Goal: Contribute content: Contribute content

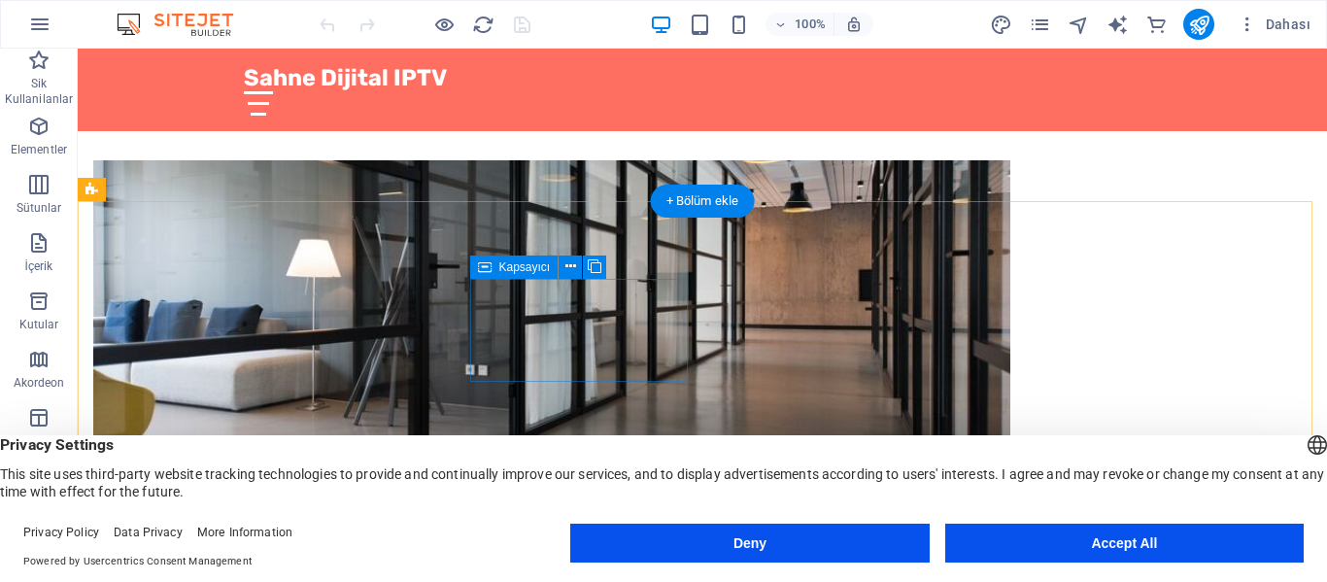
scroll to position [874, 0]
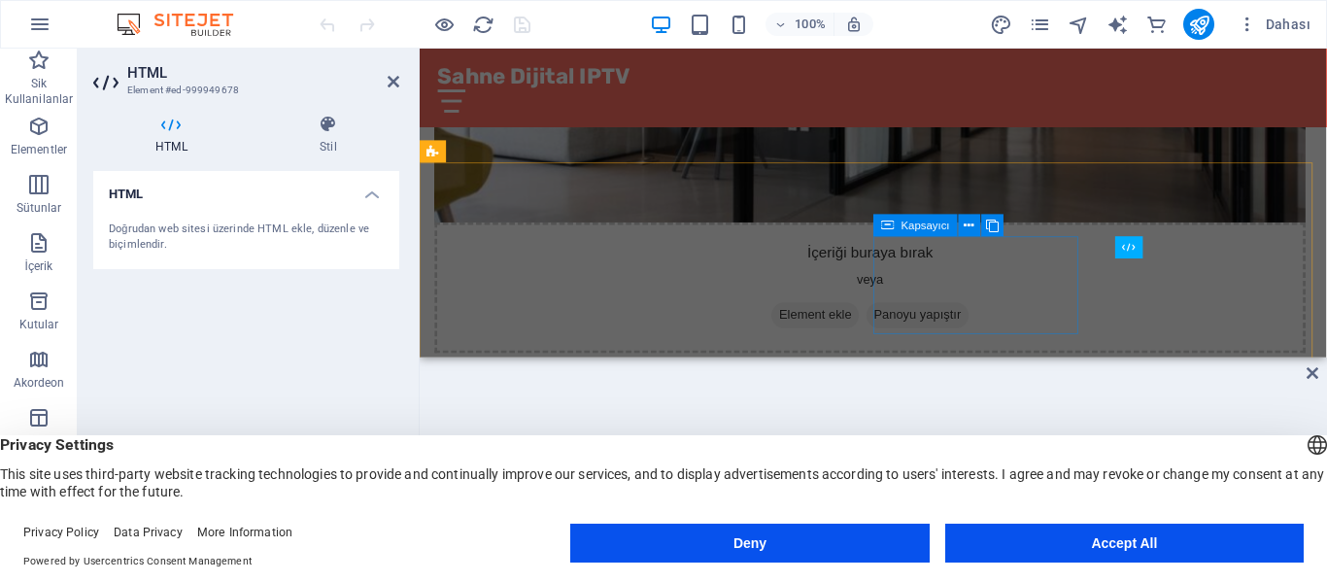
scroll to position [680, 0]
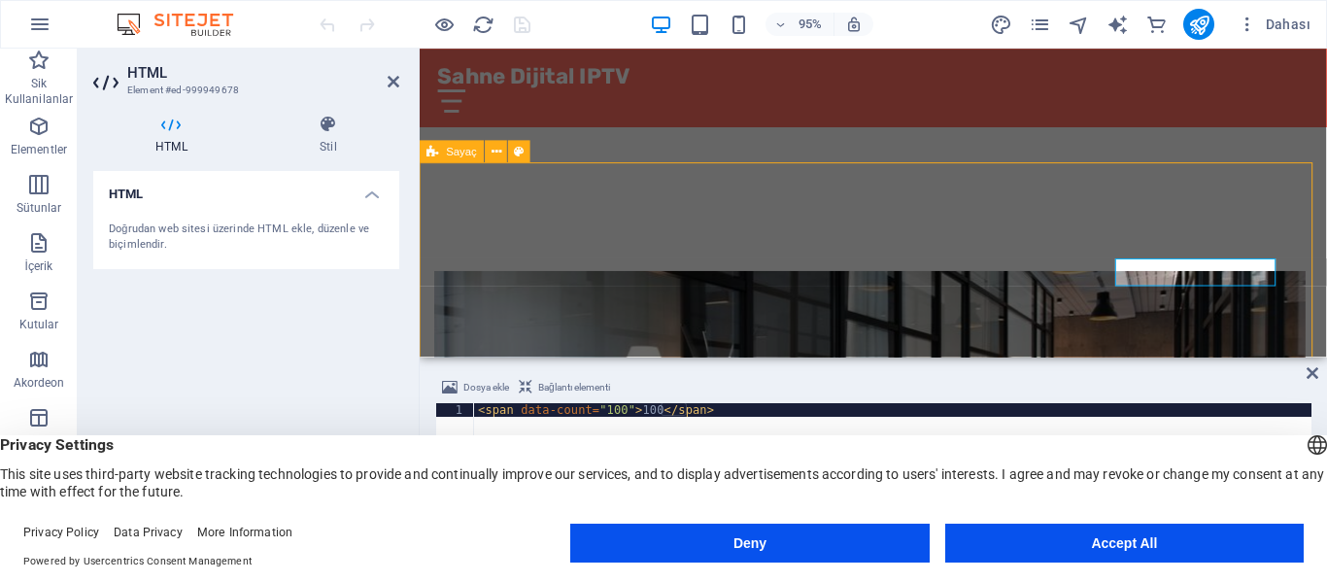
scroll to position [848, 0]
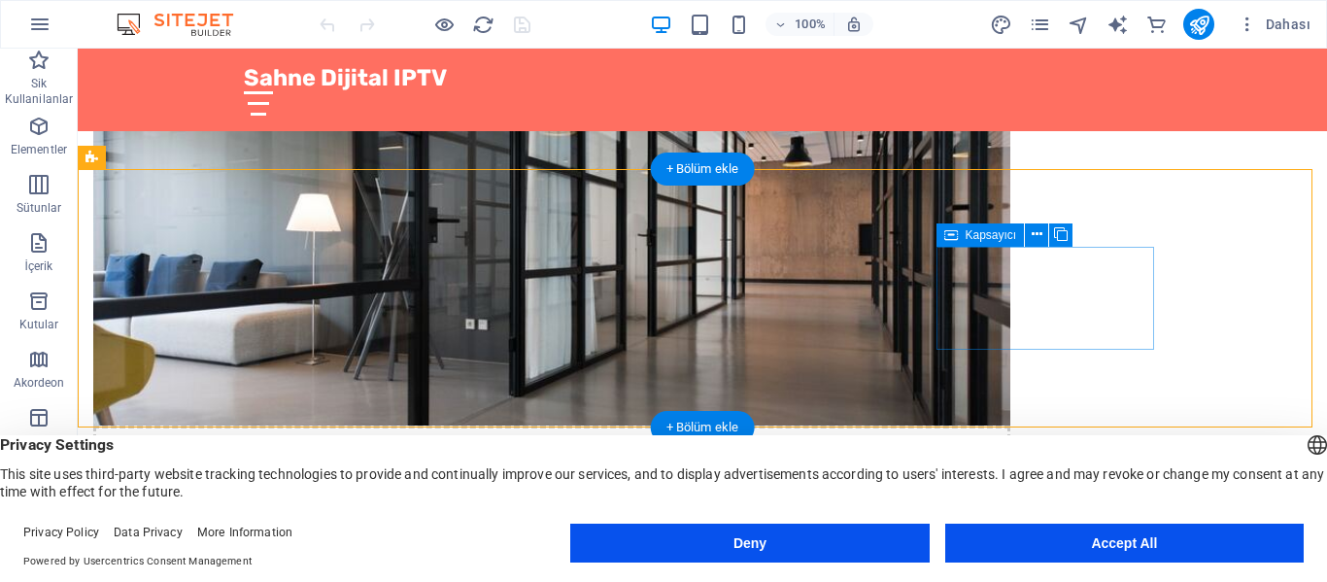
click at [0, 0] on div "HTML" at bounding box center [0, 0] width 0 height 0
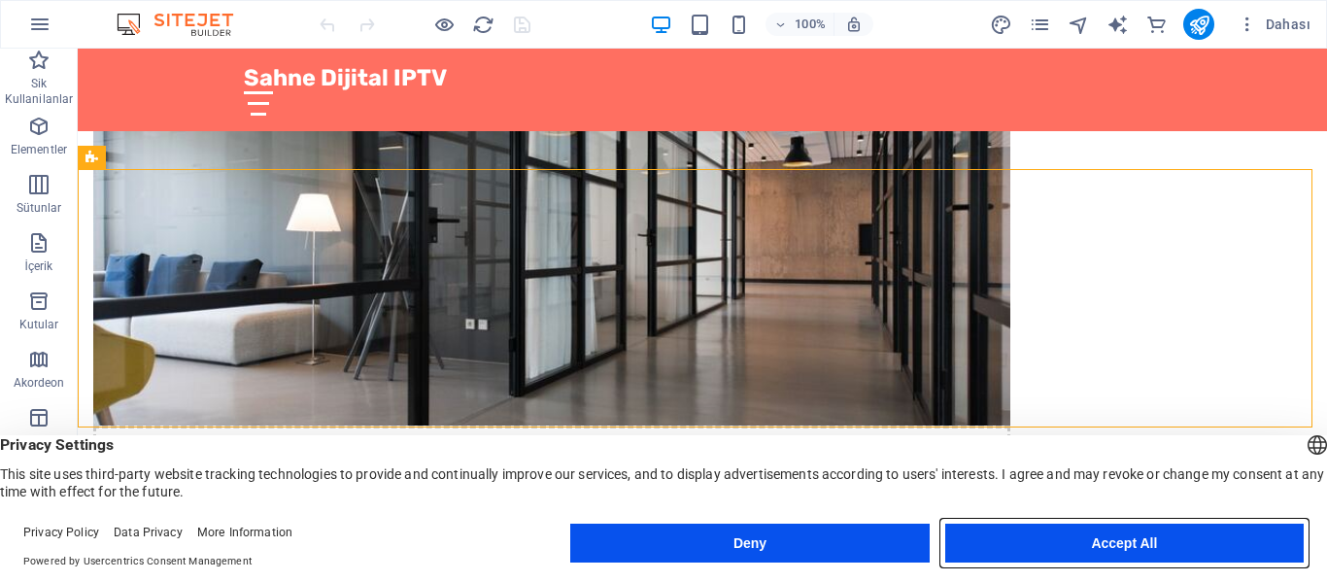
click at [1067, 538] on button "Accept All" at bounding box center [1124, 543] width 358 height 39
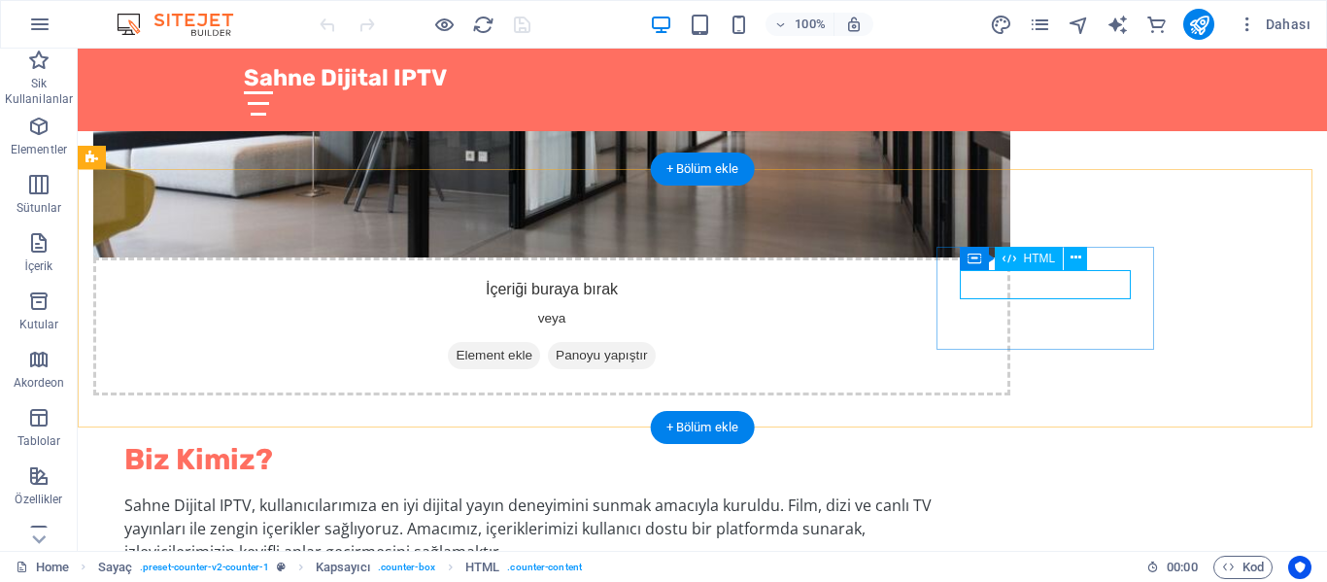
scroll to position [654, 0]
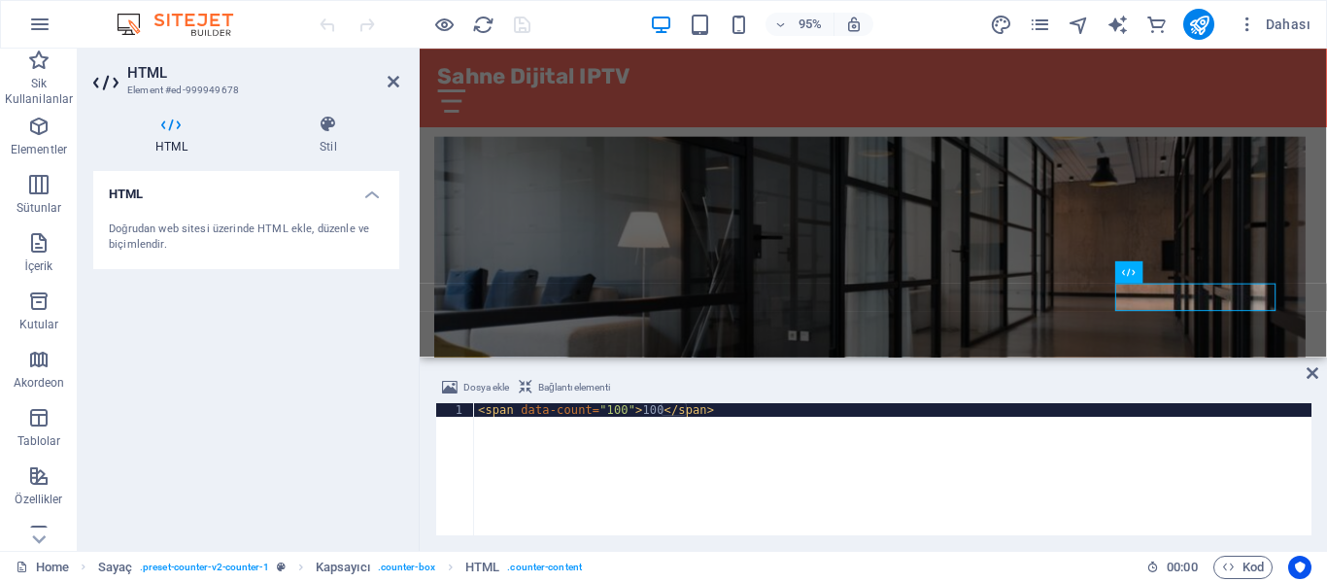
click at [375, 208] on div "Doğrudan web sitesi üzerinde HTML ekle, düzenle ve biçimlendir." at bounding box center [246, 237] width 306 height 63
click at [348, 206] on div "Doğrudan web sitesi üzerinde HTML ekle, düzenle ve biçimlendir." at bounding box center [246, 237] width 306 height 63
click at [1110, 182] on div "İçeriği buraya bırak veya Element ekle Panoyu yapıştır Biz Kimiz? Sahne Dijital…" at bounding box center [897, 493] width 955 height 861
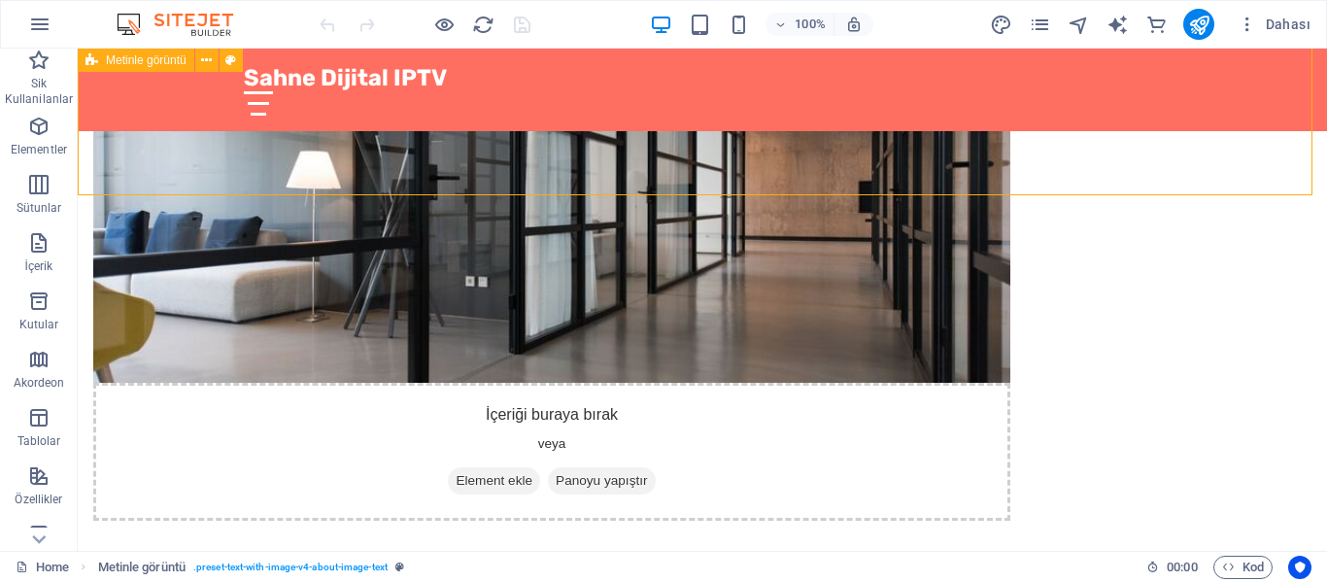
scroll to position [919, 0]
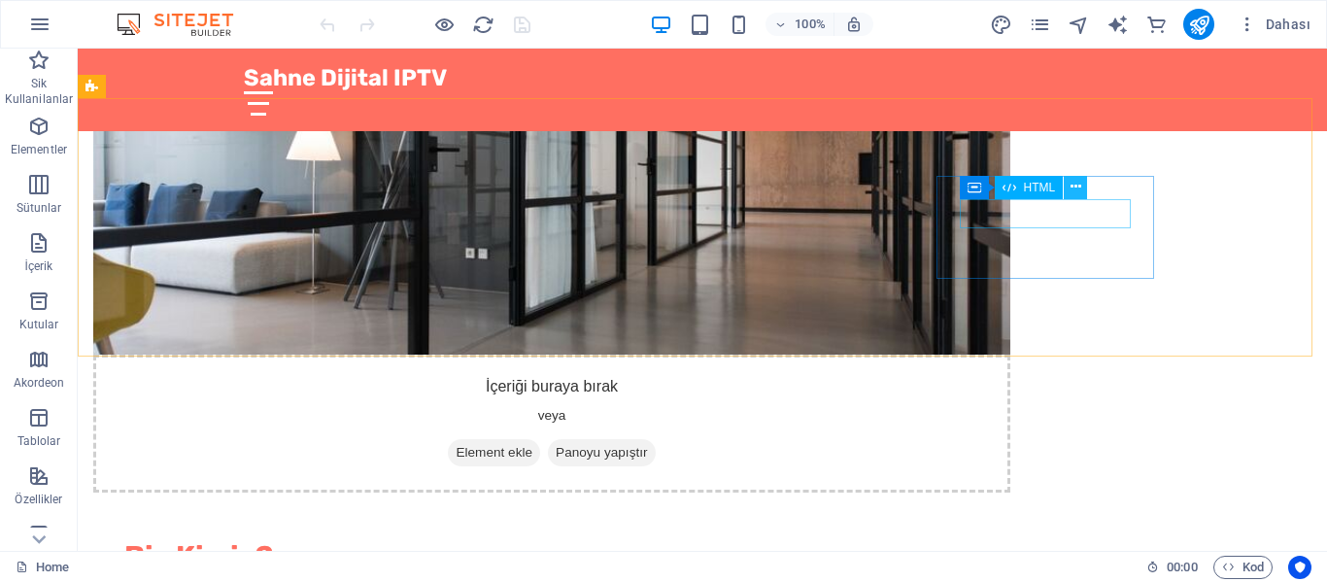
click at [1070, 190] on icon at bounding box center [1075, 187] width 11 height 20
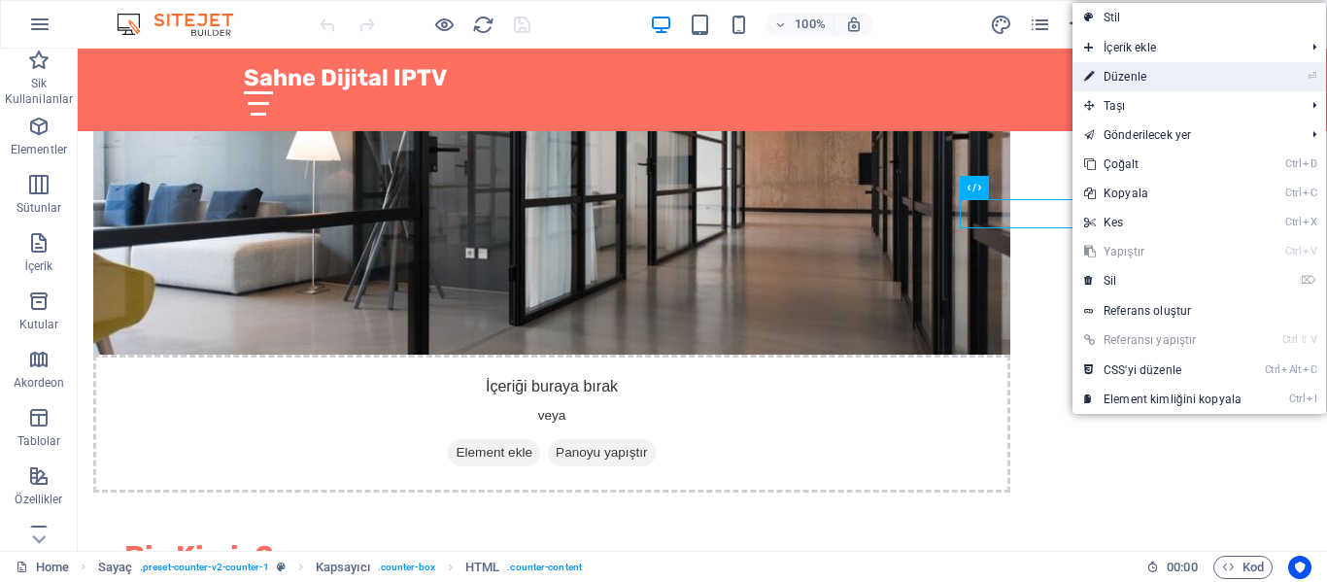
click at [1124, 78] on link "⏎ Düzenle" at bounding box center [1162, 76] width 181 height 29
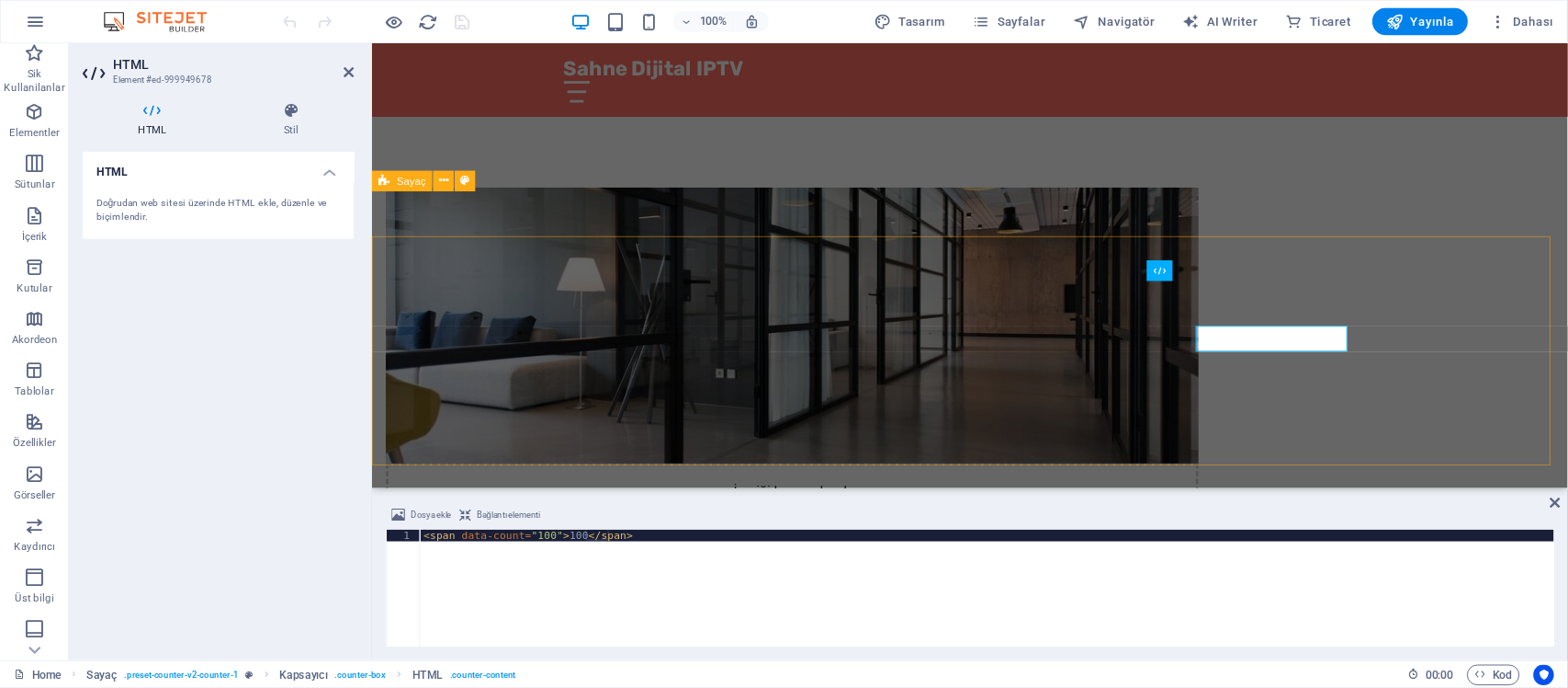
scroll to position [711, 0]
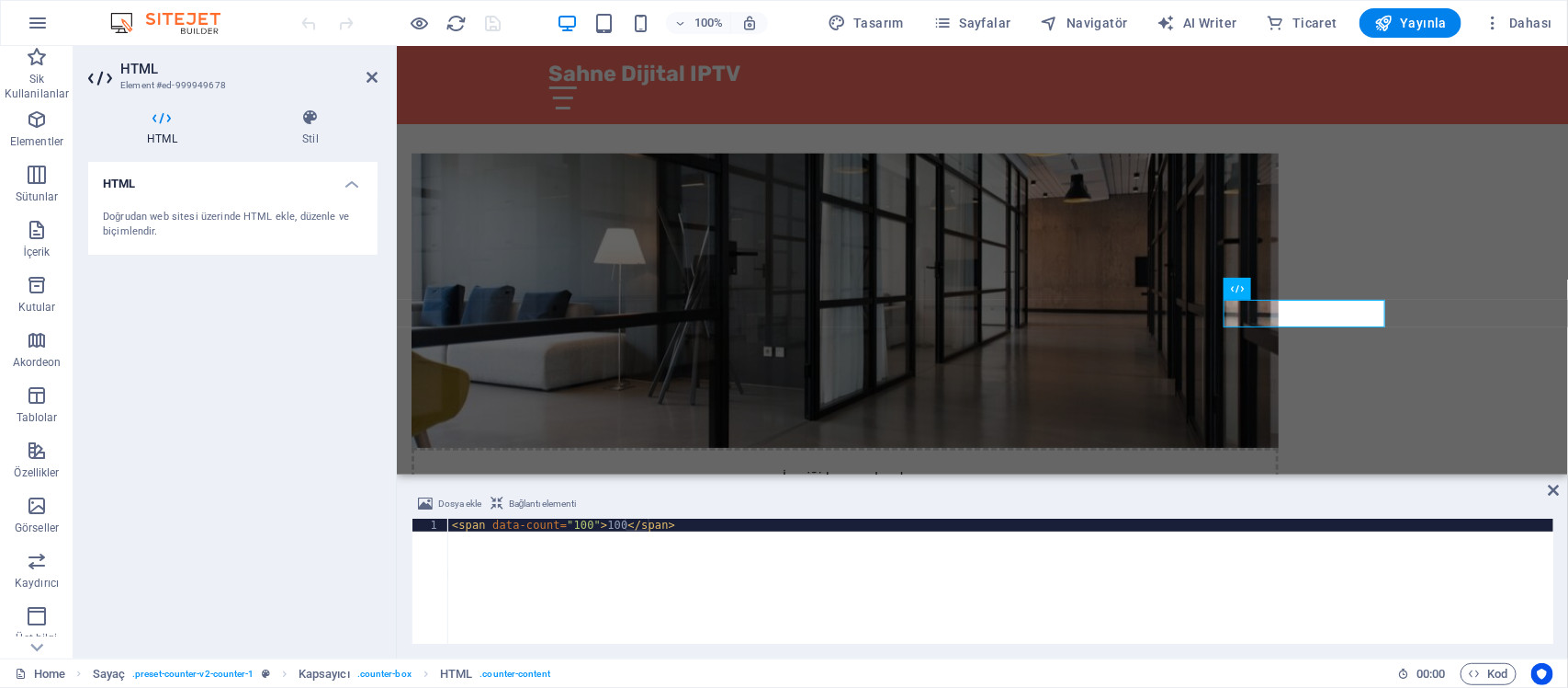
click at [595, 527] on div "< span data-count = "100" > 100 </ span >" at bounding box center [1001, 593] width 1106 height 150
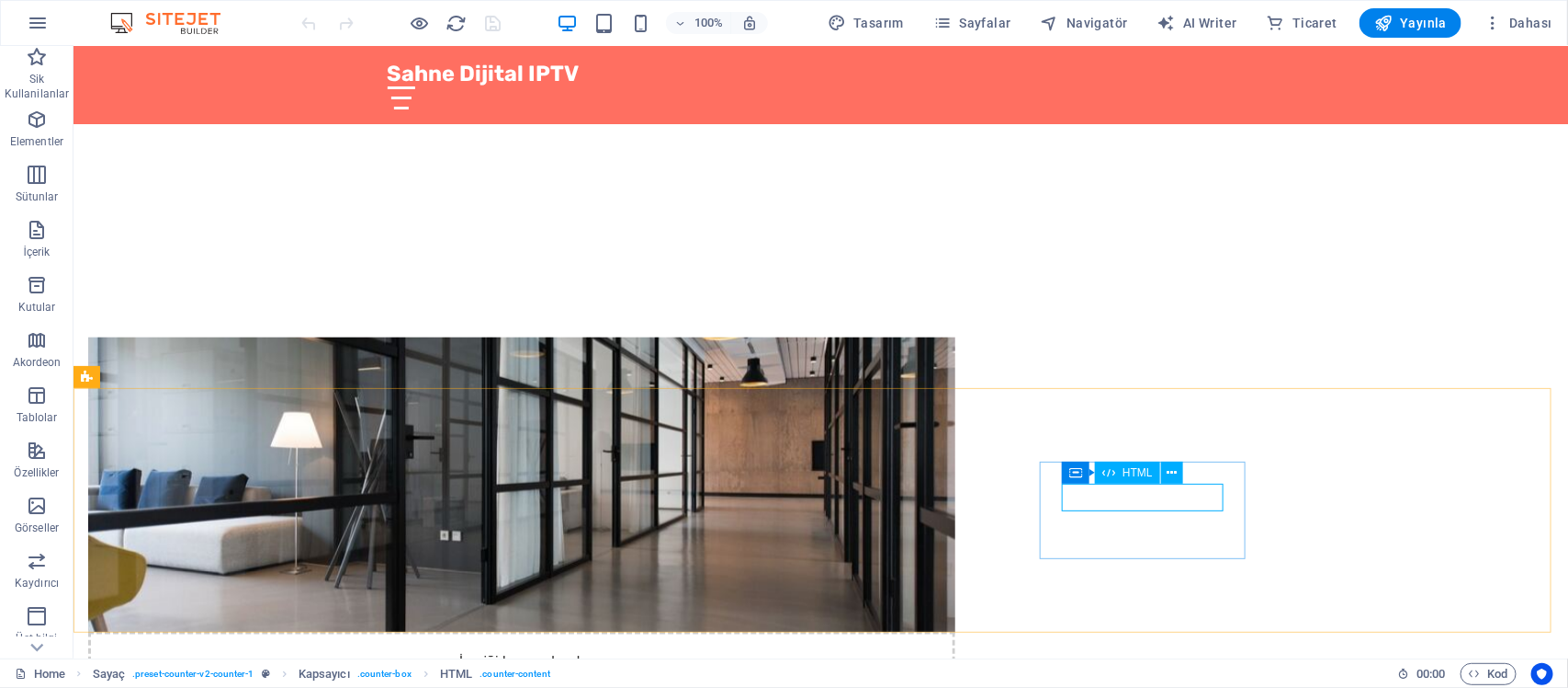
click at [1103, 470] on icon at bounding box center [1109, 472] width 13 height 22
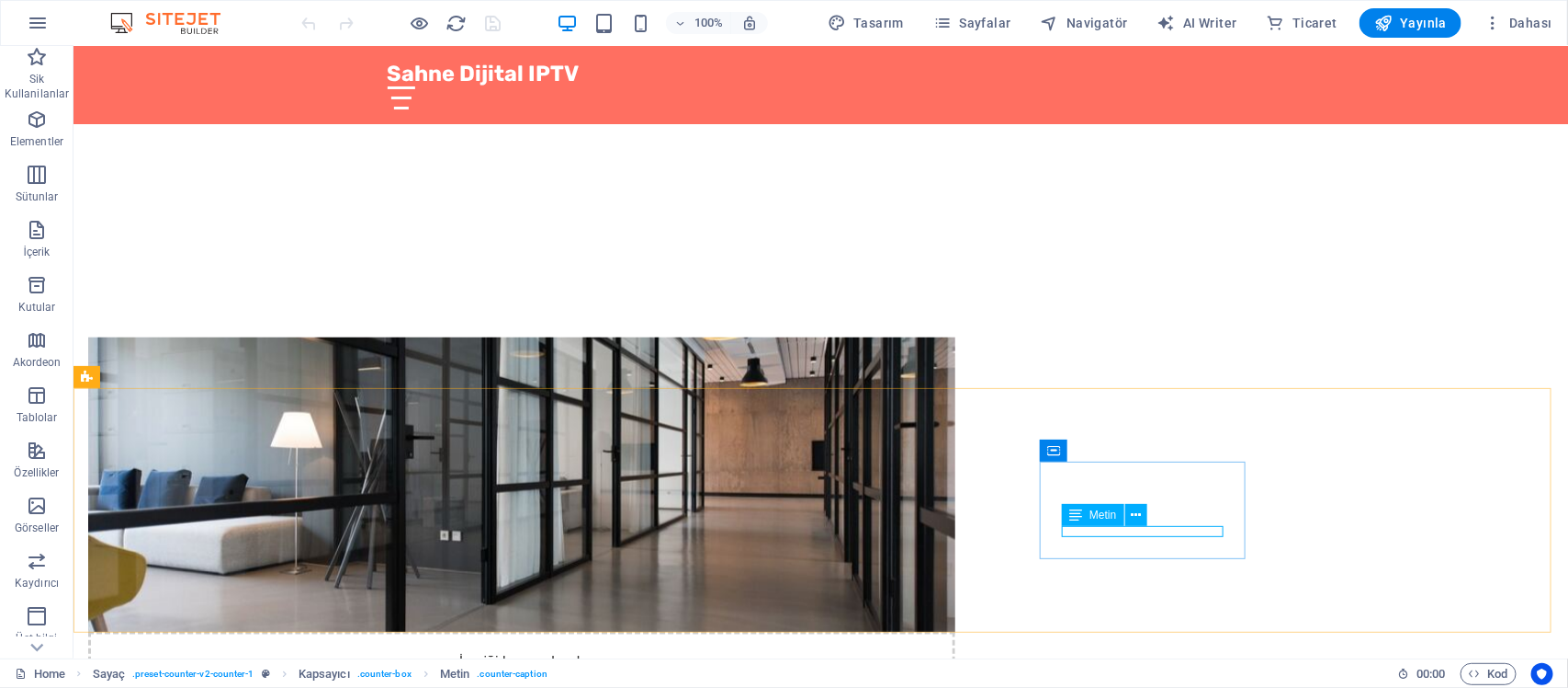
click at [1101, 512] on span "Metin" at bounding box center [1103, 515] width 26 height 11
click at [1136, 521] on icon at bounding box center [1136, 515] width 10 height 19
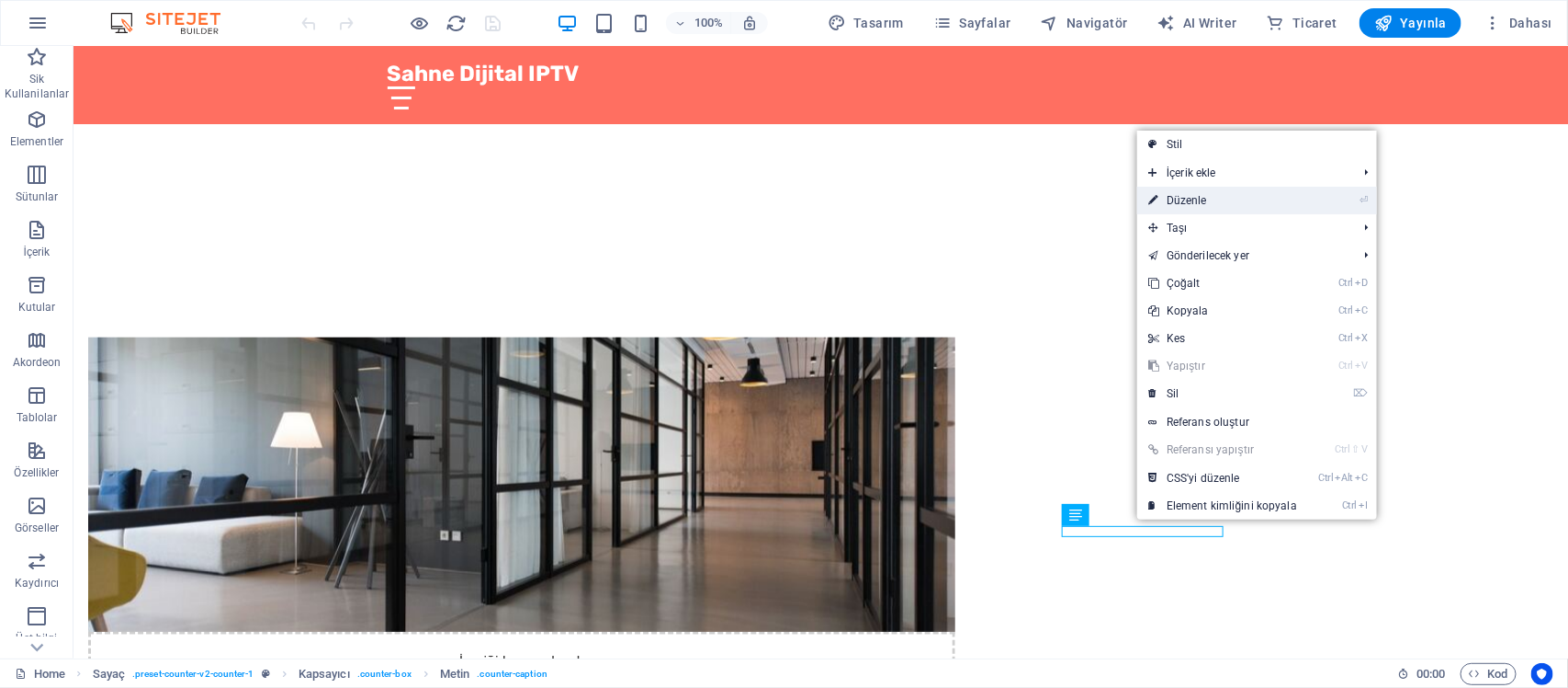
click at [1240, 207] on link "⏎ Düzenle" at bounding box center [1223, 200] width 171 height 27
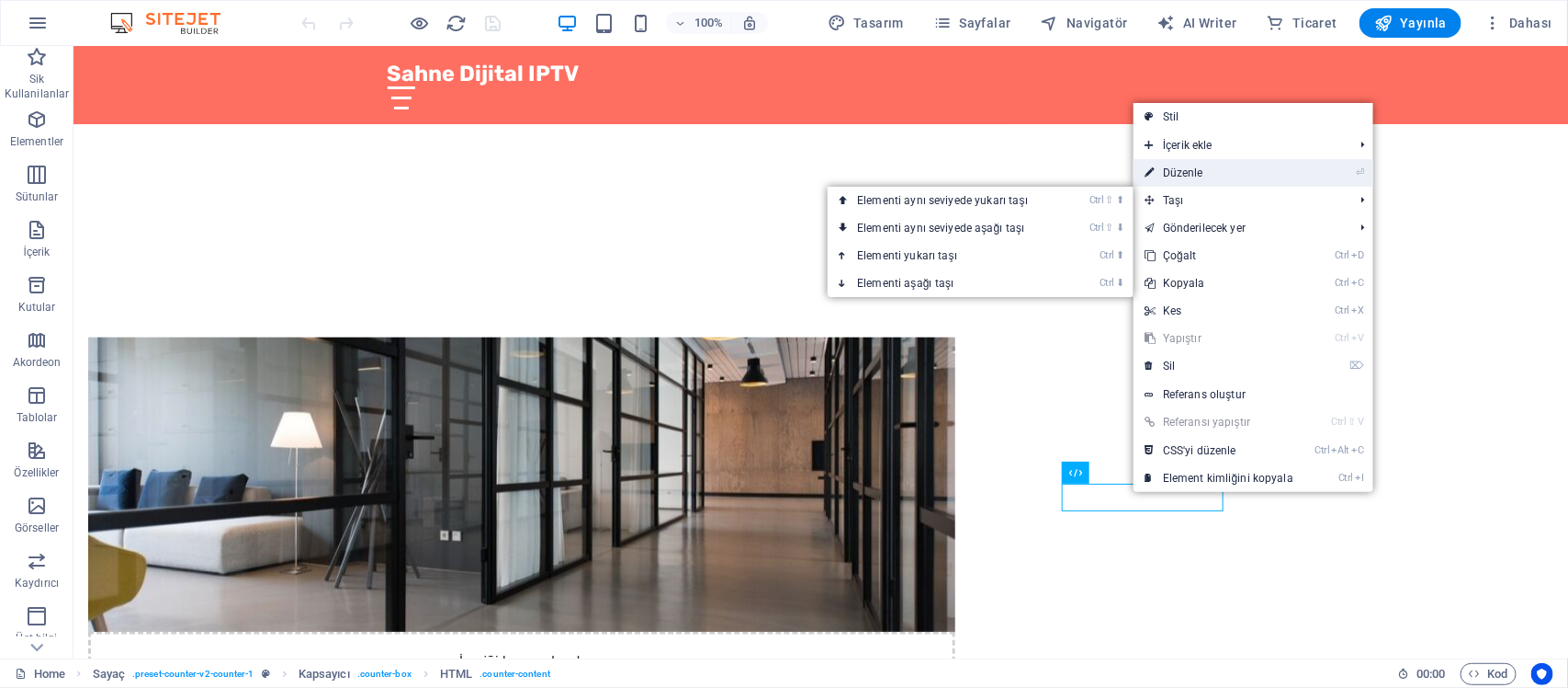
click at [1178, 164] on link "⏎ Düzenle" at bounding box center [1219, 172] width 171 height 27
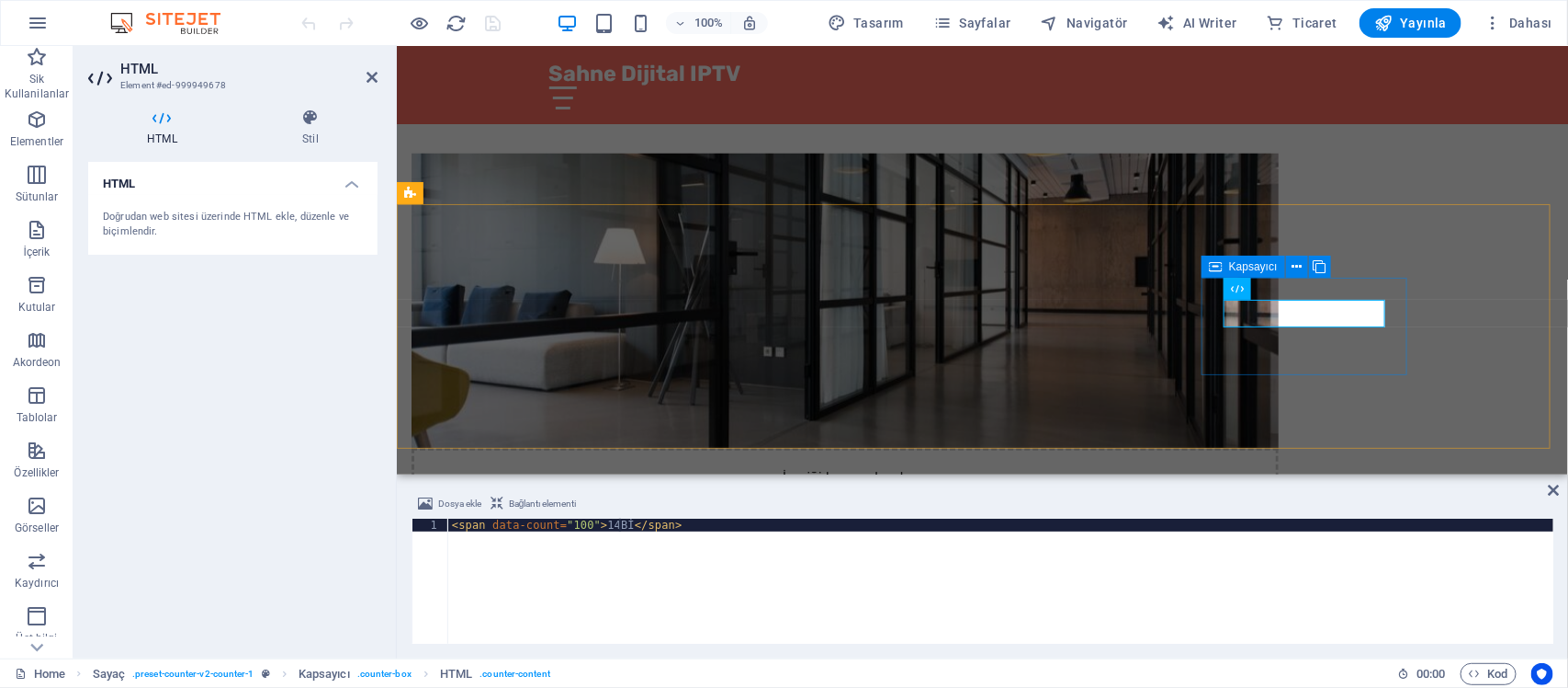
scroll to position [0, 15]
type textarea "<span data-count="100">14BİN</span>"
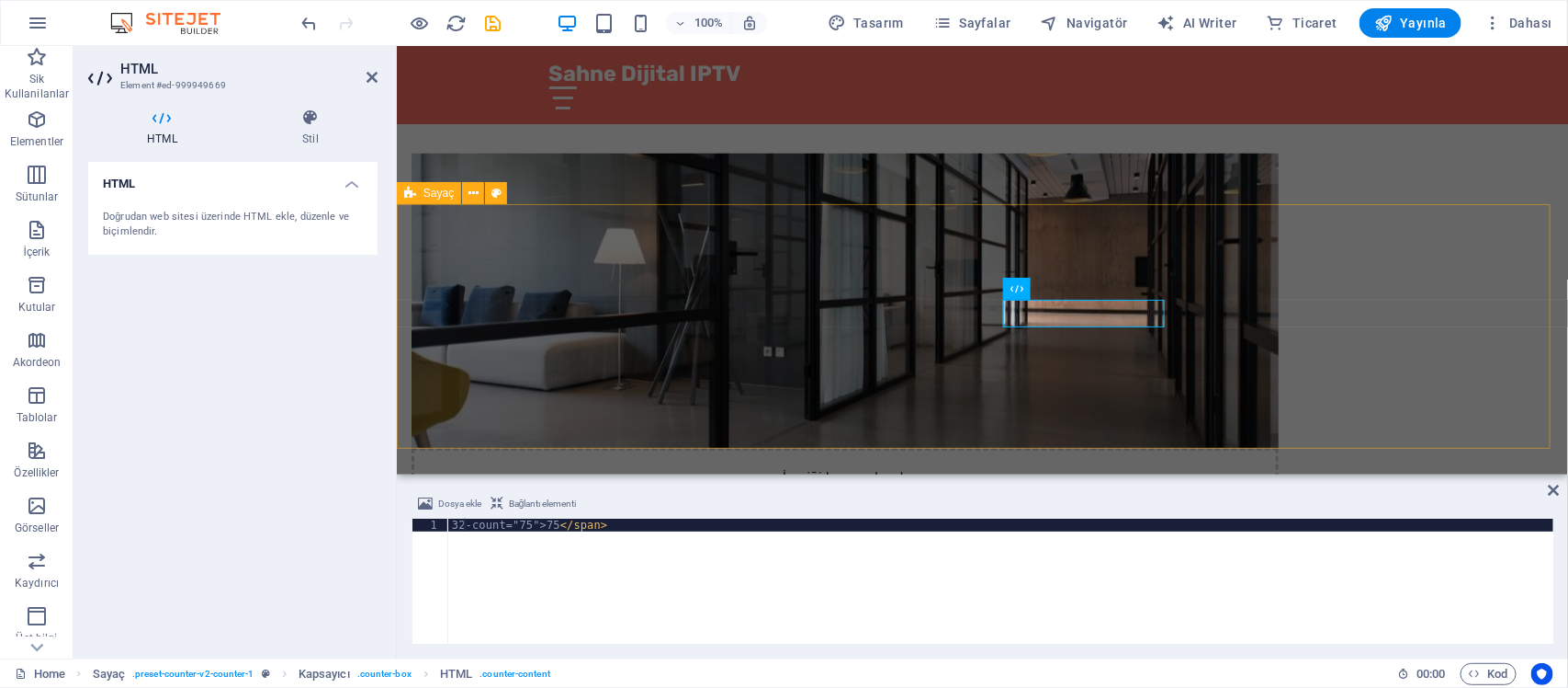
type textarea "32-count="75">75</span>"
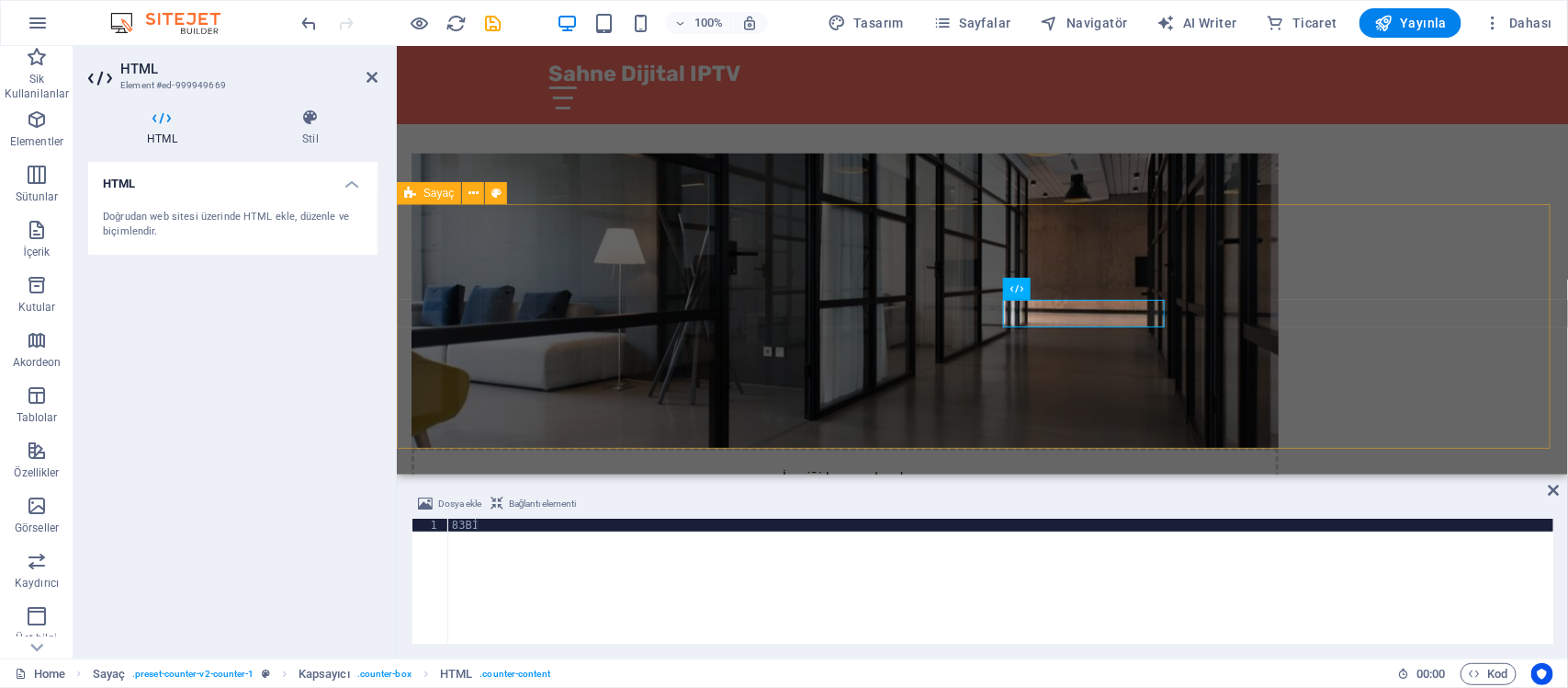
scroll to position [0, 1]
type textarea "83BİN+"
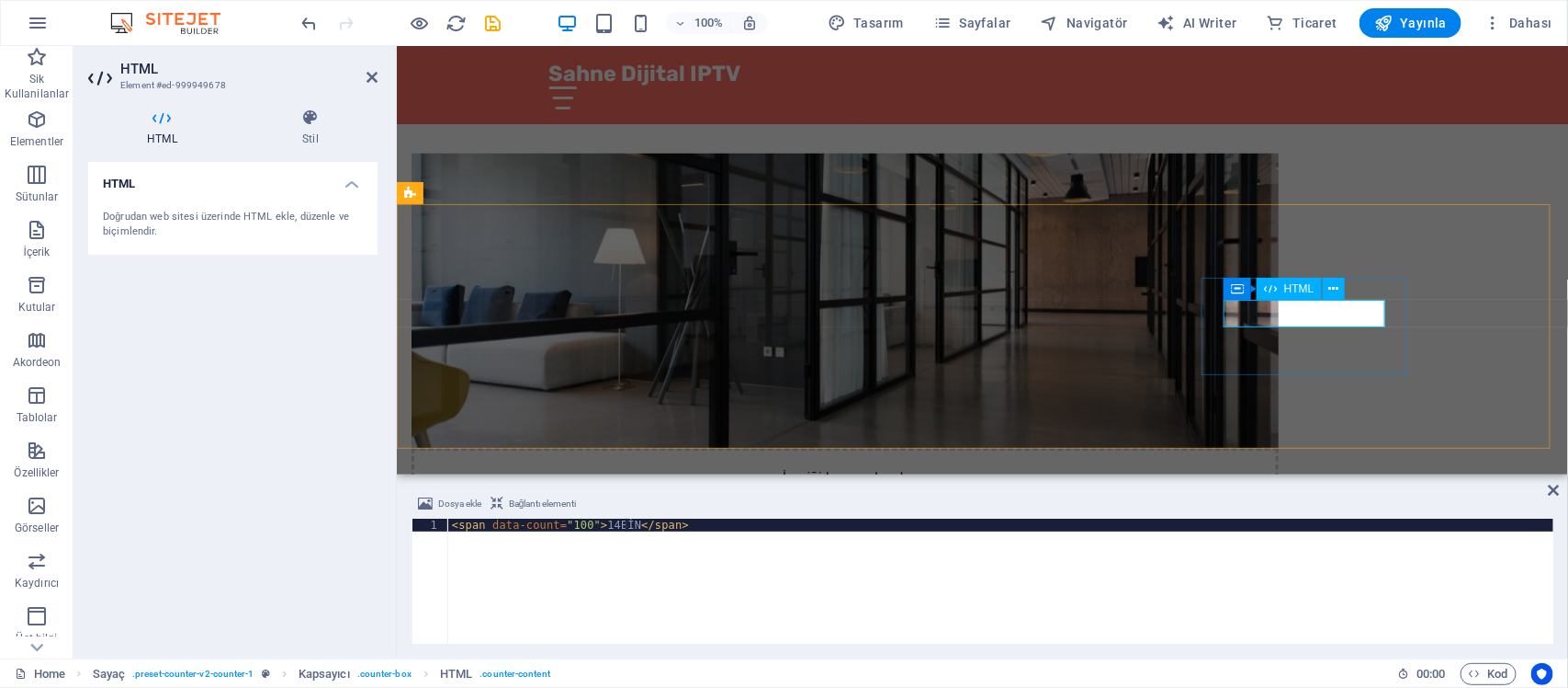
scroll to position [0, 14]
type textarea "<span data-count="100">14BİN+</span>"
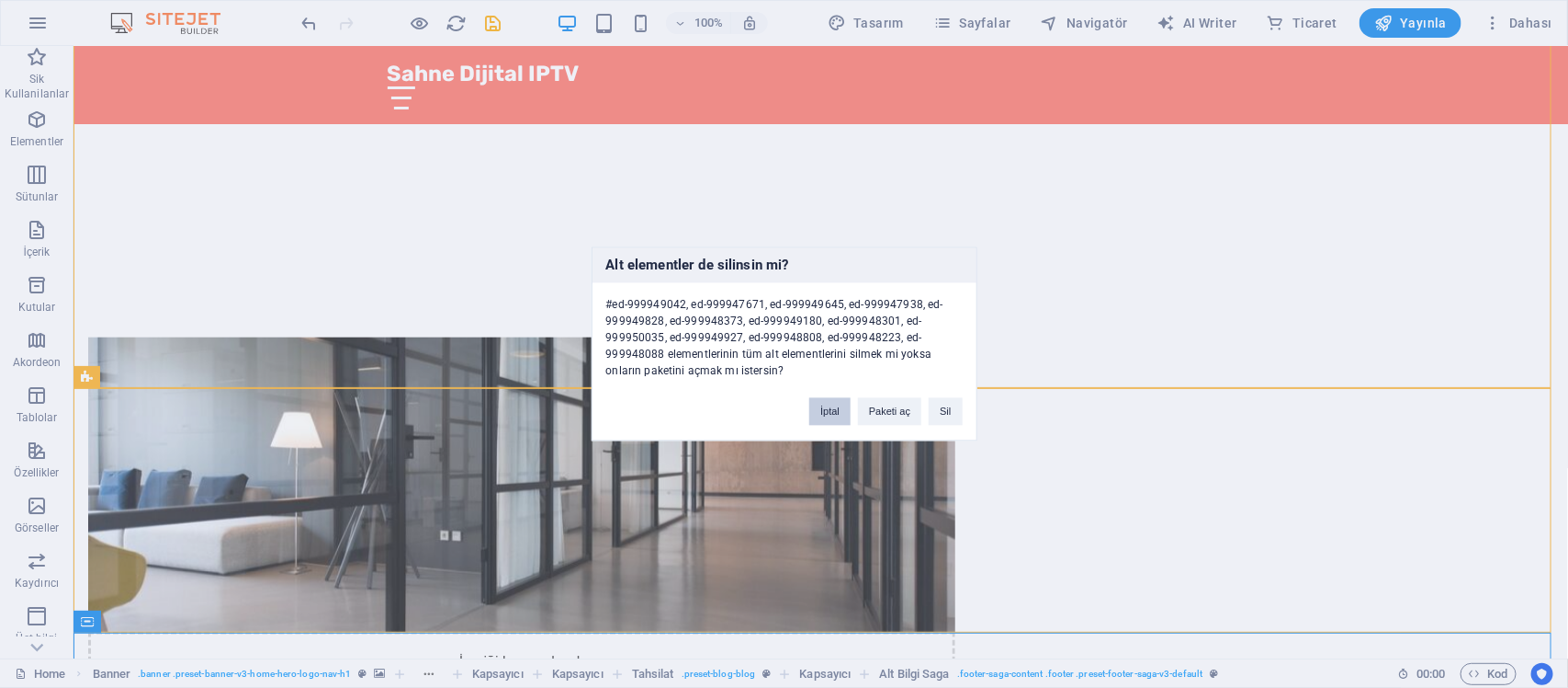
click at [837, 416] on button "İptal" at bounding box center [830, 412] width 42 height 27
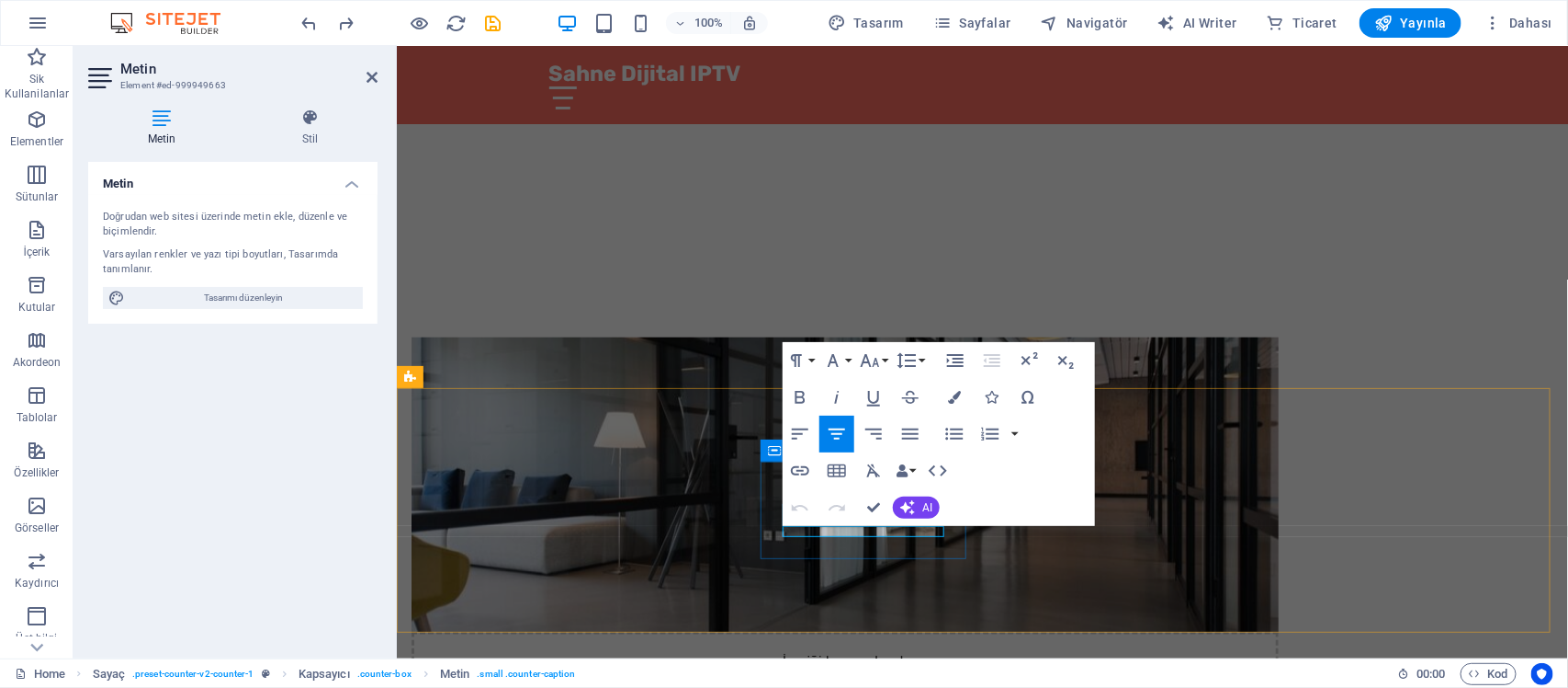
drag, startPoint x: 828, startPoint y: 530, endPoint x: 932, endPoint y: 530, distance: 104.0
click at [843, 434] on icon "button" at bounding box center [836, 433] width 22 height 22
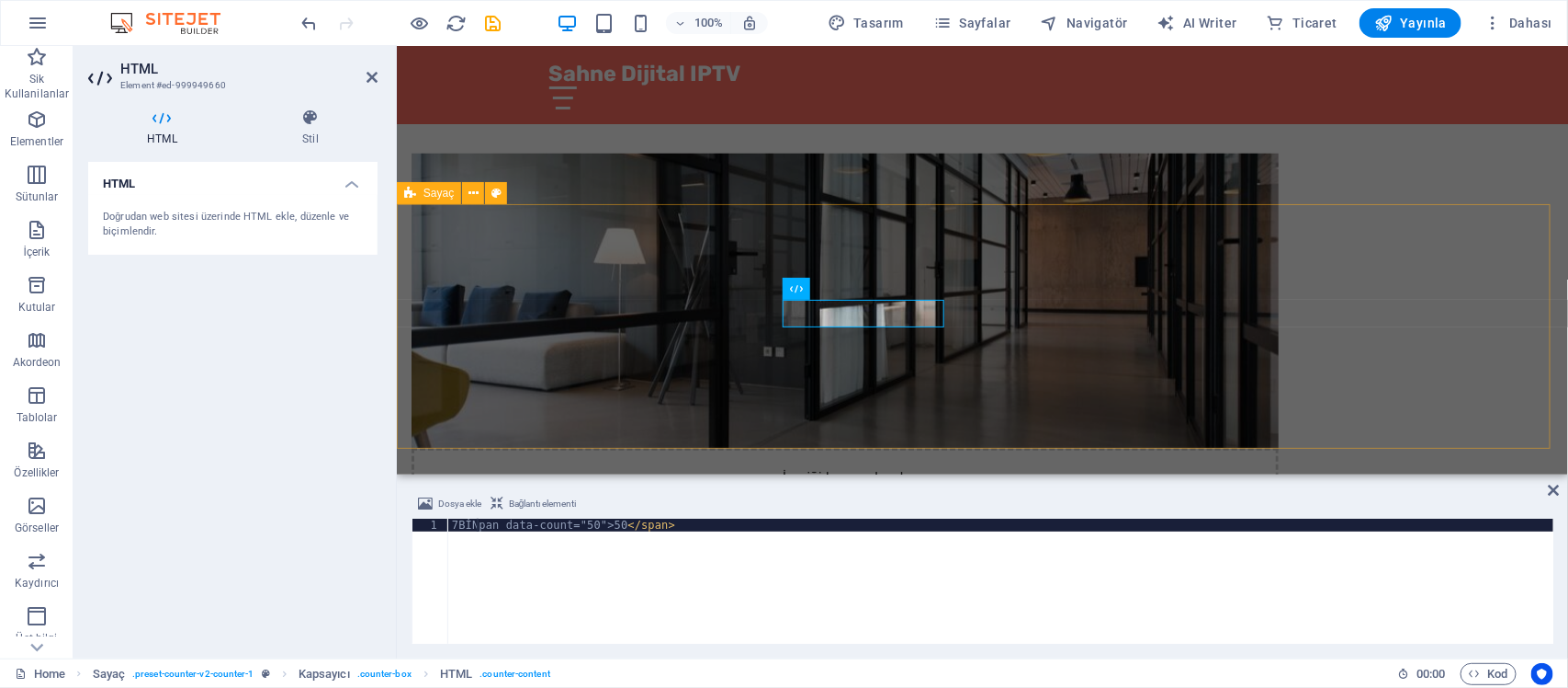
scroll to position [0, 3]
type textarea "7BİN+pan data-count="50">50</span>"
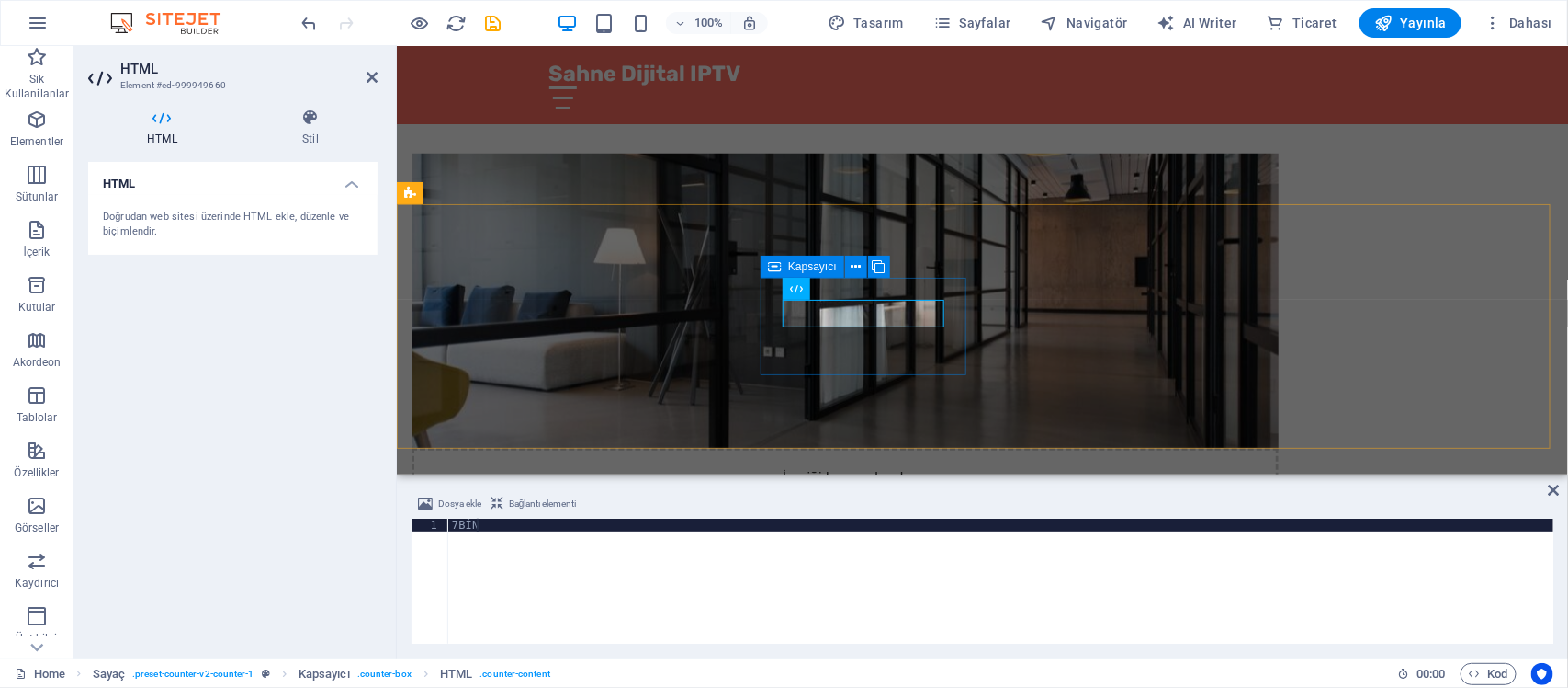
scroll to position [0, 1]
type textarea "7BİN+"
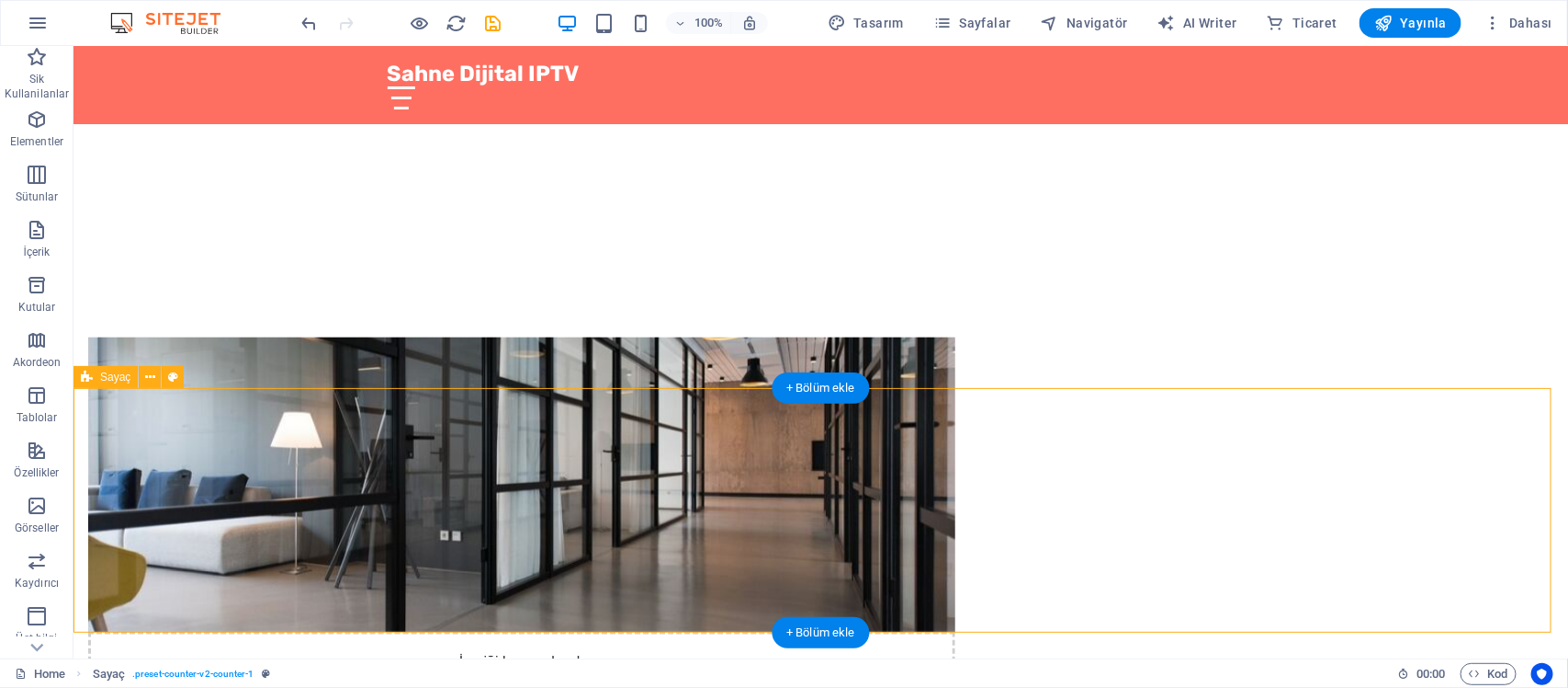
click at [147, 379] on icon at bounding box center [149, 378] width 10 height 19
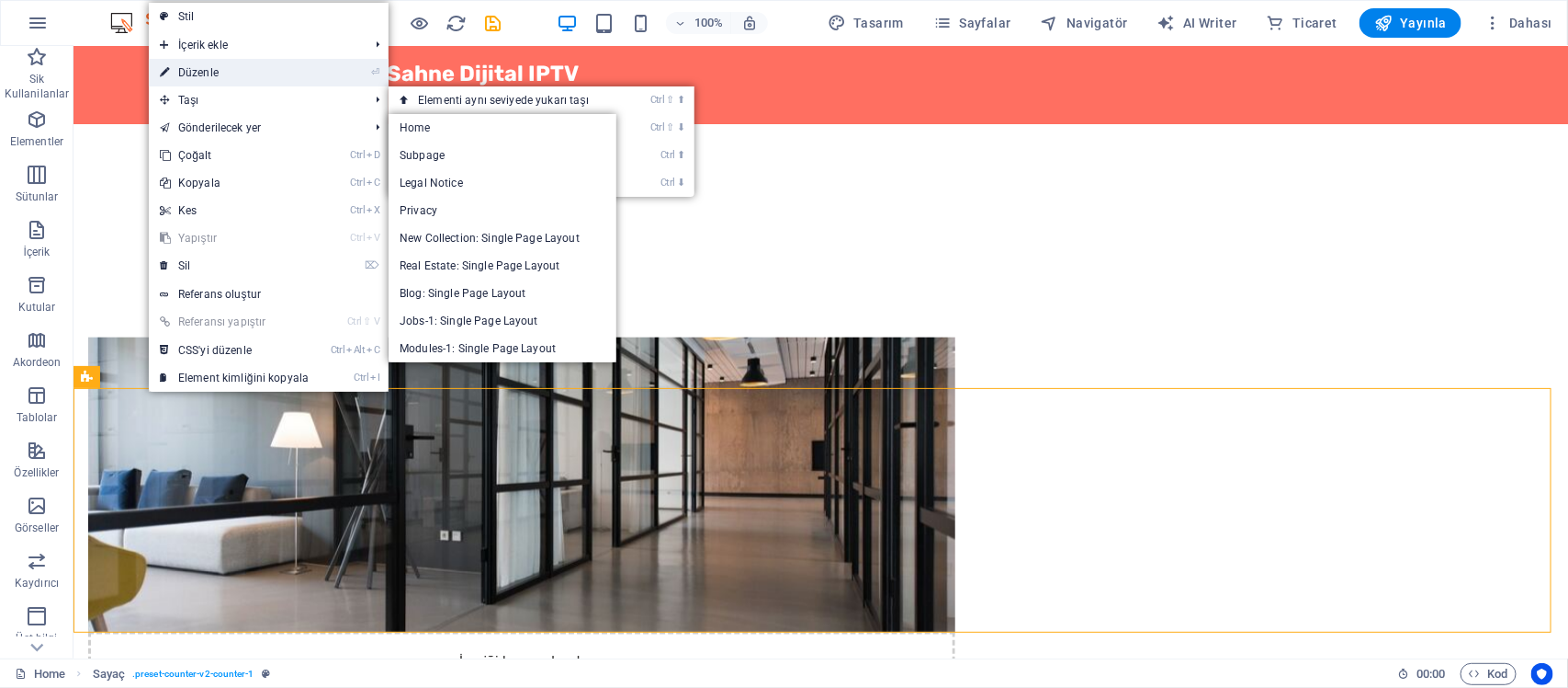
click at [283, 62] on link "⏎ Düzenle" at bounding box center [234, 72] width 171 height 27
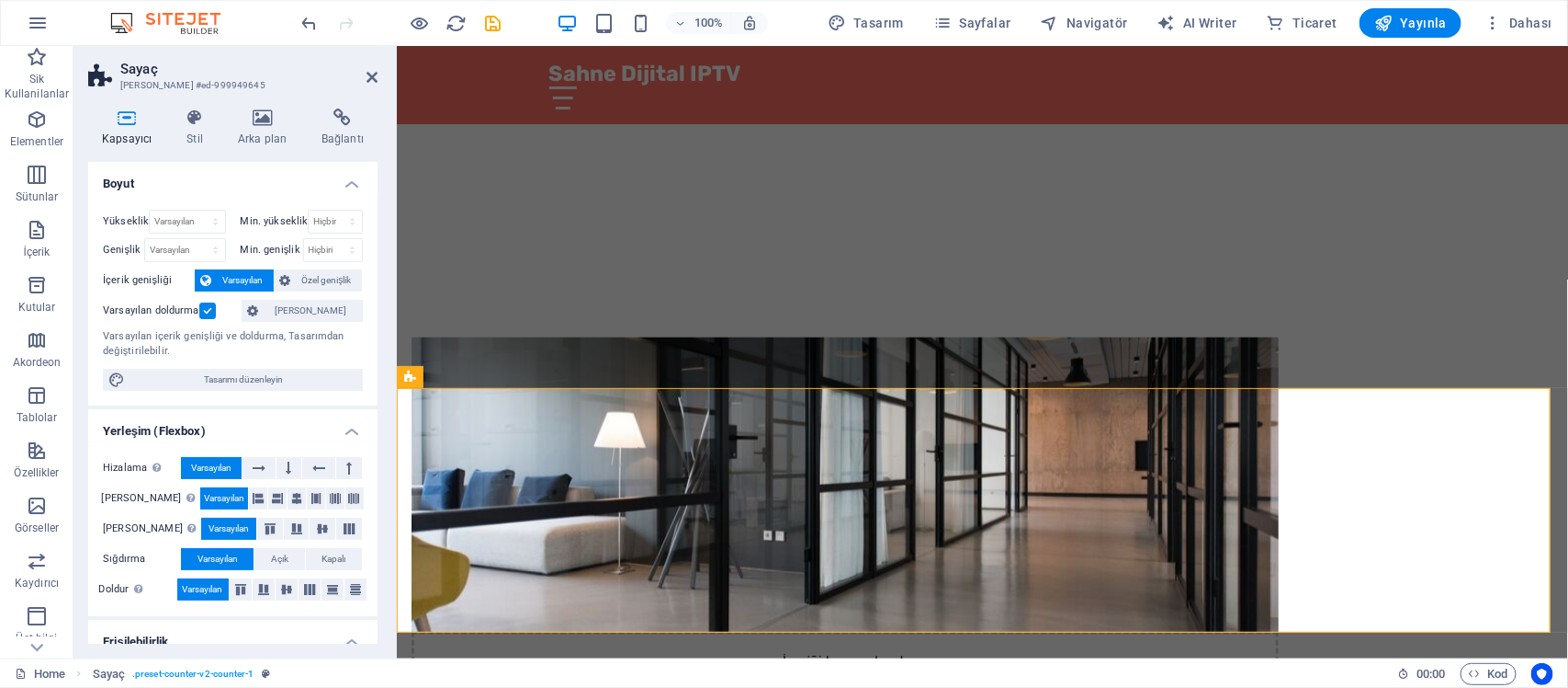
click at [350, 425] on h4 "Yerleşim (Flexbox)" at bounding box center [233, 425] width 289 height 33
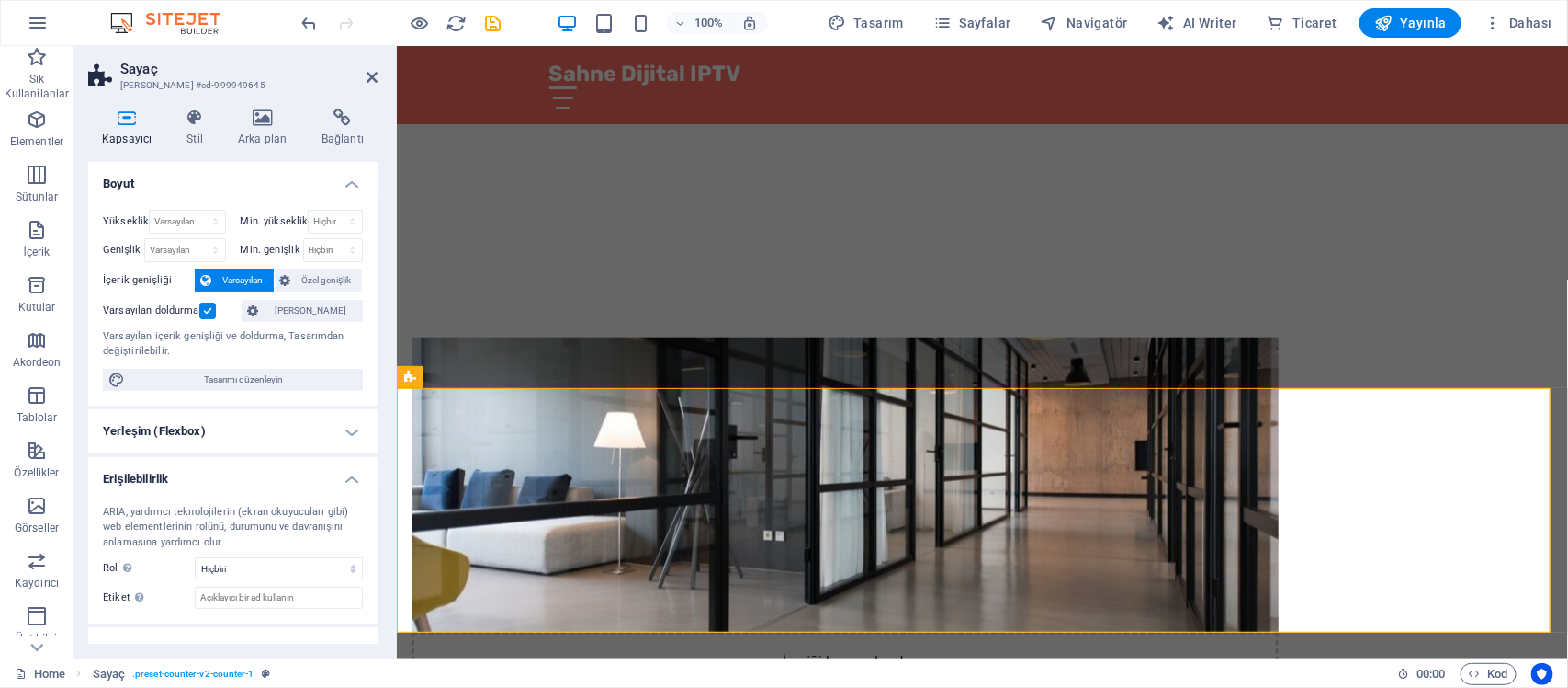
click at [347, 191] on h4 "Boyut" at bounding box center [233, 178] width 289 height 33
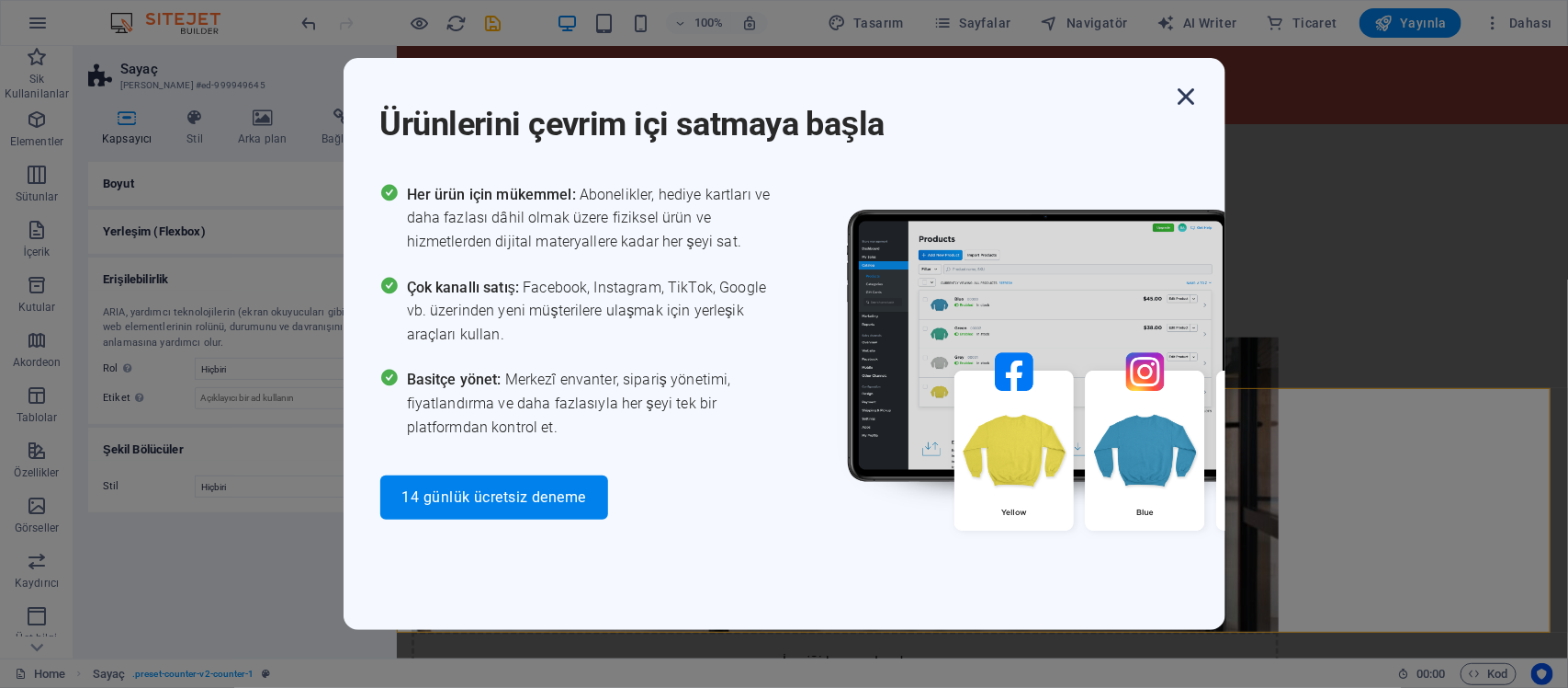
click at [1194, 99] on icon "button" at bounding box center [1186, 97] width 33 height 33
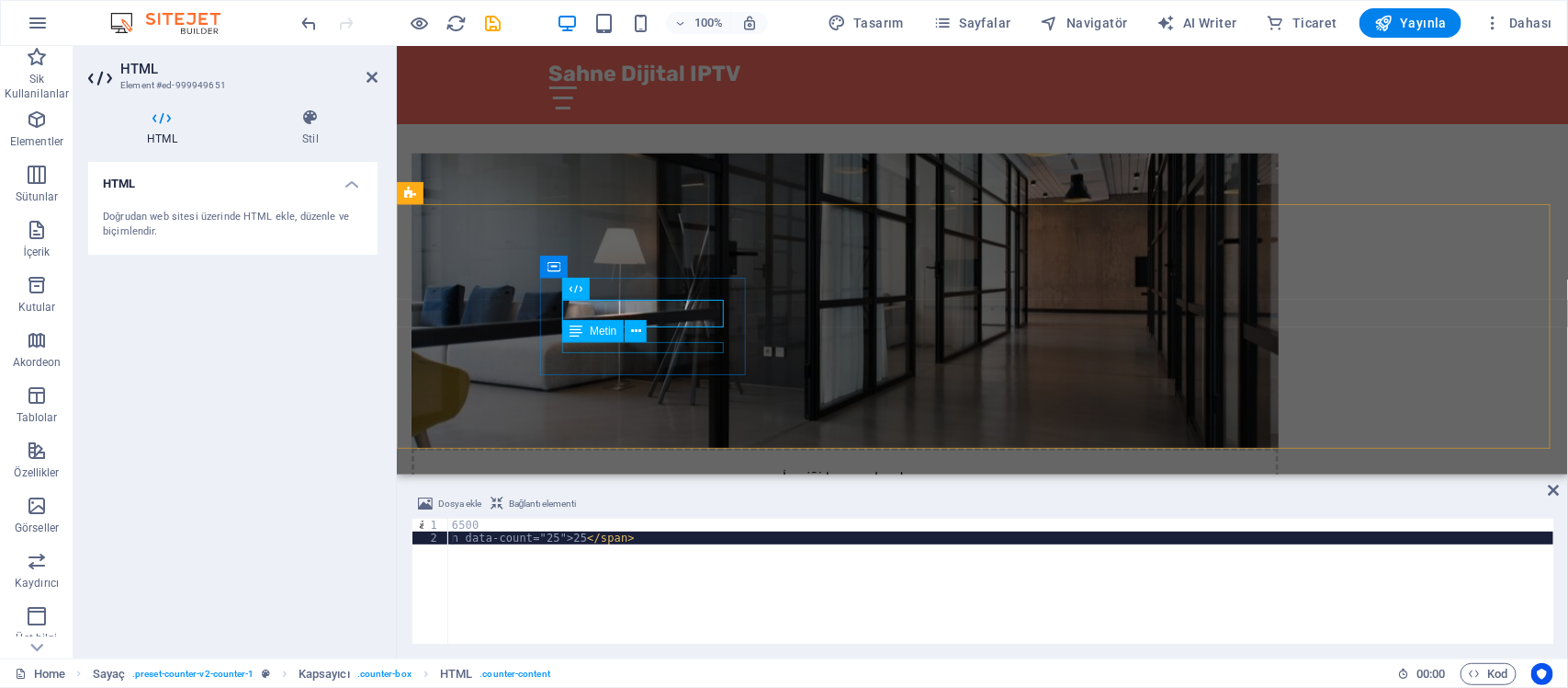
type textarea "n data-count="25">25</span>"
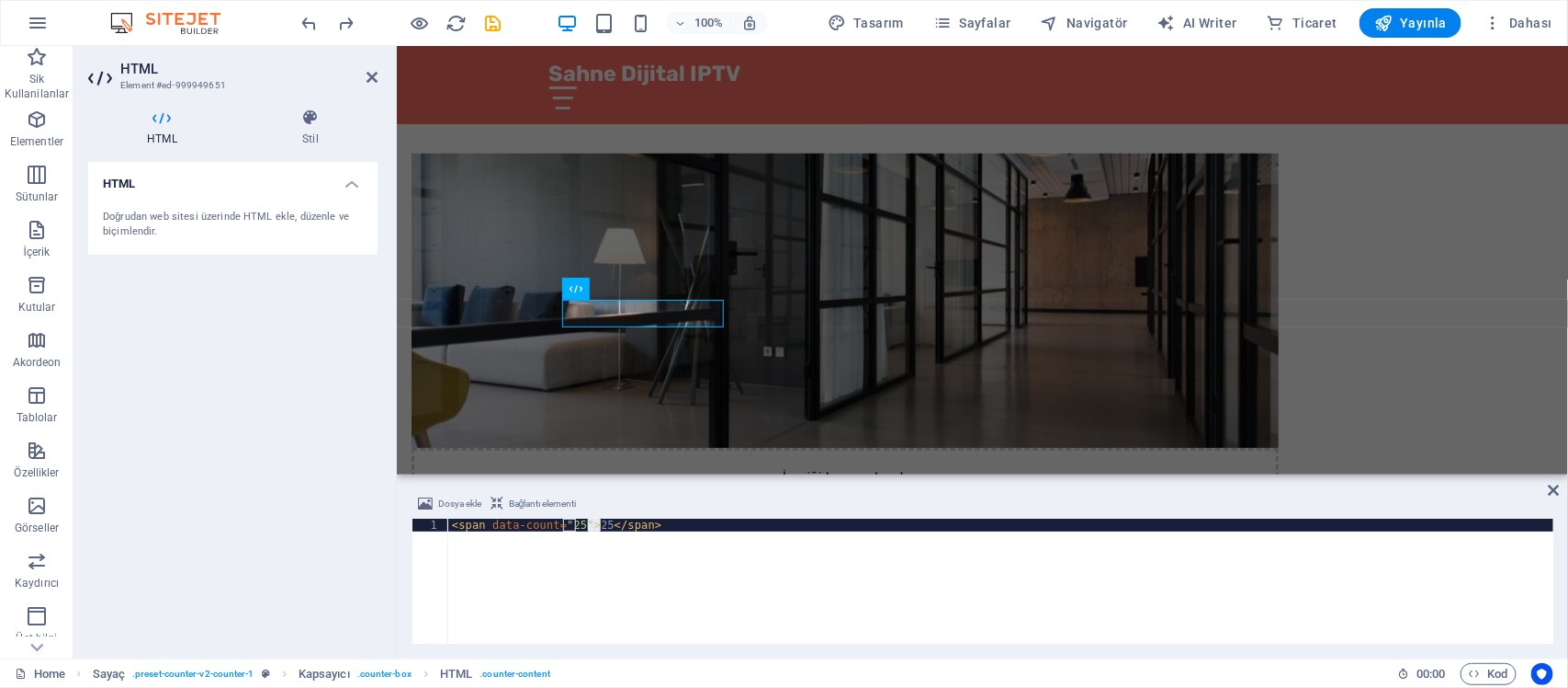
click at [599, 529] on div "< span data-count = "25" > 25 </ span >" at bounding box center [1001, 593] width 1106 height 150
type textarea "<span data-count="25">10BİN+</span>"
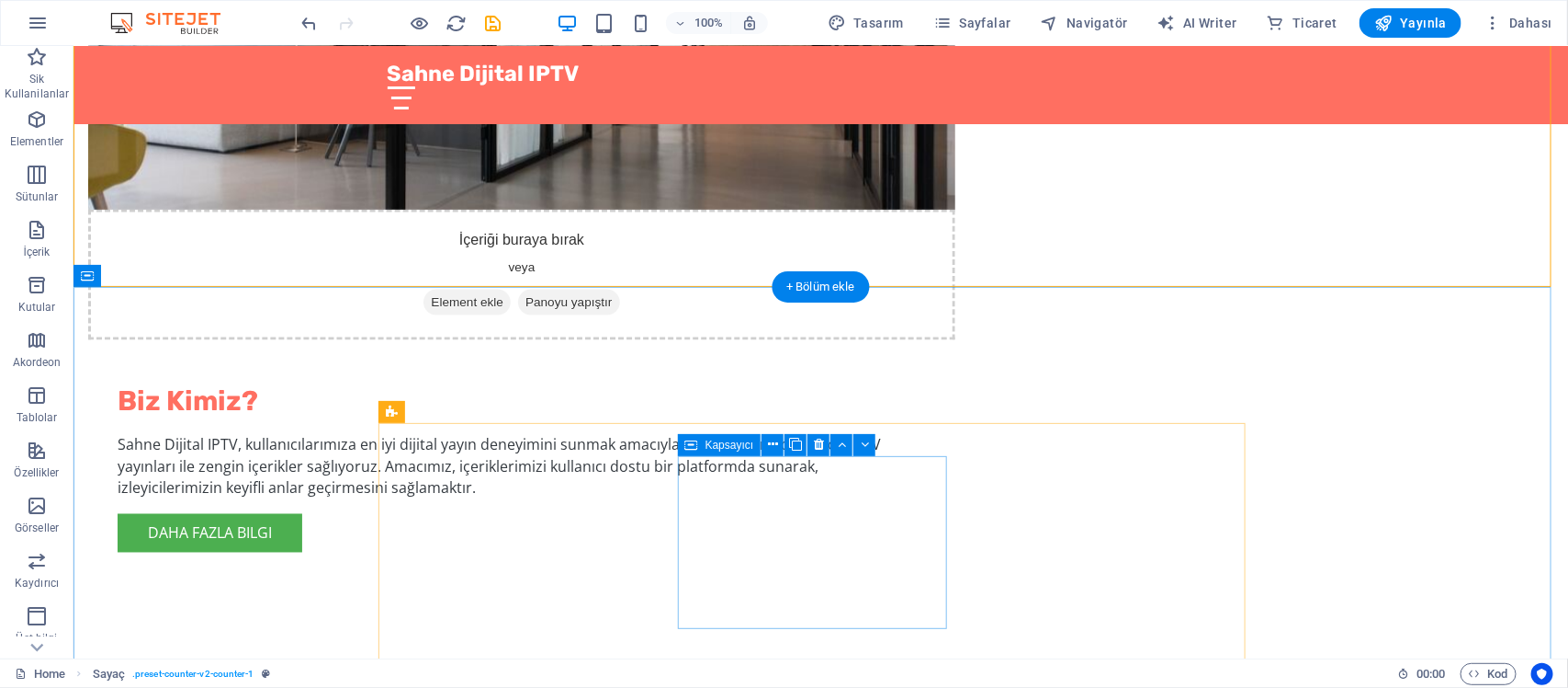
scroll to position [1171, 0]
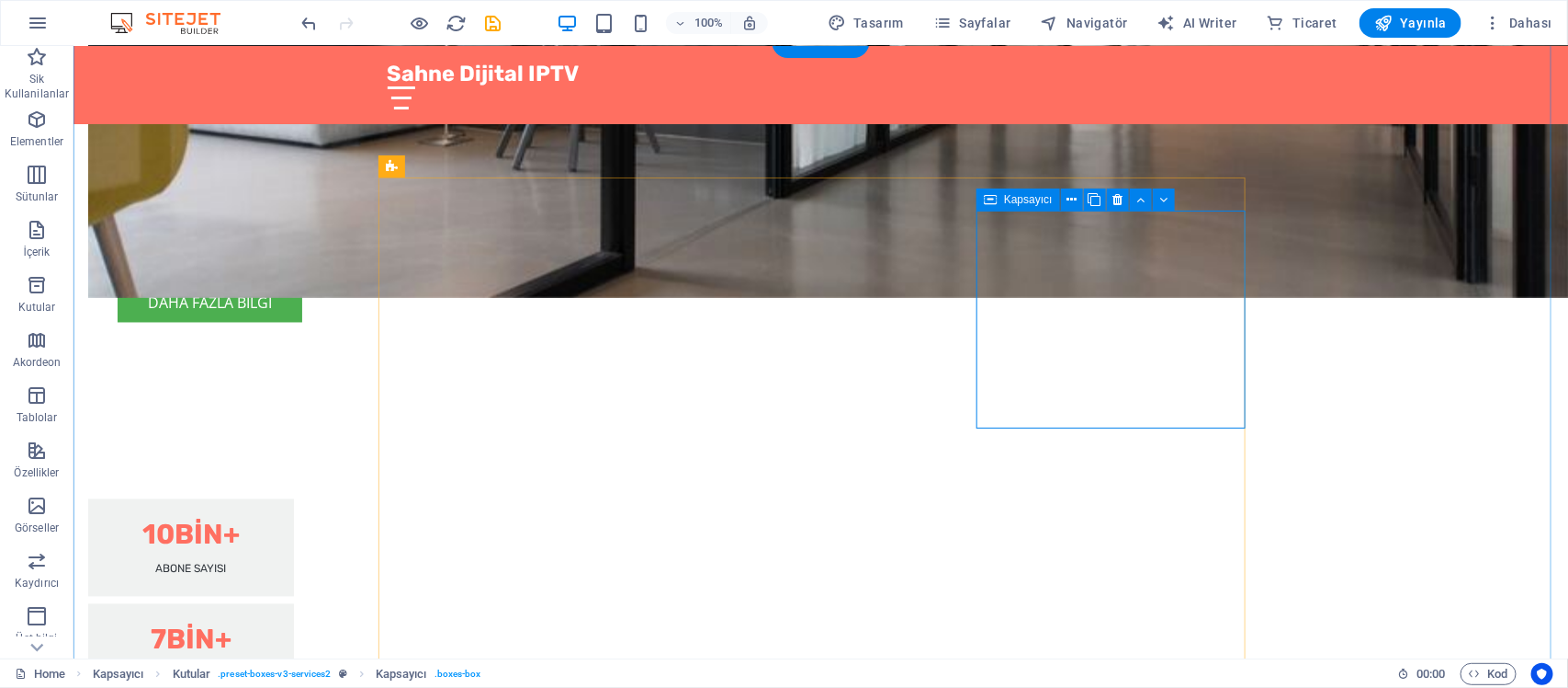
scroll to position [1400, 0]
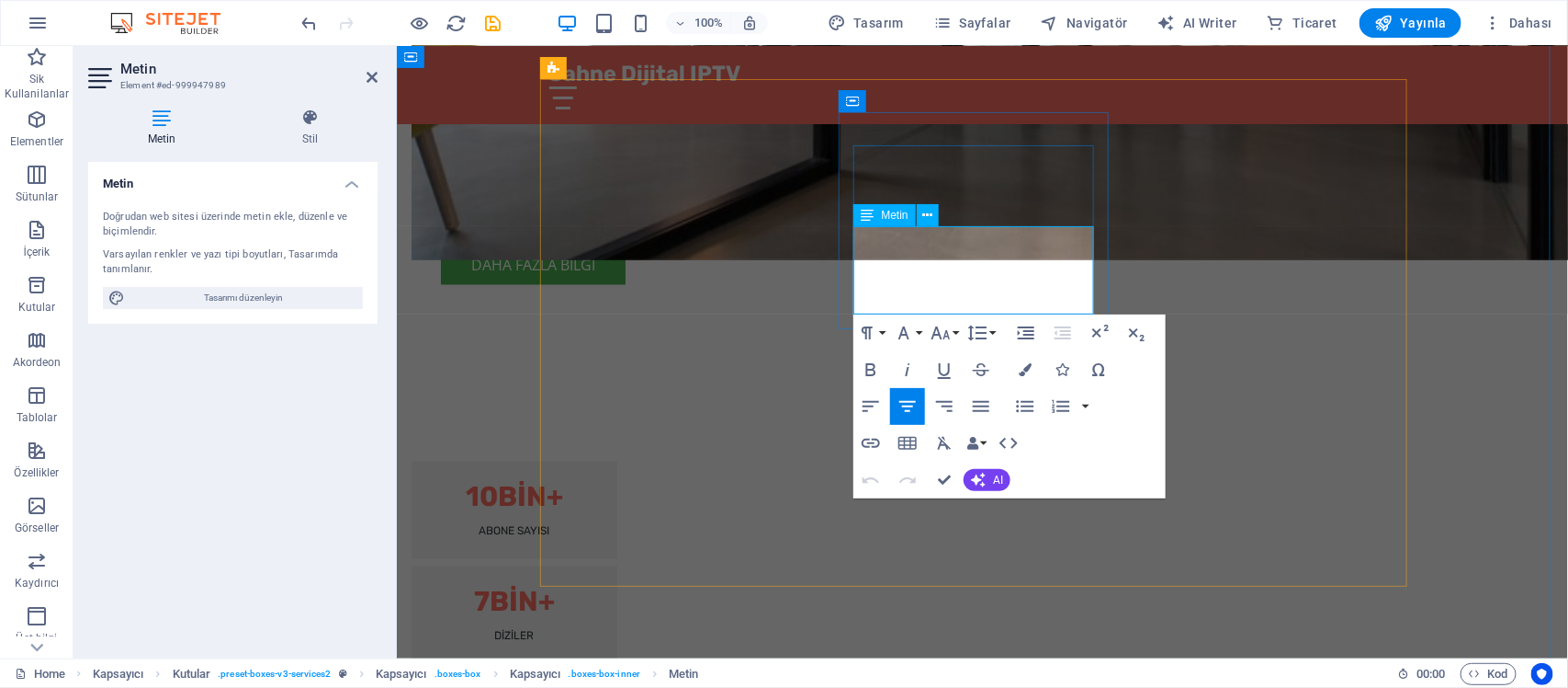
drag, startPoint x: 1014, startPoint y: 279, endPoint x: 1060, endPoint y: 296, distance: 49.0
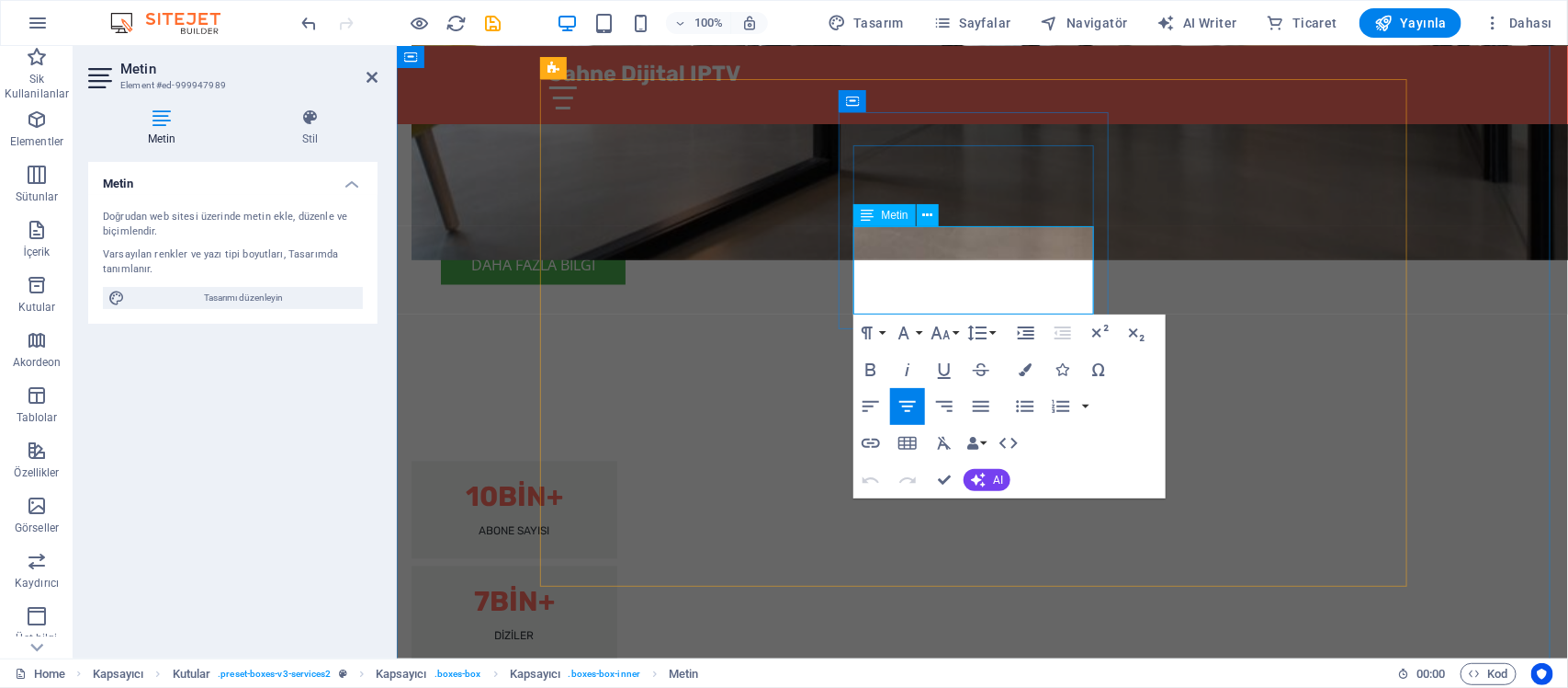
drag, startPoint x: 976, startPoint y: 256, endPoint x: 1071, endPoint y: 301, distance: 105.1
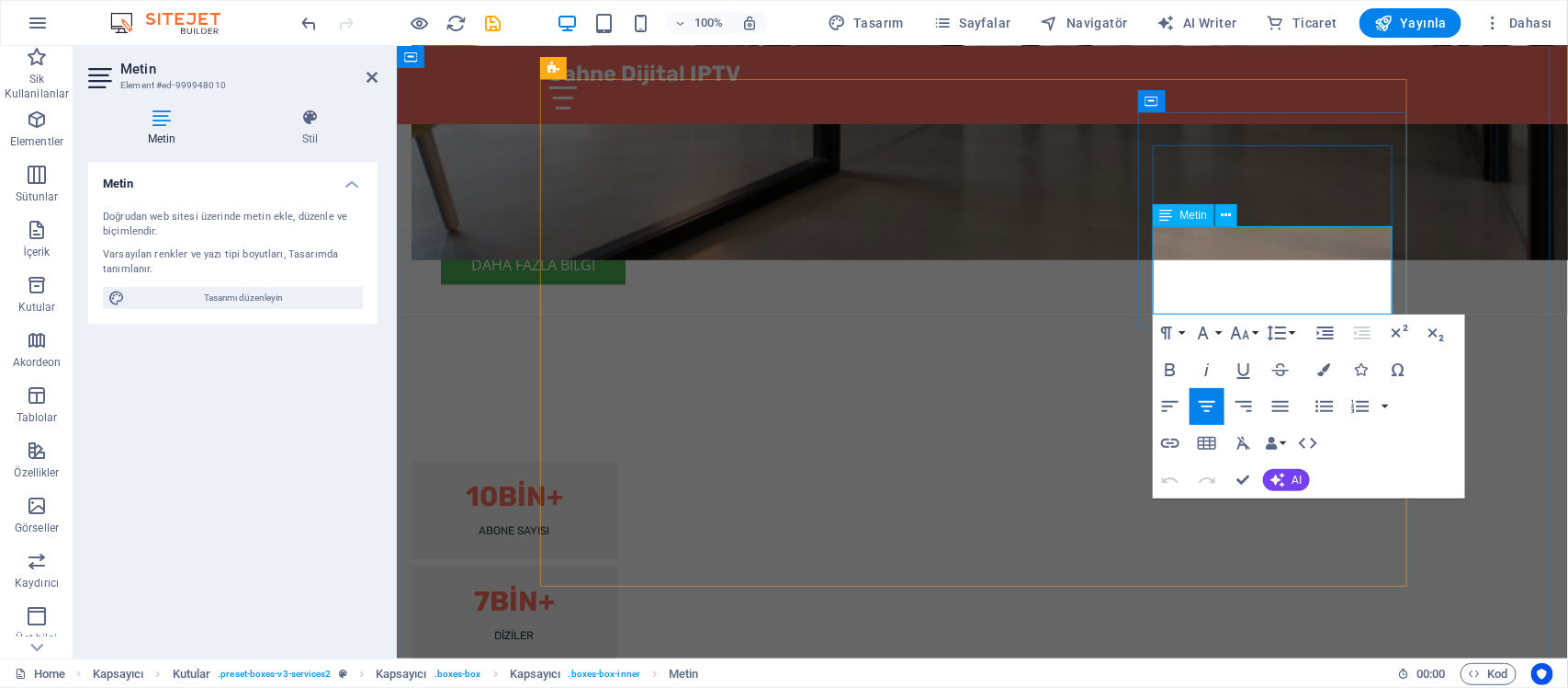
drag, startPoint x: 1347, startPoint y: 295, endPoint x: 1191, endPoint y: 287, distance: 156.2
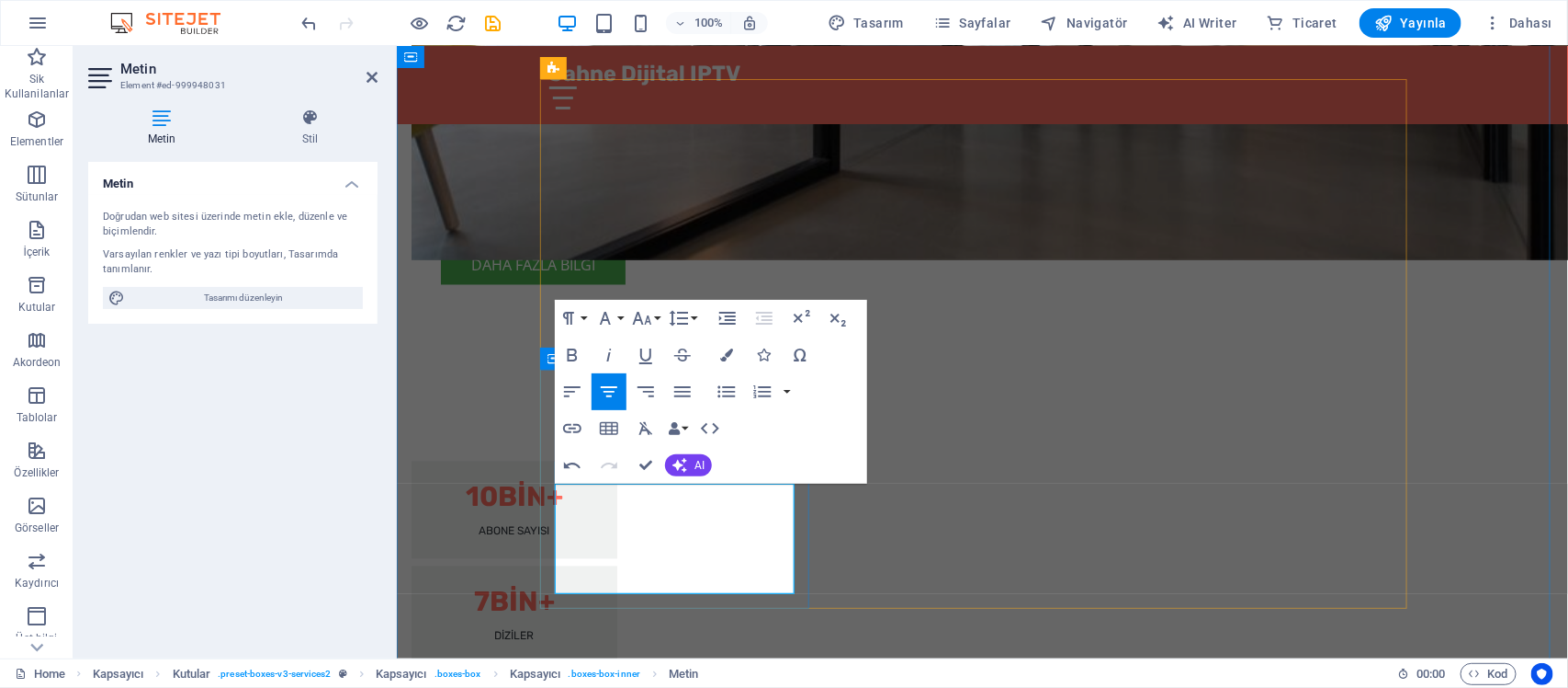
drag, startPoint x: 676, startPoint y: 573, endPoint x: 785, endPoint y: 573, distance: 109.0
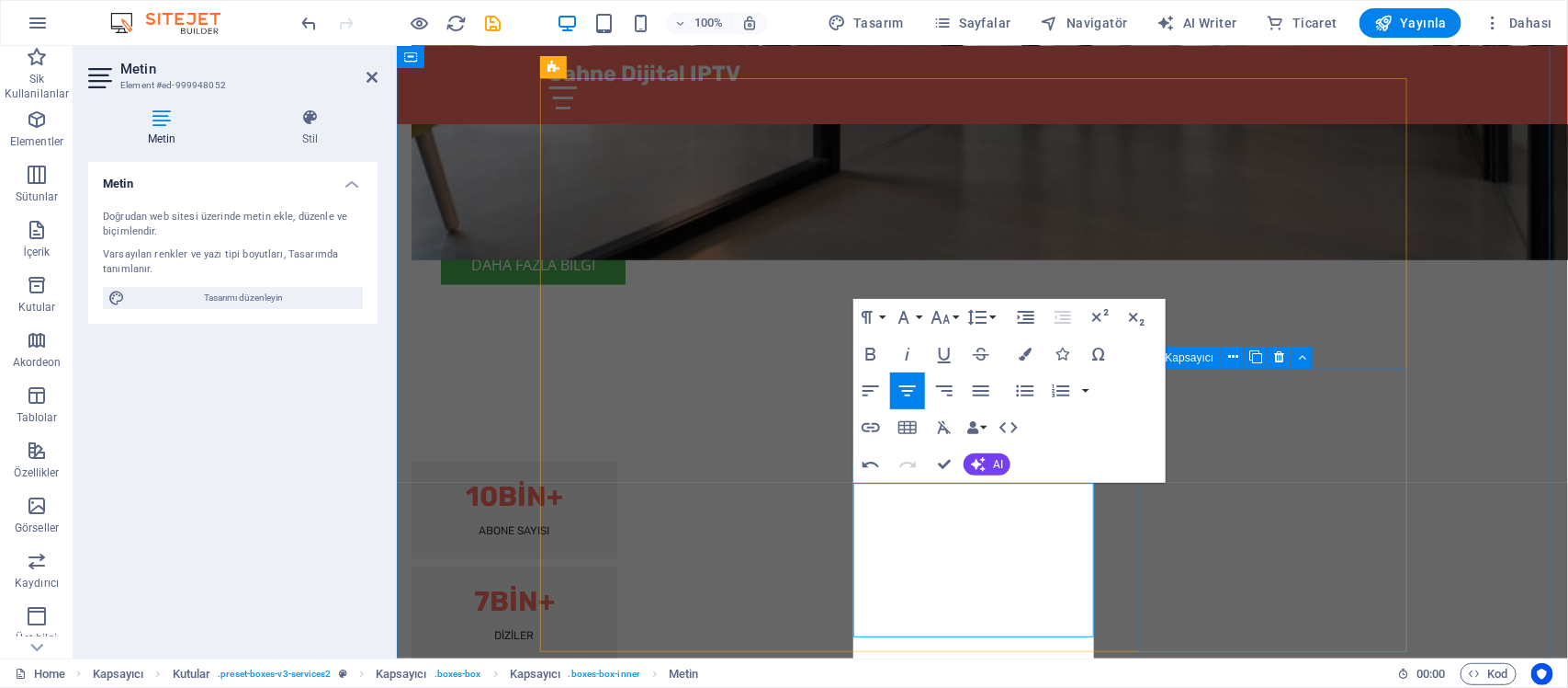
scroll to position [1402, 0]
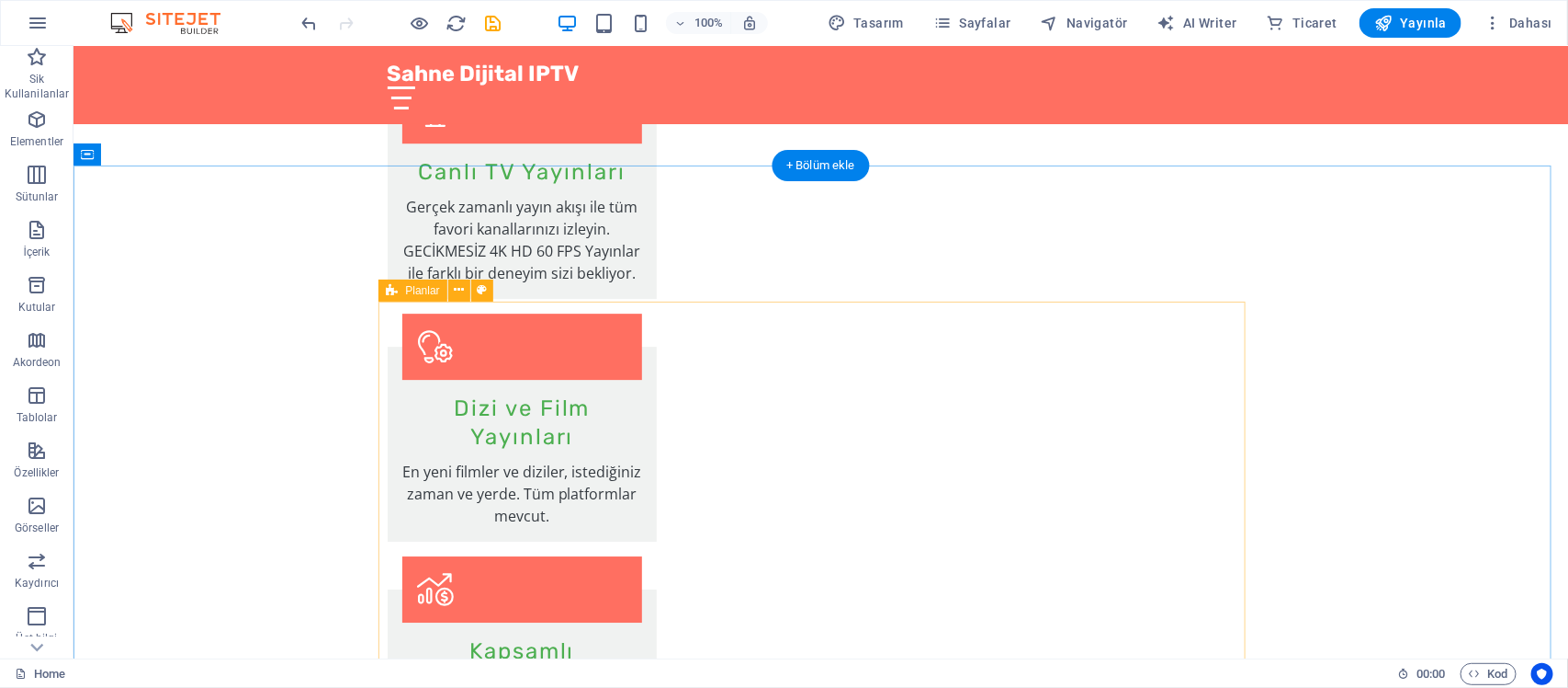
scroll to position [2436, 0]
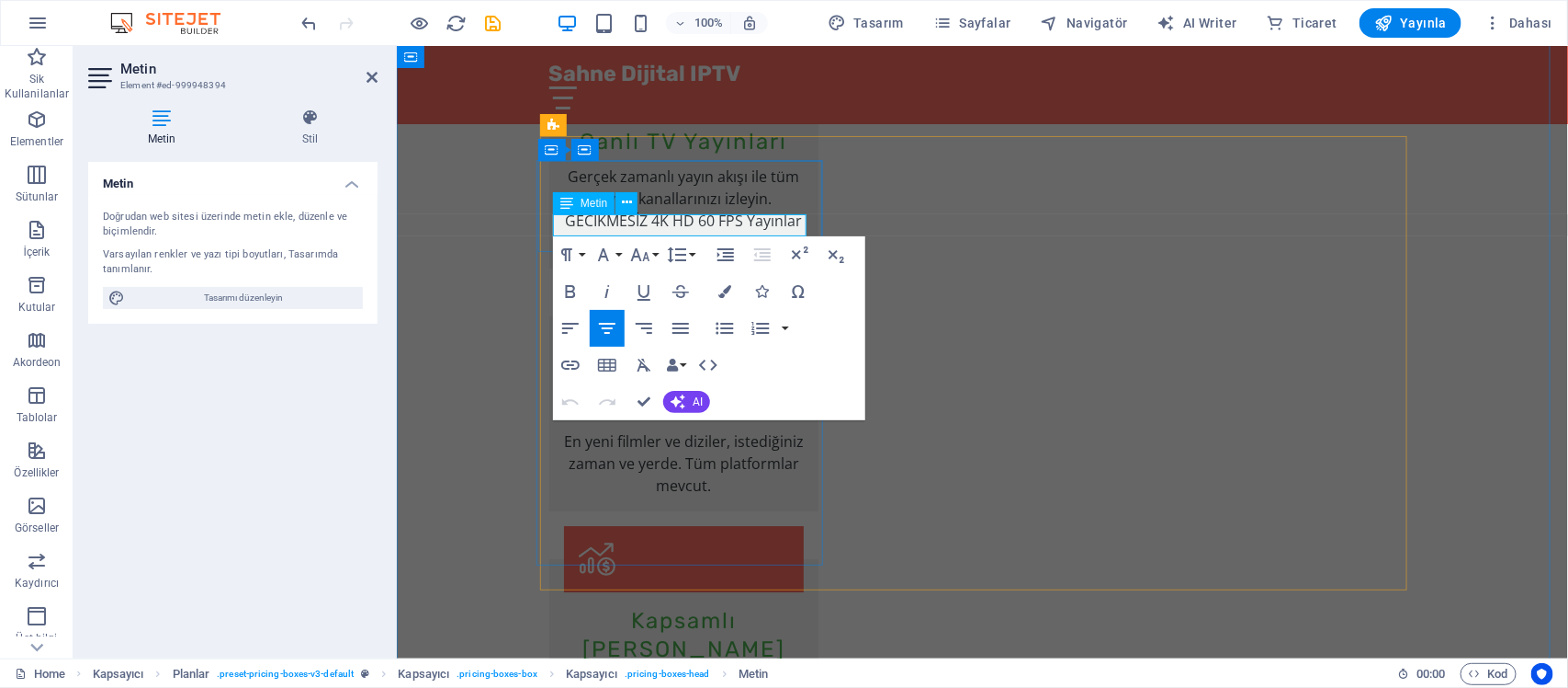
drag, startPoint x: 637, startPoint y: 221, endPoint x: 762, endPoint y: 221, distance: 125.0
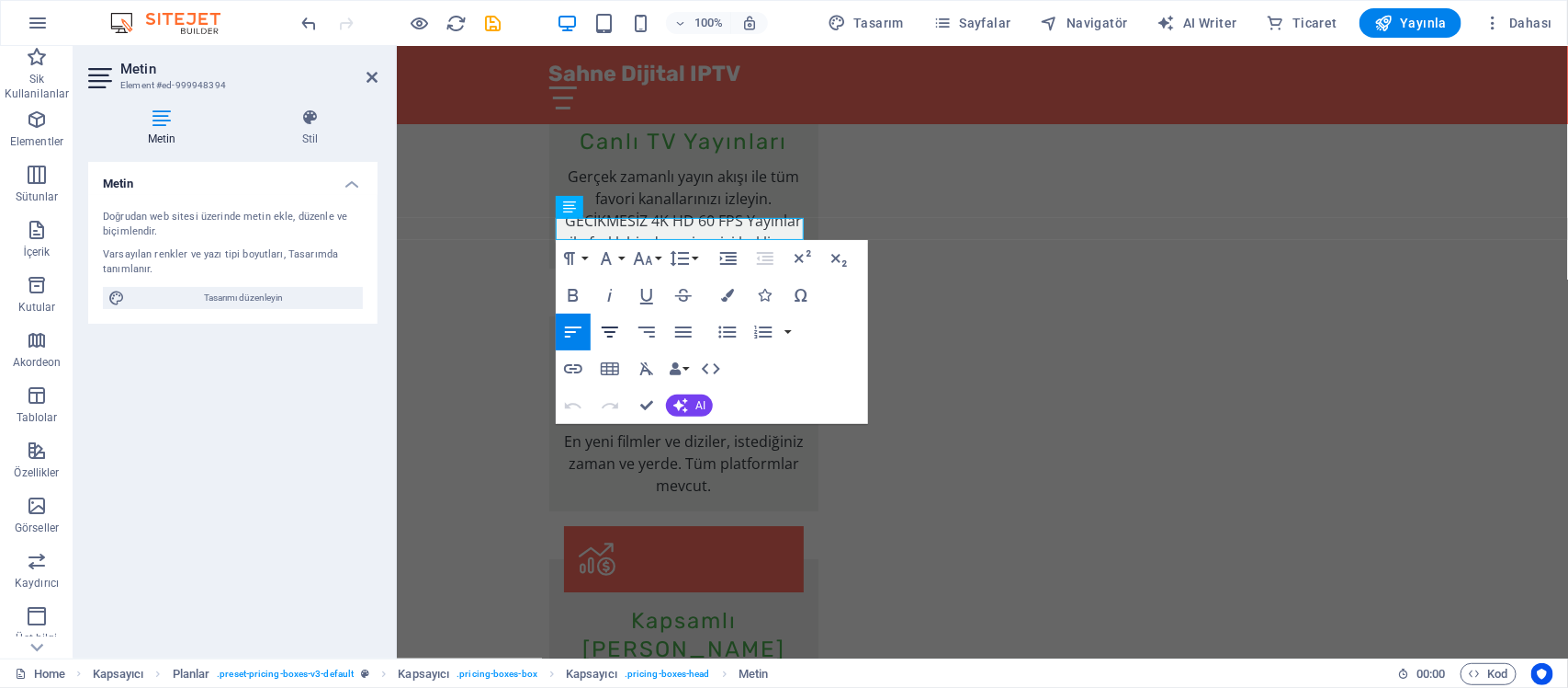
click at [620, 331] on icon "button" at bounding box center [609, 331] width 22 height 22
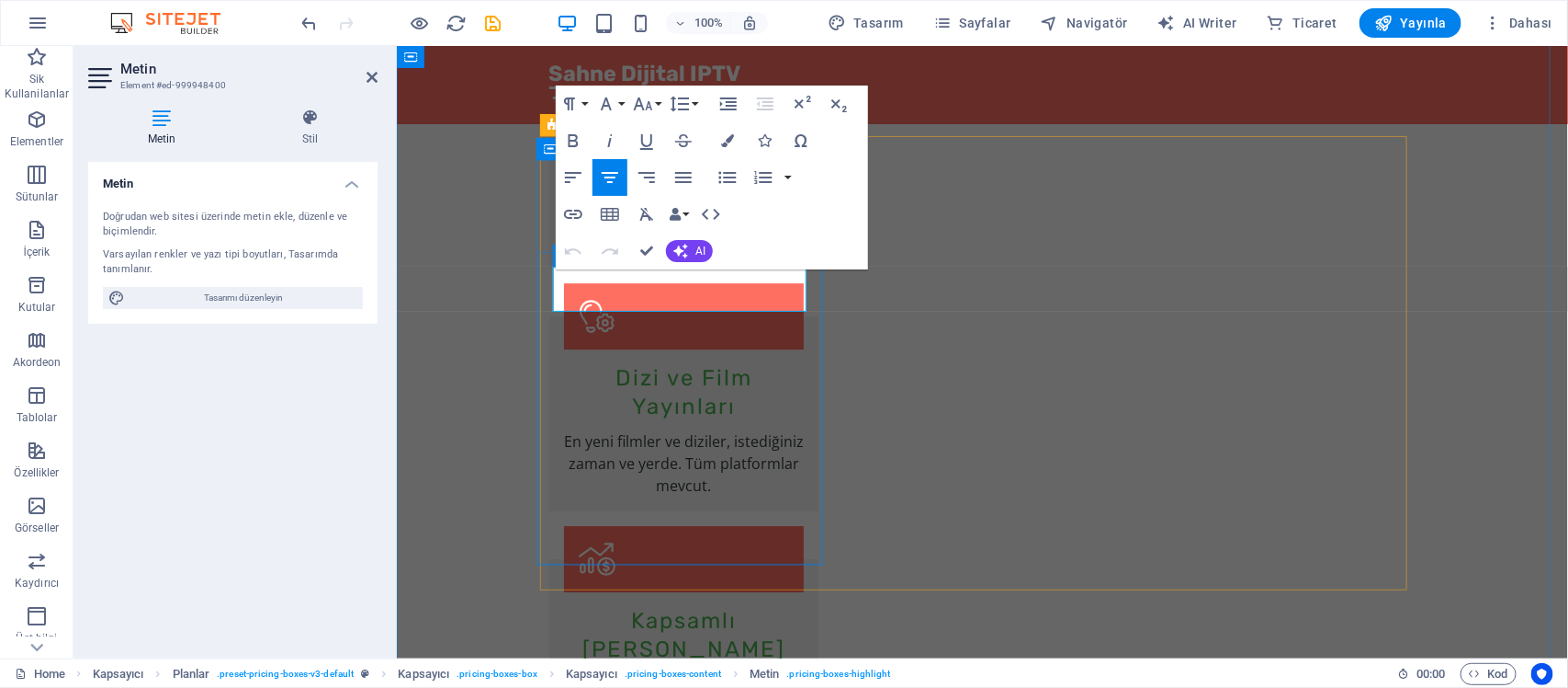
drag, startPoint x: 629, startPoint y: 298, endPoint x: 640, endPoint y: 295, distance: 11.4
drag, startPoint x: 625, startPoint y: 293, endPoint x: 650, endPoint y: 291, distance: 25.1
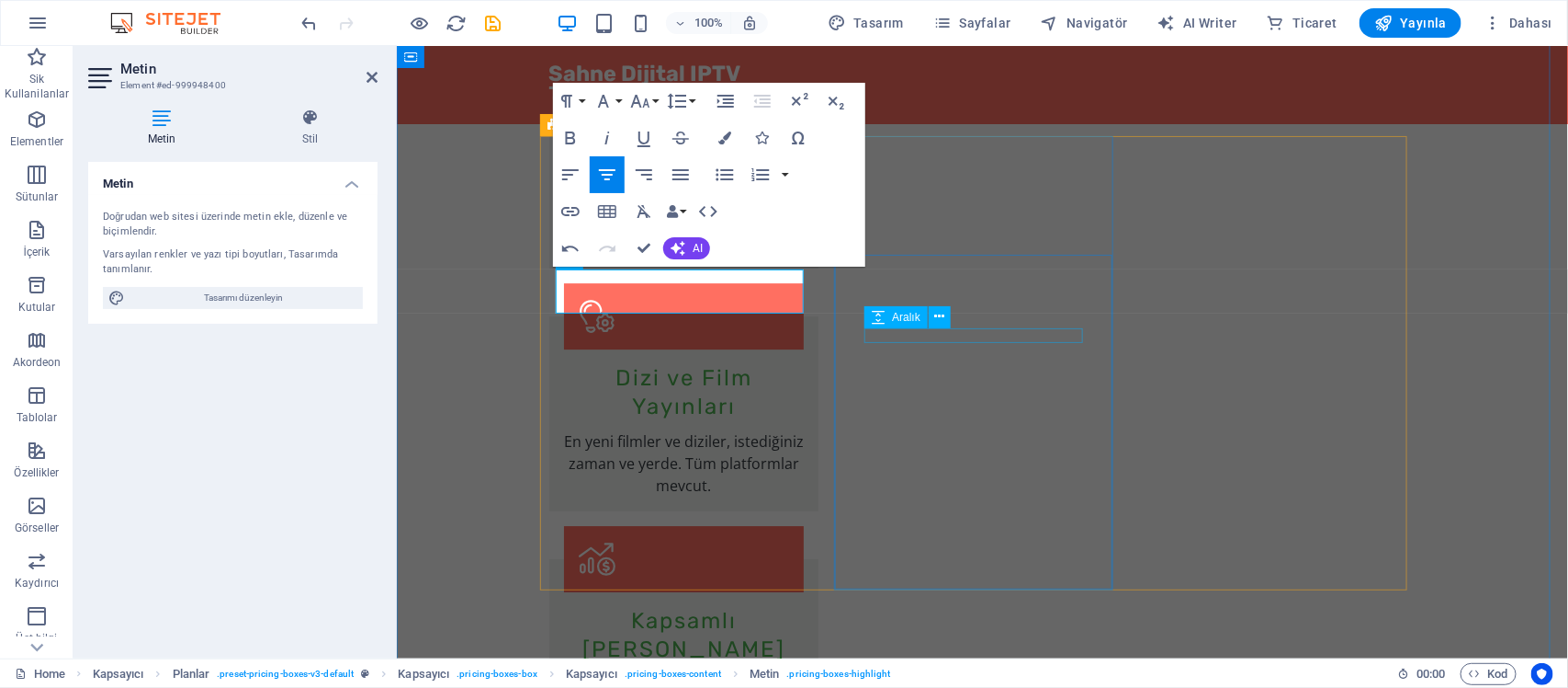
click at [937, 327] on button at bounding box center [939, 316] width 22 height 22
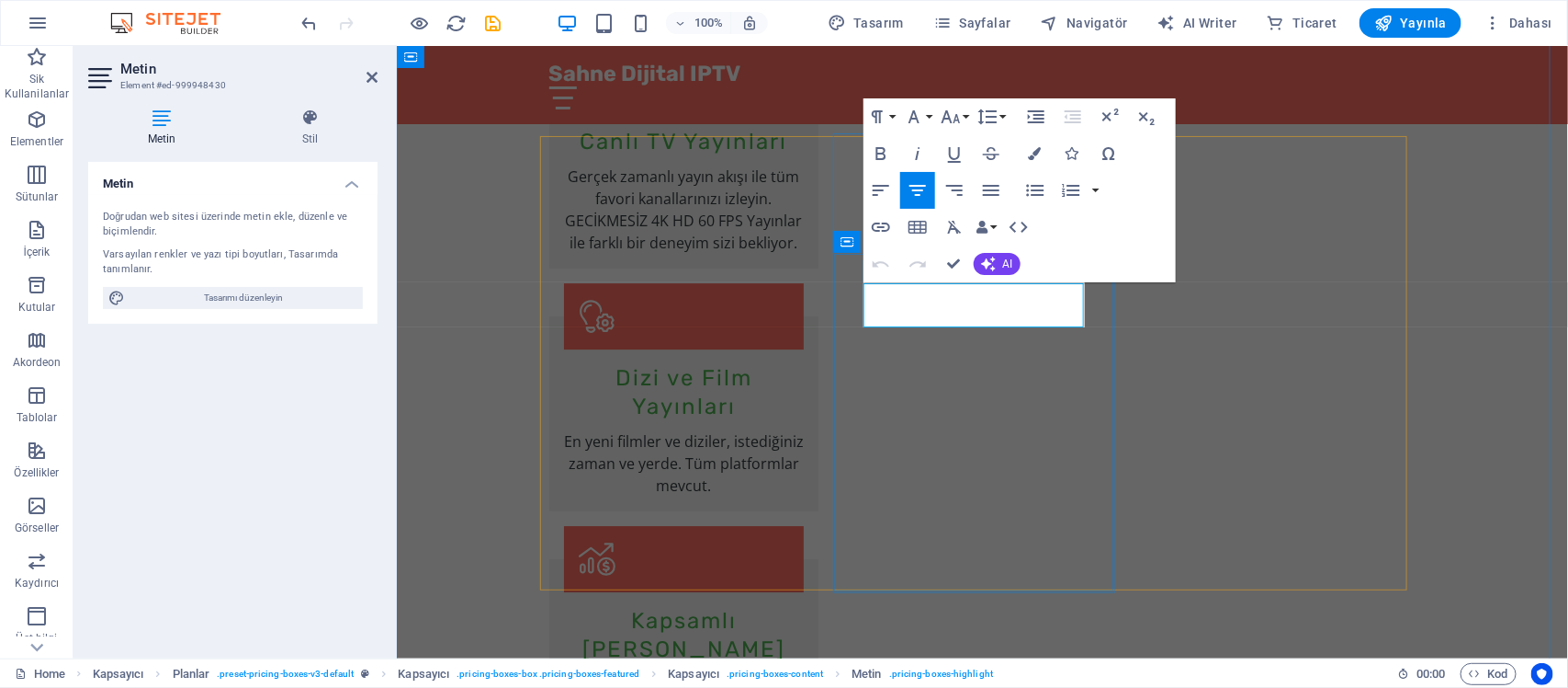
drag, startPoint x: 896, startPoint y: 309, endPoint x: 961, endPoint y: 305, distance: 65.1
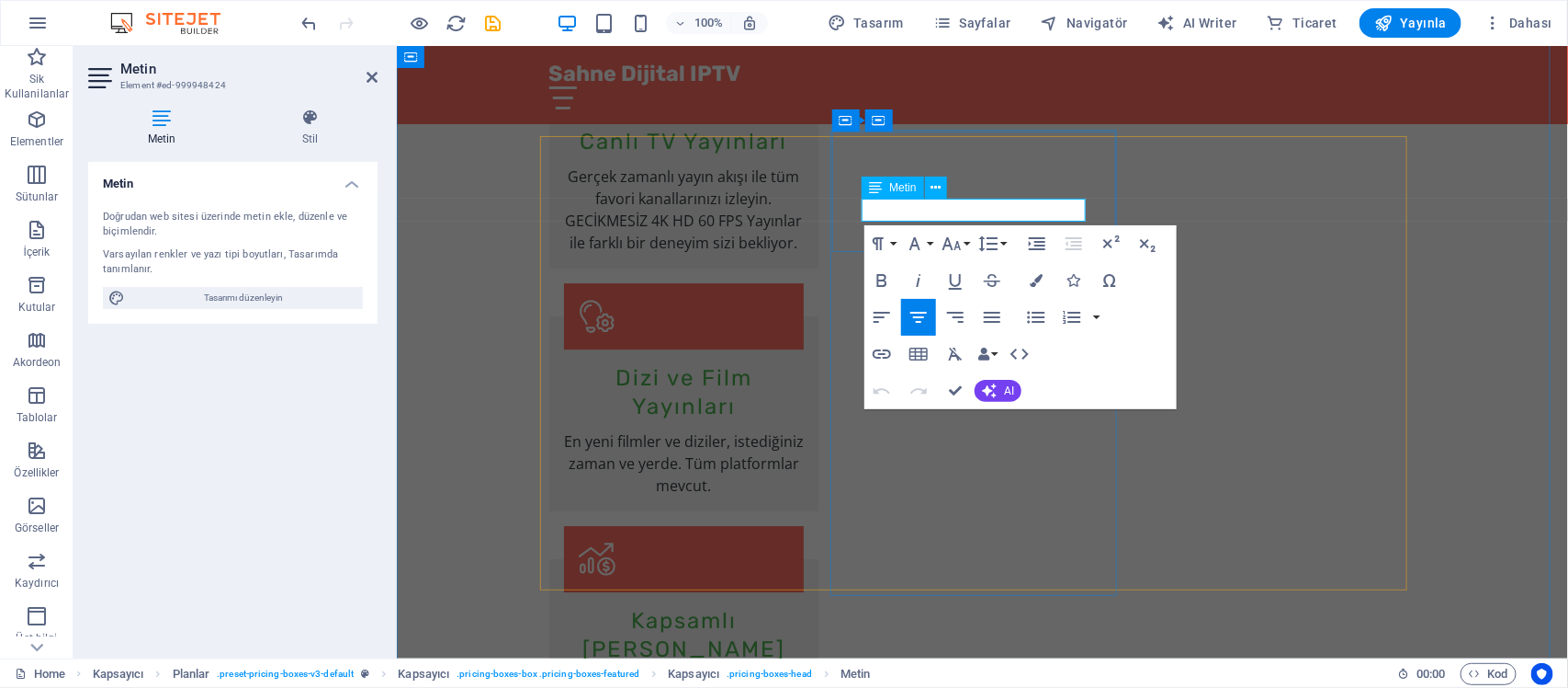
drag, startPoint x: 919, startPoint y: 213, endPoint x: 1066, endPoint y: 212, distance: 147.0
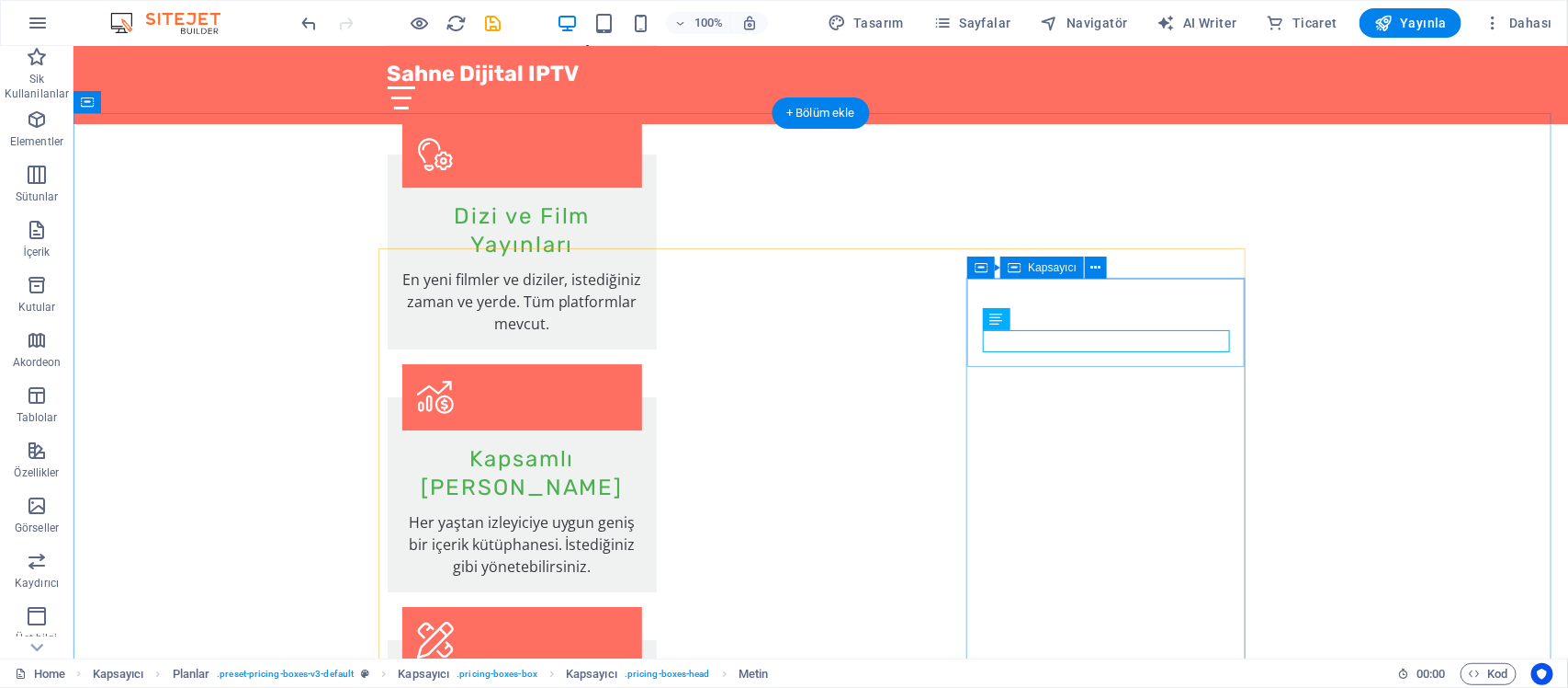
scroll to position [2321, 0]
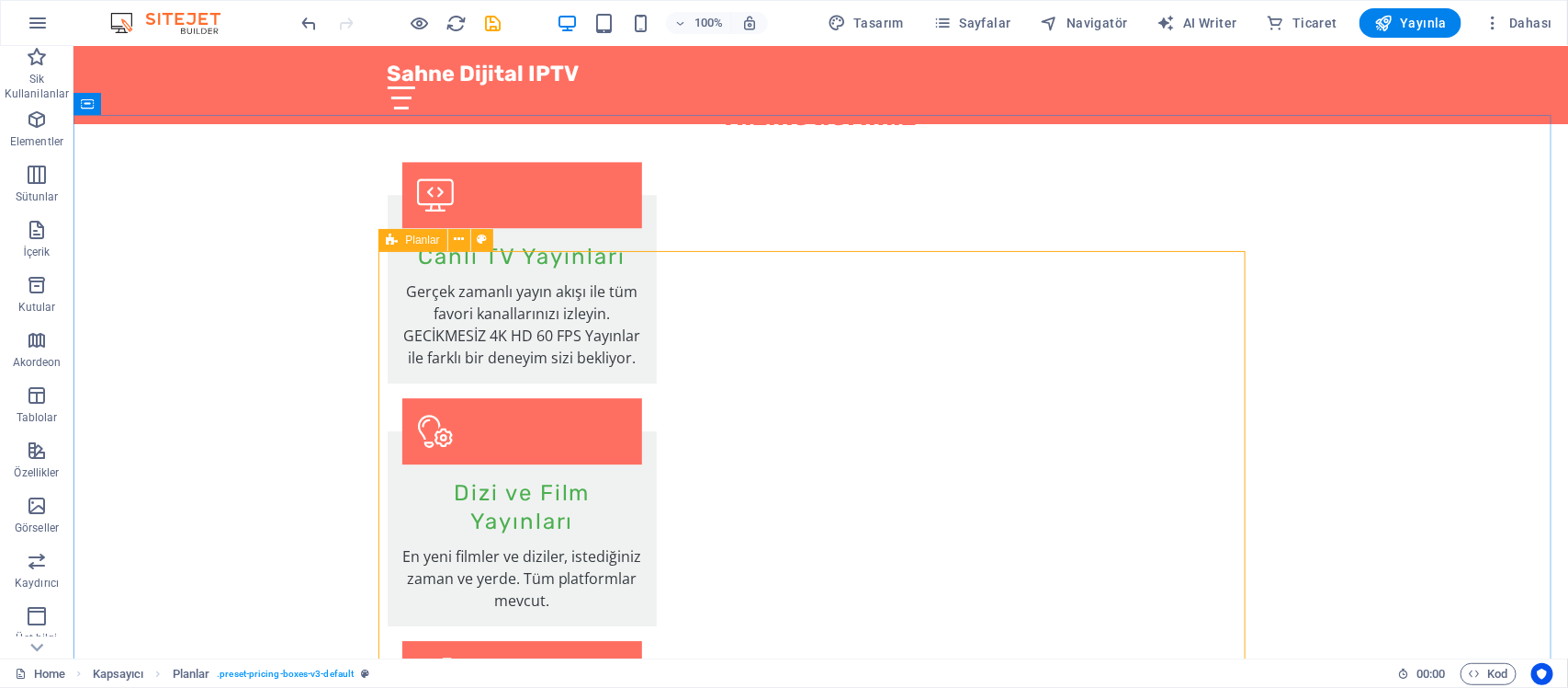
click at [416, 239] on span "Planlar" at bounding box center [422, 240] width 34 height 11
click at [457, 239] on icon at bounding box center [459, 239] width 10 height 19
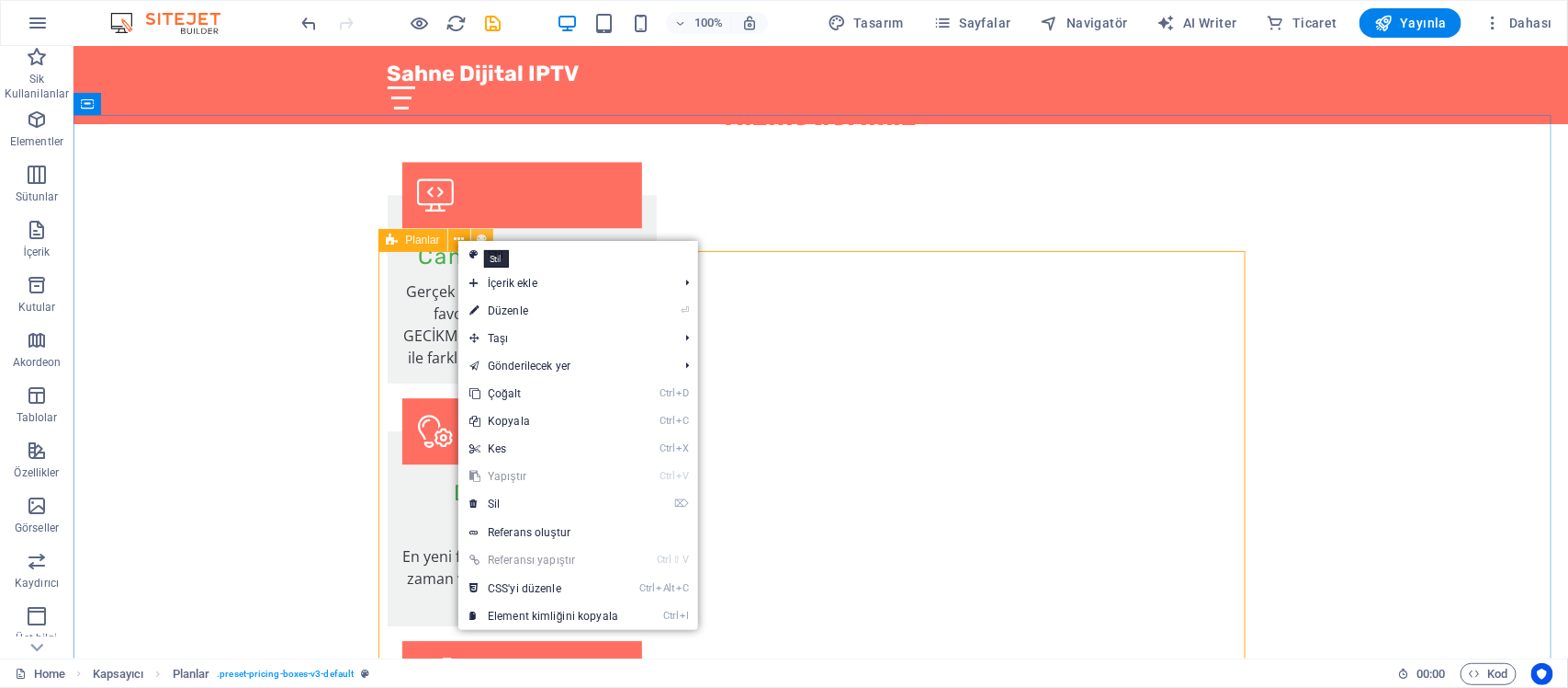
drag, startPoint x: 489, startPoint y: 235, endPoint x: 97, endPoint y: 193, distance: 394.2
click at [489, 235] on button at bounding box center [481, 239] width 22 height 22
select select "rem"
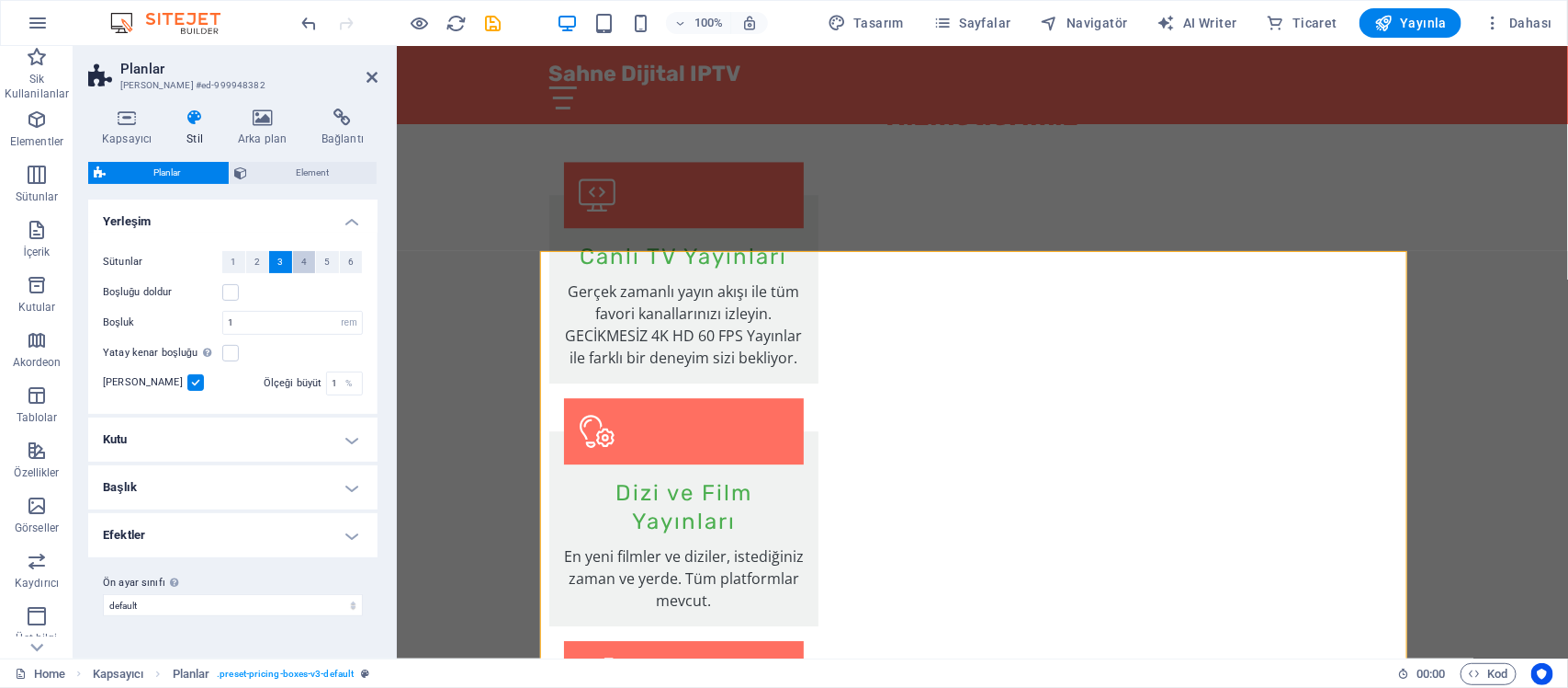
click at [305, 262] on button "4" at bounding box center [305, 261] width 23 height 22
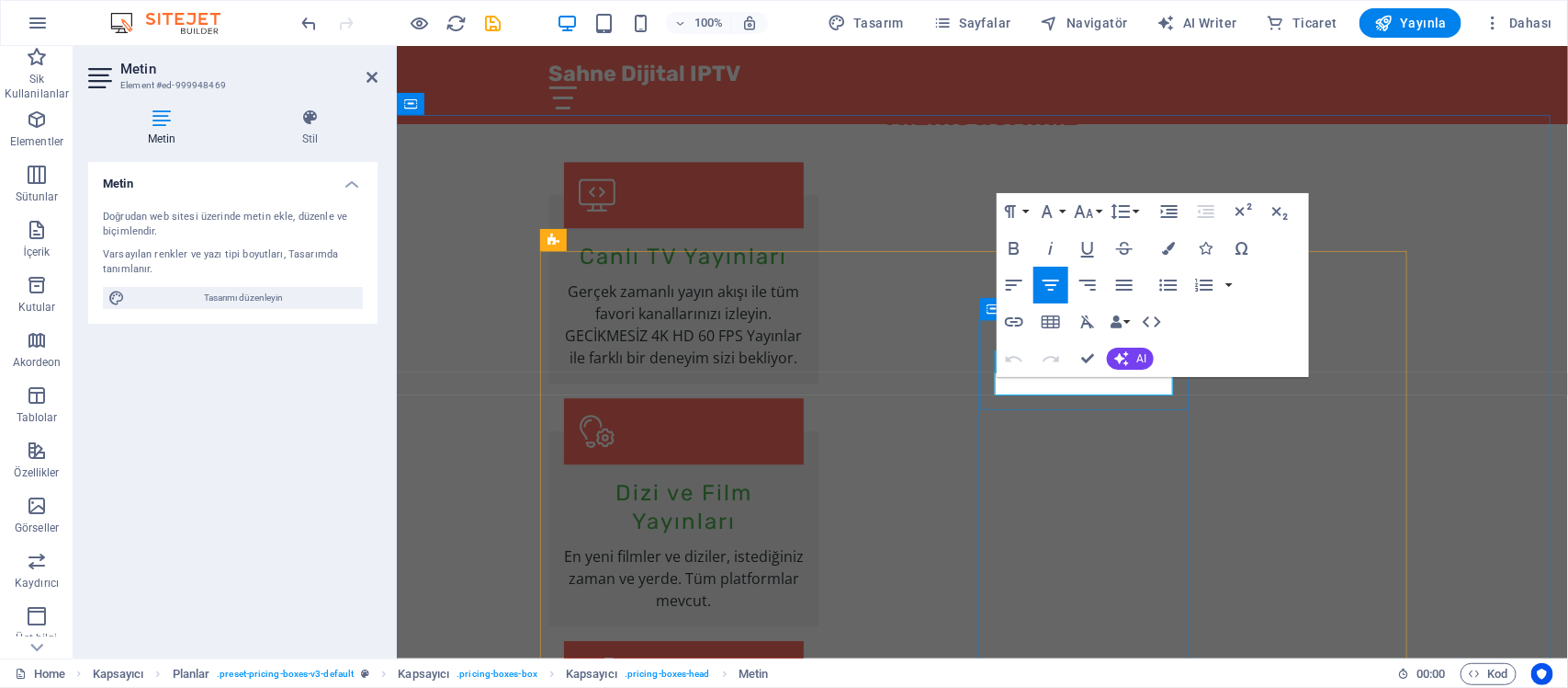
drag, startPoint x: 1028, startPoint y: 388, endPoint x: 1185, endPoint y: 388, distance: 157.0
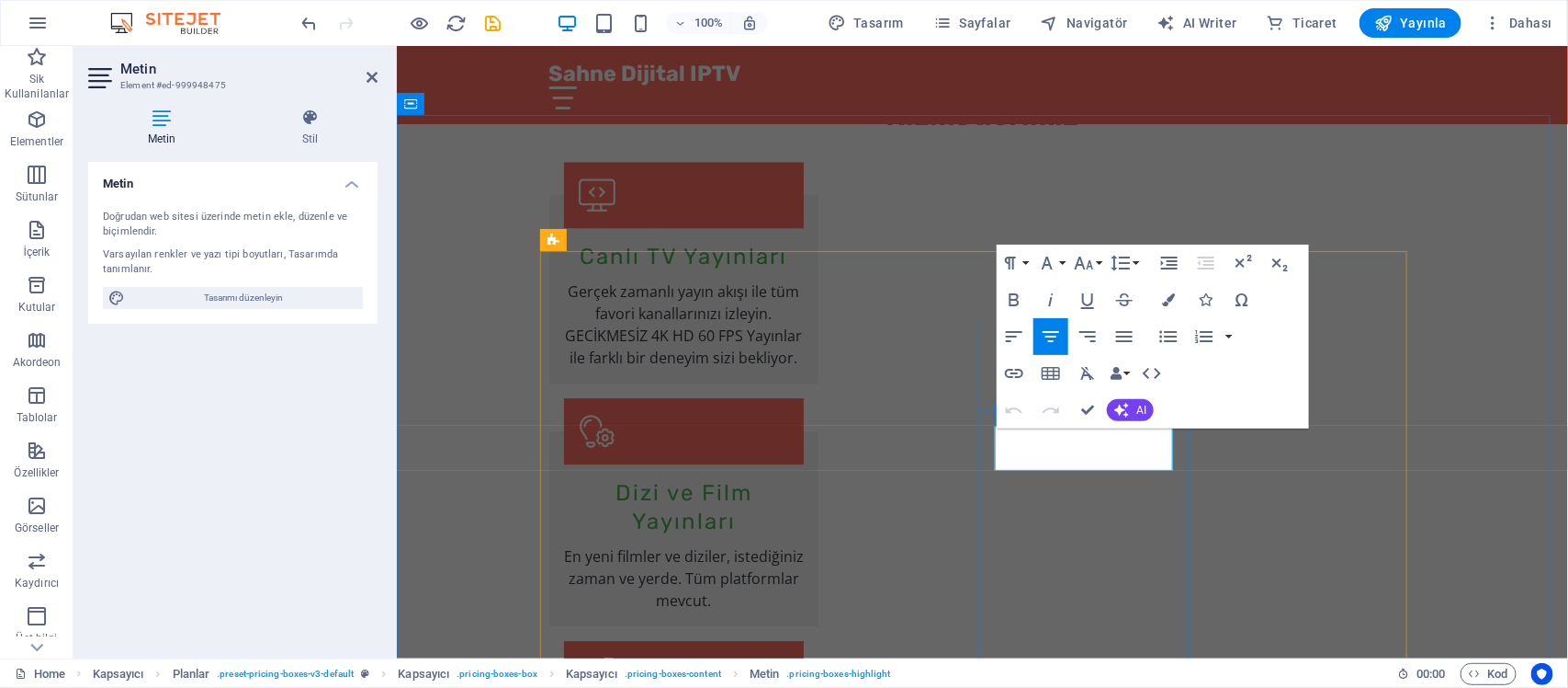
drag, startPoint x: 1019, startPoint y: 451, endPoint x: 1060, endPoint y: 450, distance: 41.0
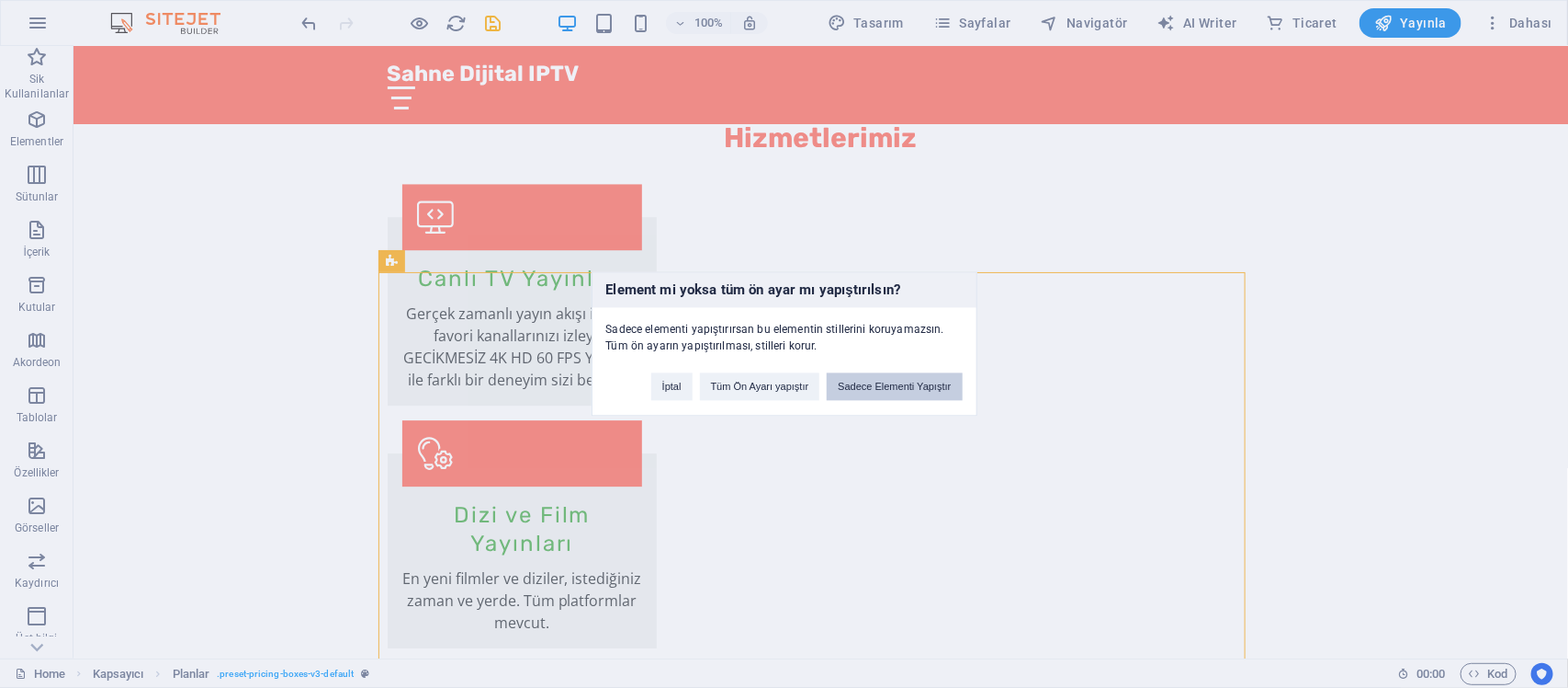
drag, startPoint x: 919, startPoint y: 386, endPoint x: 945, endPoint y: 356, distance: 39.7
click at [919, 386] on button "Sadece Elementi Yapıştır" at bounding box center [894, 386] width 135 height 27
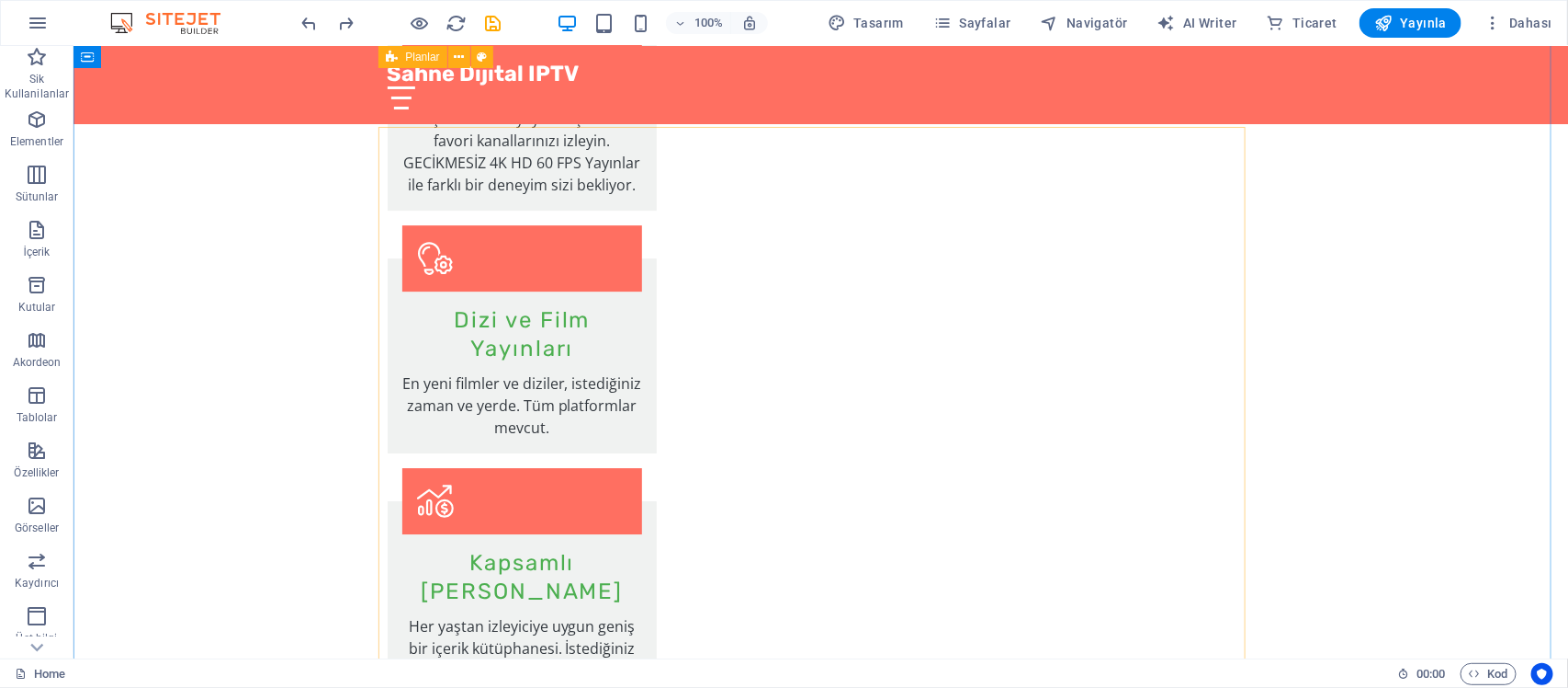
scroll to position [2336, 0]
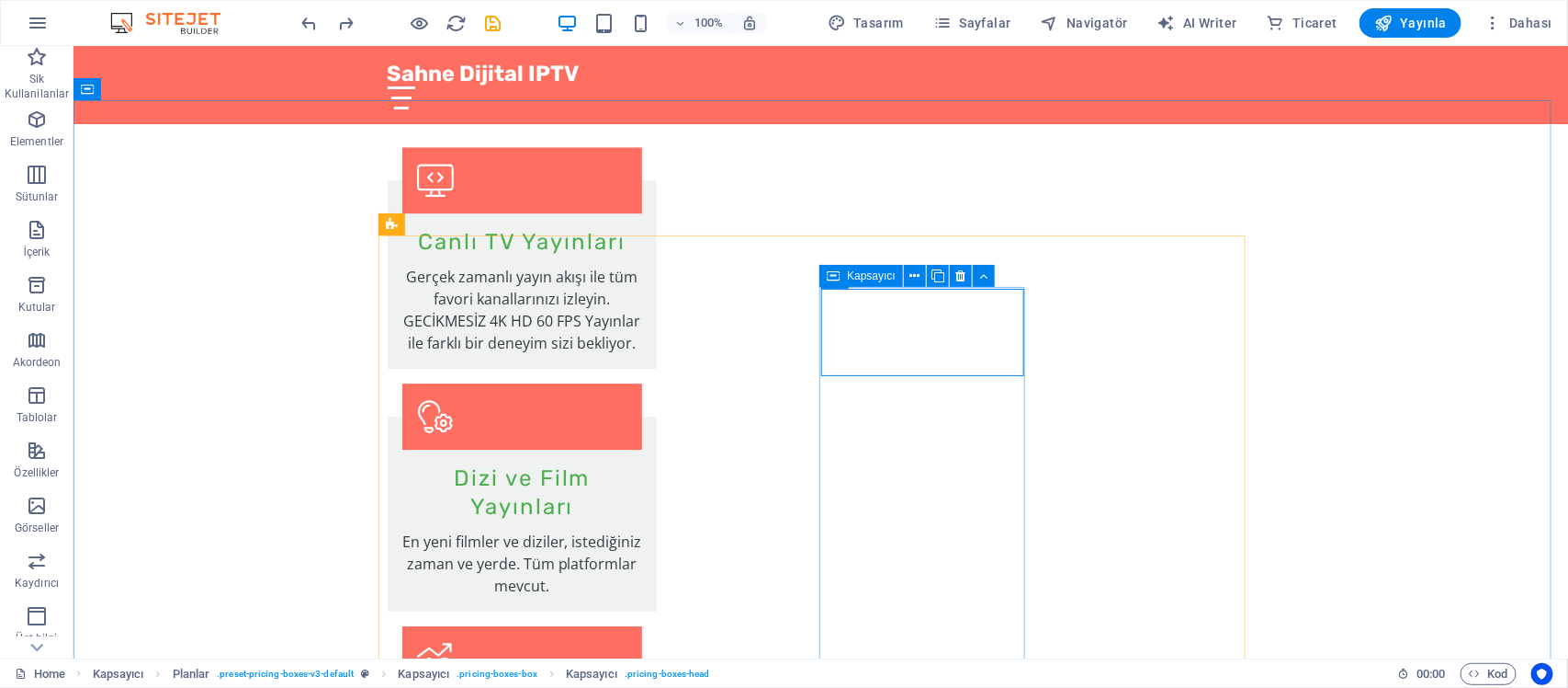
click at [831, 276] on icon at bounding box center [833, 275] width 13 height 22
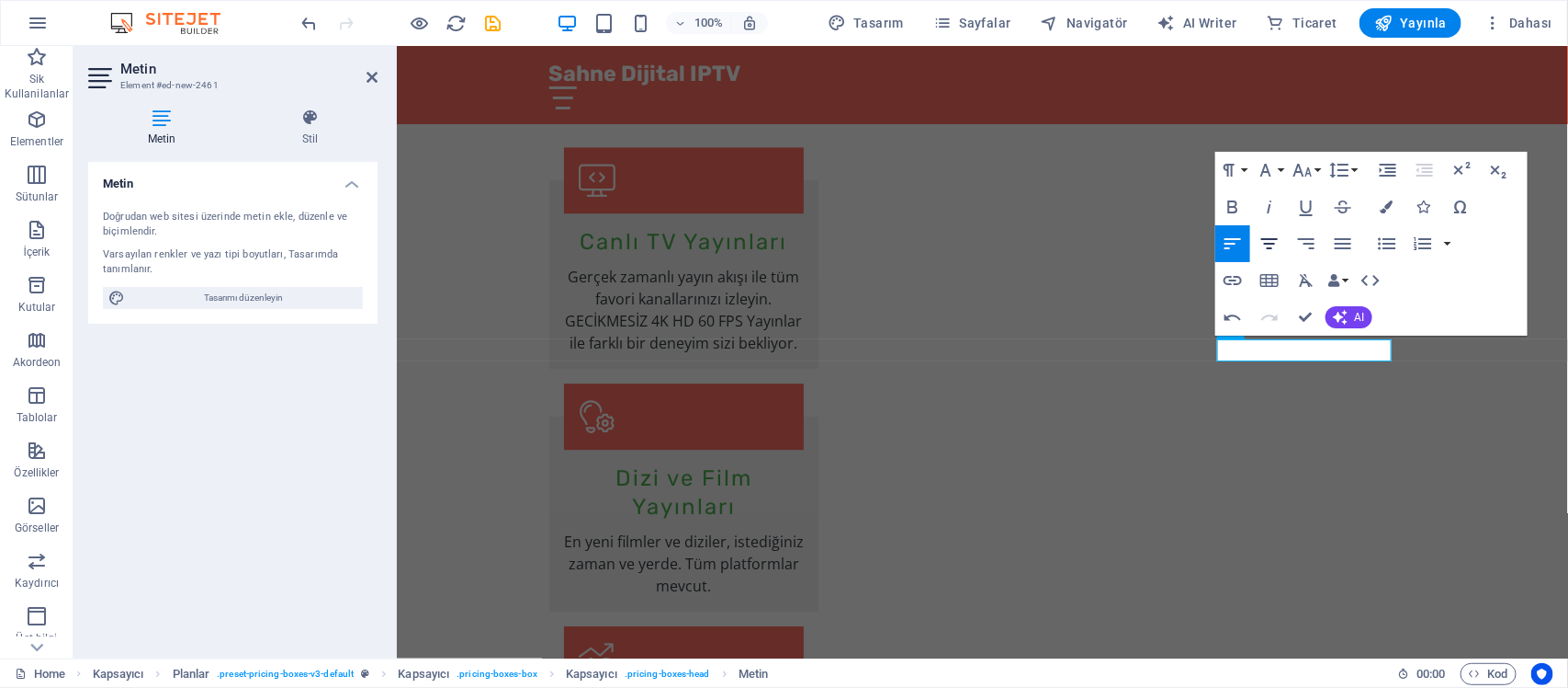
click at [1254, 246] on icon "button" at bounding box center [1269, 243] width 22 height 22
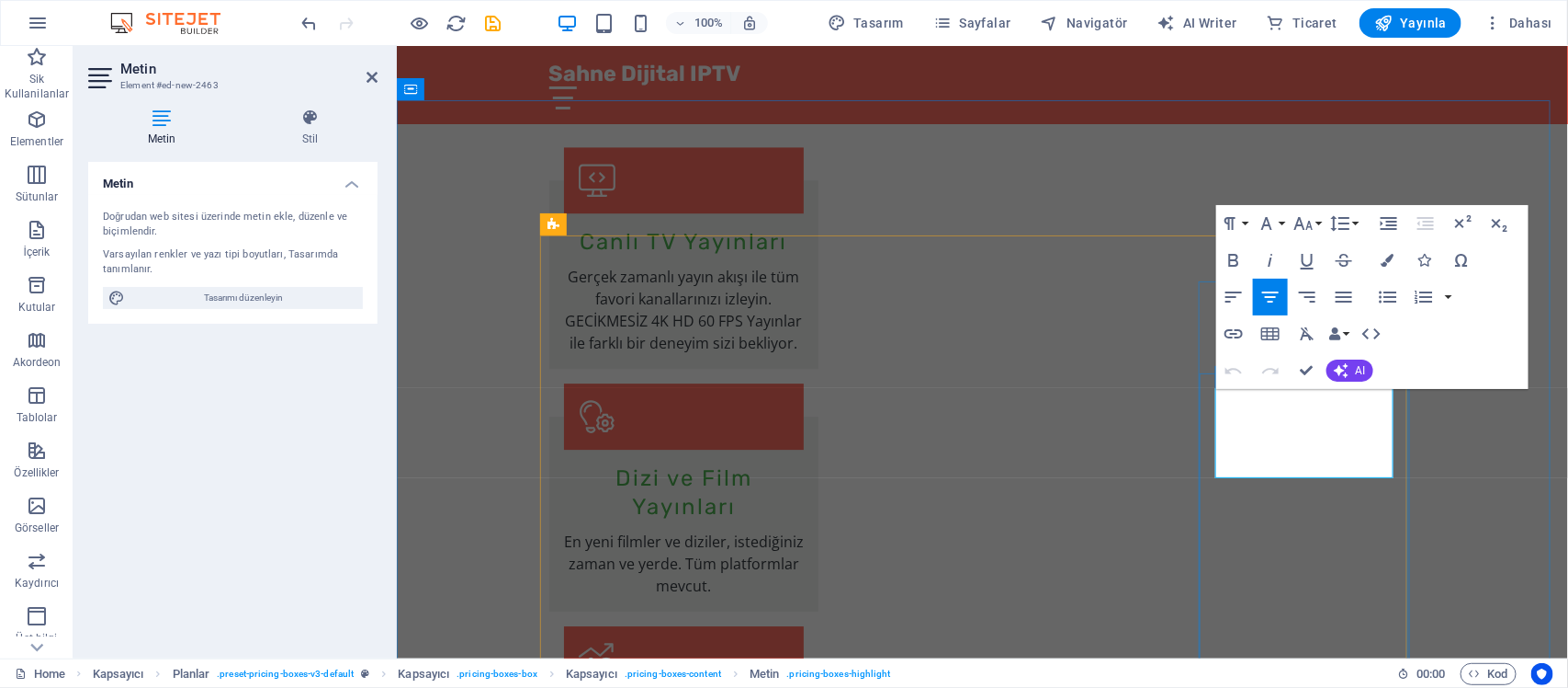
drag, startPoint x: 1260, startPoint y: 403, endPoint x: 1305, endPoint y: 403, distance: 45.0
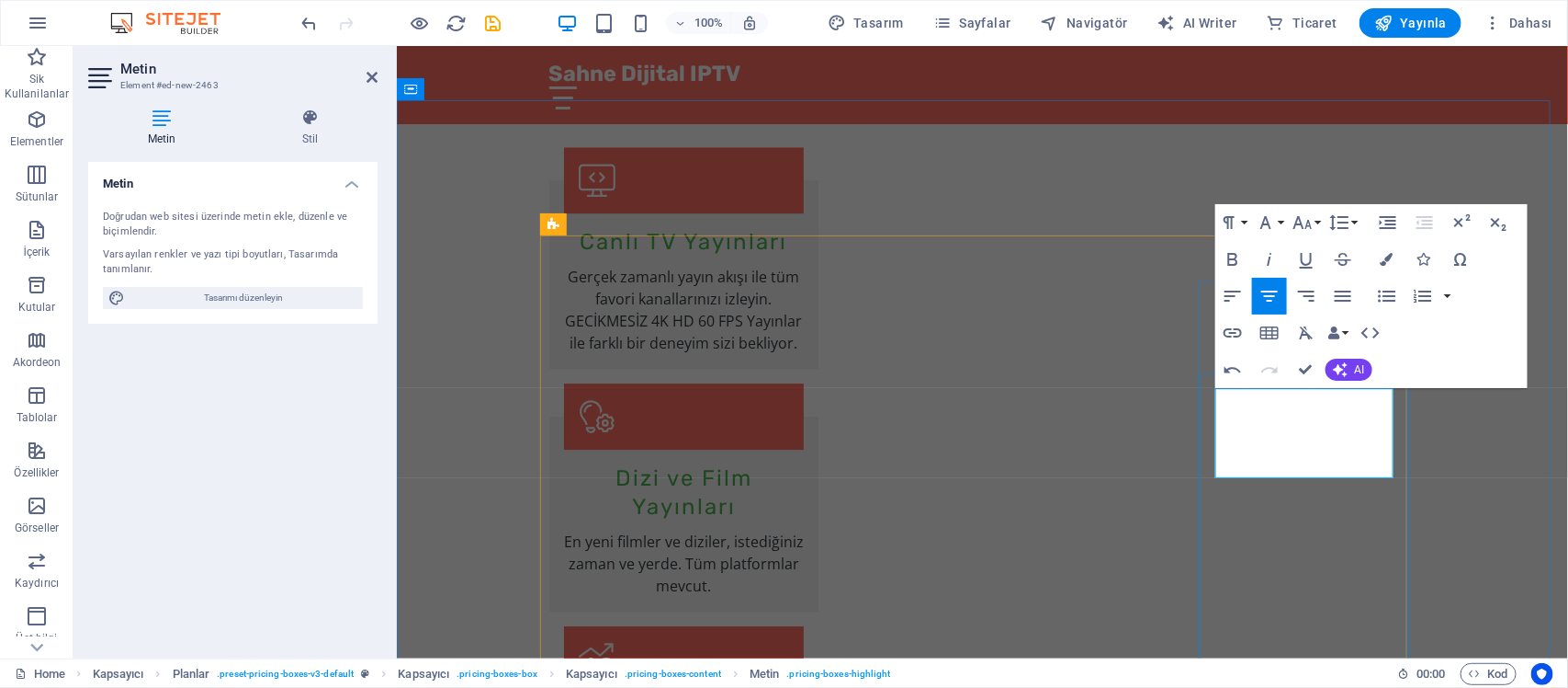
drag, startPoint x: 1250, startPoint y: 411, endPoint x: 1313, endPoint y: 410, distance: 63.0
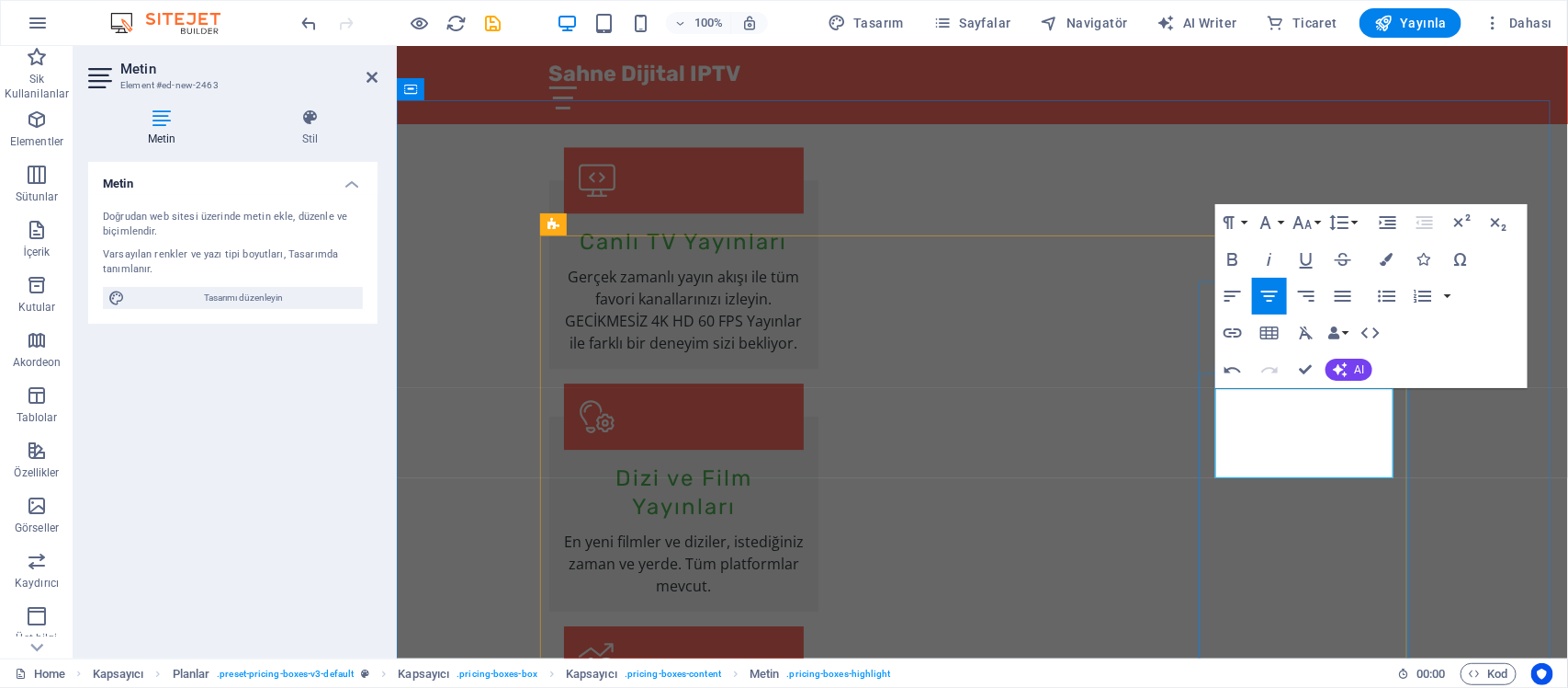
scroll to position [2357, 0]
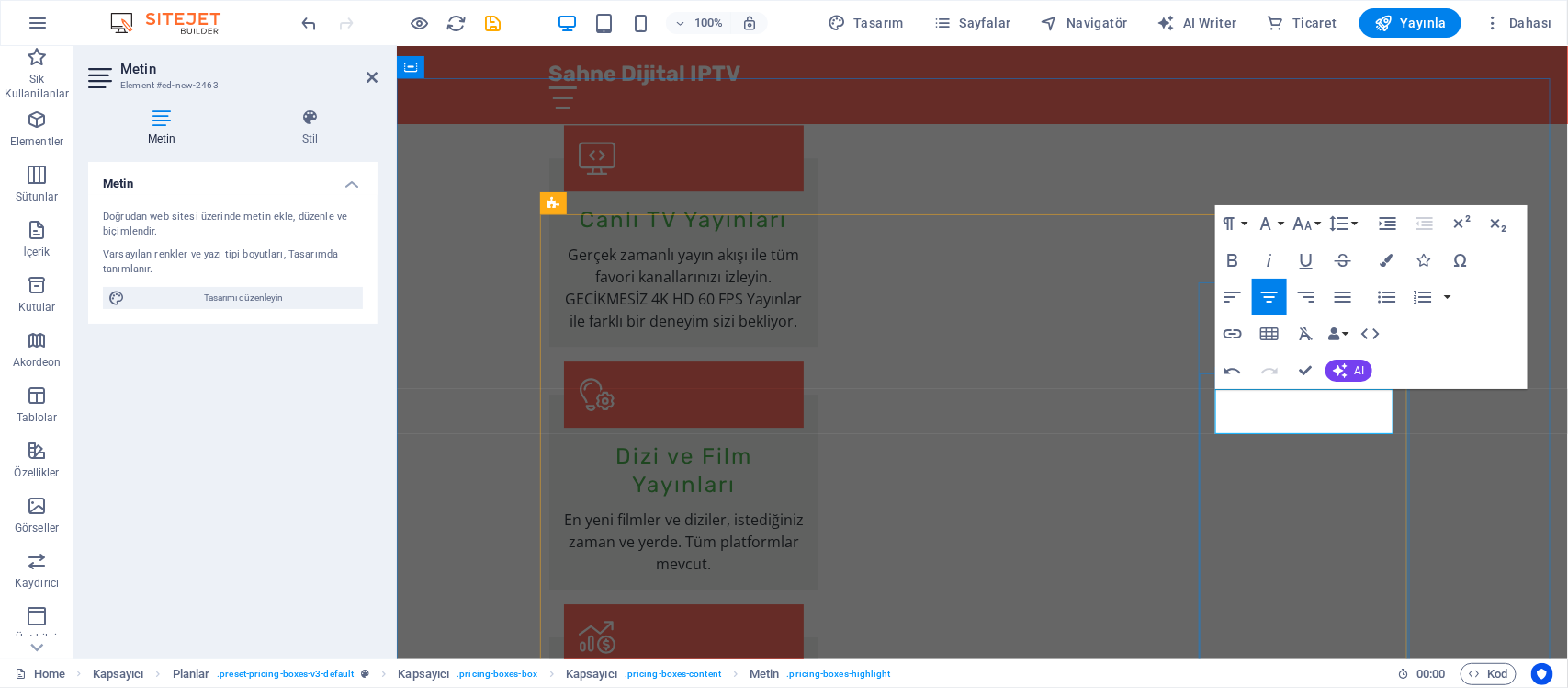
drag, startPoint x: 1346, startPoint y: 424, endPoint x: 1374, endPoint y: 424, distance: 28.0
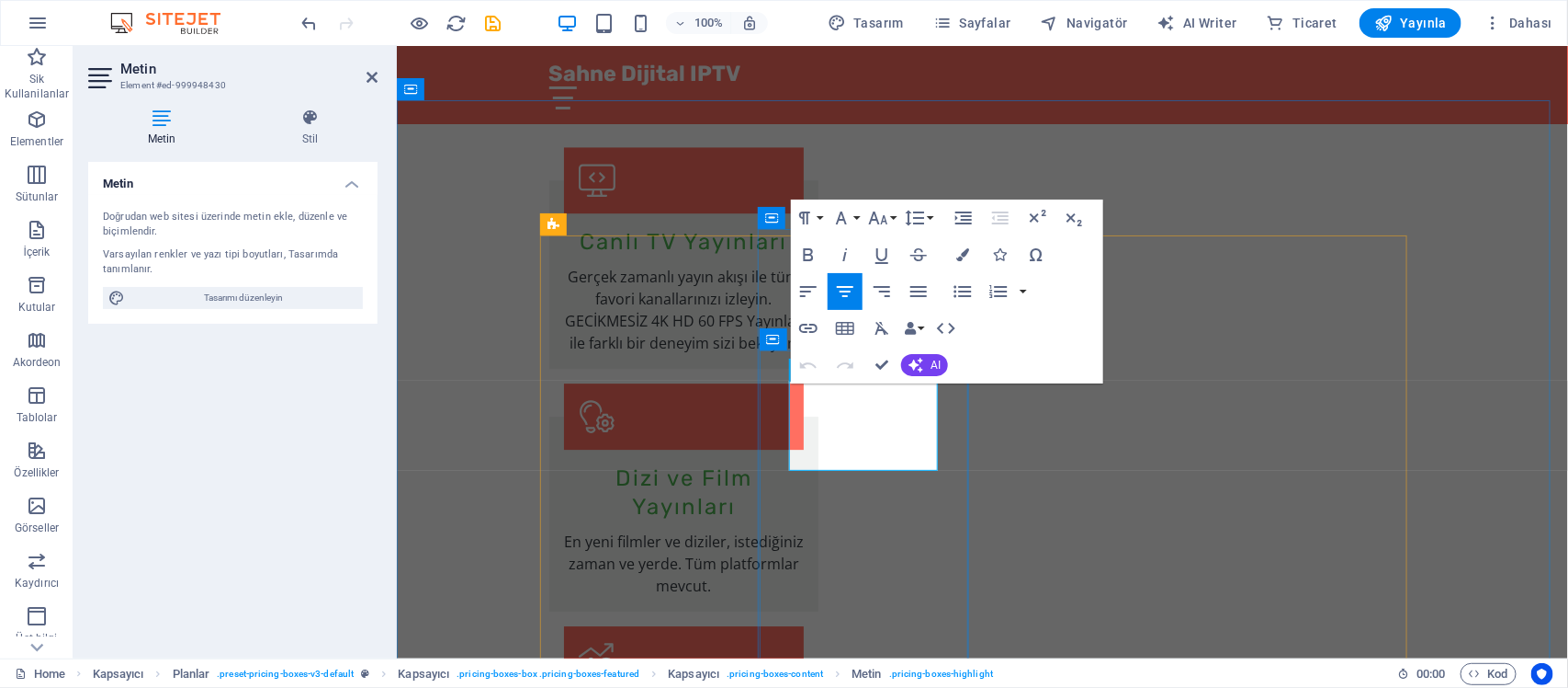
drag, startPoint x: 893, startPoint y: 406, endPoint x: 917, endPoint y: 405, distance: 24.0
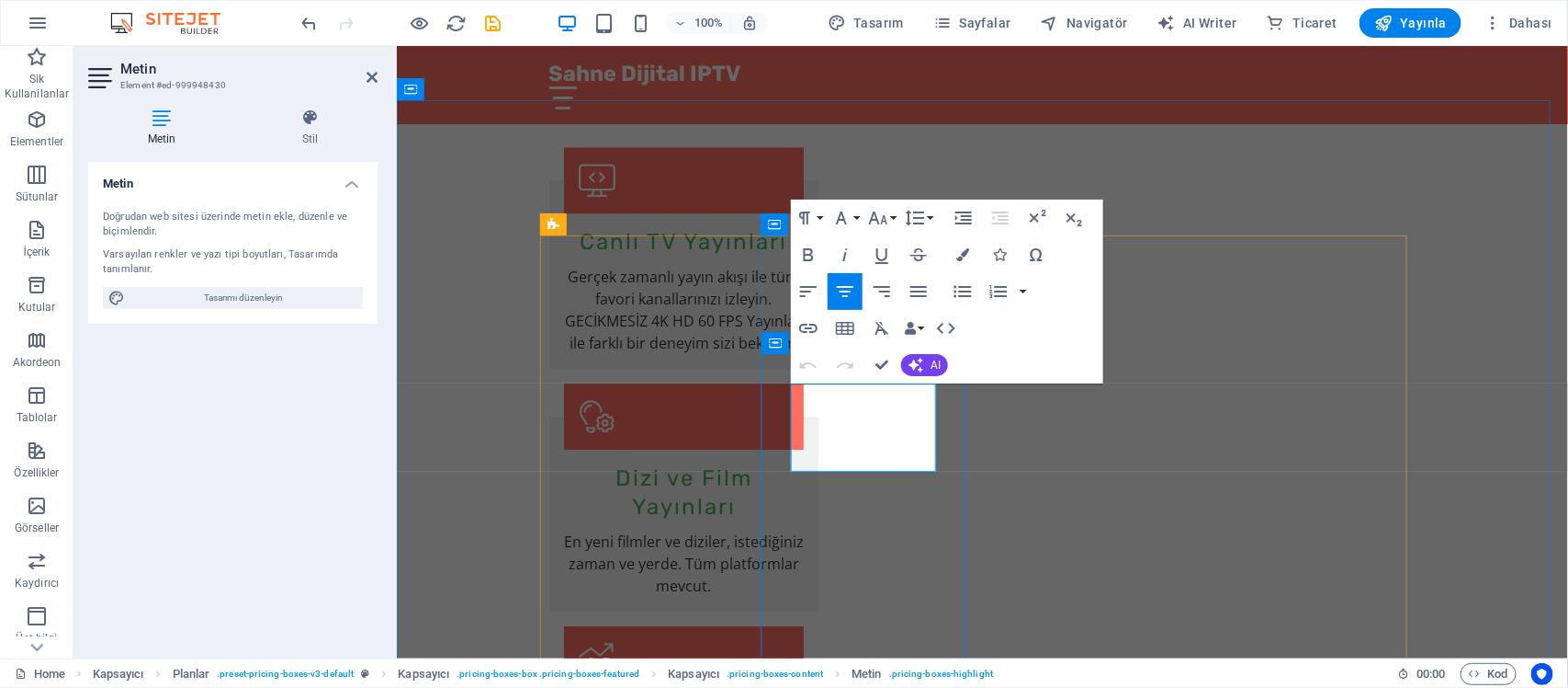
drag, startPoint x: 842, startPoint y: 404, endPoint x: 880, endPoint y: 403, distance: 38.0
drag, startPoint x: 845, startPoint y: 410, endPoint x: 887, endPoint y: 406, distance: 42.2
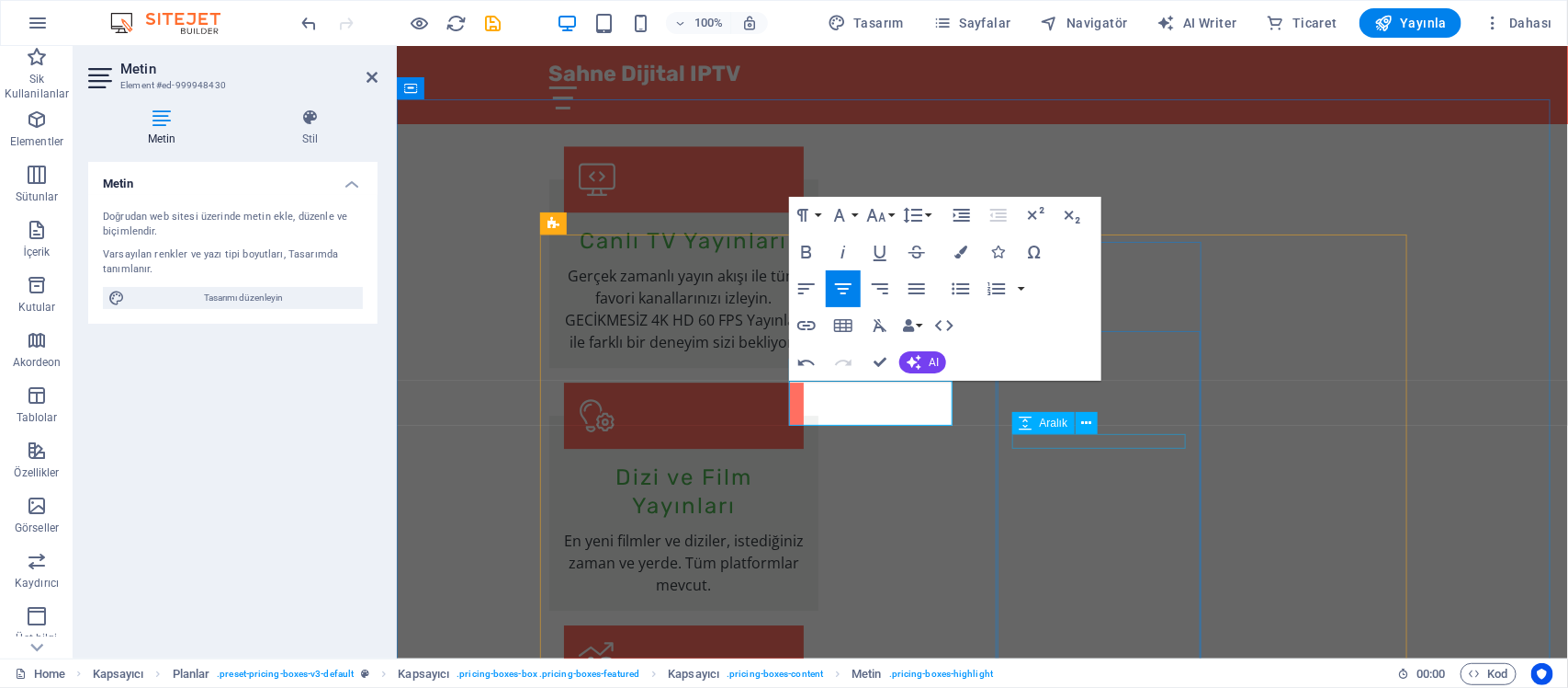
click at [1058, 433] on div "Aralık" at bounding box center [1043, 422] width 63 height 22
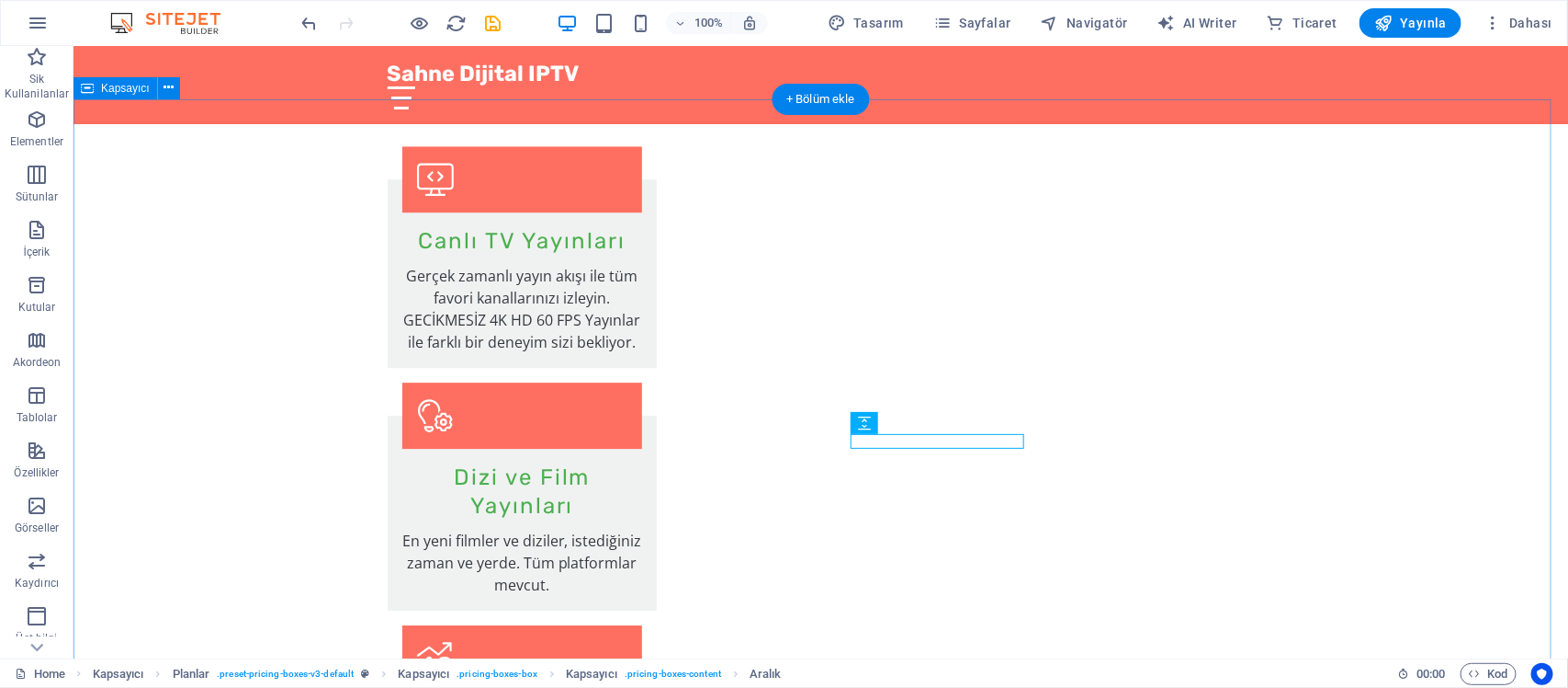
drag, startPoint x: 1350, startPoint y: 395, endPoint x: 1354, endPoint y: 313, distance: 82.1
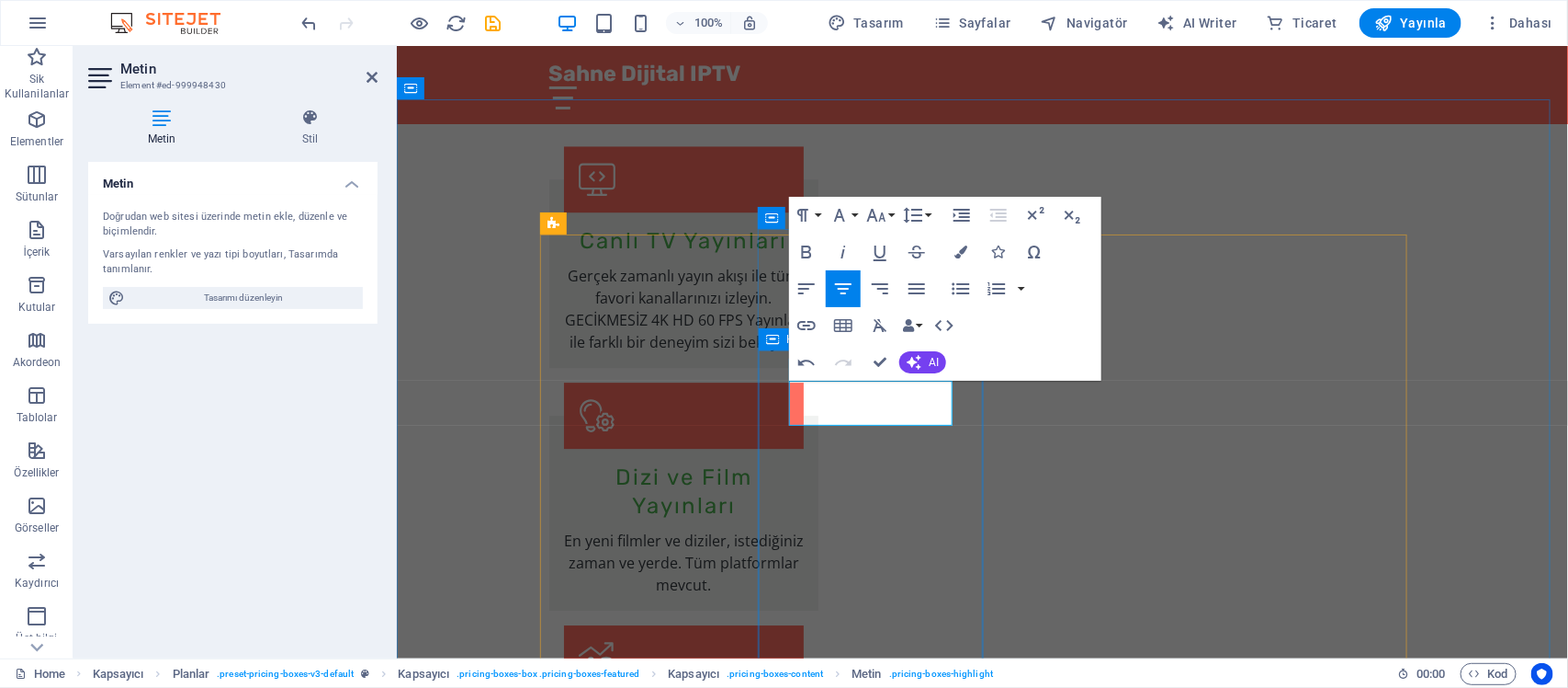
scroll to position [2336, 0]
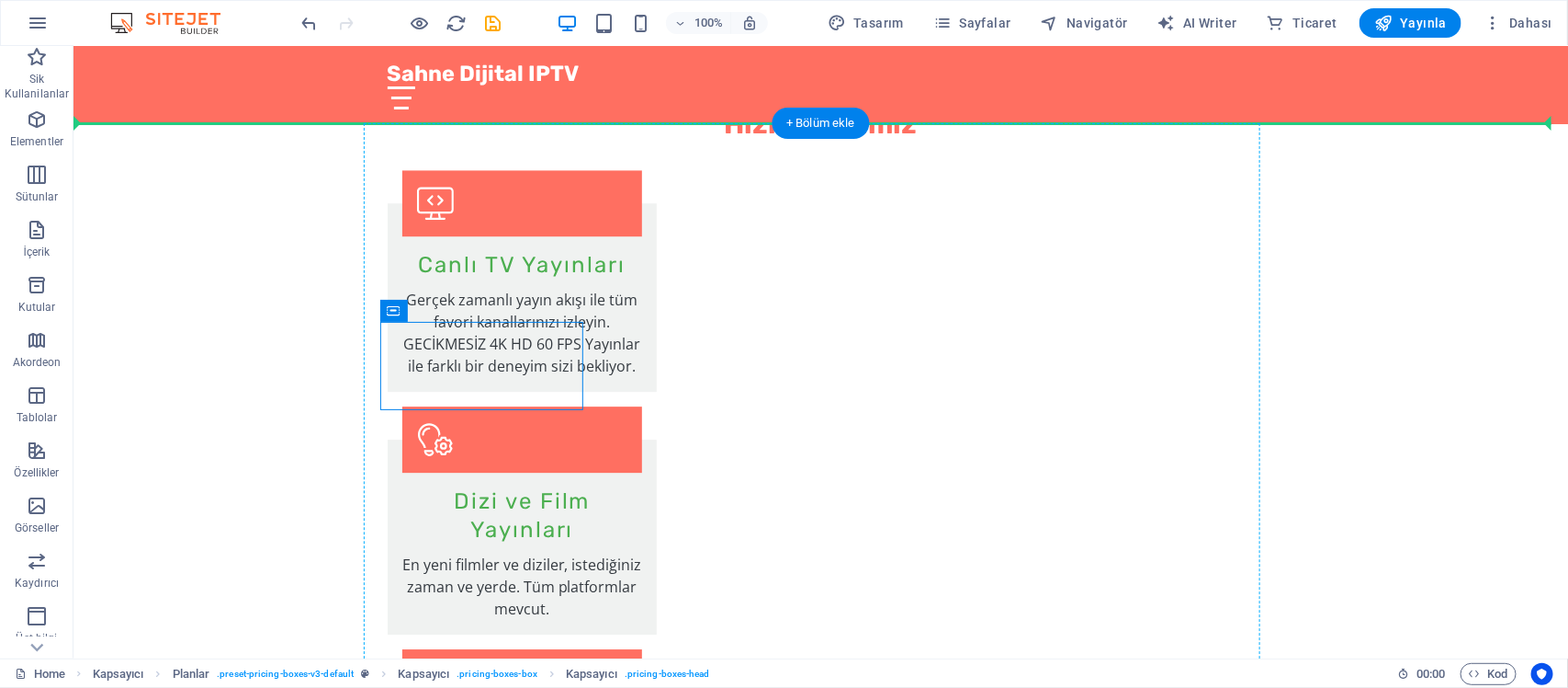
drag, startPoint x: 564, startPoint y: 353, endPoint x: 569, endPoint y: 284, distance: 69.2
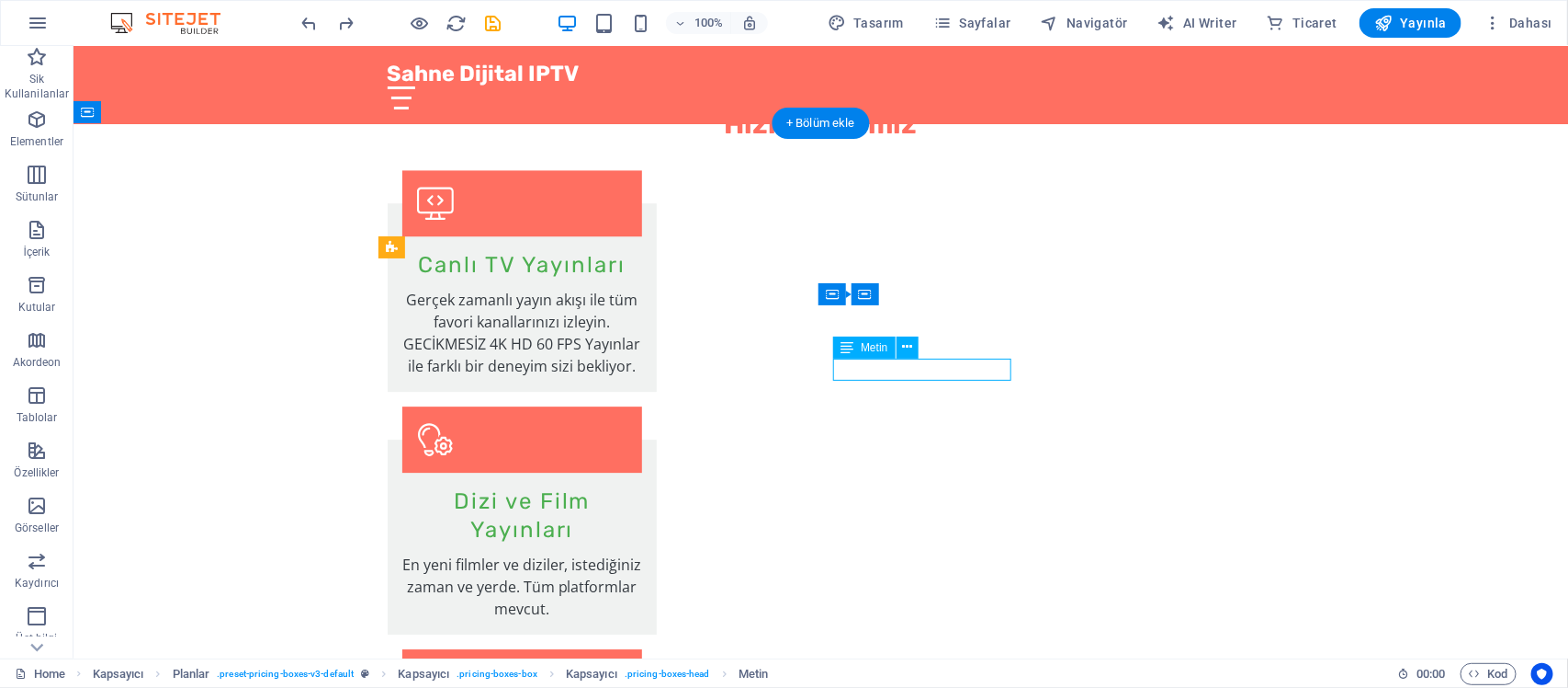
click at [846, 347] on icon at bounding box center [847, 347] width 13 height 22
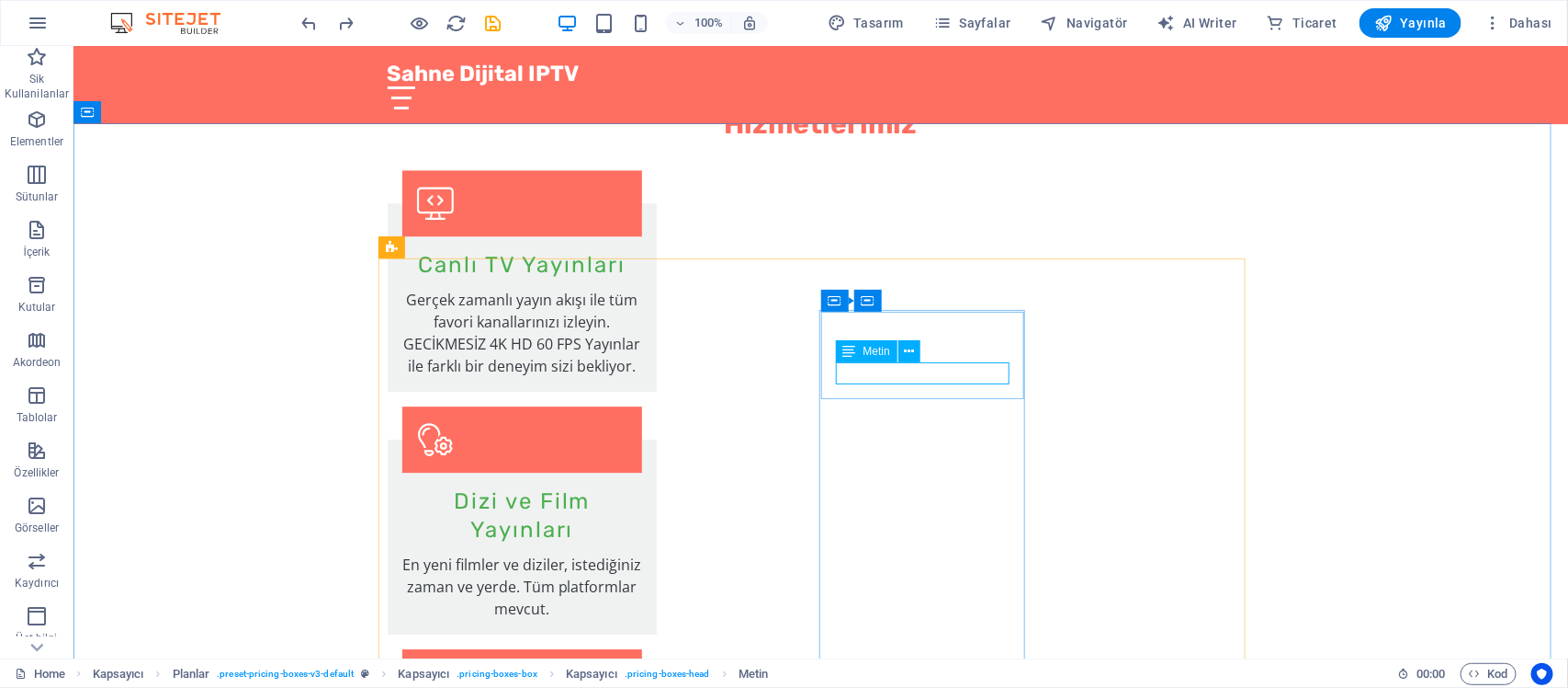
click at [839, 351] on div "Metin" at bounding box center [866, 350] width 61 height 22
click at [856, 359] on div "Metin" at bounding box center [884, 351] width 96 height 23
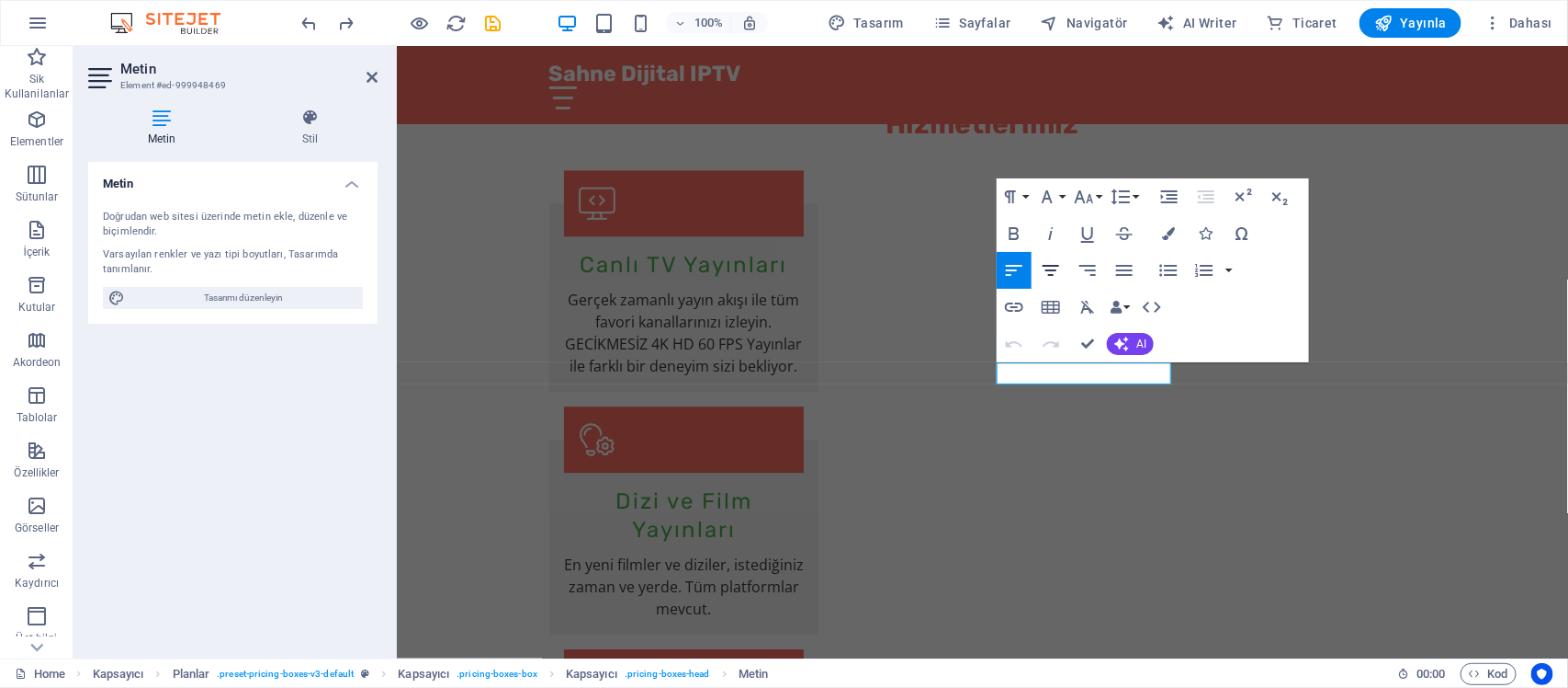
click at [1054, 276] on icon "button" at bounding box center [1051, 270] width 22 height 22
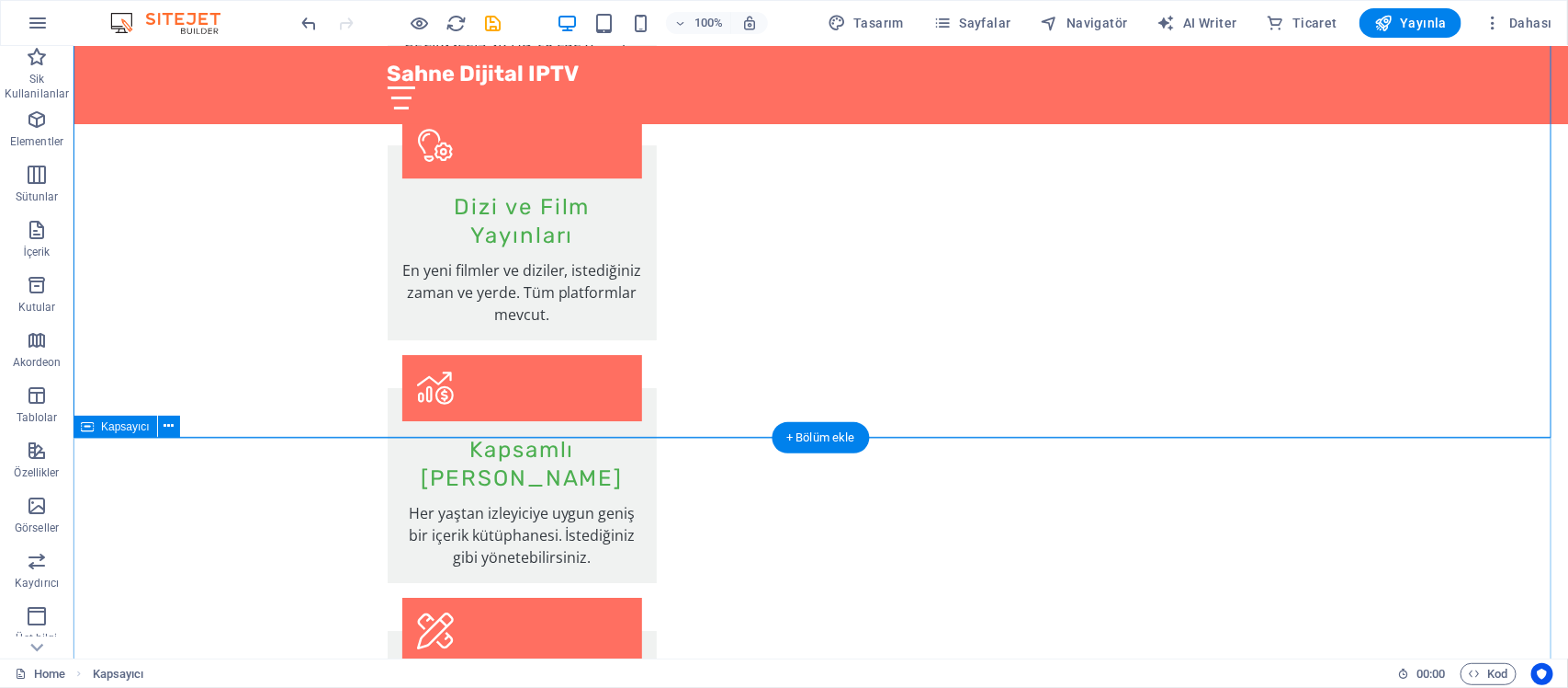
scroll to position [2427, 0]
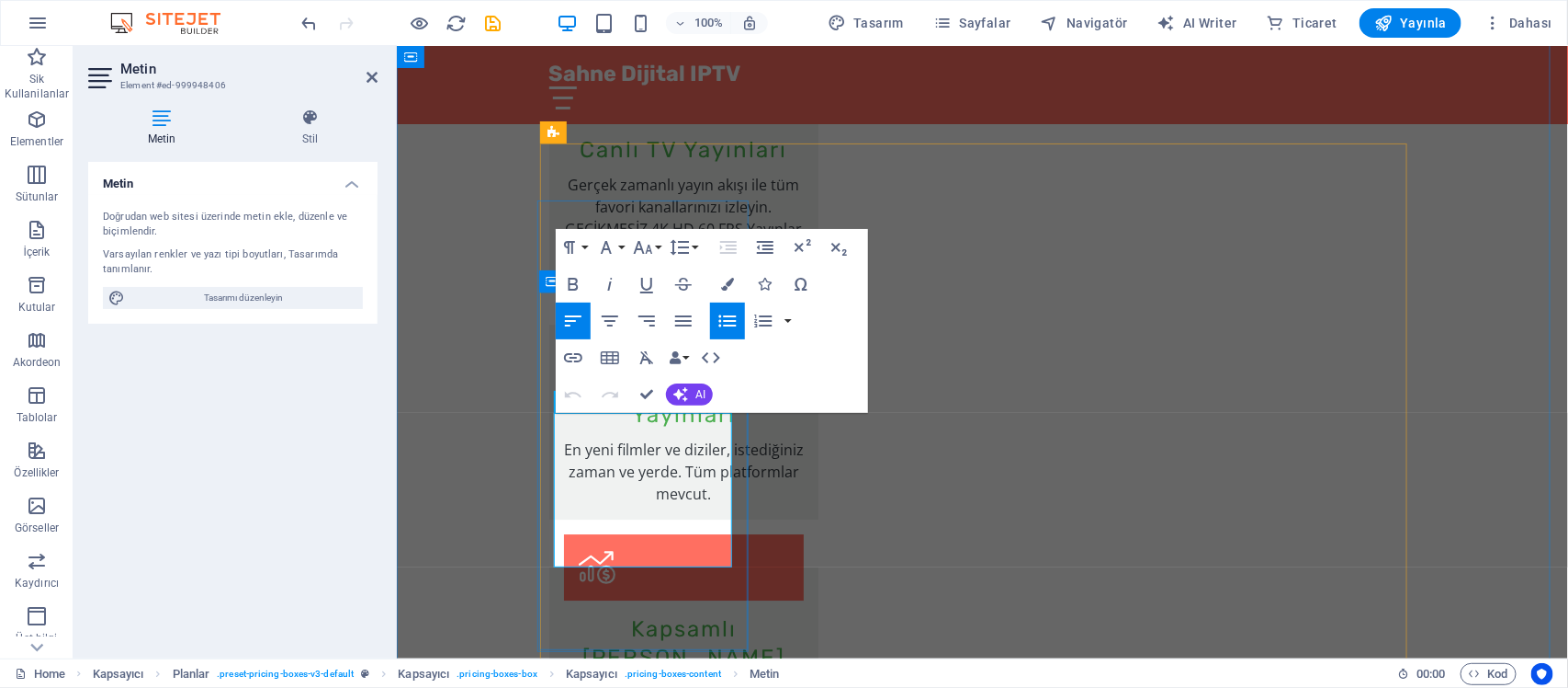
drag, startPoint x: 707, startPoint y: 428, endPoint x: 520, endPoint y: 432, distance: 187.0
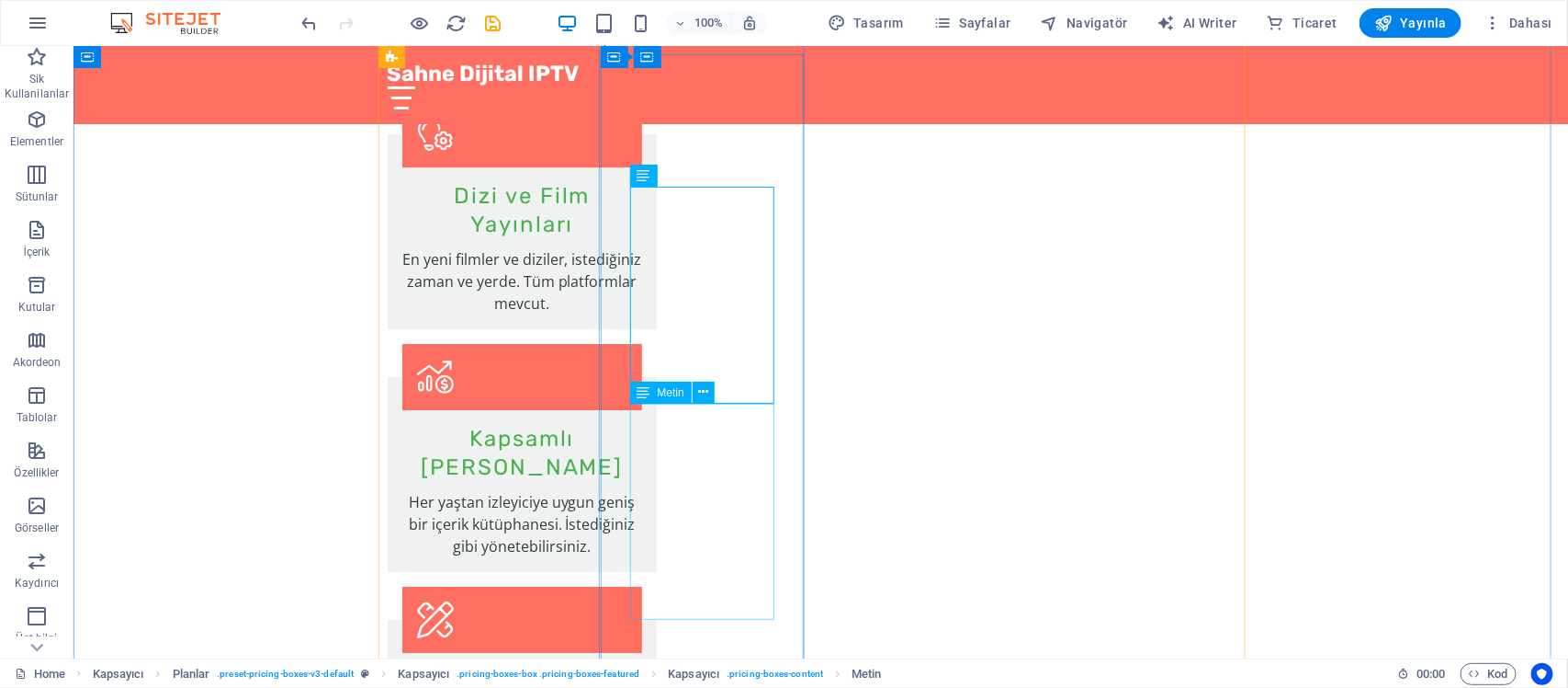
scroll to position [2389, 0]
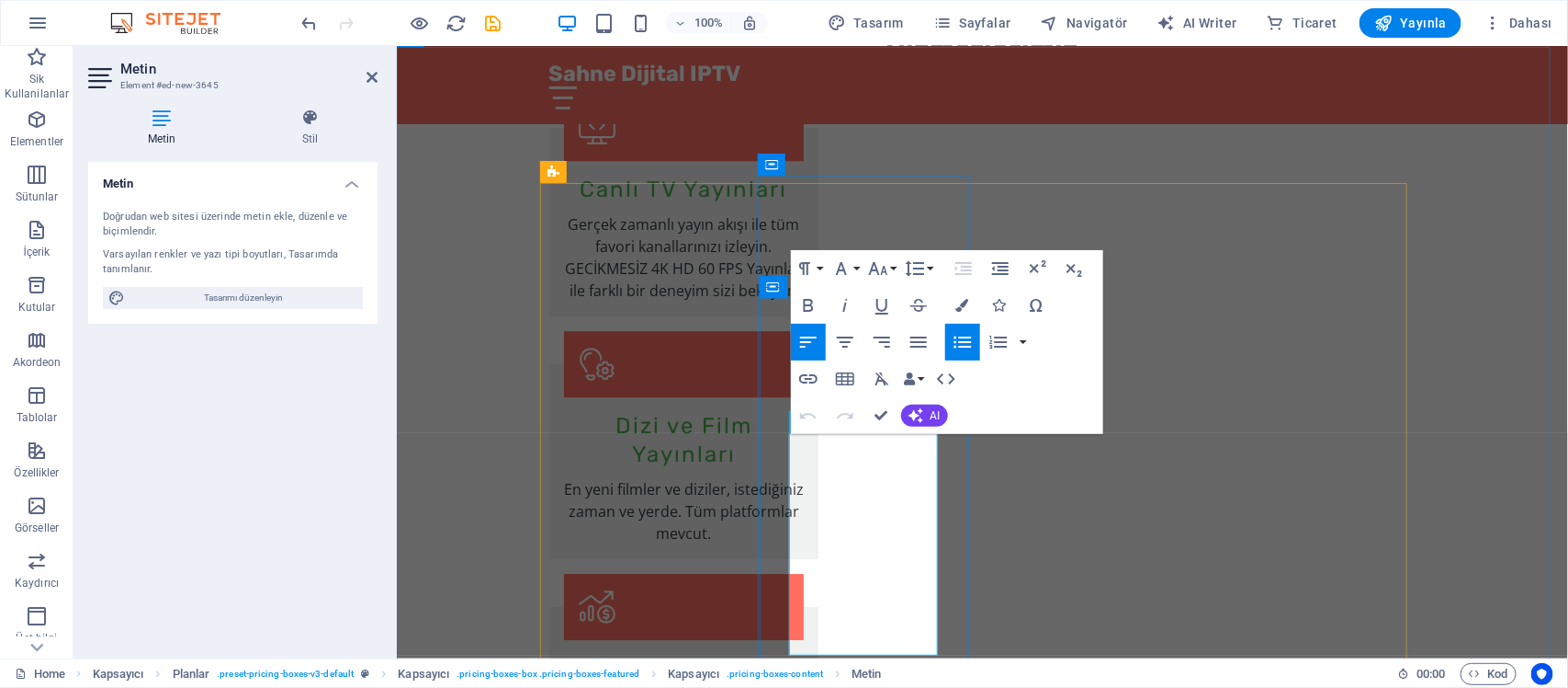
drag, startPoint x: 817, startPoint y: 452, endPoint x: 850, endPoint y: 452, distance: 33.0
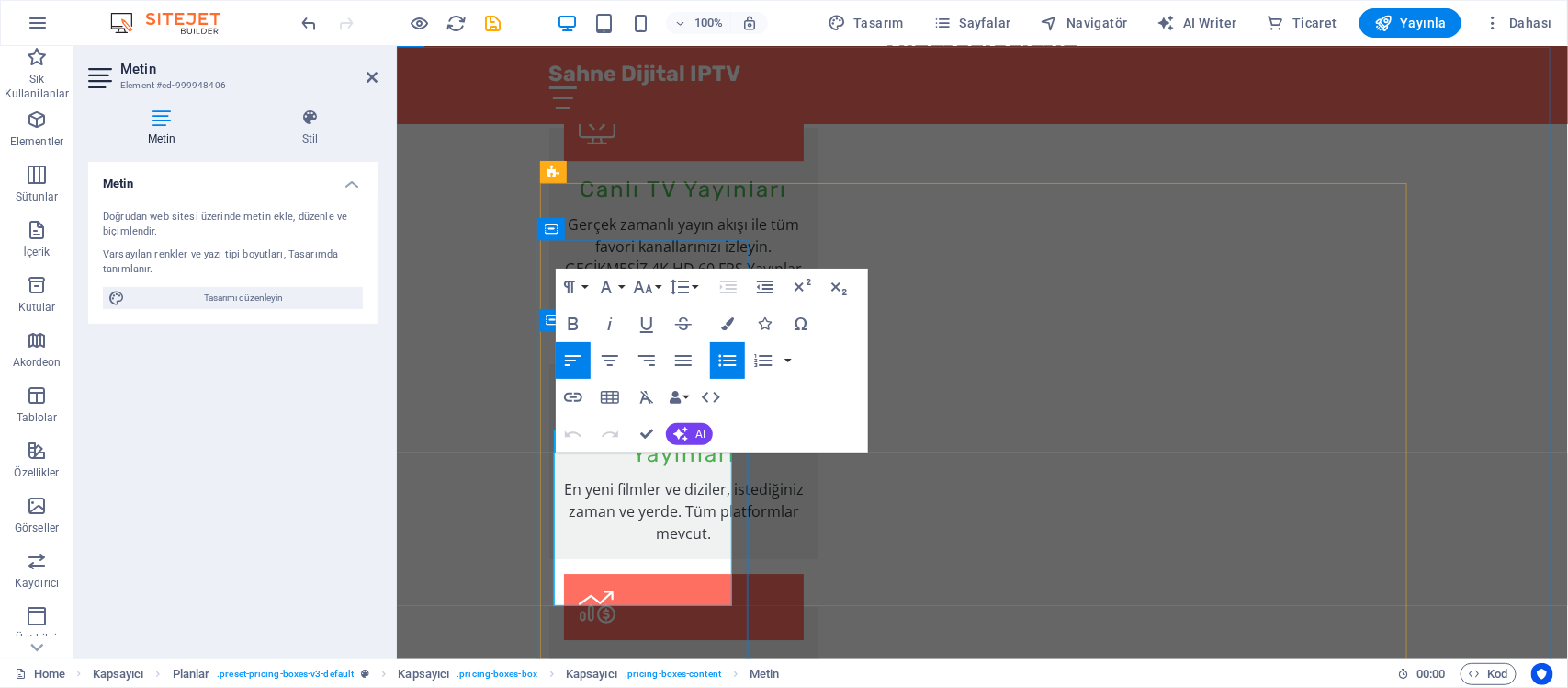
drag, startPoint x: 615, startPoint y: 468, endPoint x: 584, endPoint y: 473, distance: 31.4
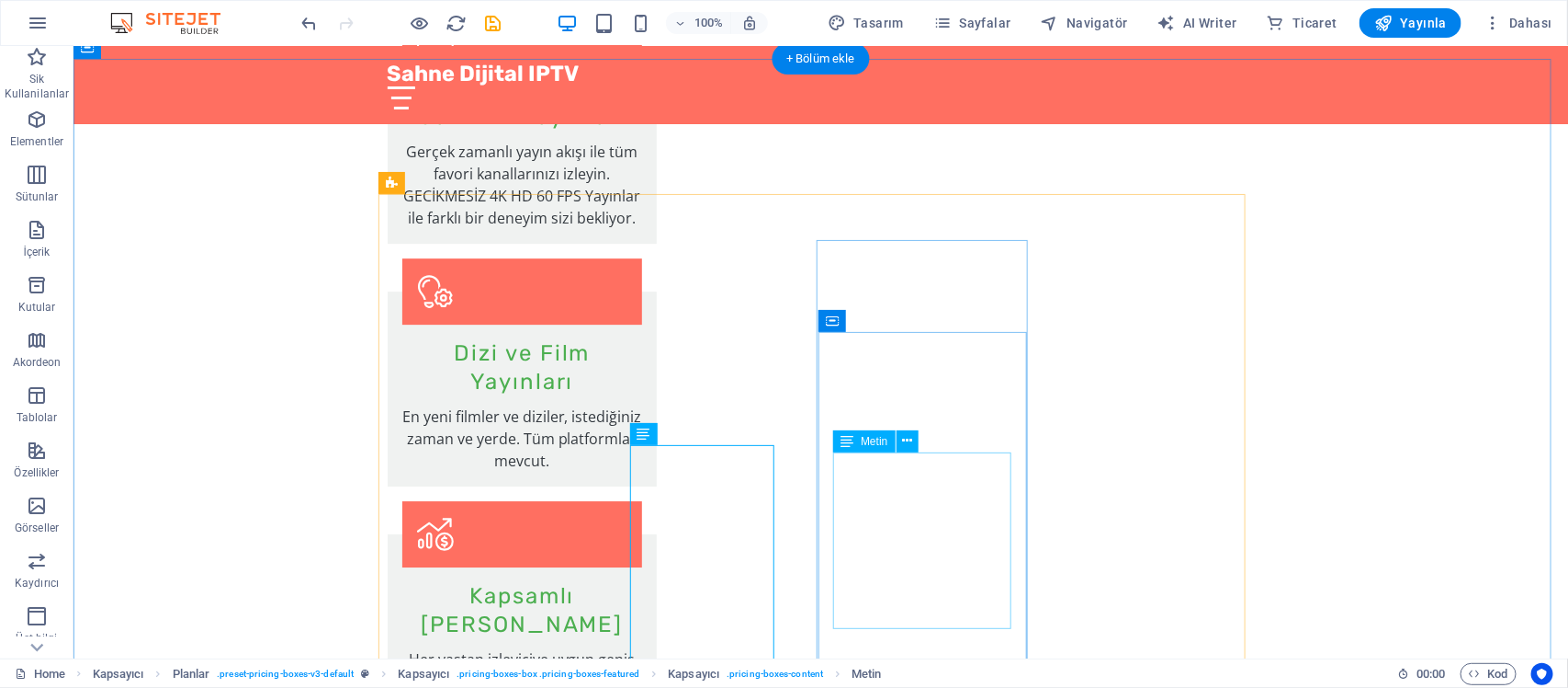
scroll to position [2492, 0]
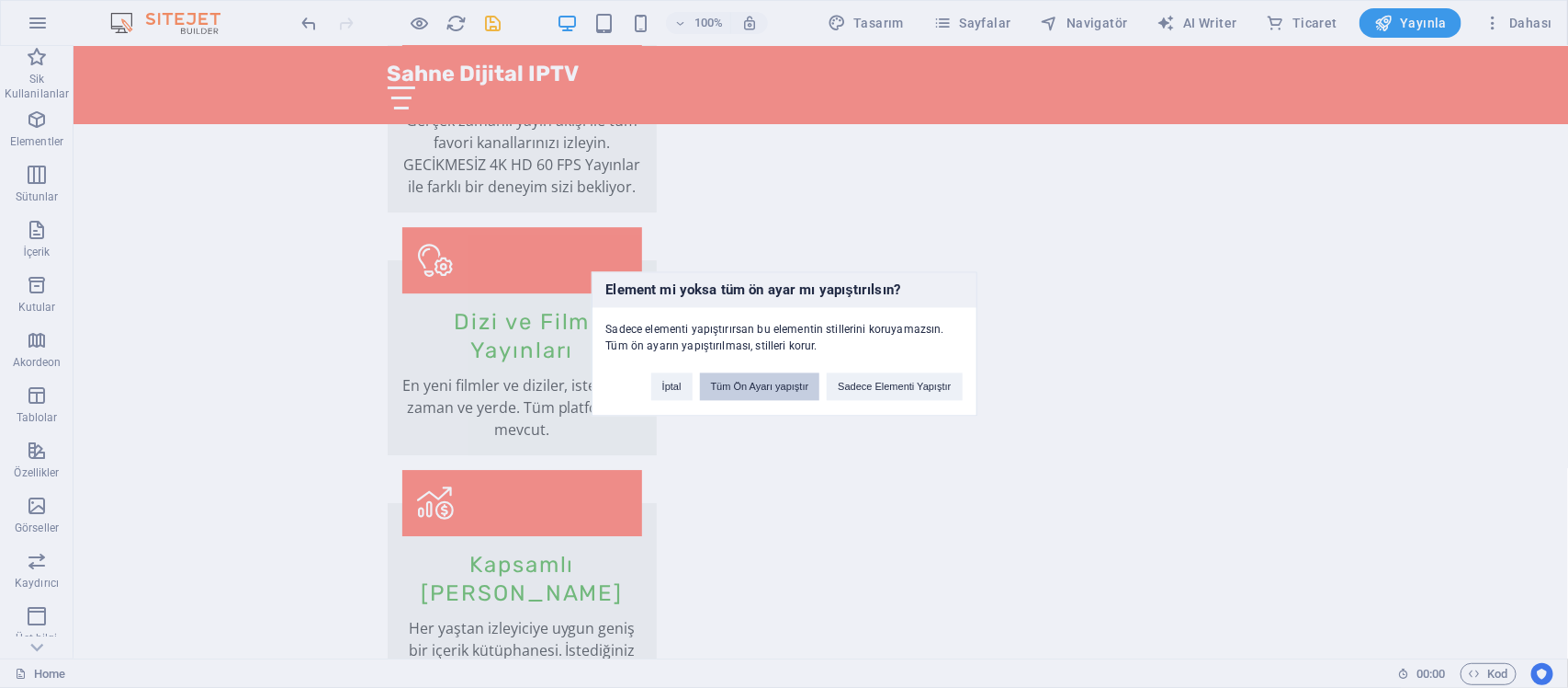
click at [774, 394] on button "Tüm Ön Ayarı yapıştır" at bounding box center [759, 386] width 120 height 27
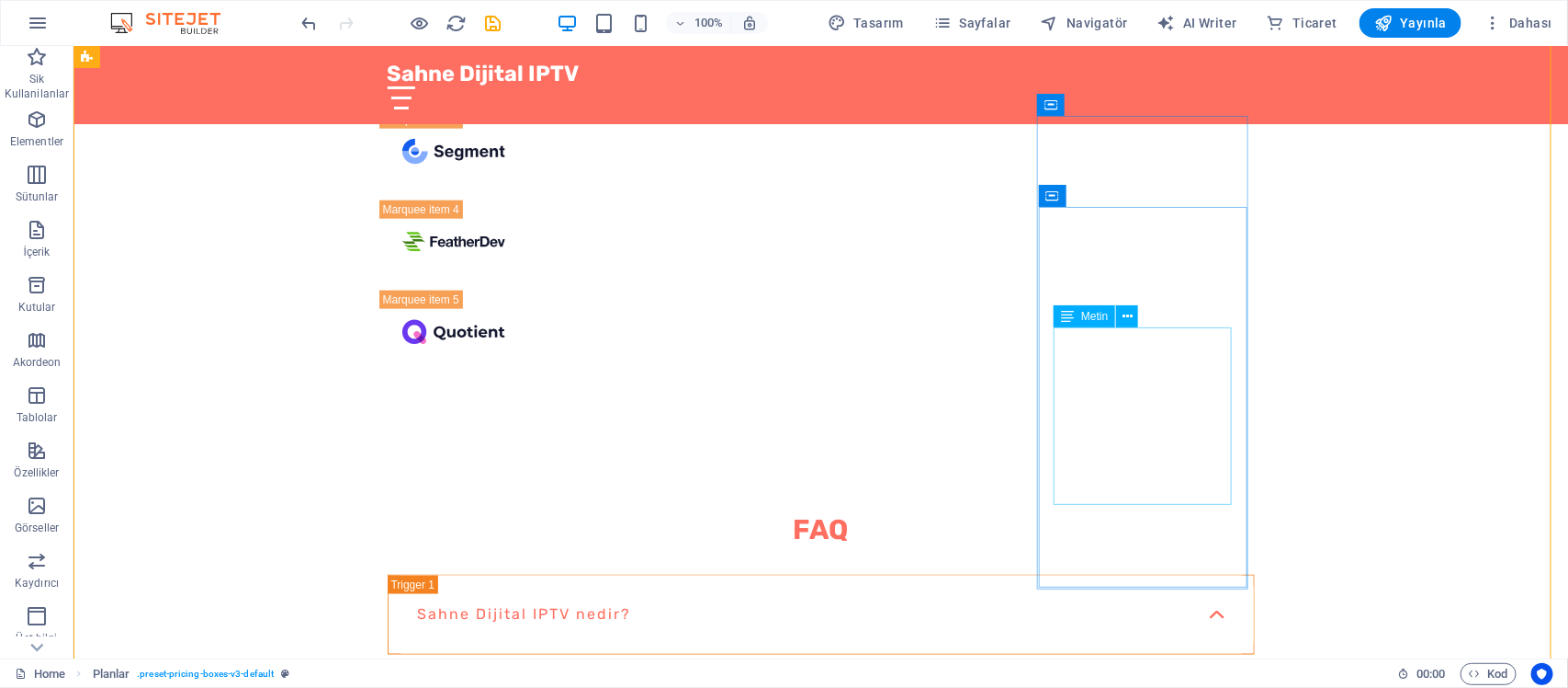
scroll to position [7080, 0]
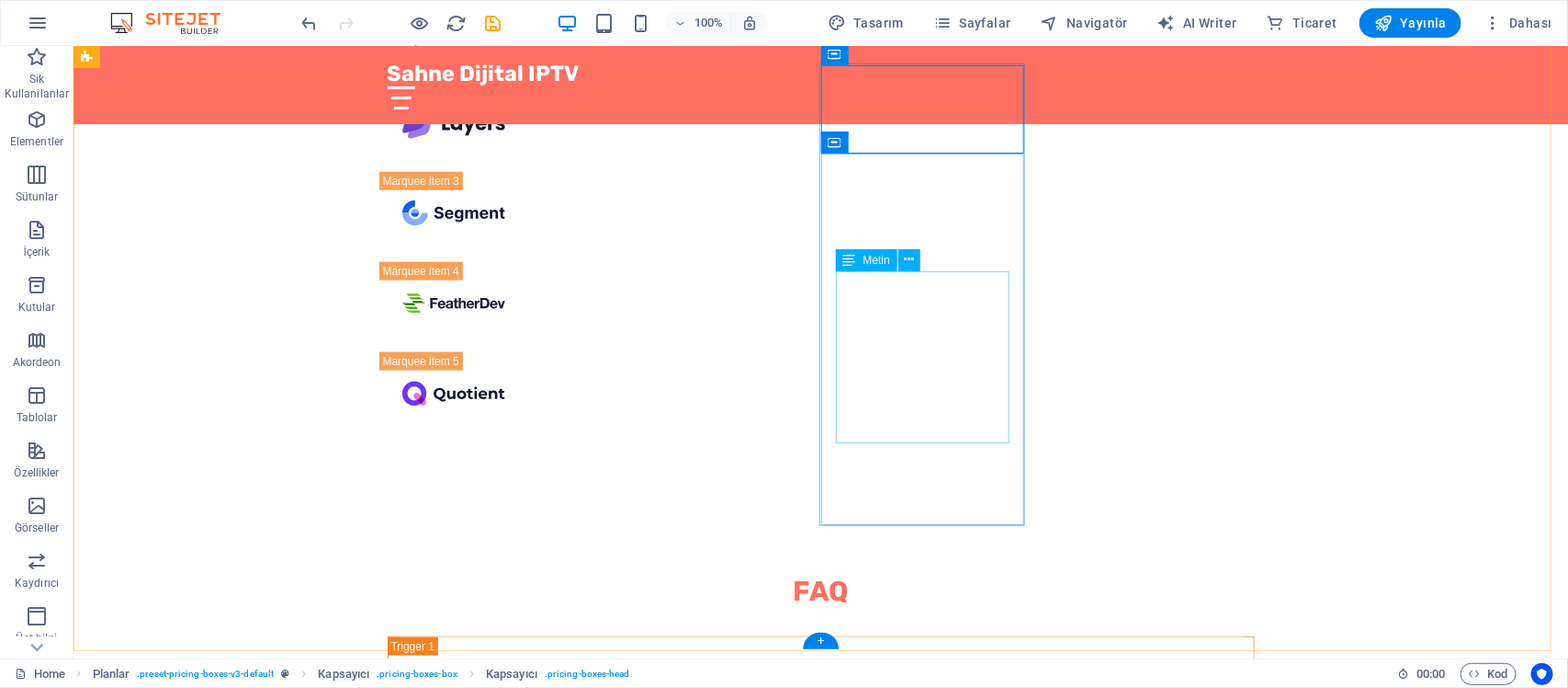
scroll to position [7023, 0]
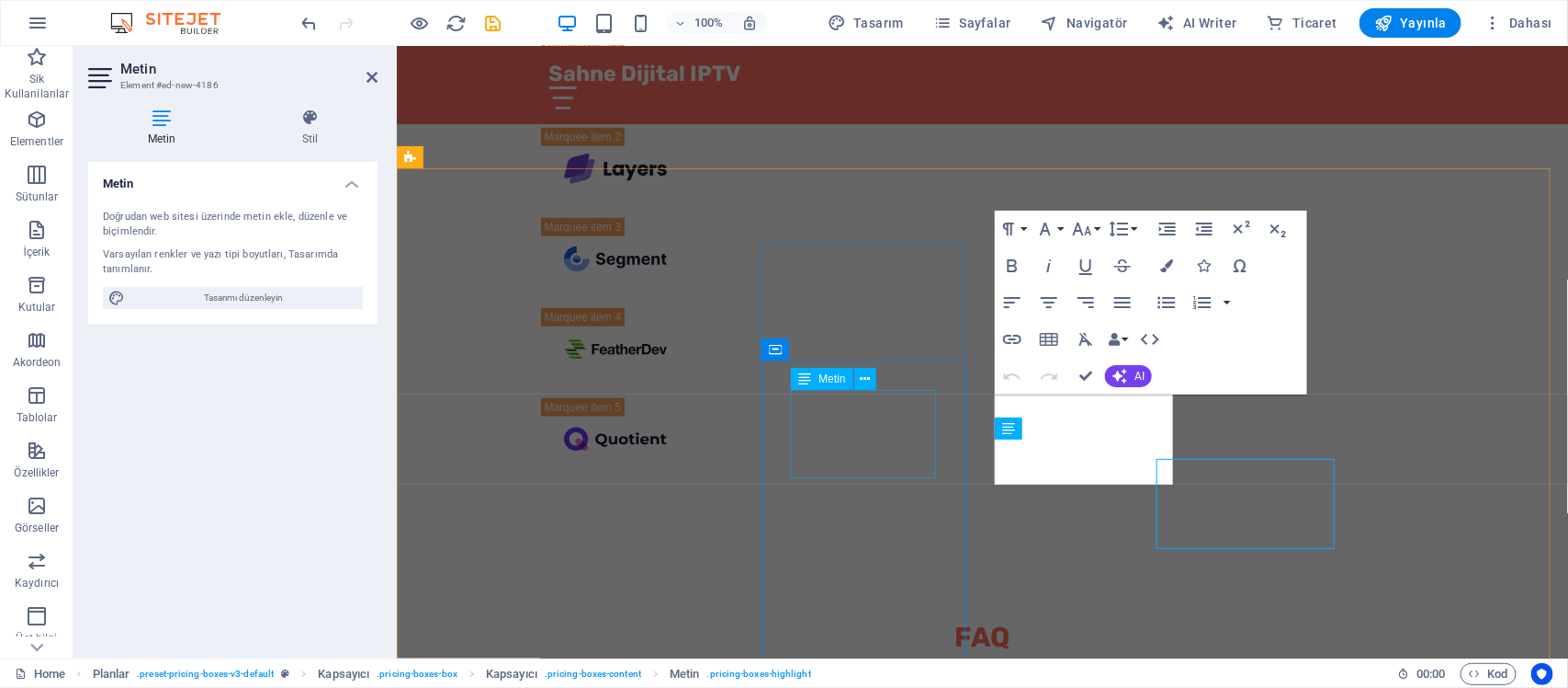
scroll to position [6959, 0]
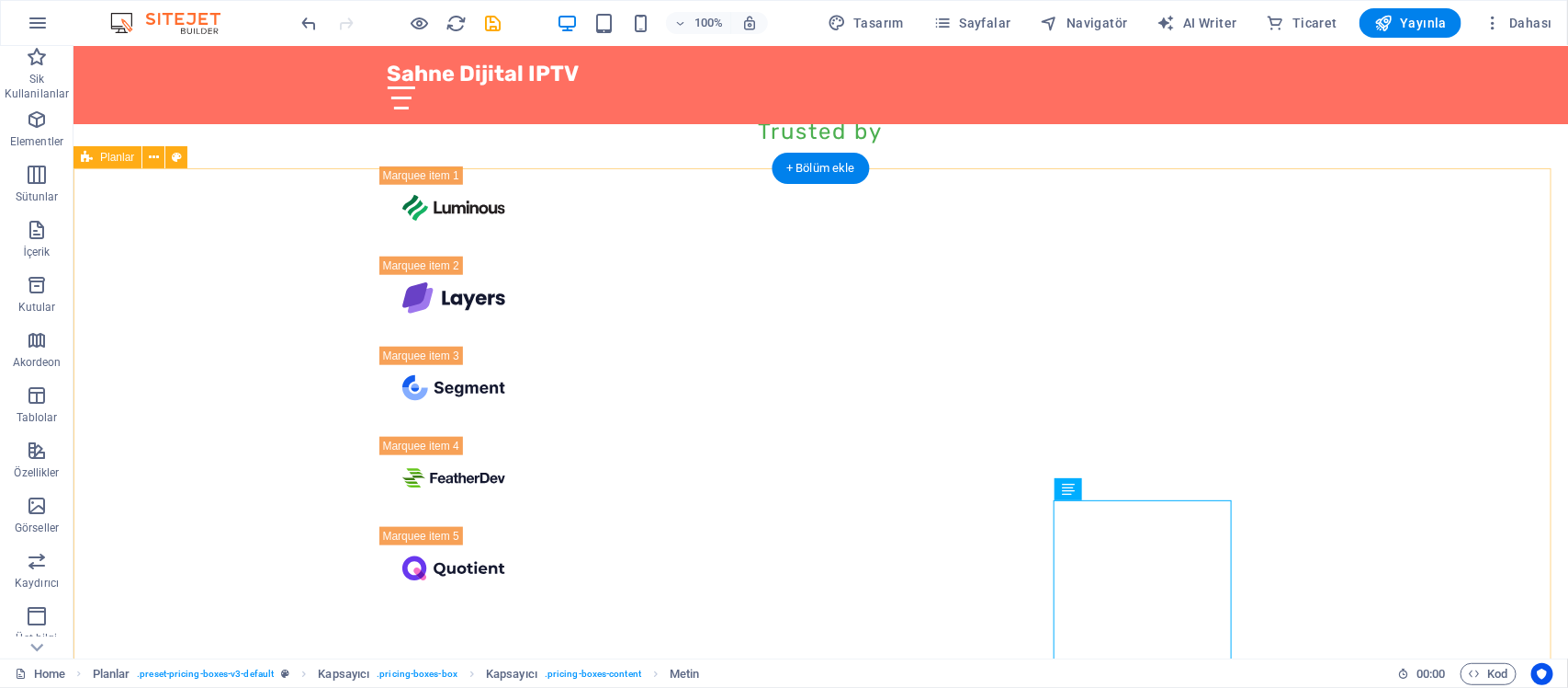
scroll to position [7023, 0]
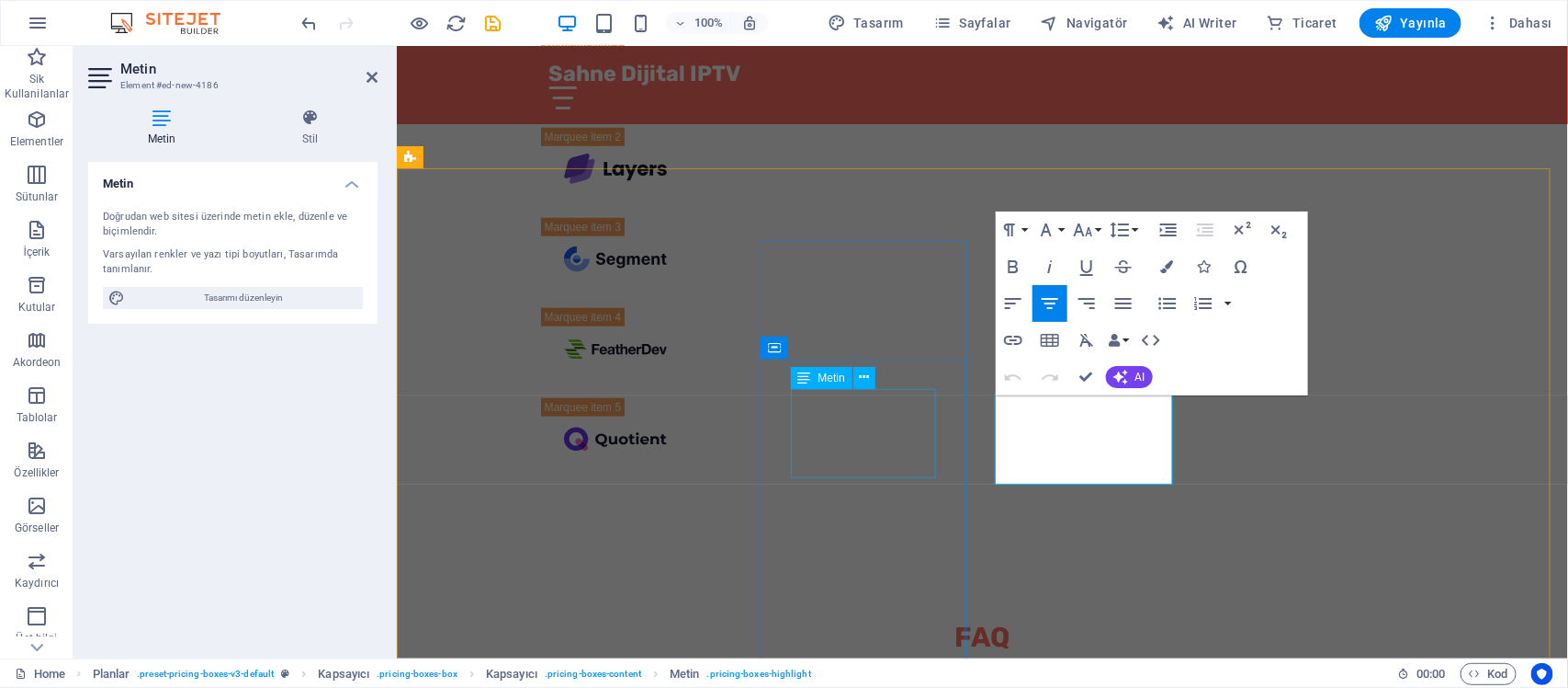
scroll to position [6959, 0]
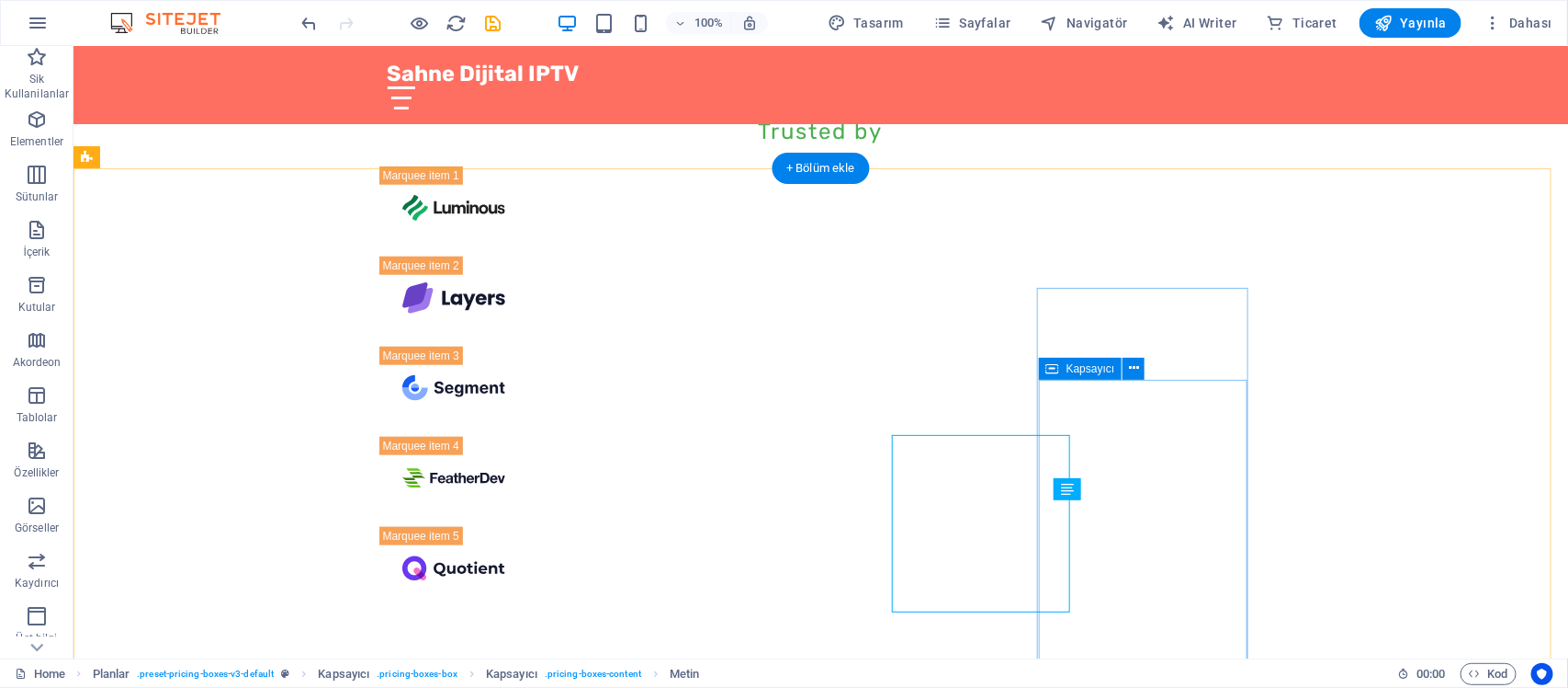
scroll to position [7023, 0]
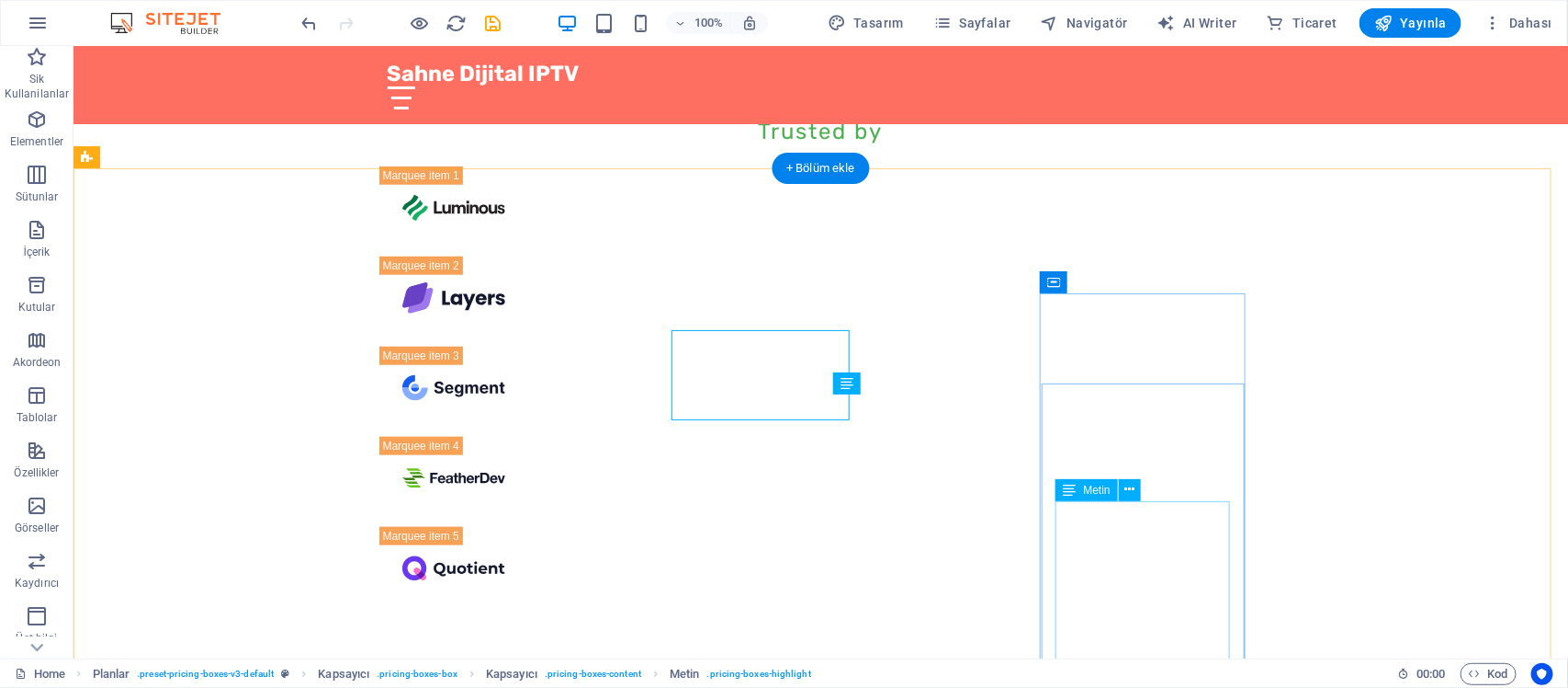
scroll to position [7023, 0]
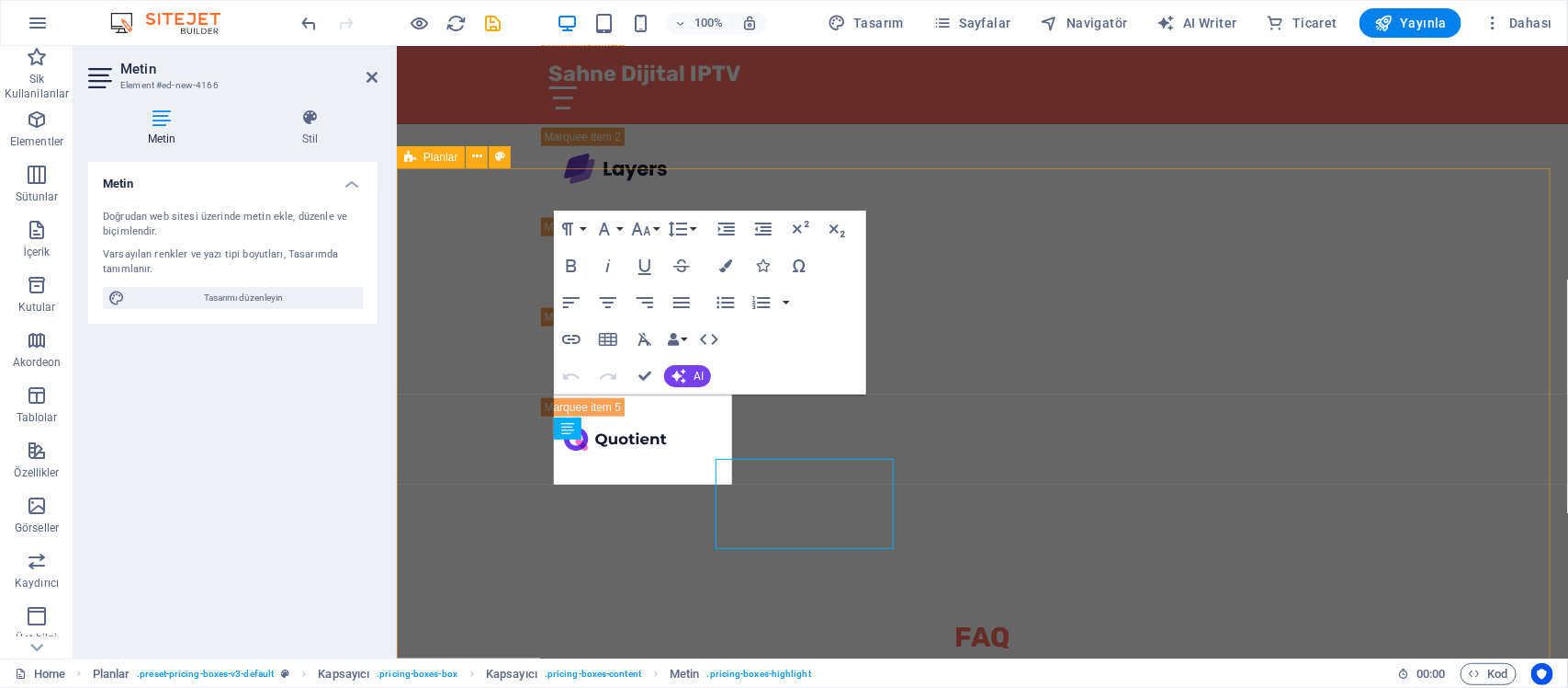
scroll to position [6959, 0]
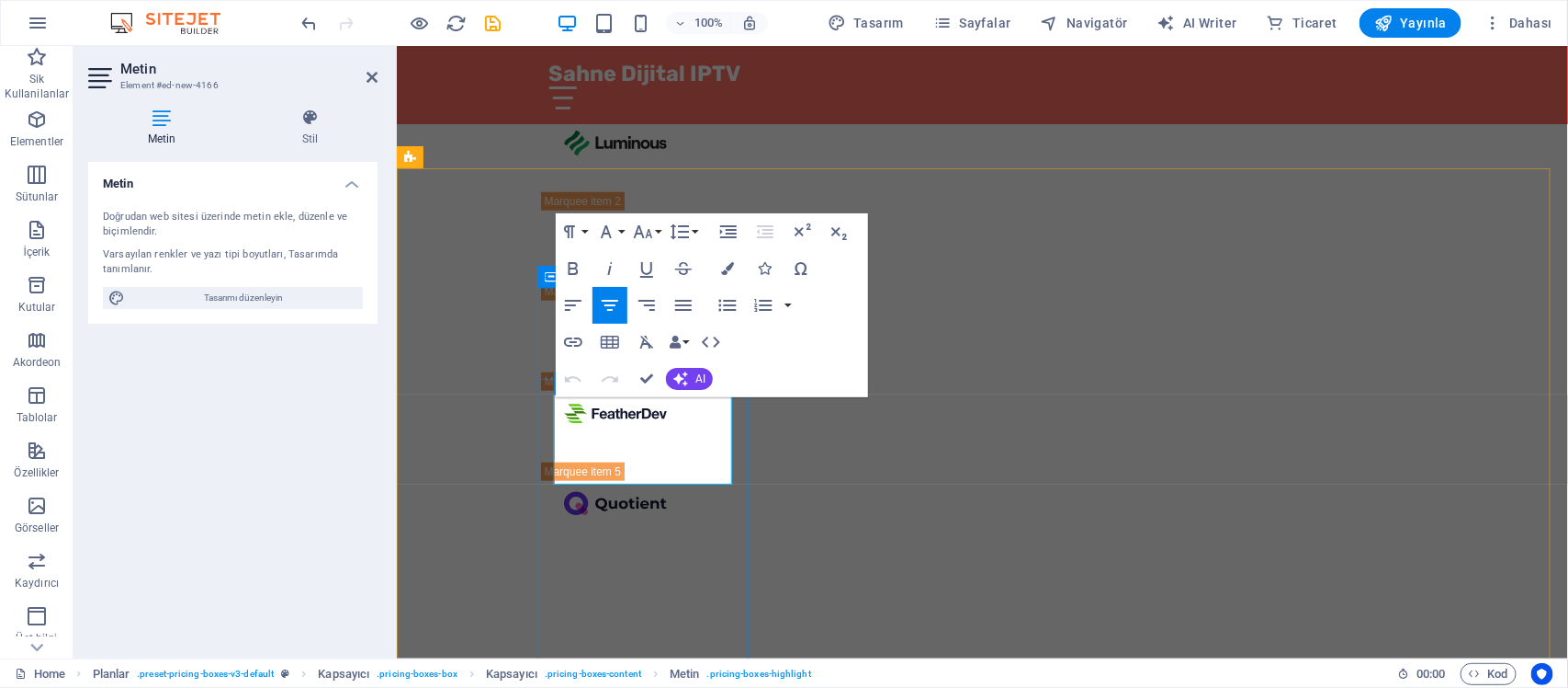
drag, startPoint x: 642, startPoint y: 422, endPoint x: 611, endPoint y: 423, distance: 31.0
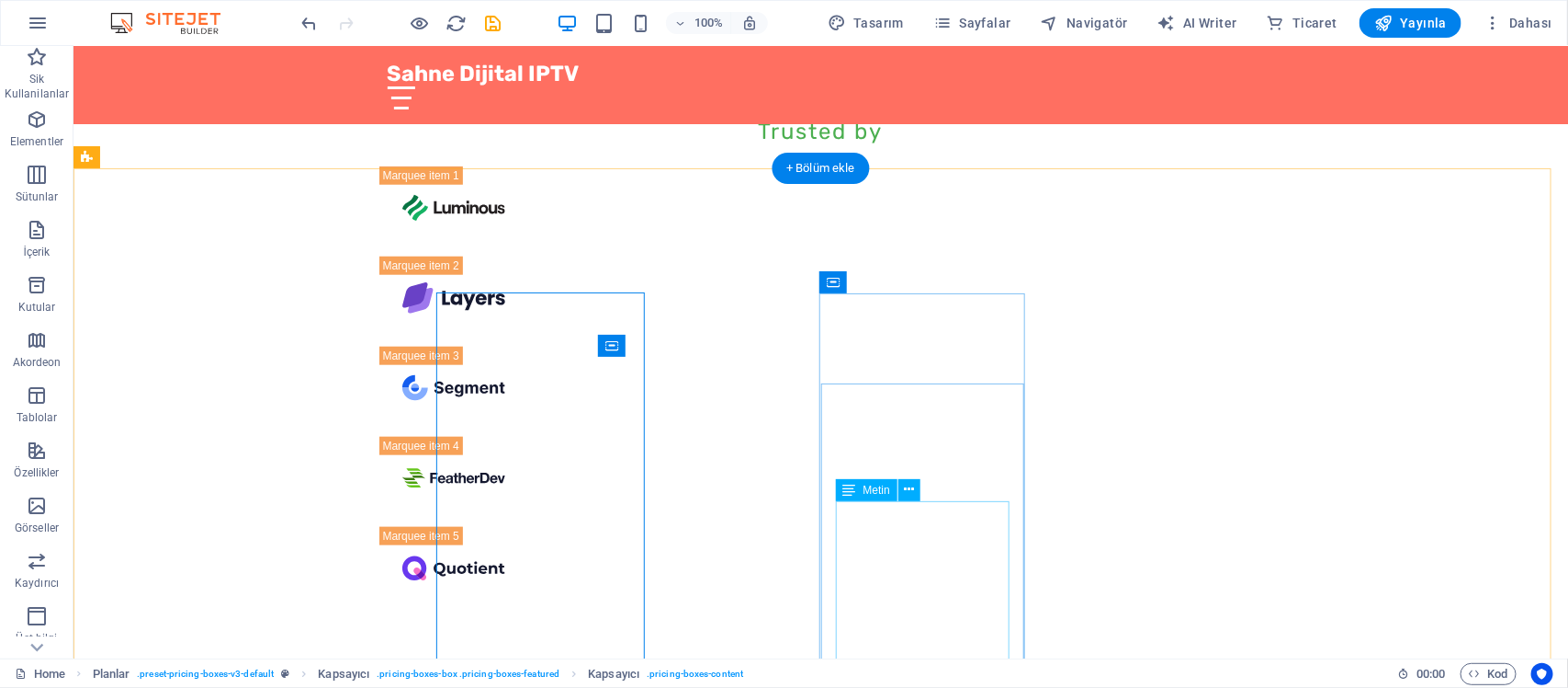
scroll to position [7023, 0]
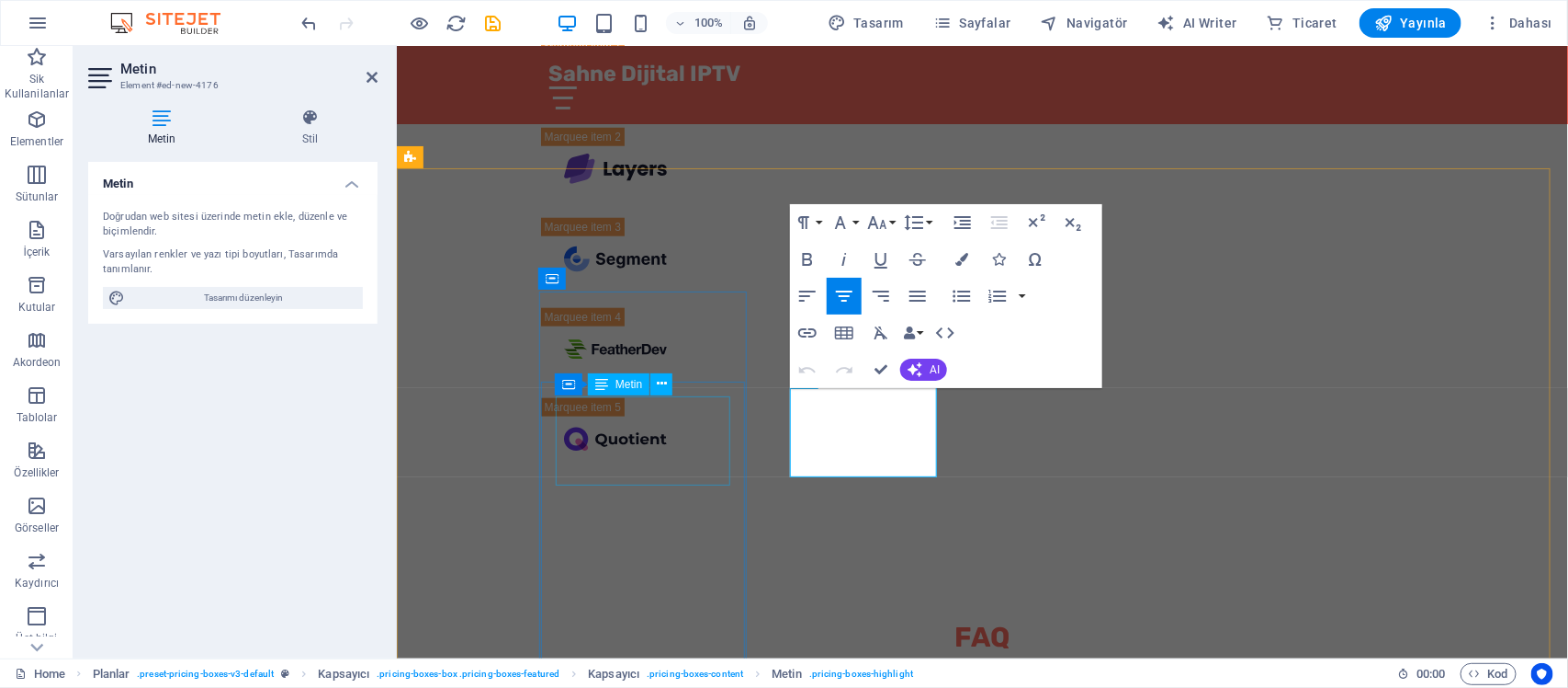
scroll to position [6959, 0]
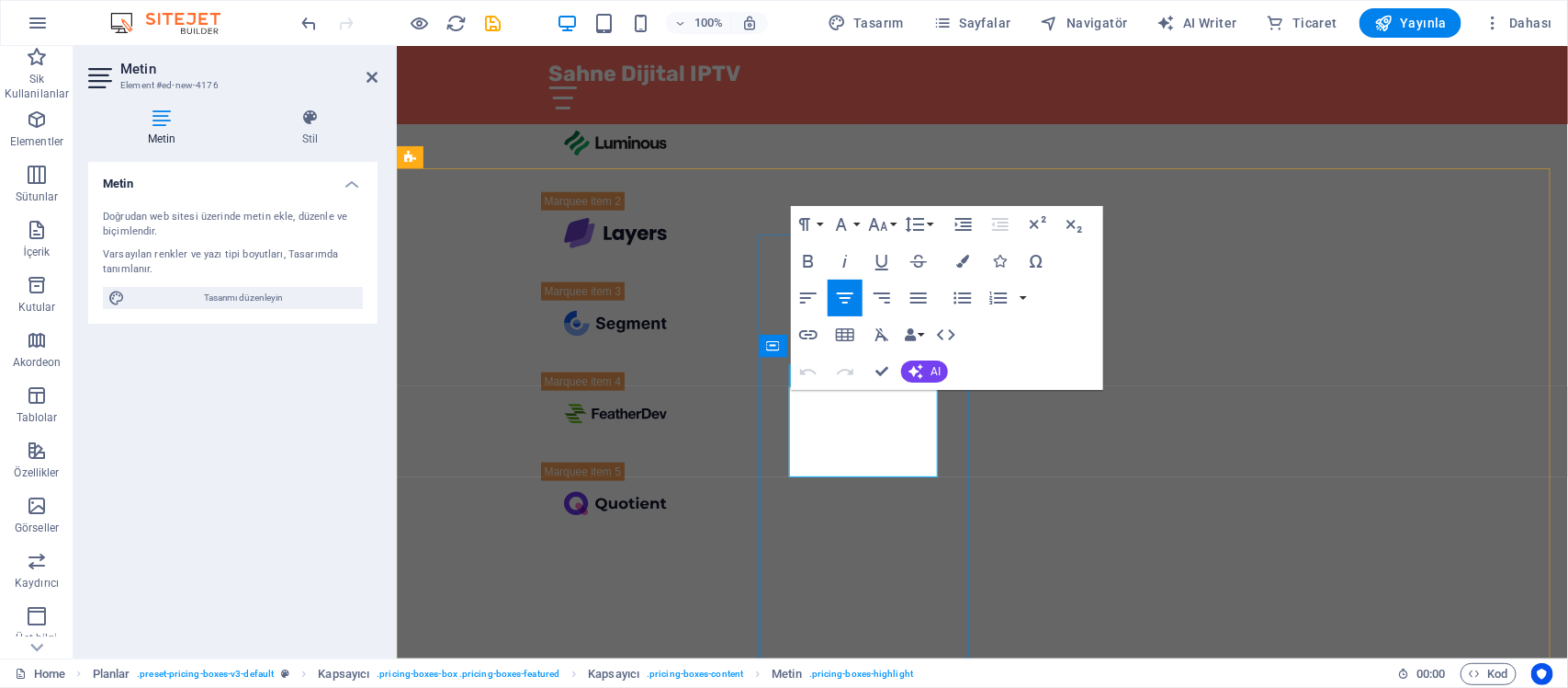
drag, startPoint x: 874, startPoint y: 410, endPoint x: 800, endPoint y: 411, distance: 74.0
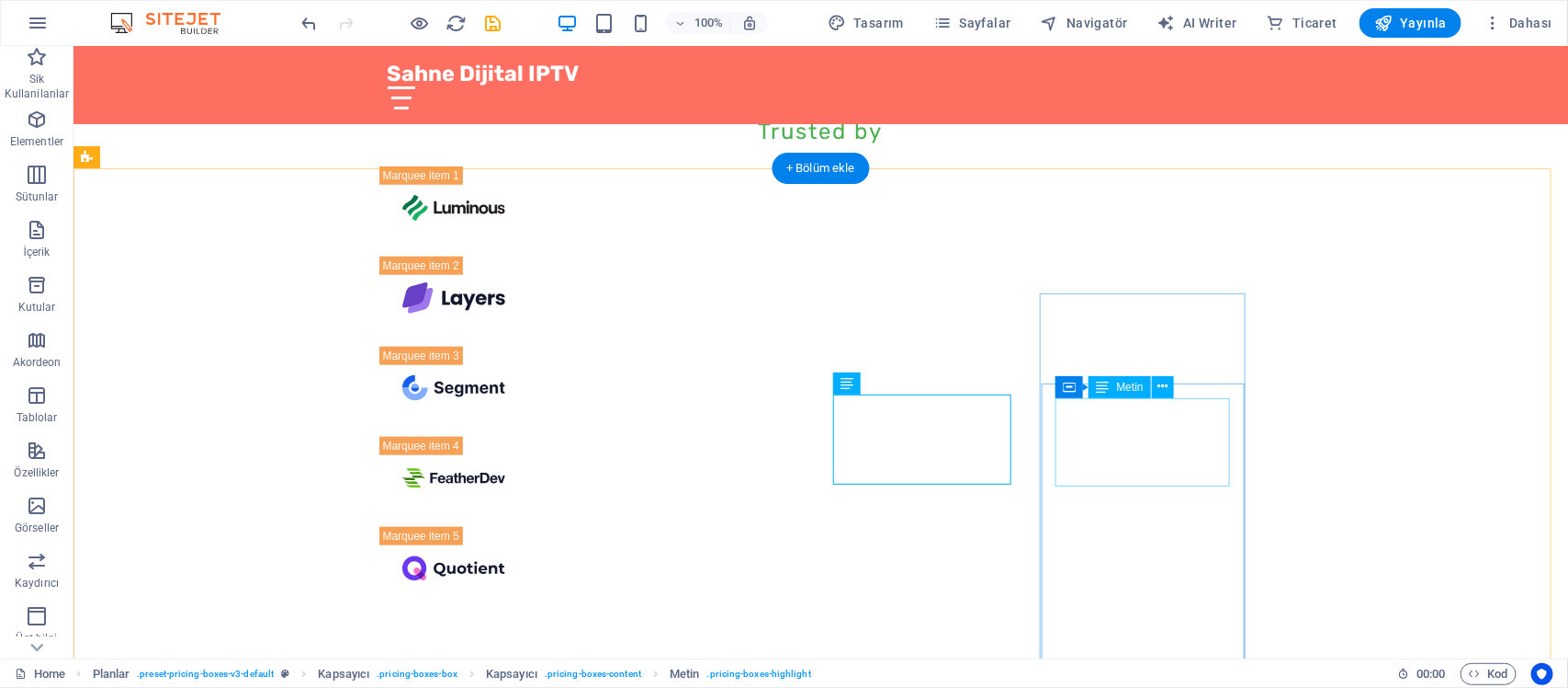
scroll to position [7023, 0]
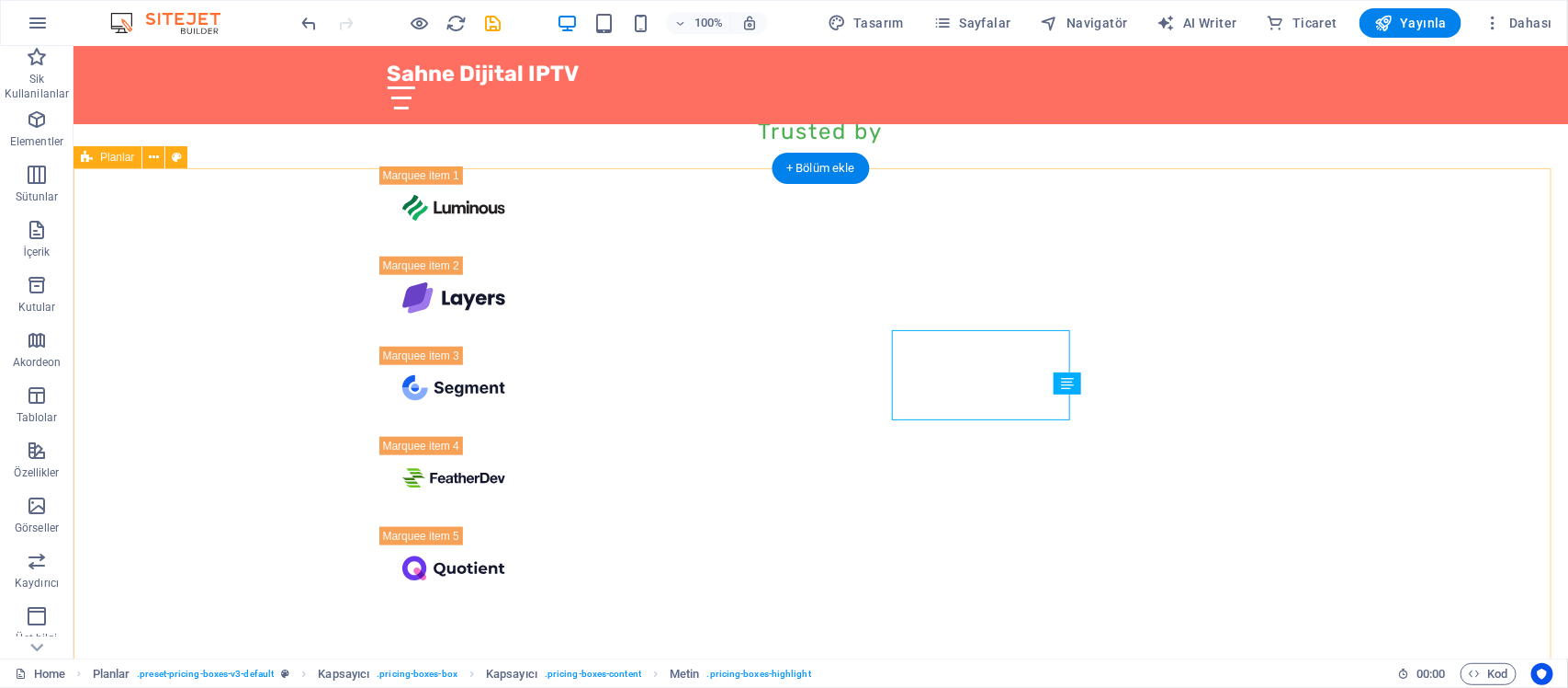
scroll to position [7023, 0]
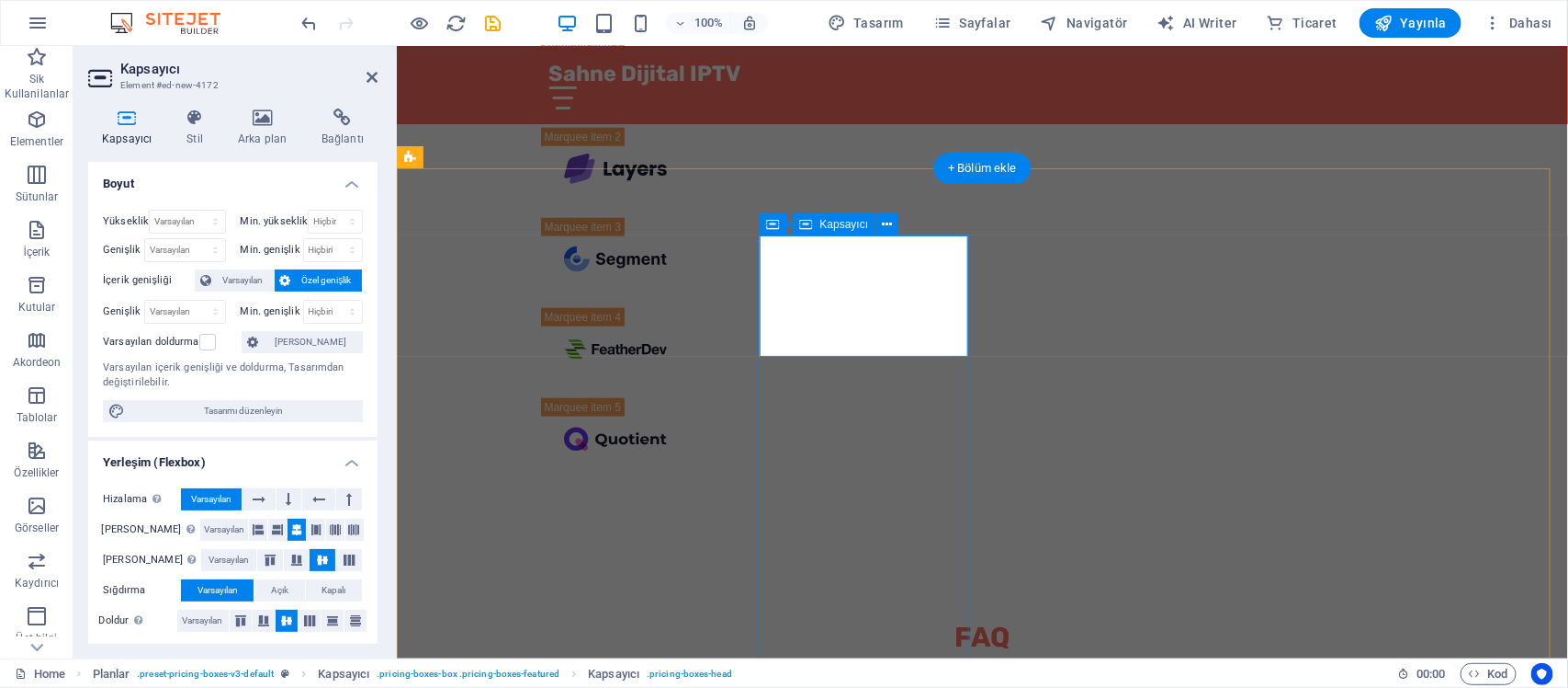
scroll to position [6959, 0]
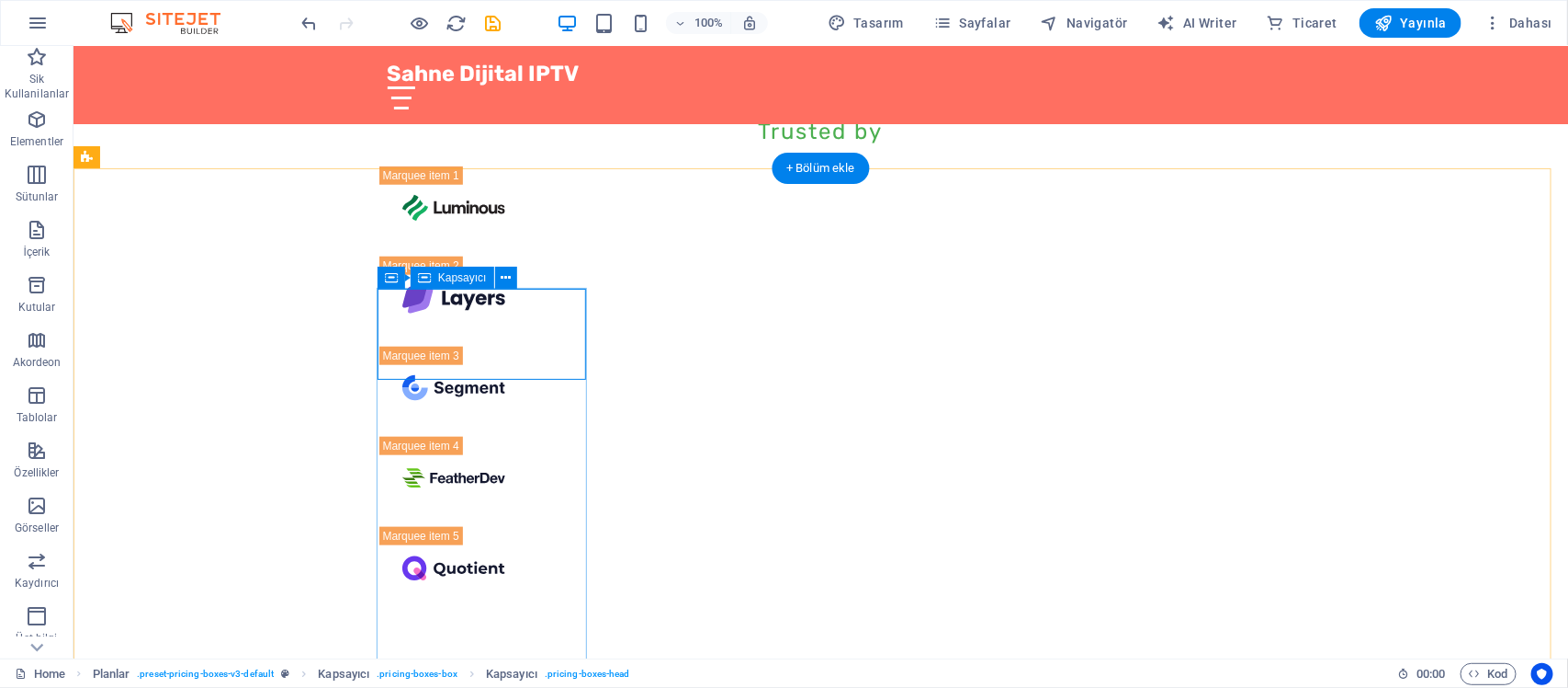
scroll to position [7023, 0]
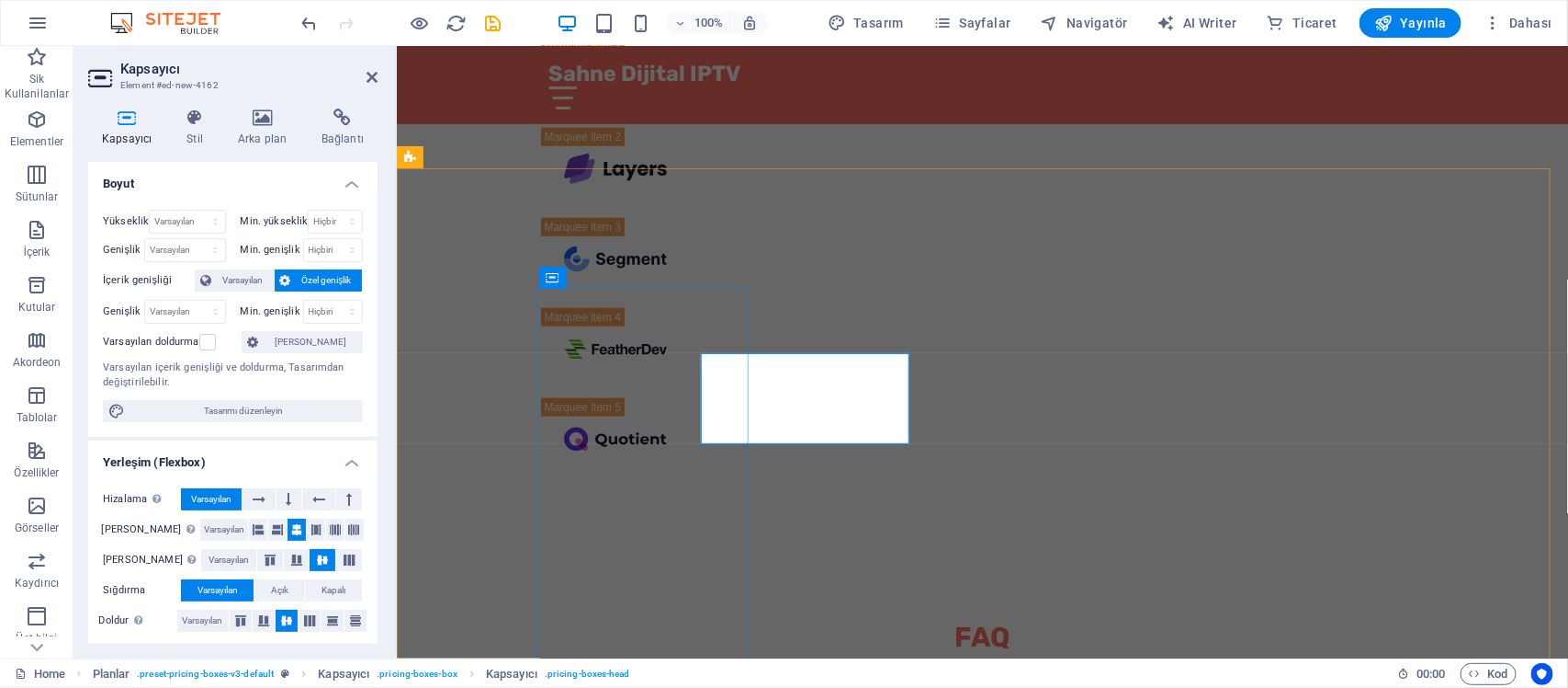
scroll to position [6959, 0]
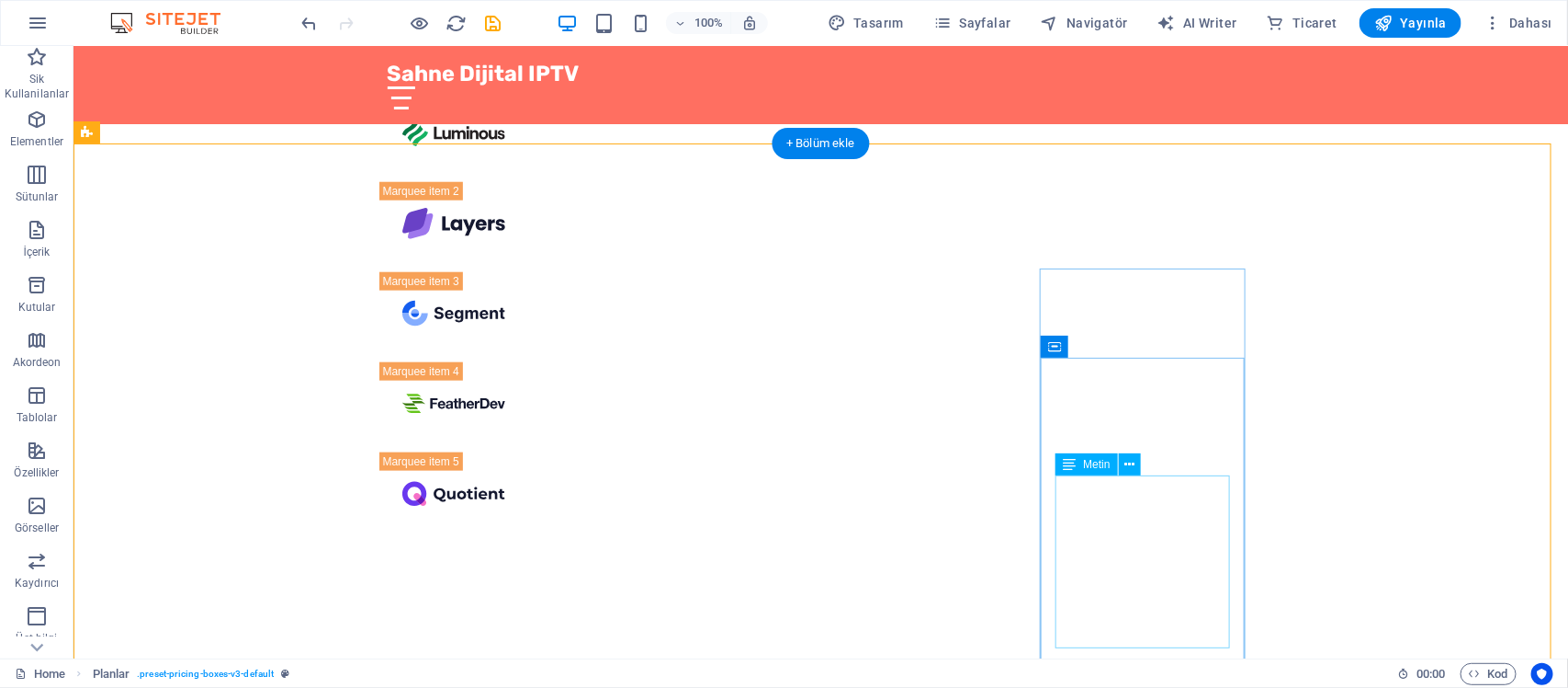
scroll to position [7023, 0]
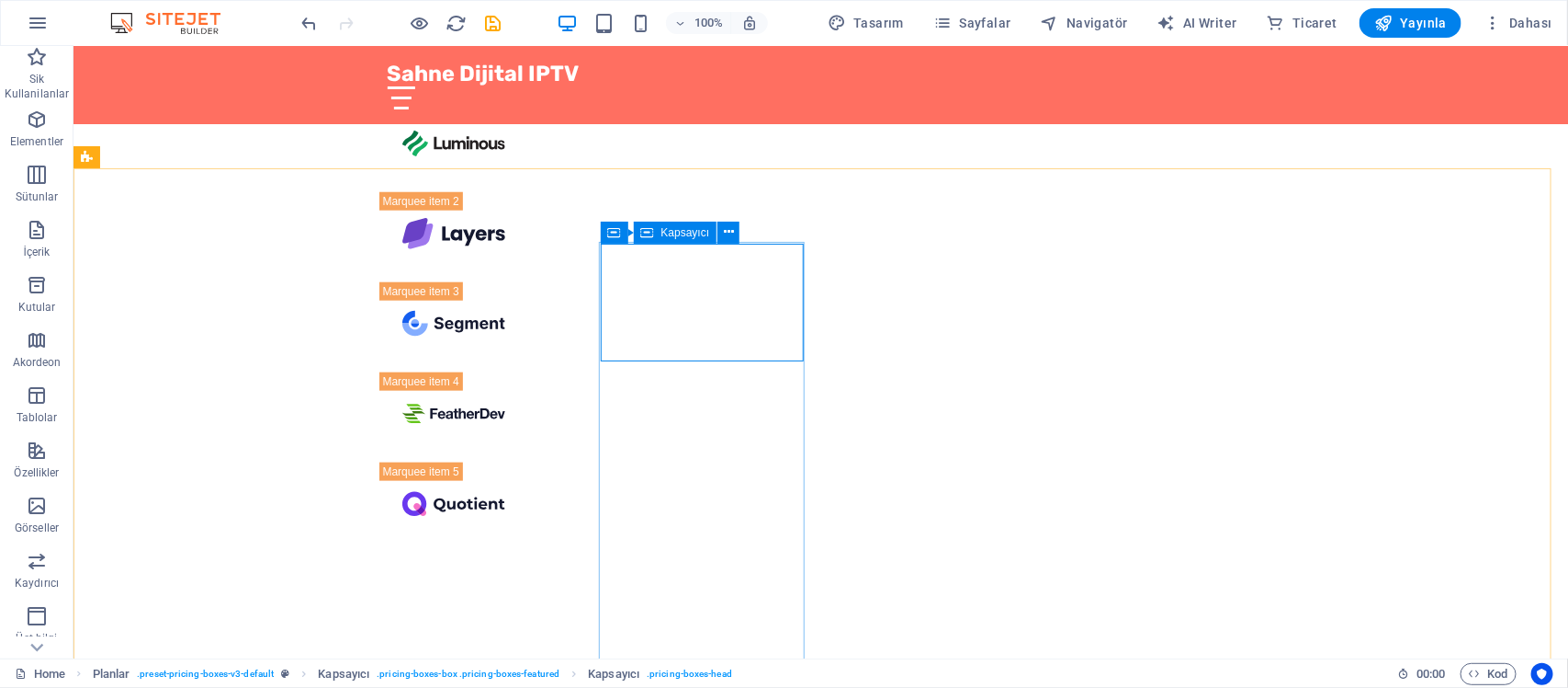
click at [689, 231] on span "Kapsayıcı" at bounding box center [685, 233] width 48 height 11
click at [725, 226] on icon at bounding box center [728, 232] width 10 height 19
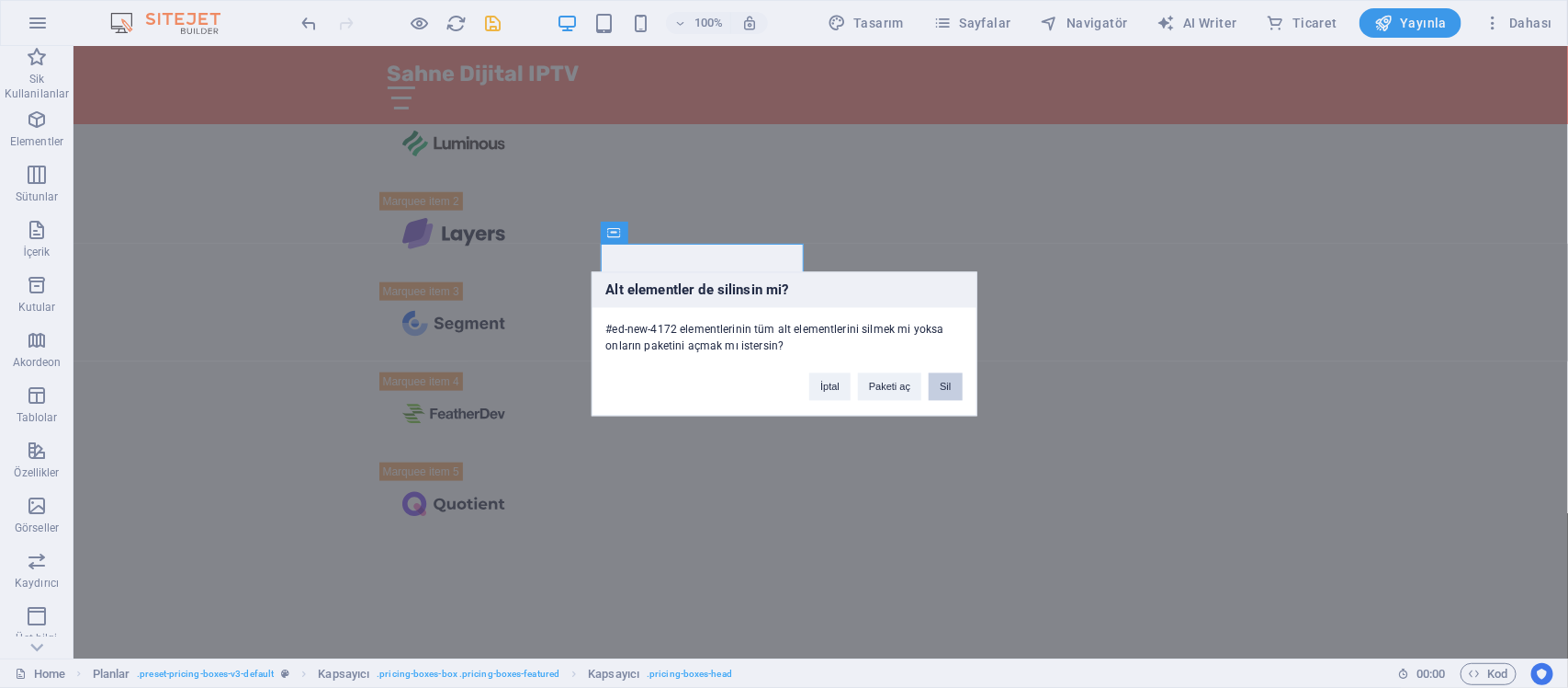
click at [946, 386] on button "Sil" at bounding box center [945, 386] width 33 height 27
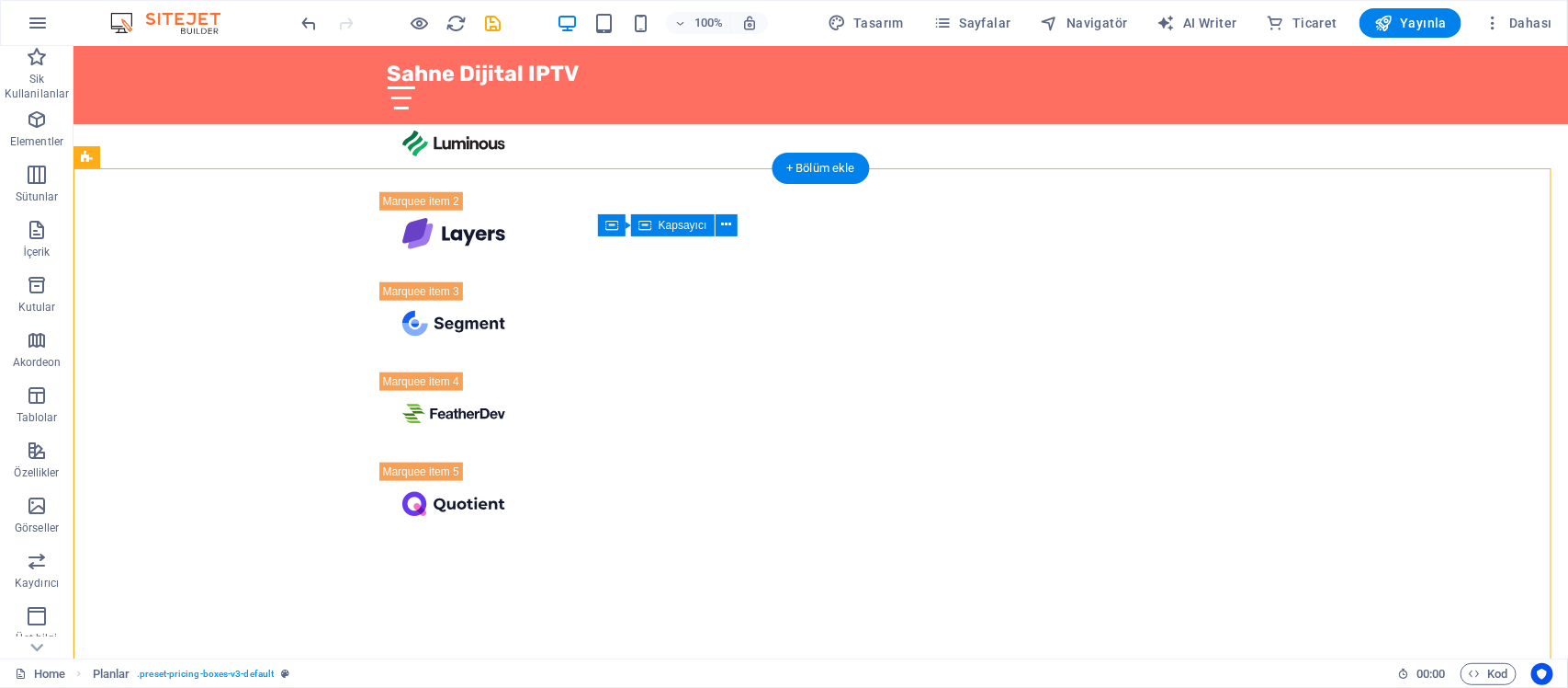
drag, startPoint x: 771, startPoint y: 262, endPoint x: 775, endPoint y: 333, distance: 71.1
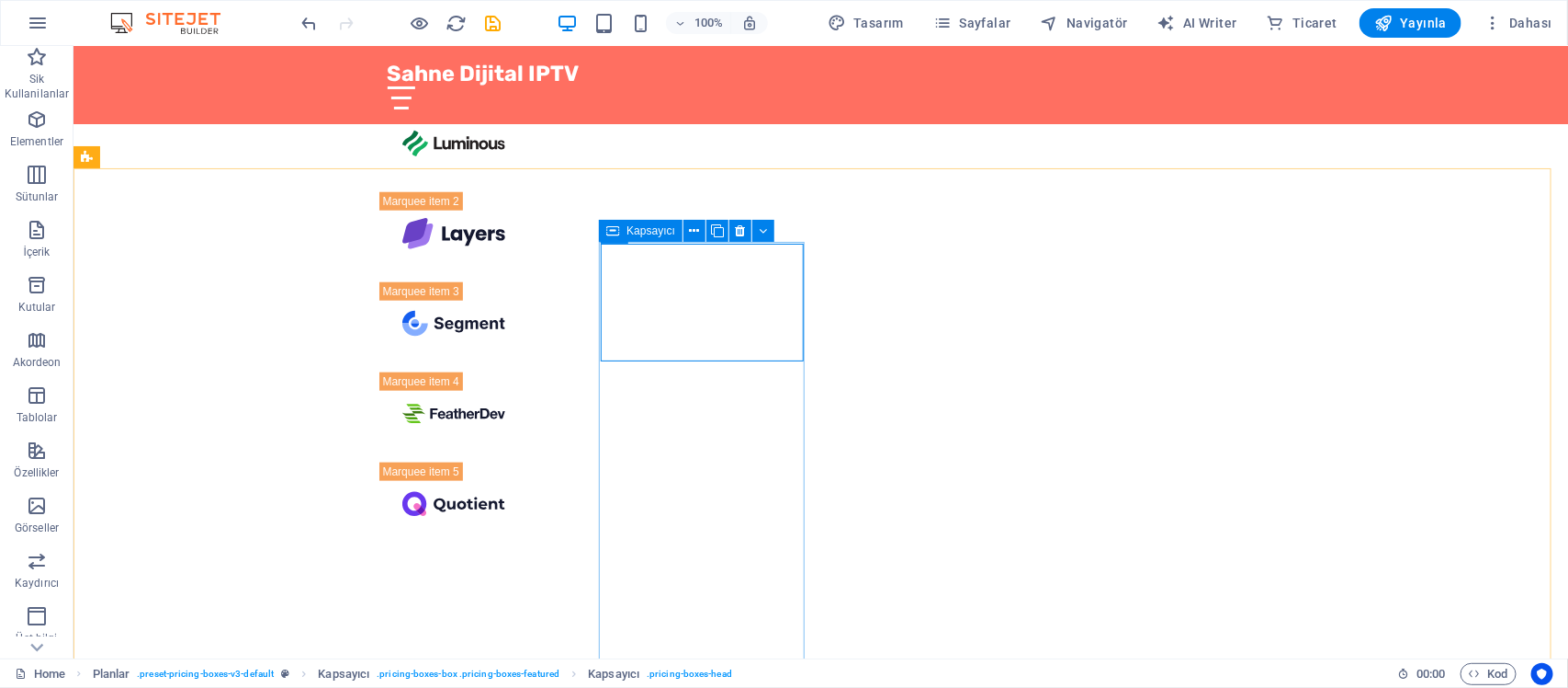
click at [612, 223] on icon at bounding box center [613, 230] width 13 height 22
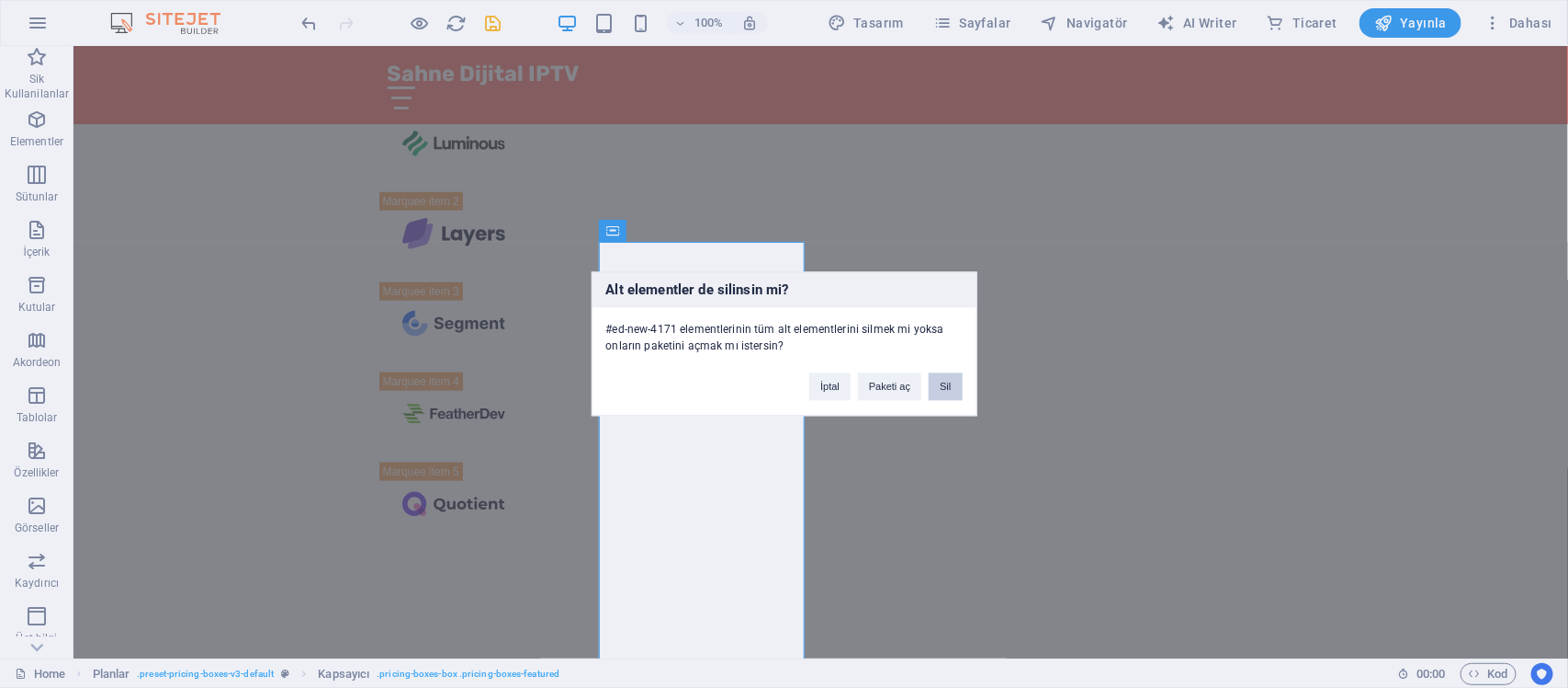
drag, startPoint x: 957, startPoint y: 392, endPoint x: 797, endPoint y: 345, distance: 166.8
click at [957, 392] on button "Sil" at bounding box center [945, 386] width 33 height 27
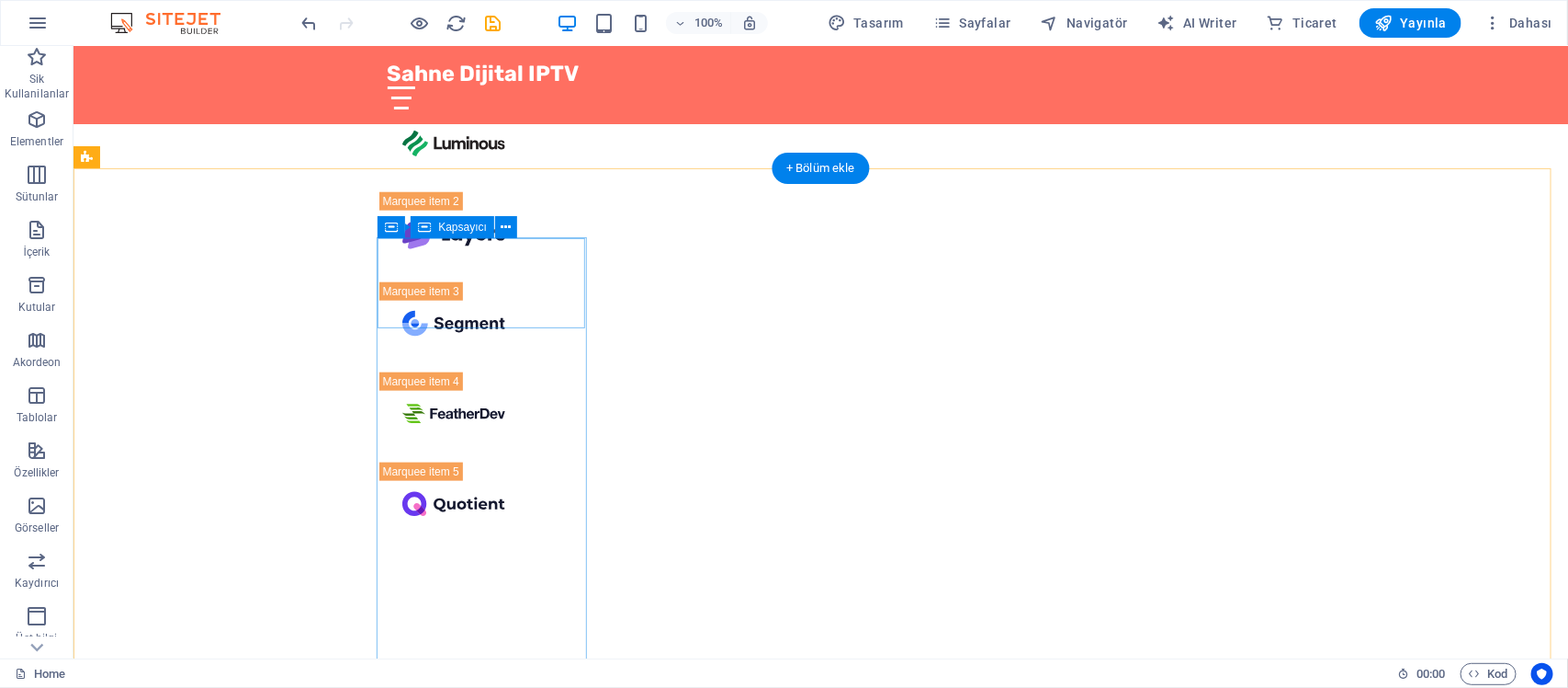
click at [391, 238] on div "Kapsayıcı Kapsayıcı" at bounding box center [453, 226] width 151 height 23
click at [389, 222] on icon at bounding box center [392, 230] width 13 height 22
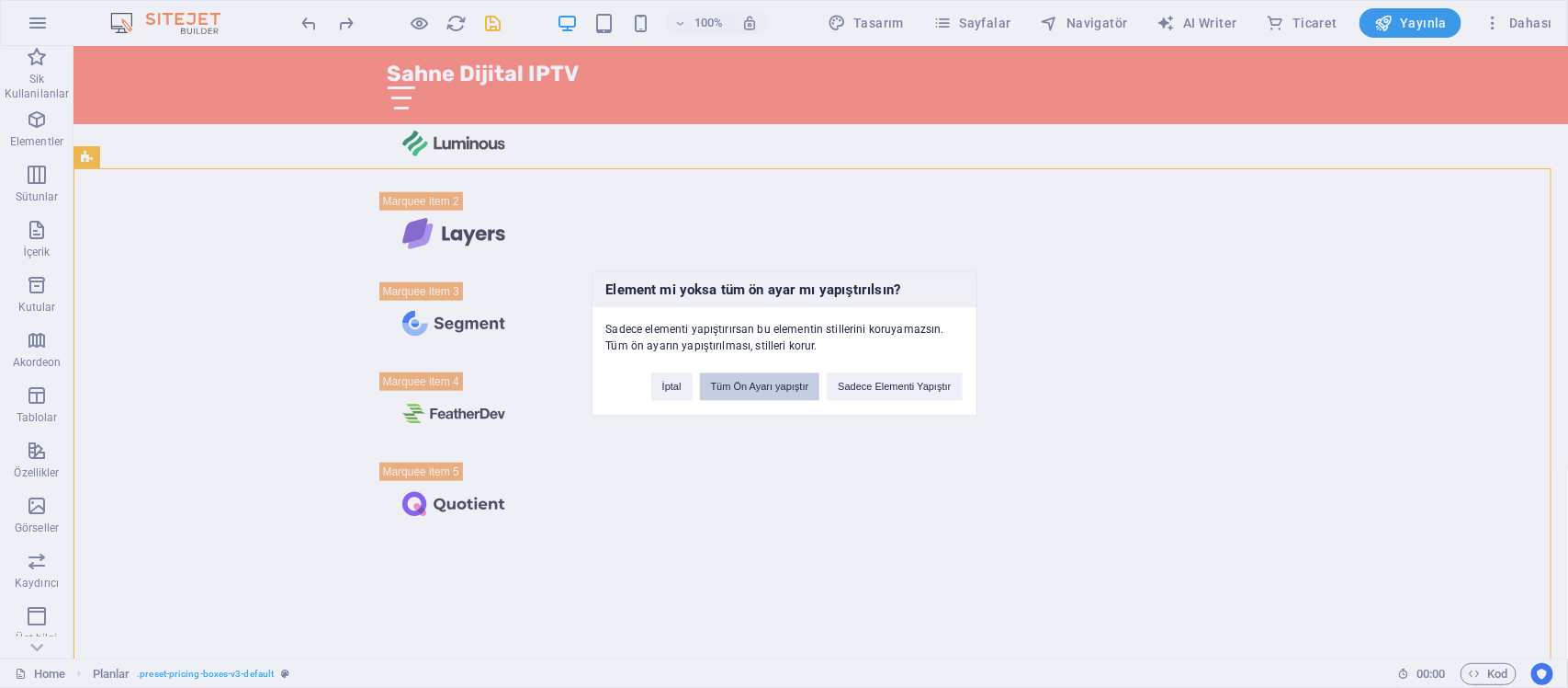
click at [787, 394] on button "Tüm Ön Ayarı yapıştır" at bounding box center [759, 386] width 120 height 27
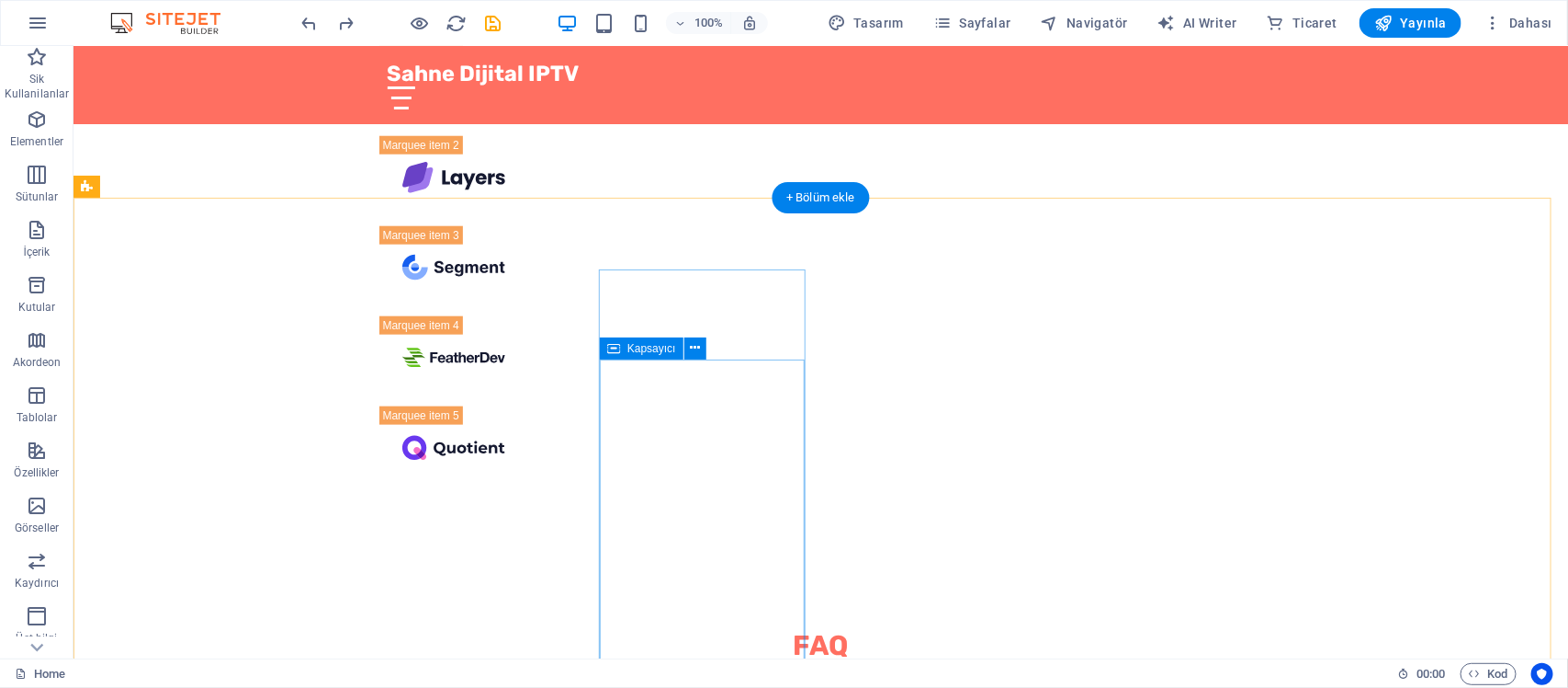
scroll to position [6804, 0]
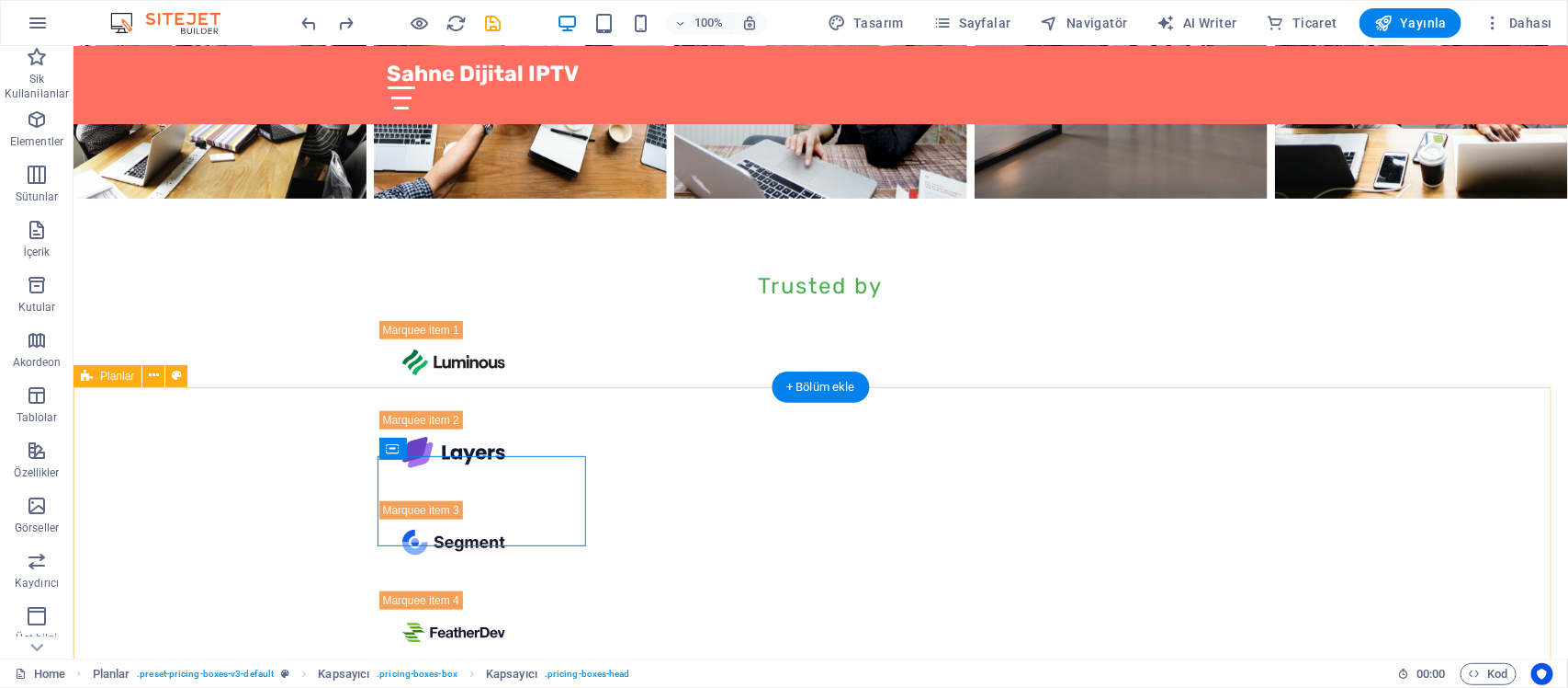
click at [0, 0] on icon at bounding box center [0, 0] width 0 height 0
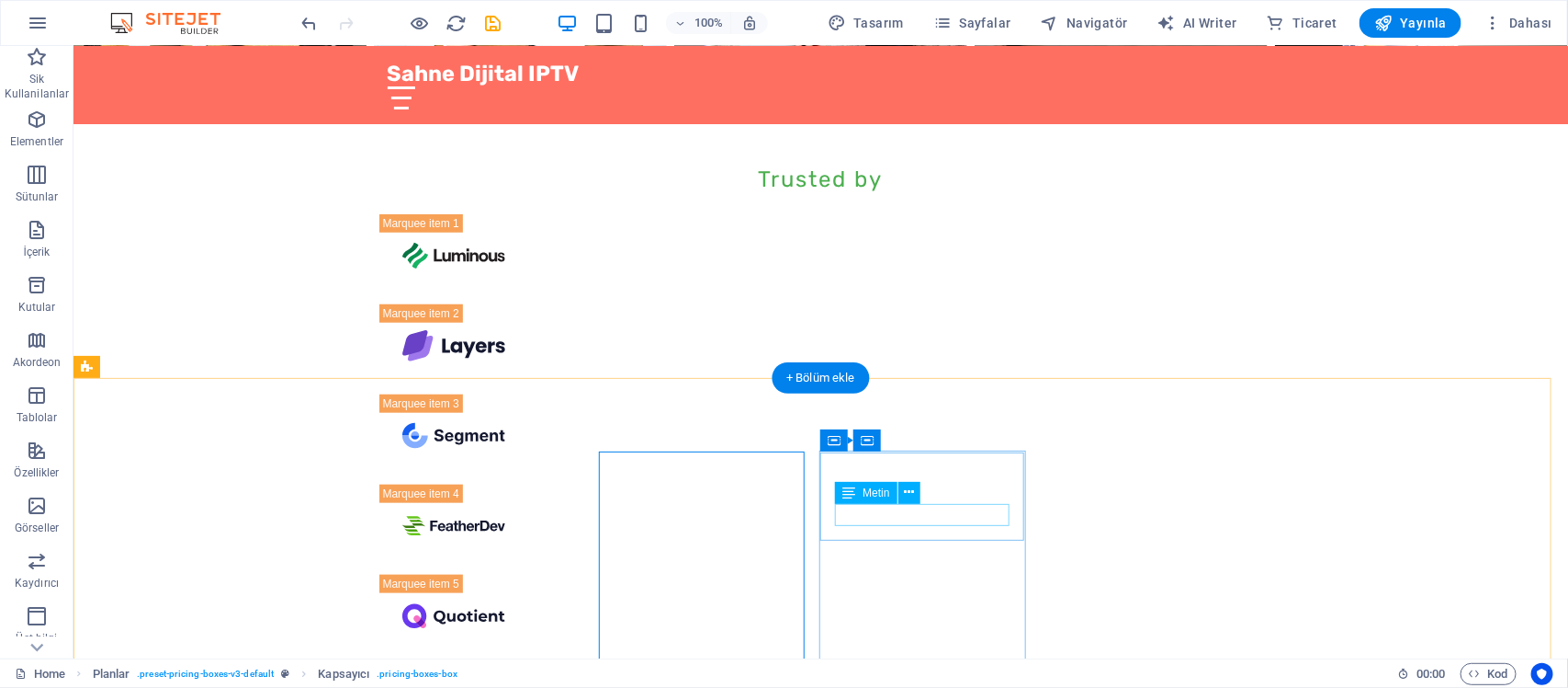
scroll to position [7034, 0]
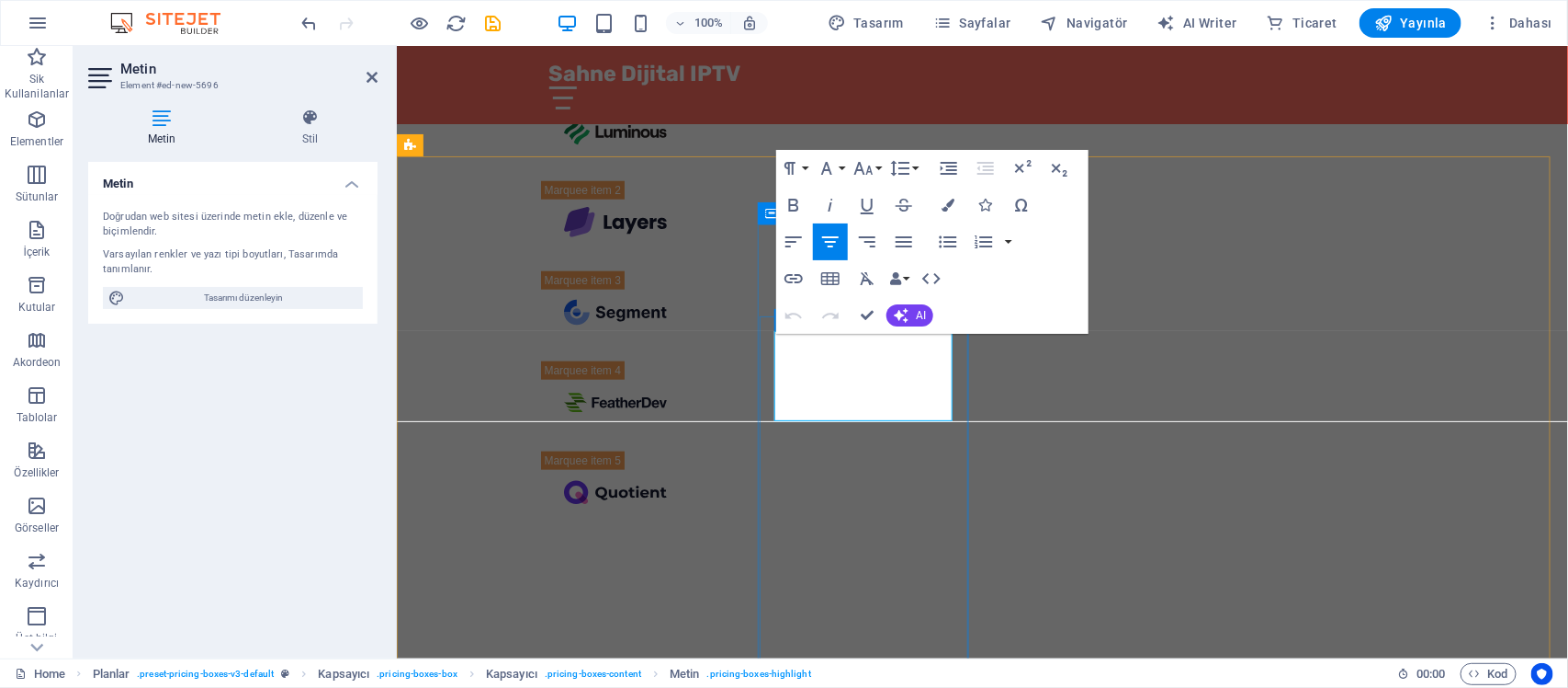
drag, startPoint x: 855, startPoint y: 365, endPoint x: 812, endPoint y: 360, distance: 43.3
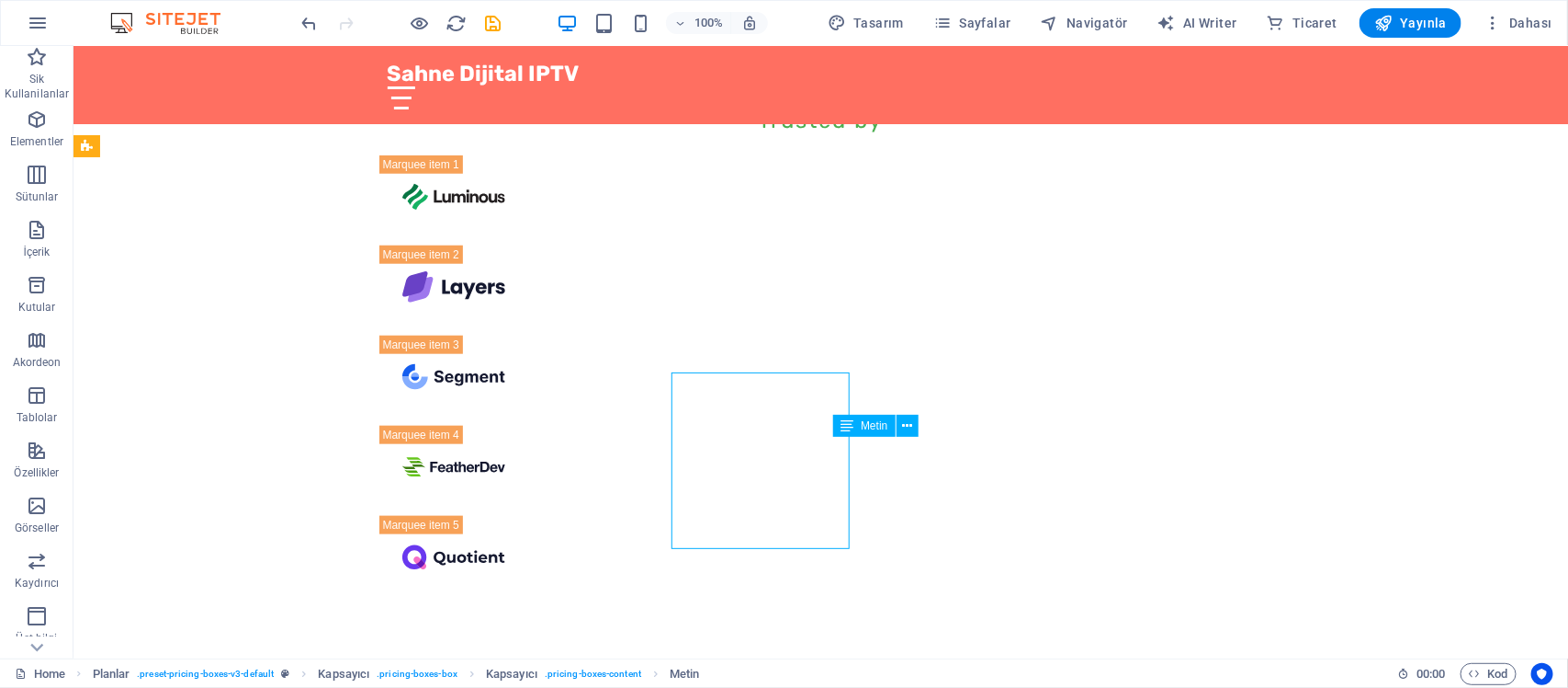
scroll to position [7034, 0]
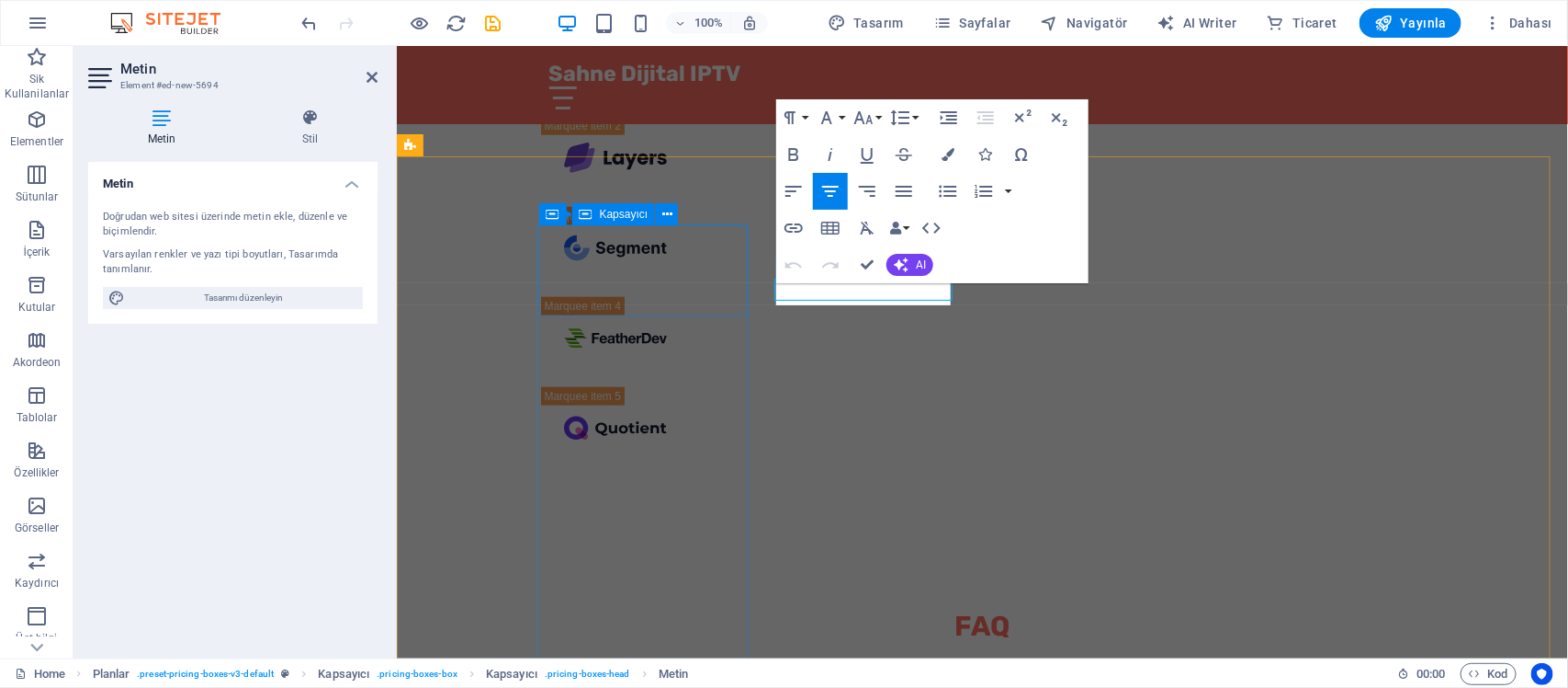
scroll to position [6970, 0]
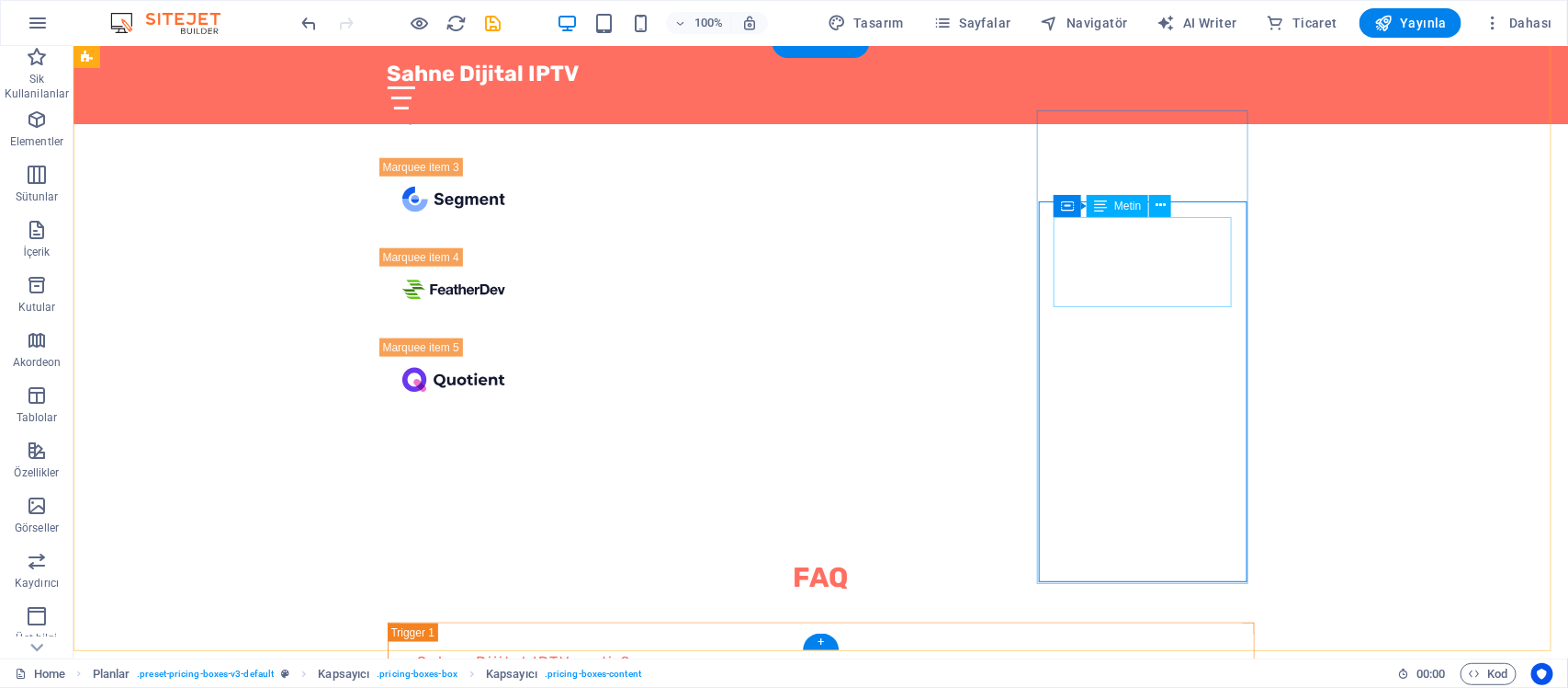
scroll to position [7149, 0]
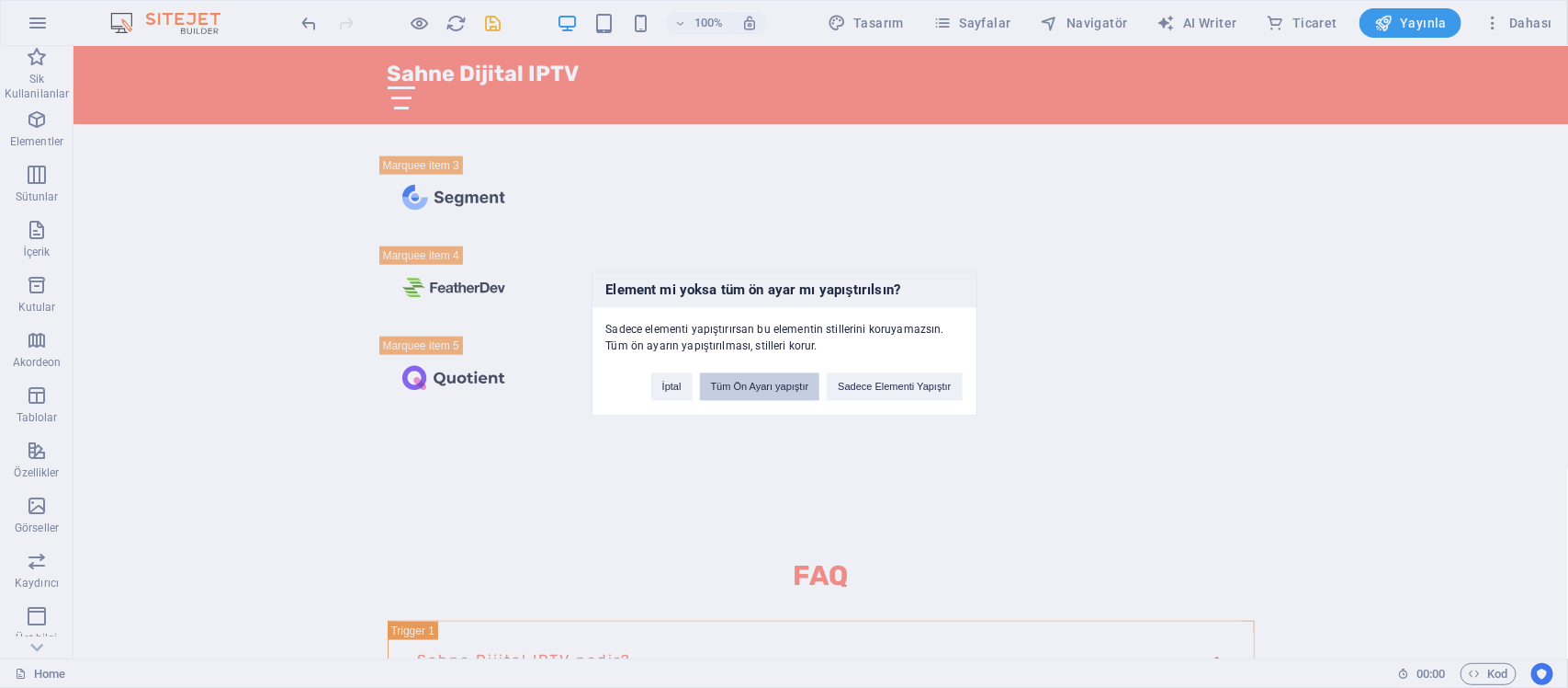
click at [787, 393] on button "Tüm Ön Ayarı yapıştır" at bounding box center [759, 386] width 120 height 27
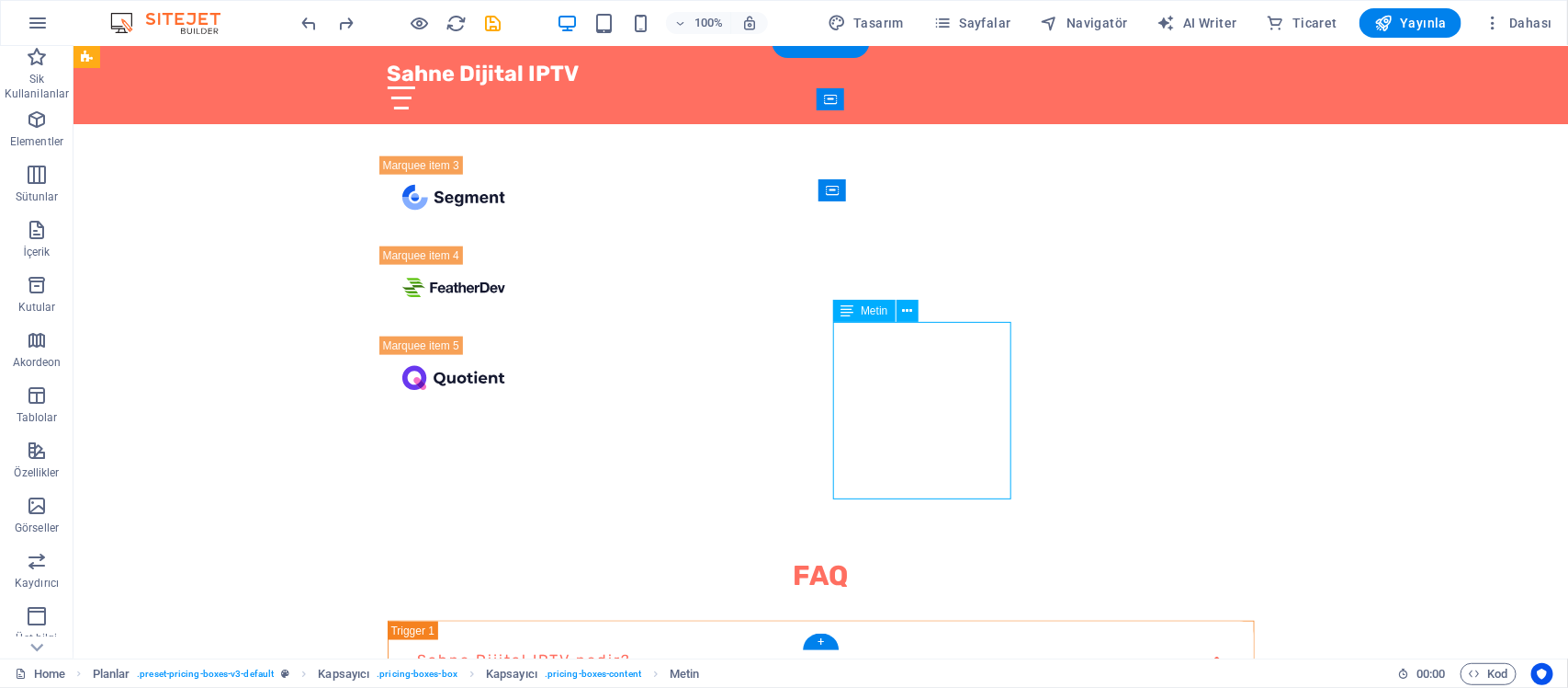
scroll to position [7235, 0]
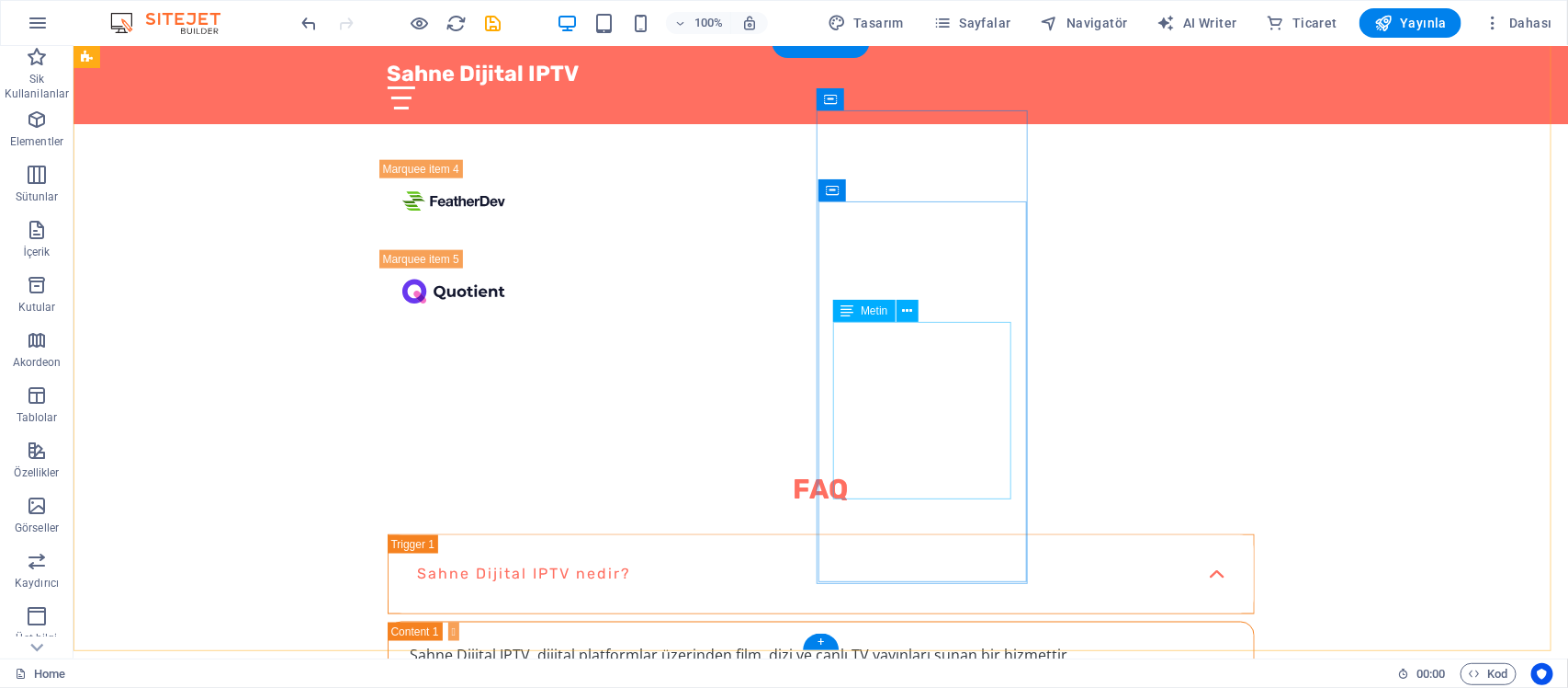
scroll to position [7149, 0]
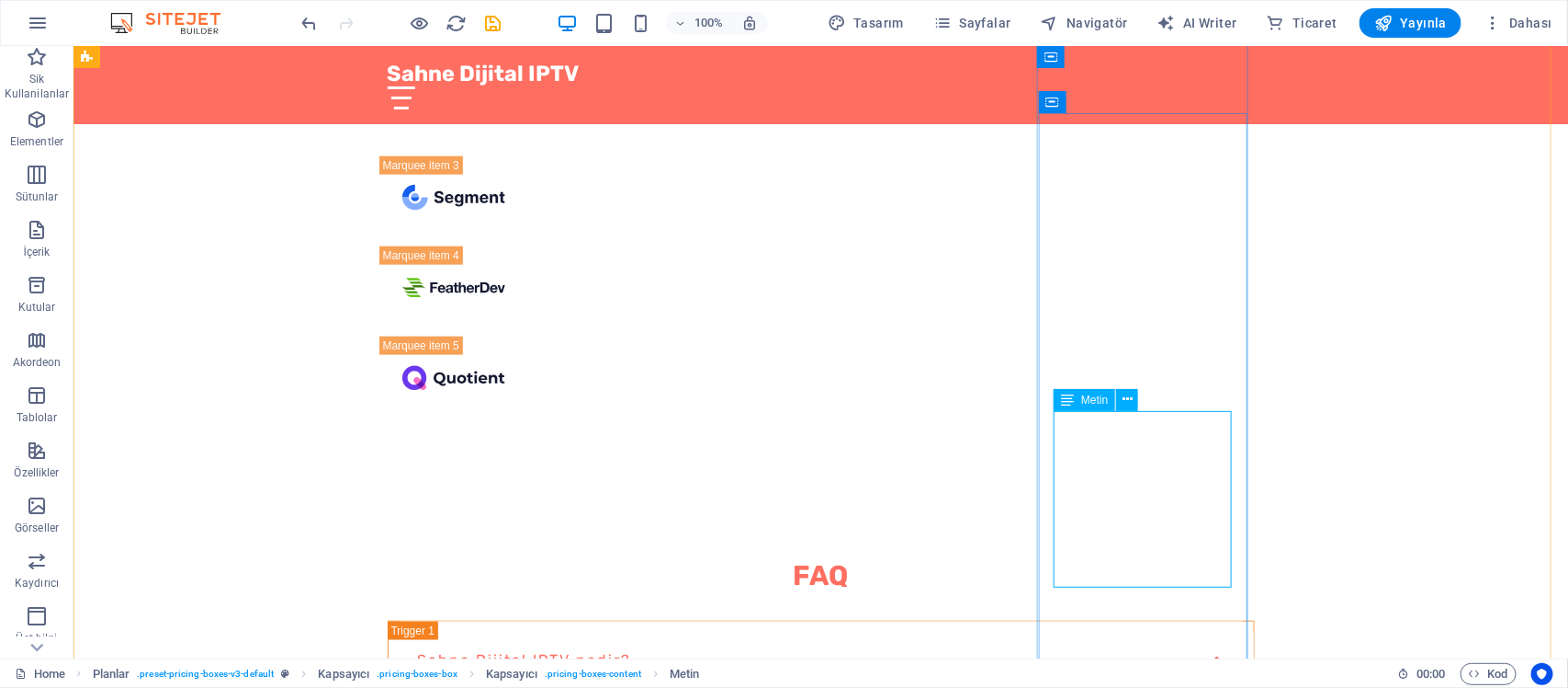
scroll to position [7235, 0]
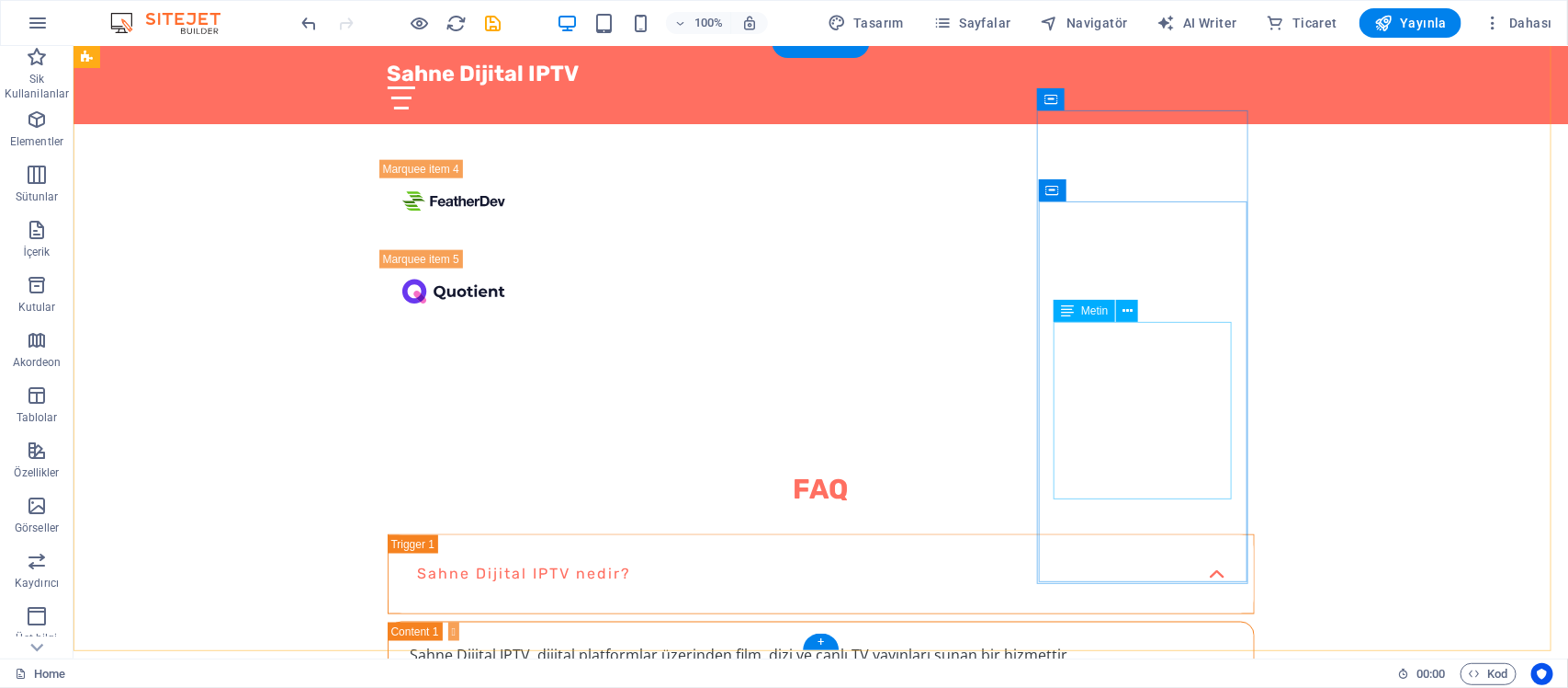
scroll to position [7149, 0]
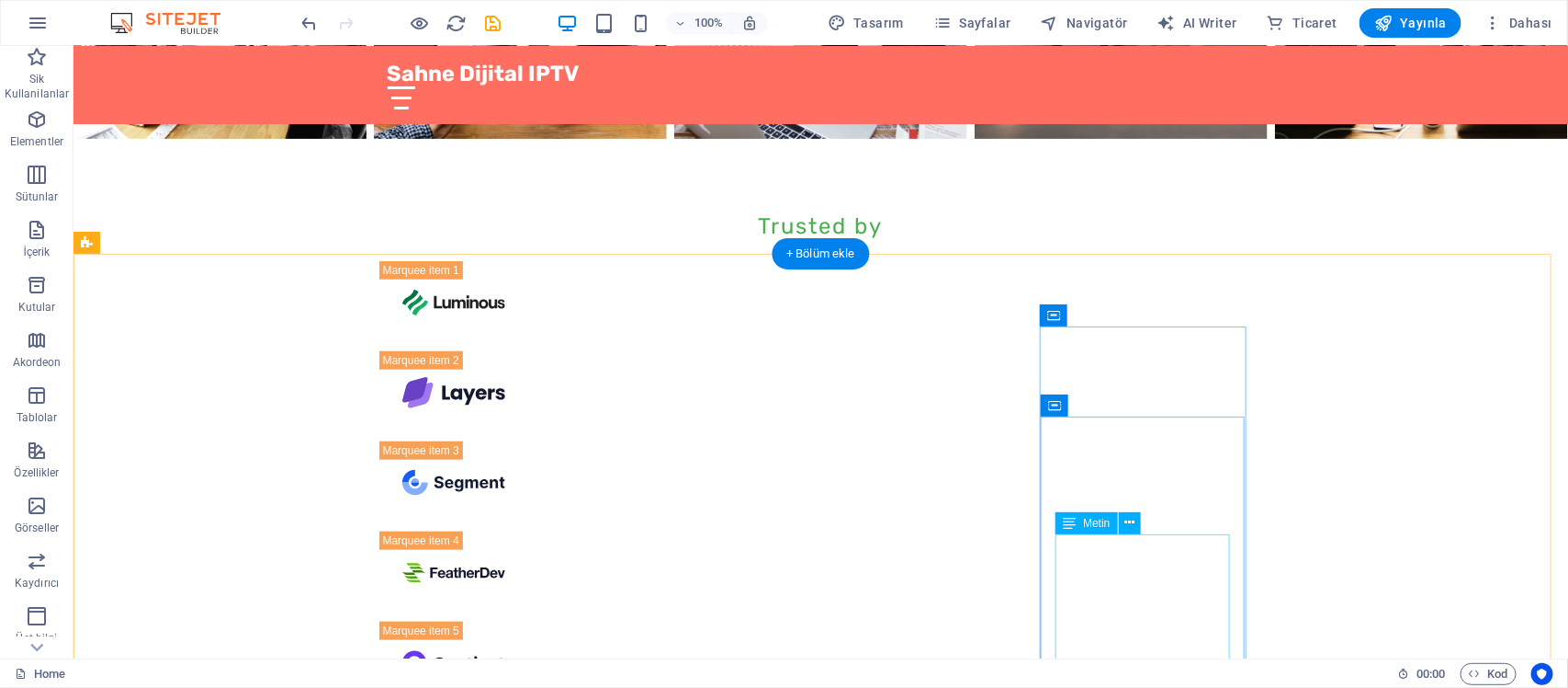
scroll to position [6804, 0]
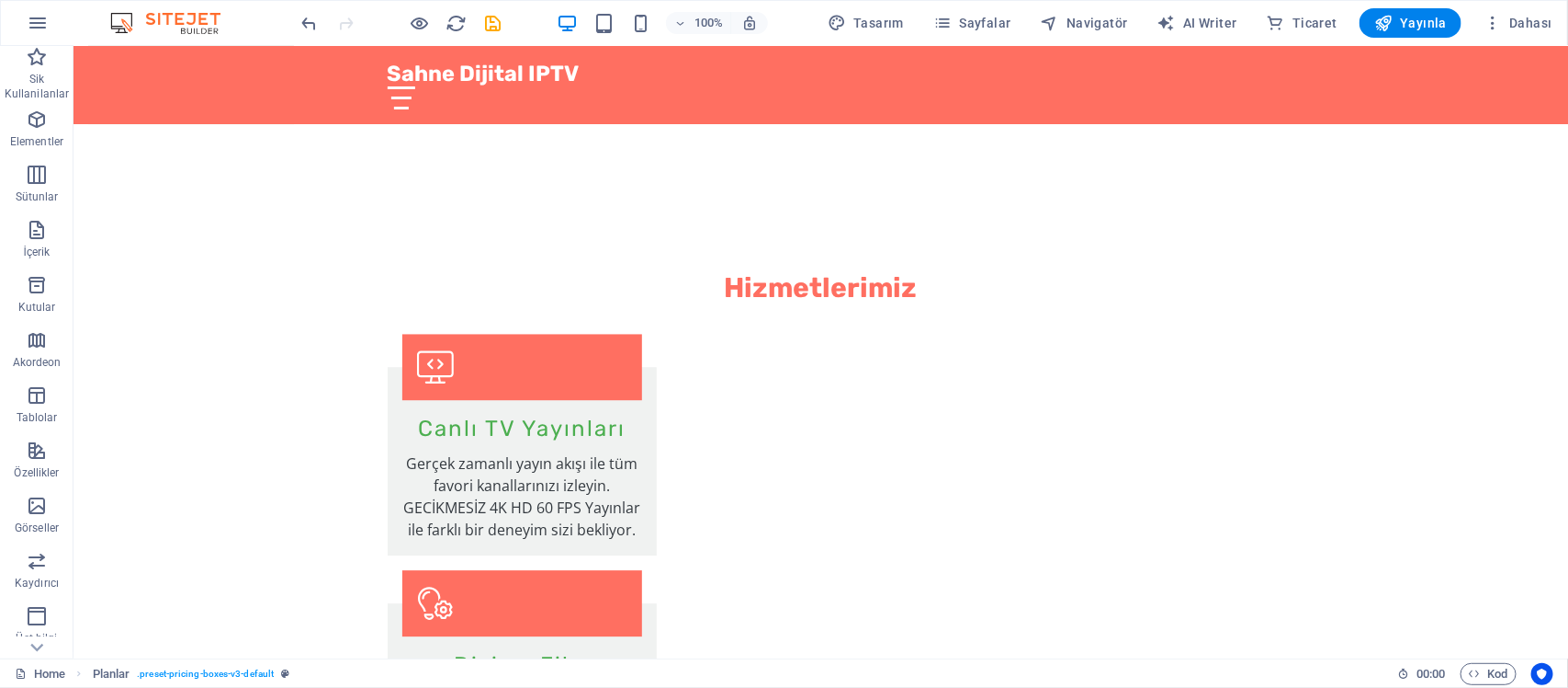
scroll to position [2125, 0]
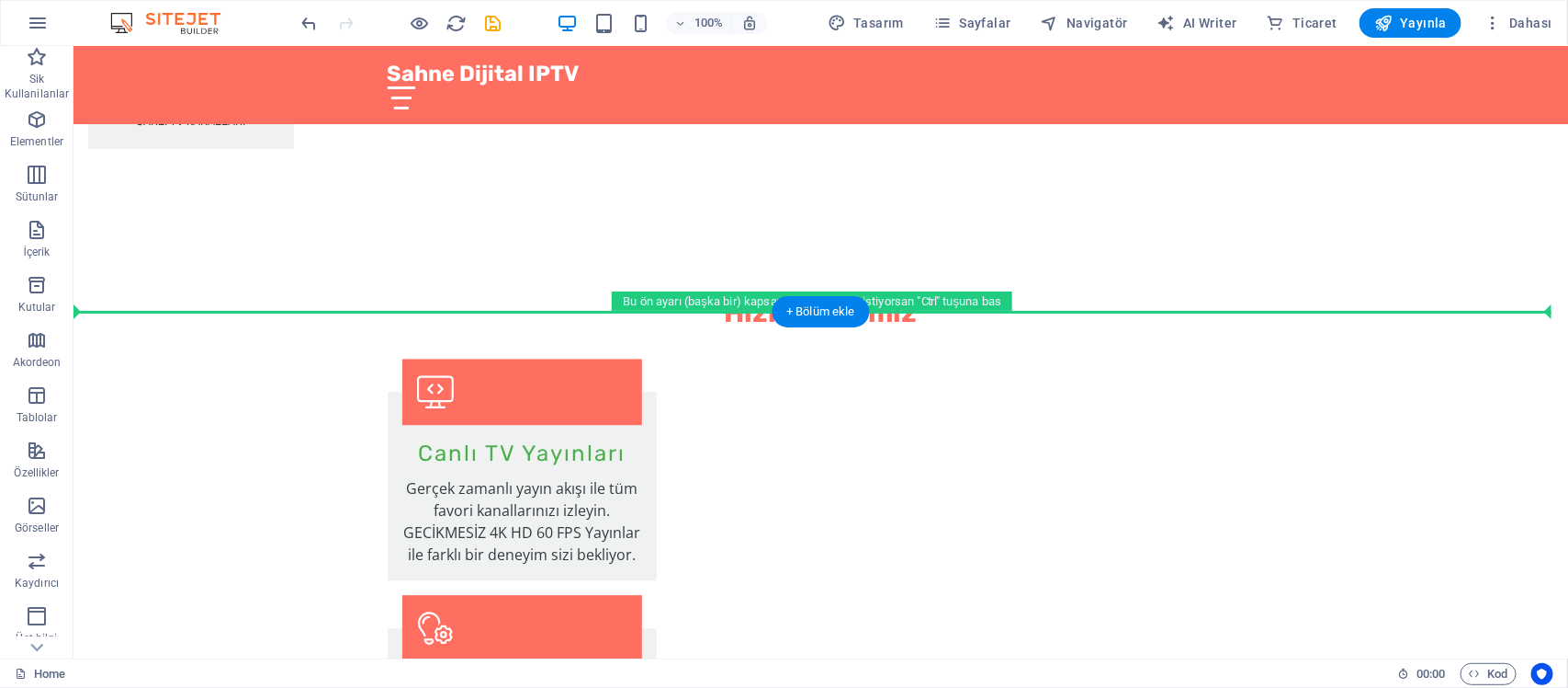
drag, startPoint x: 213, startPoint y: 425, endPoint x: 271, endPoint y: 377, distance: 75.3
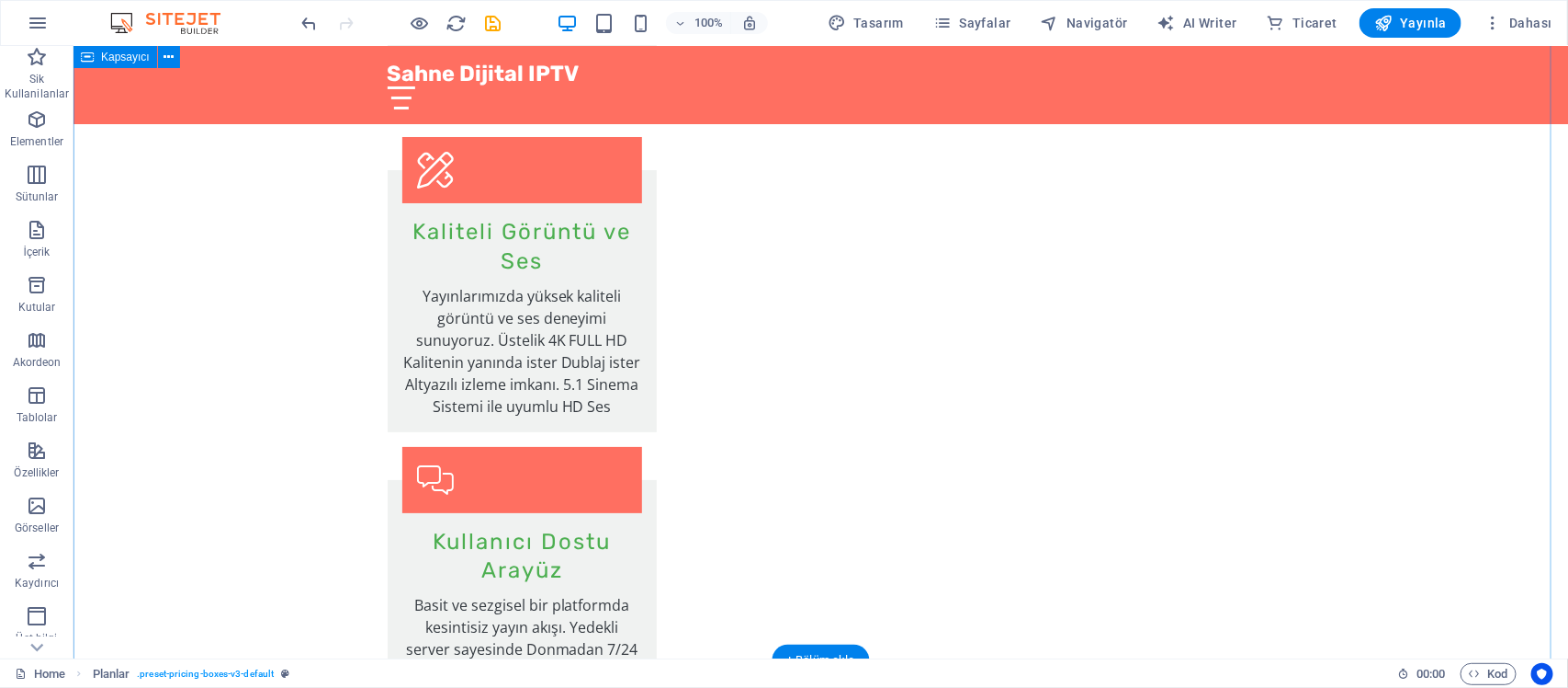
scroll to position [2929, 0]
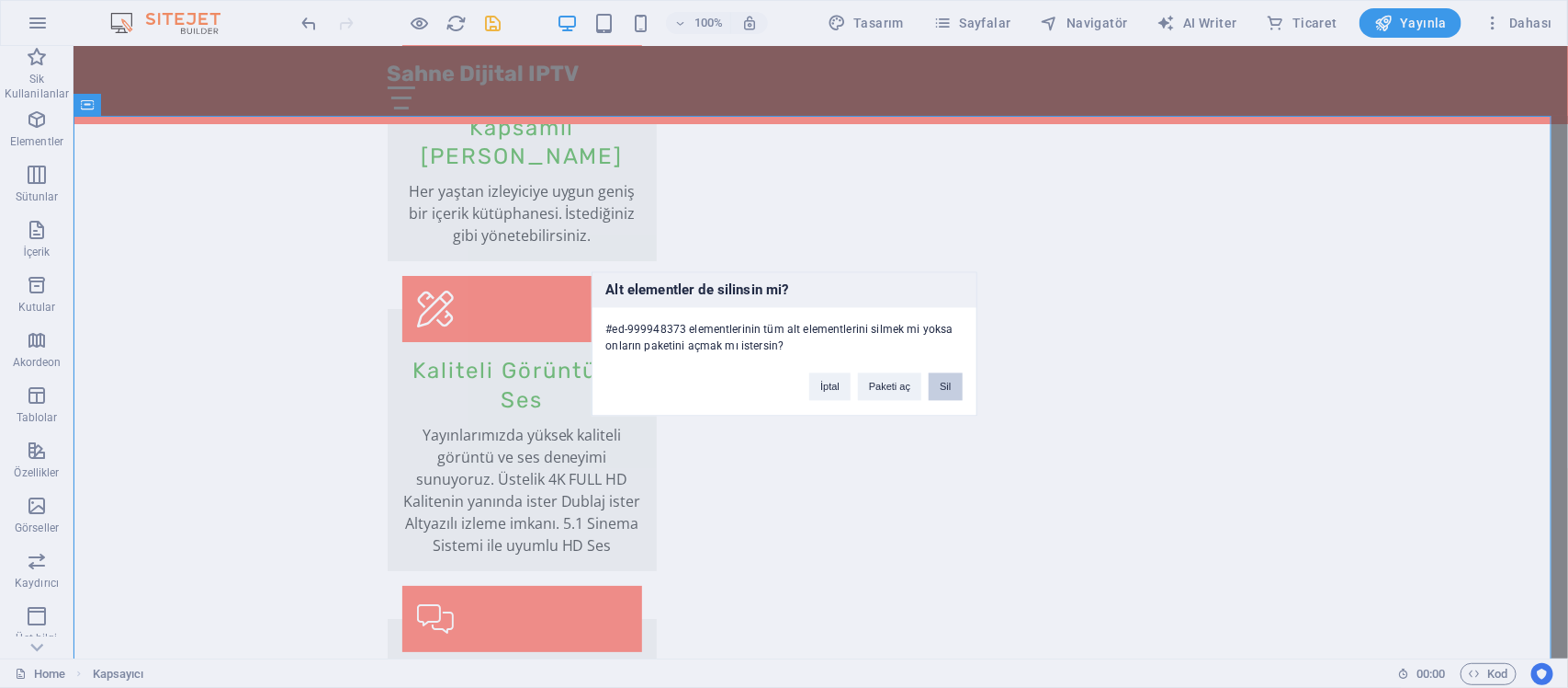
drag, startPoint x: 940, startPoint y: 386, endPoint x: 873, endPoint y: 350, distance: 76.1
click at [940, 386] on button "Sil" at bounding box center [945, 386] width 33 height 27
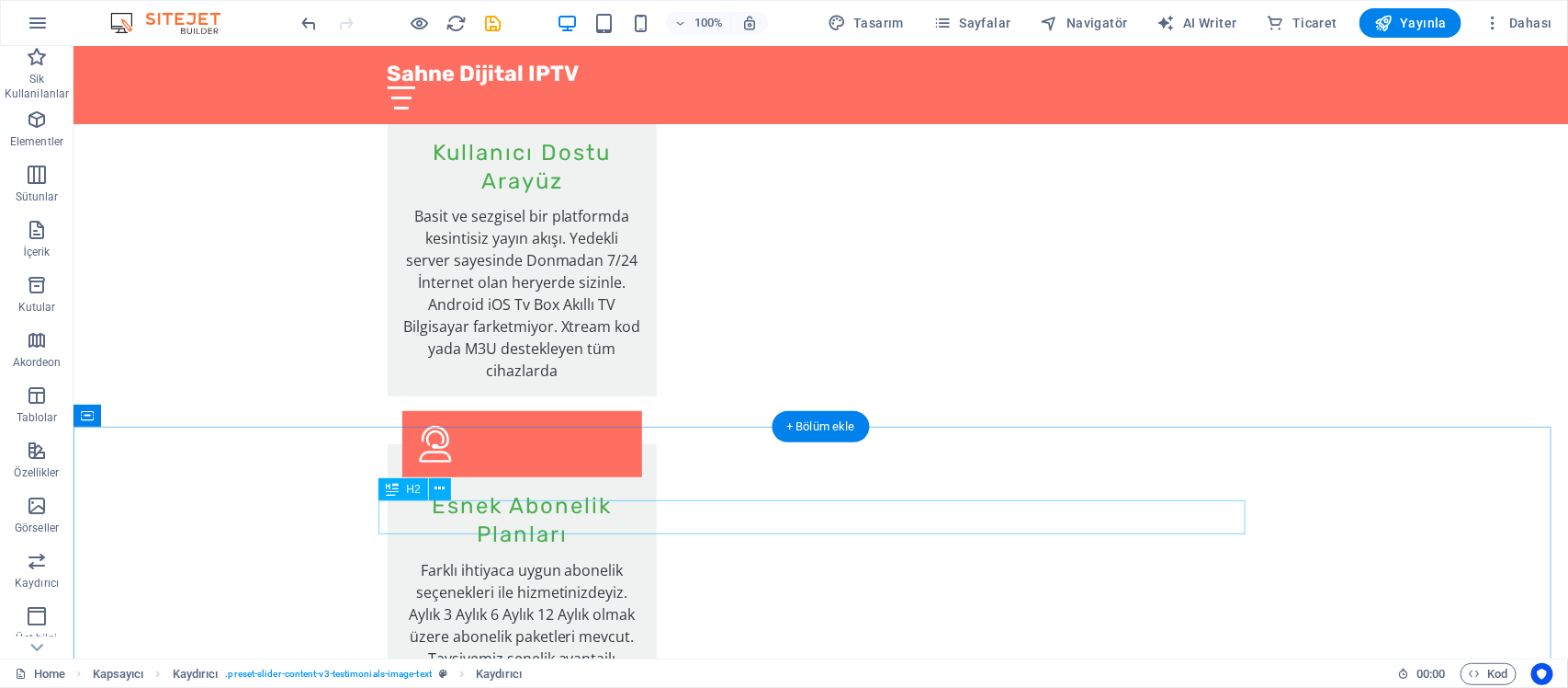
scroll to position [3618, 0]
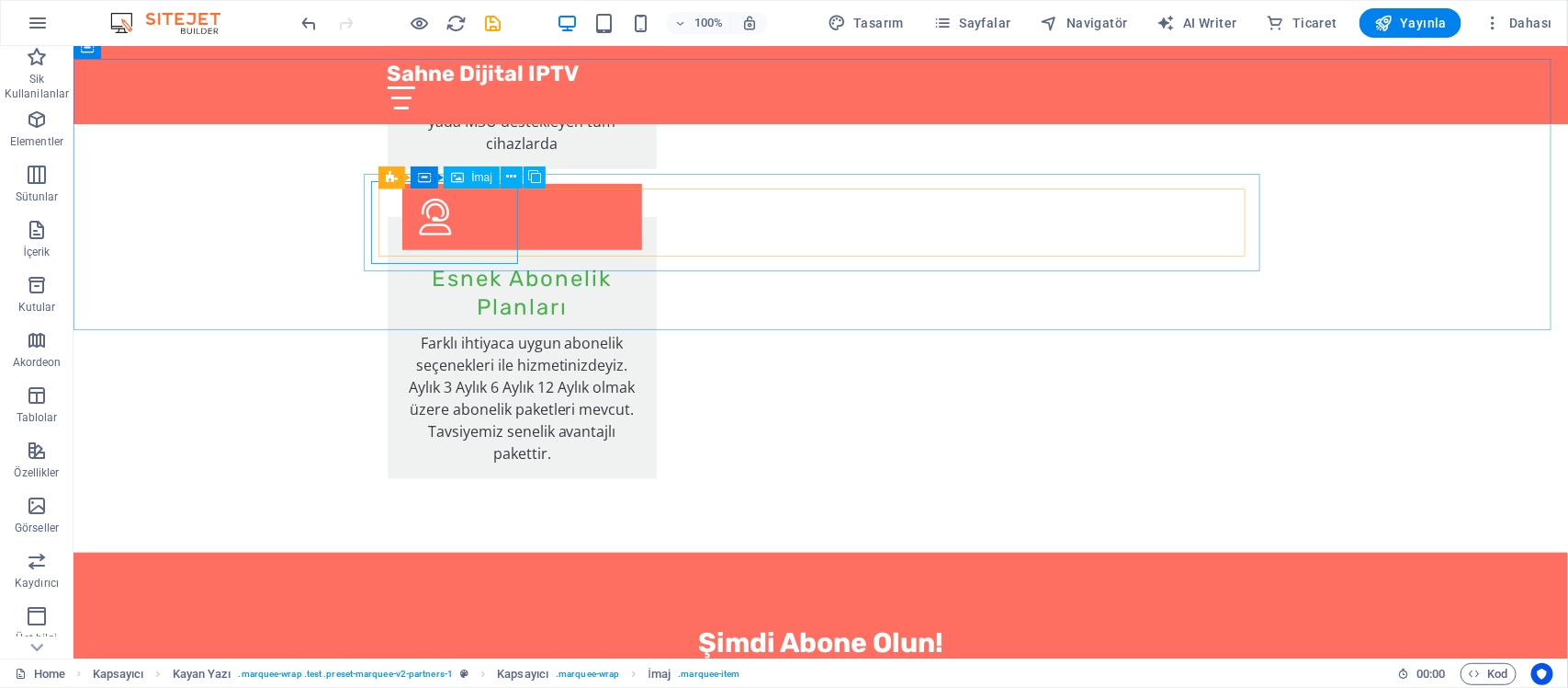
click at [465, 177] on div "İmaj" at bounding box center [471, 177] width 56 height 22
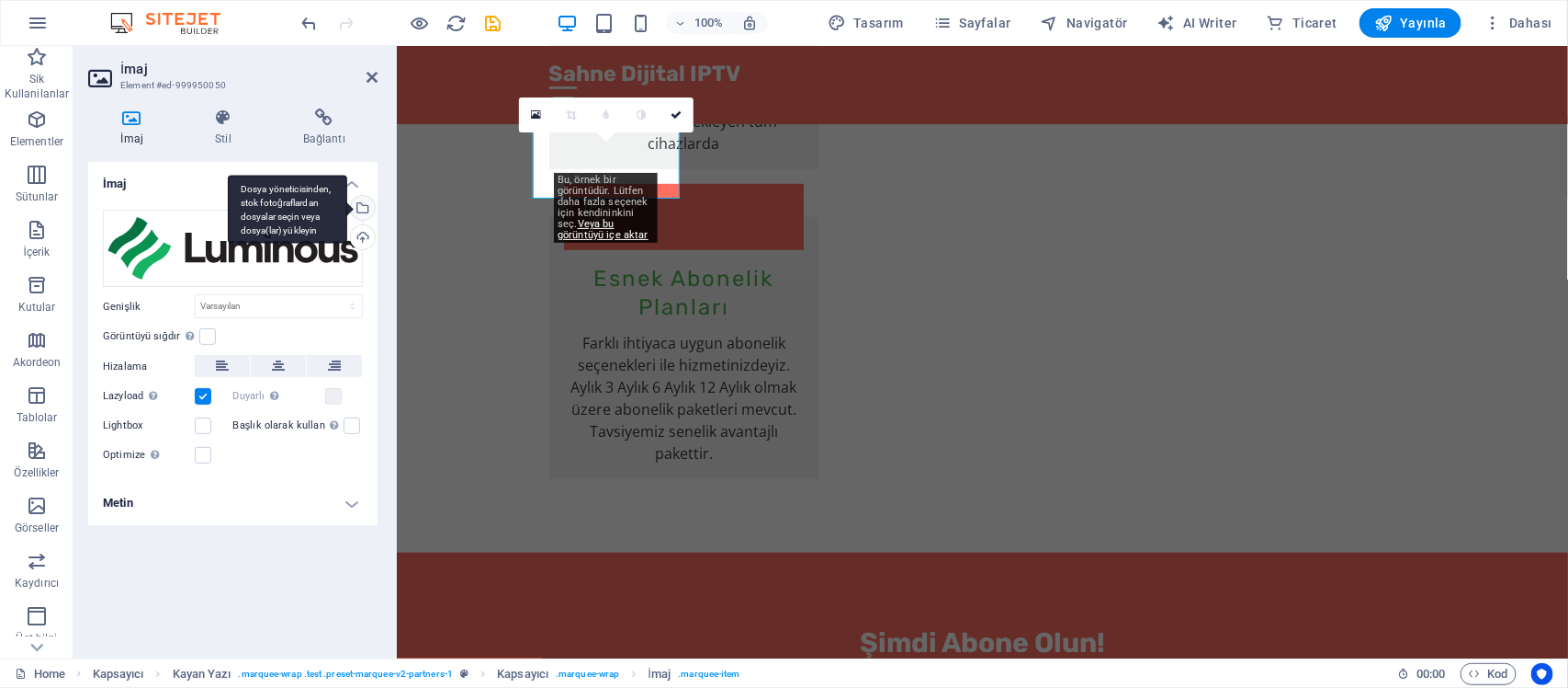
click at [363, 208] on div "Dosya yöneticisinden, stok fotoğraflardan dosyalar seçin veya dosya(lar) yükley…" at bounding box center [360, 209] width 27 height 27
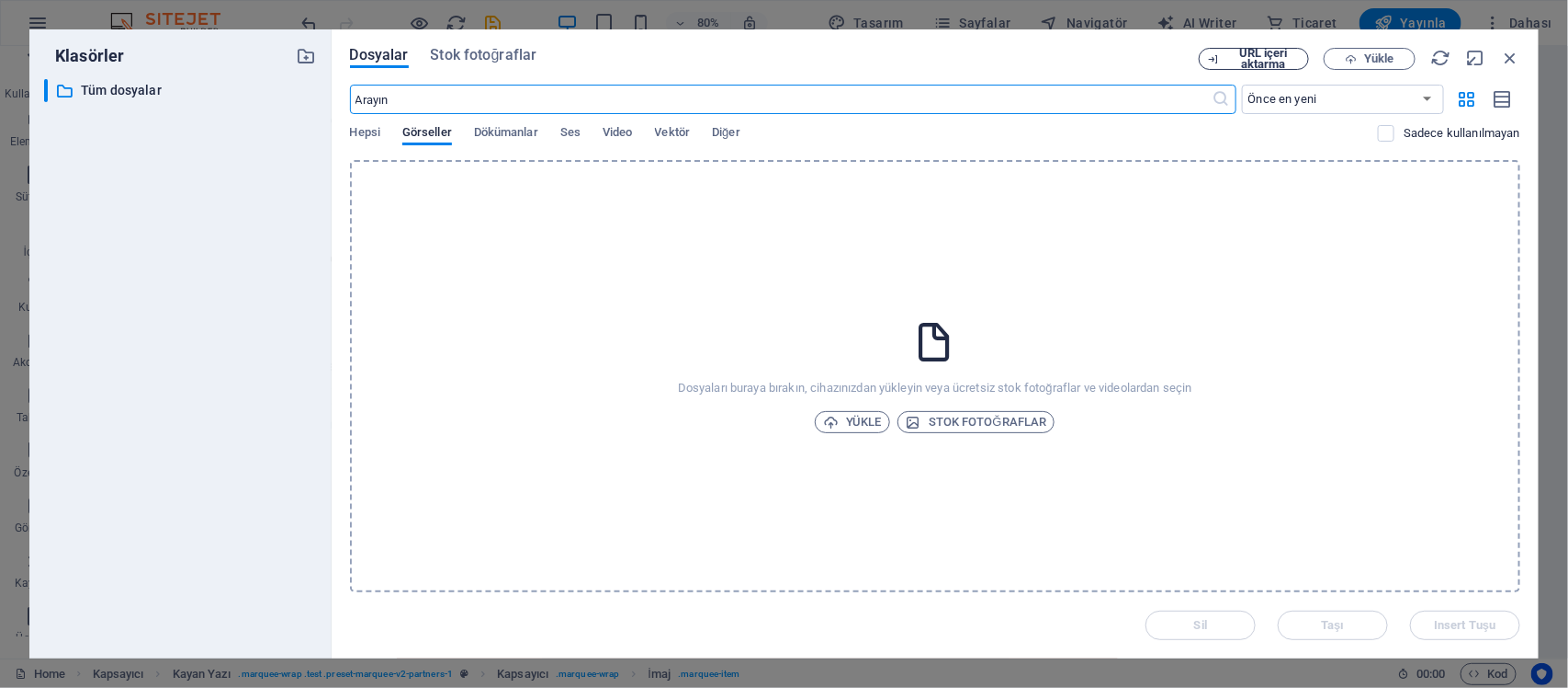
click at [1254, 60] on span "URL içeri aktarma" at bounding box center [1263, 59] width 75 height 22
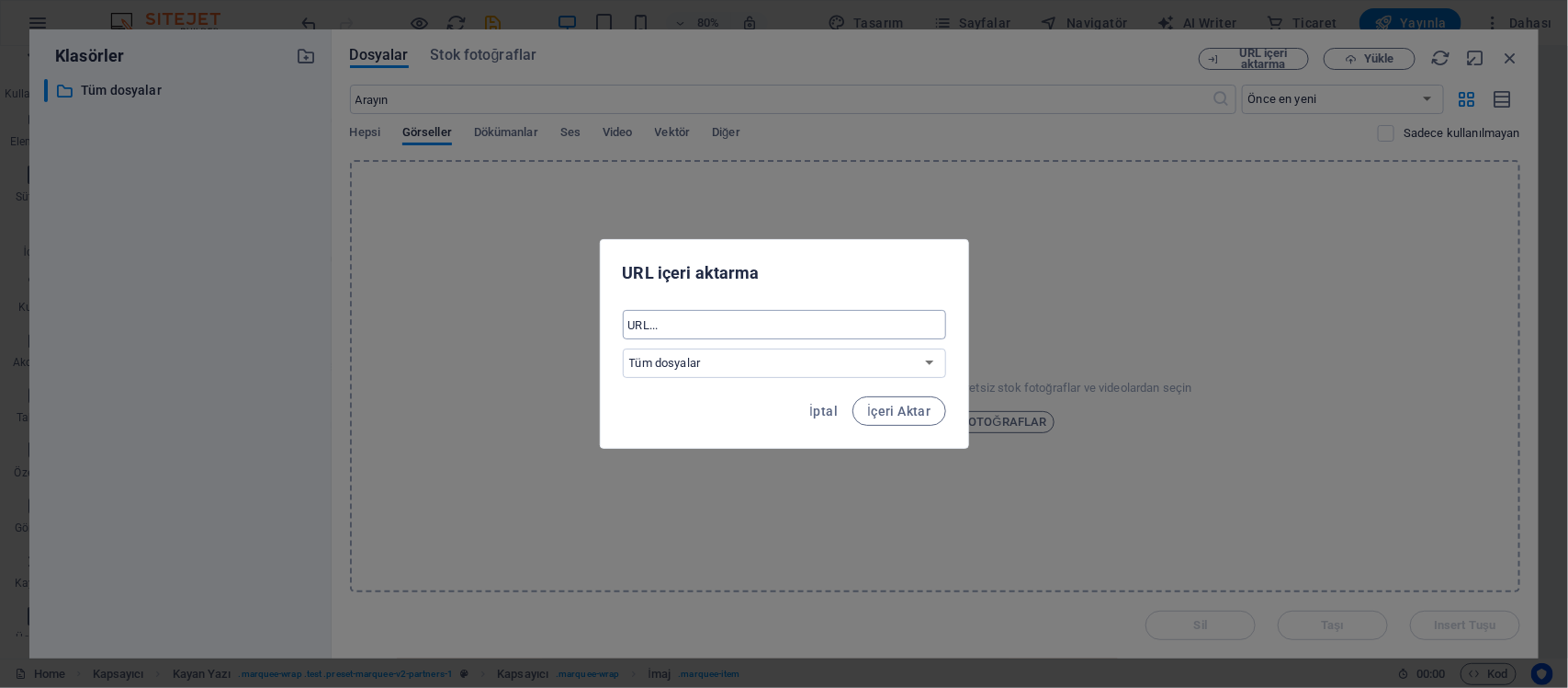
click at [722, 317] on div "​ Tüm dosyalar" at bounding box center [784, 344] width 368 height 82
click at [722, 318] on input "text" at bounding box center [785, 324] width 323 height 29
paste input "[URL][DOMAIN_NAME]"
type input "[URL][DOMAIN_NAME]"
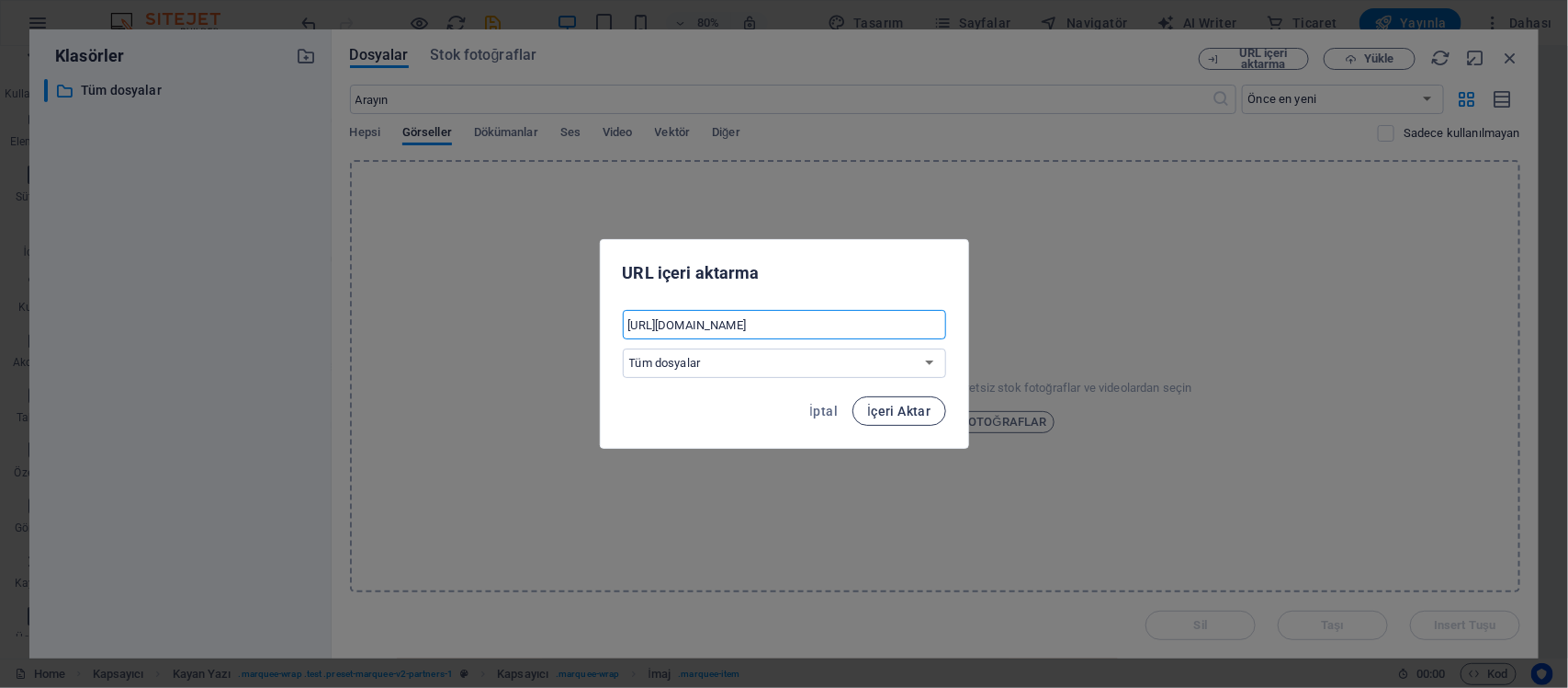
click at [888, 420] on button "İçeri Aktar" at bounding box center [898, 411] width 93 height 29
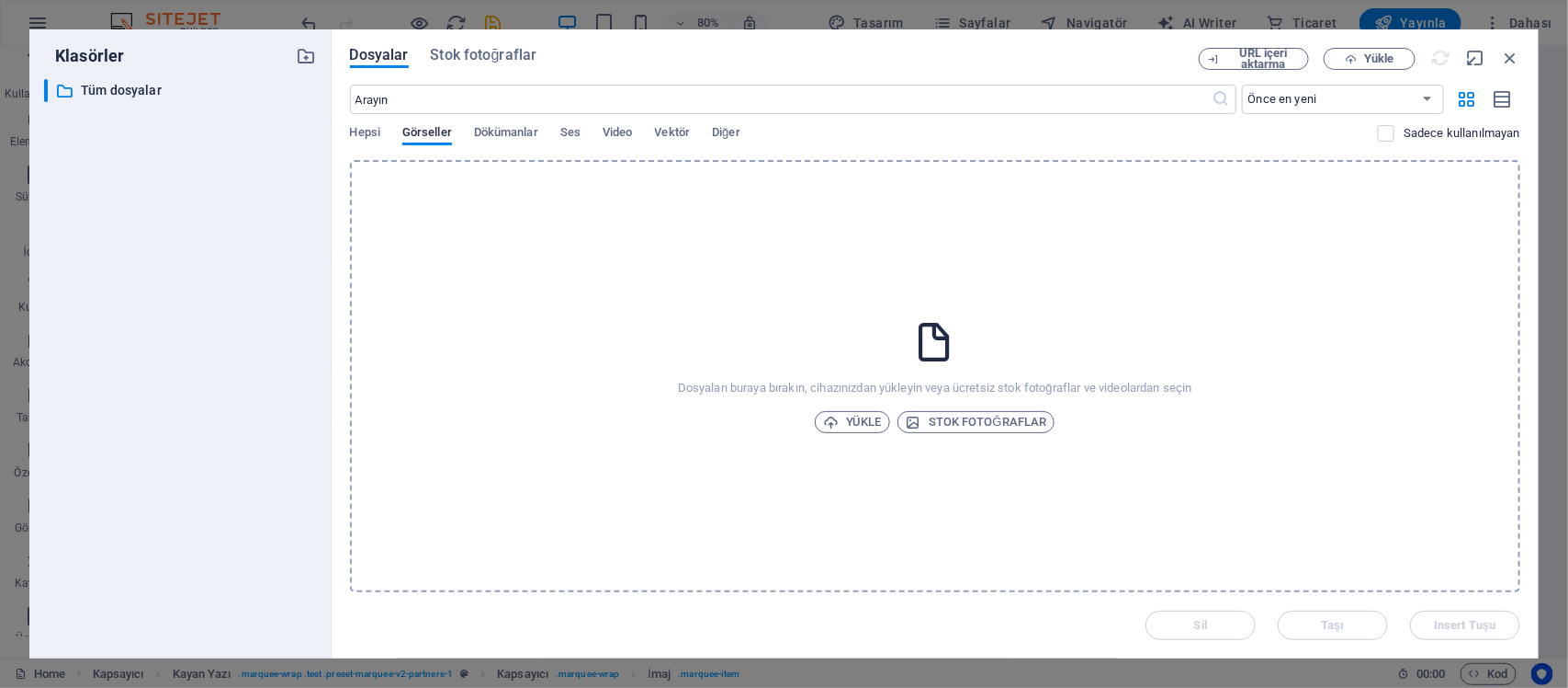
scroll to position [0, 0]
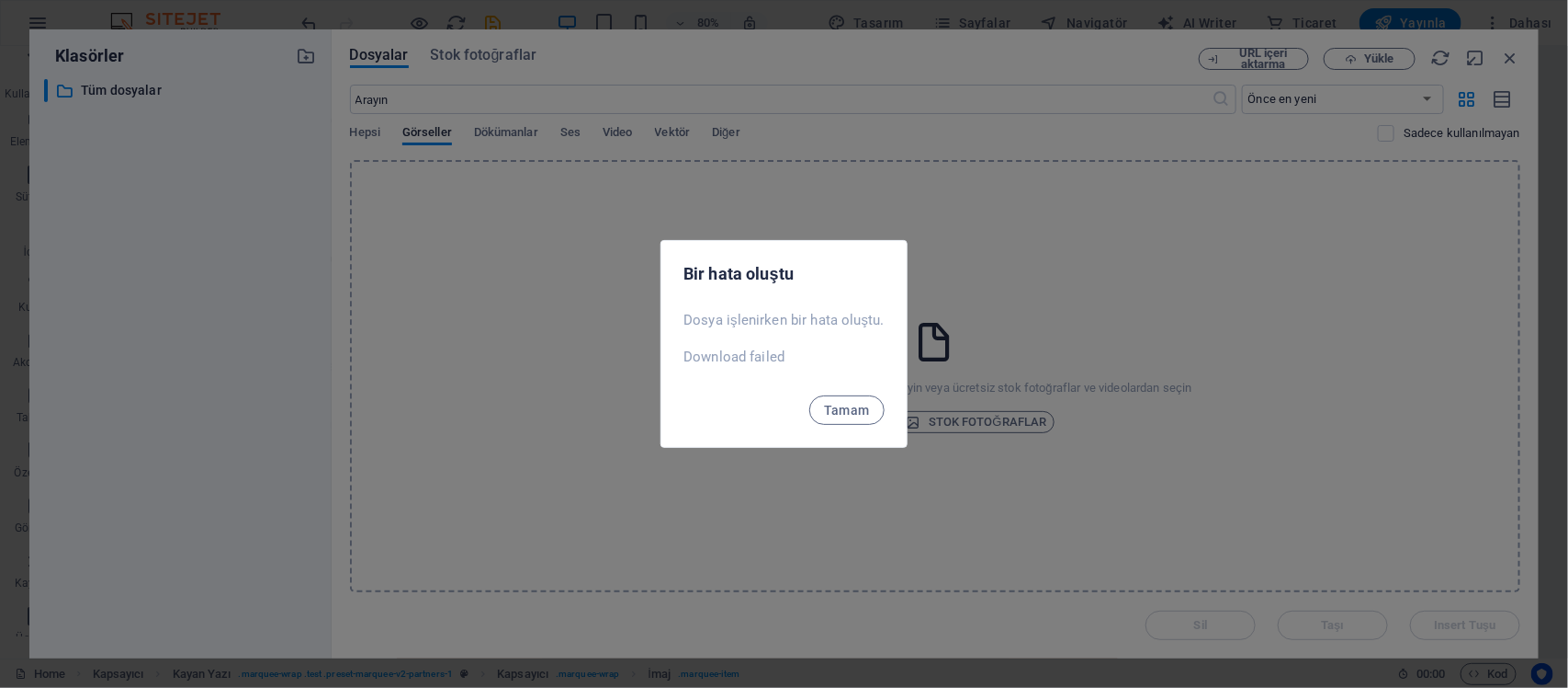
click at [756, 361] on p "Dosya işlenirken bir hata oluştu. Download failed" at bounding box center [784, 338] width 201 height 55
click at [859, 433] on div "Tamam" at bounding box center [783, 415] width 245 height 62
click at [848, 424] on button "Tamam" at bounding box center [847, 410] width 76 height 29
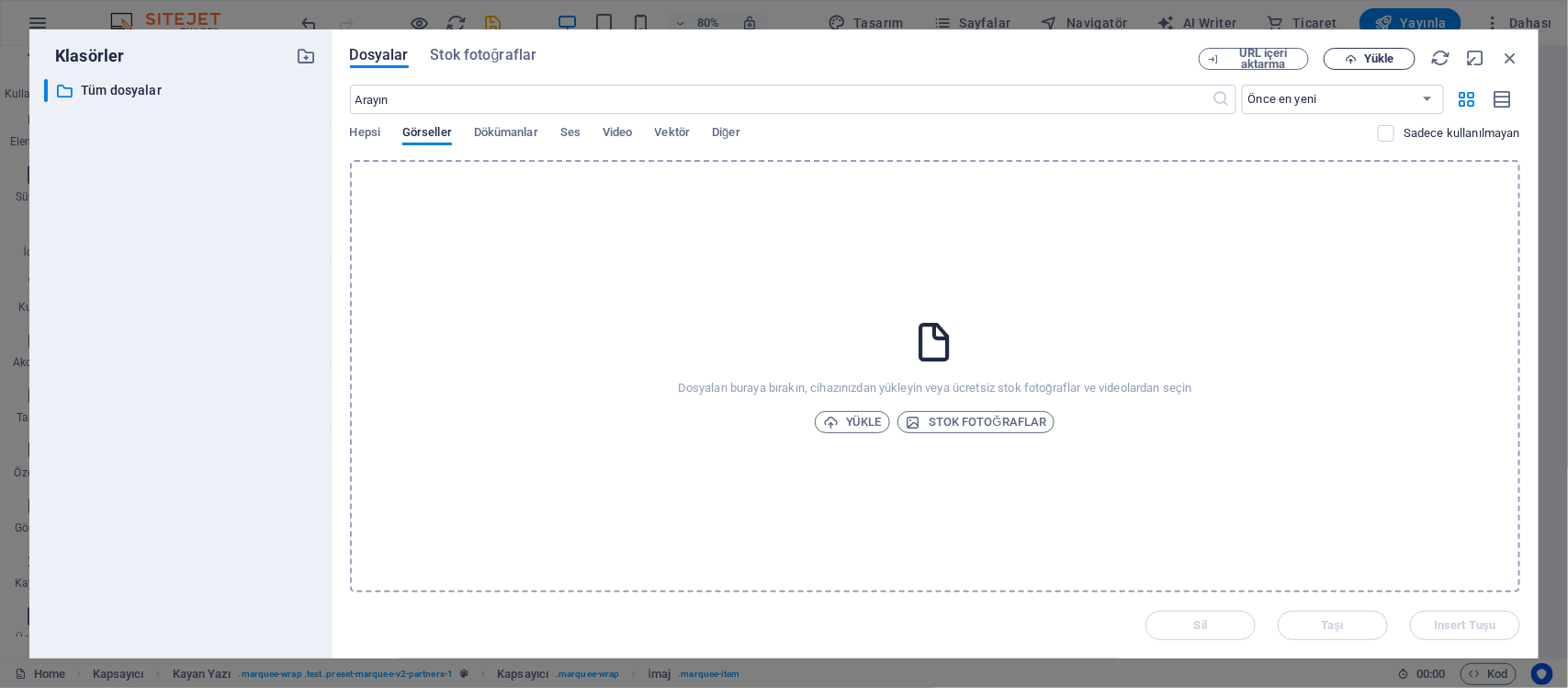
click at [1254, 62] on span "Yükle" at bounding box center [1378, 59] width 29 height 11
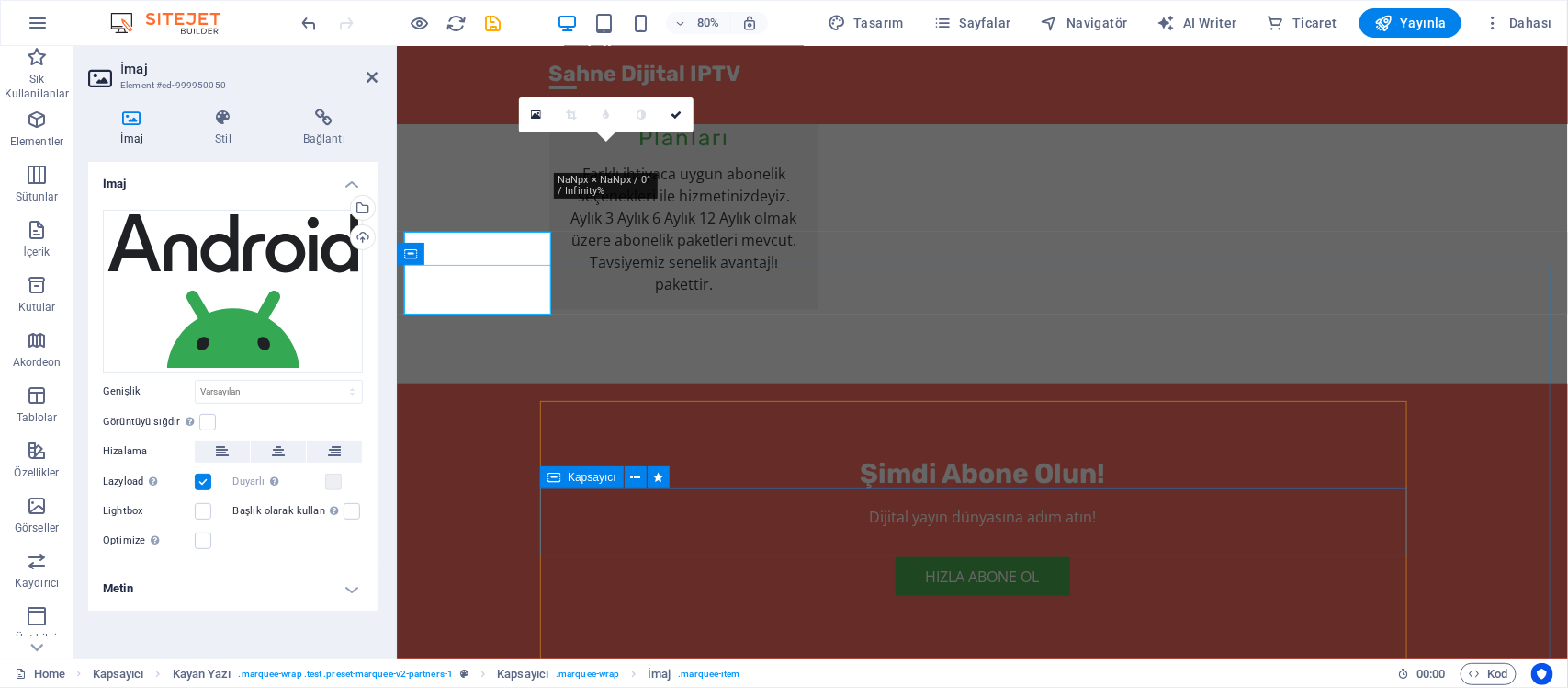
scroll to position [3683, 0]
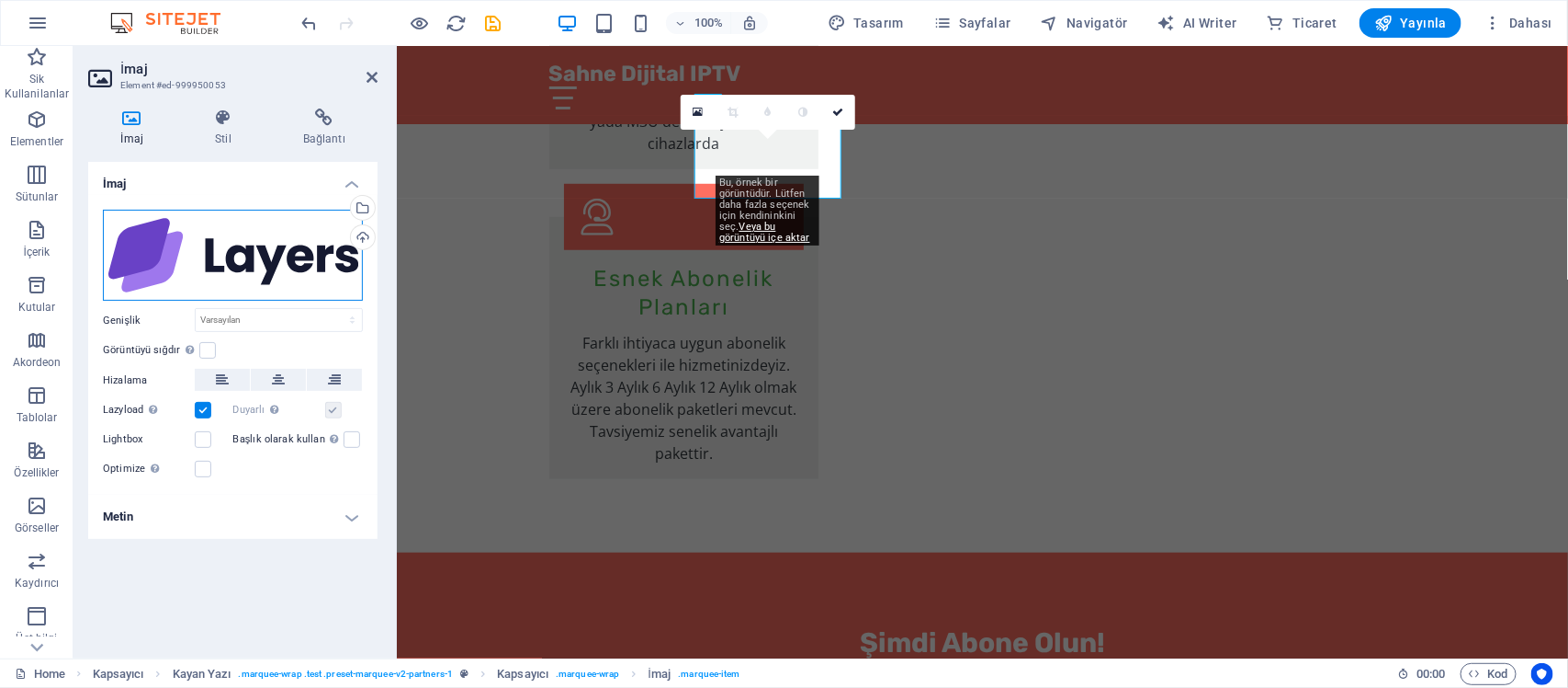
click at [327, 230] on div "Dosyaları buraya sürükleyin, dosyaları seçmek için tıklayın veya Dosyalardan ya…" at bounding box center [233, 255] width 260 height 92
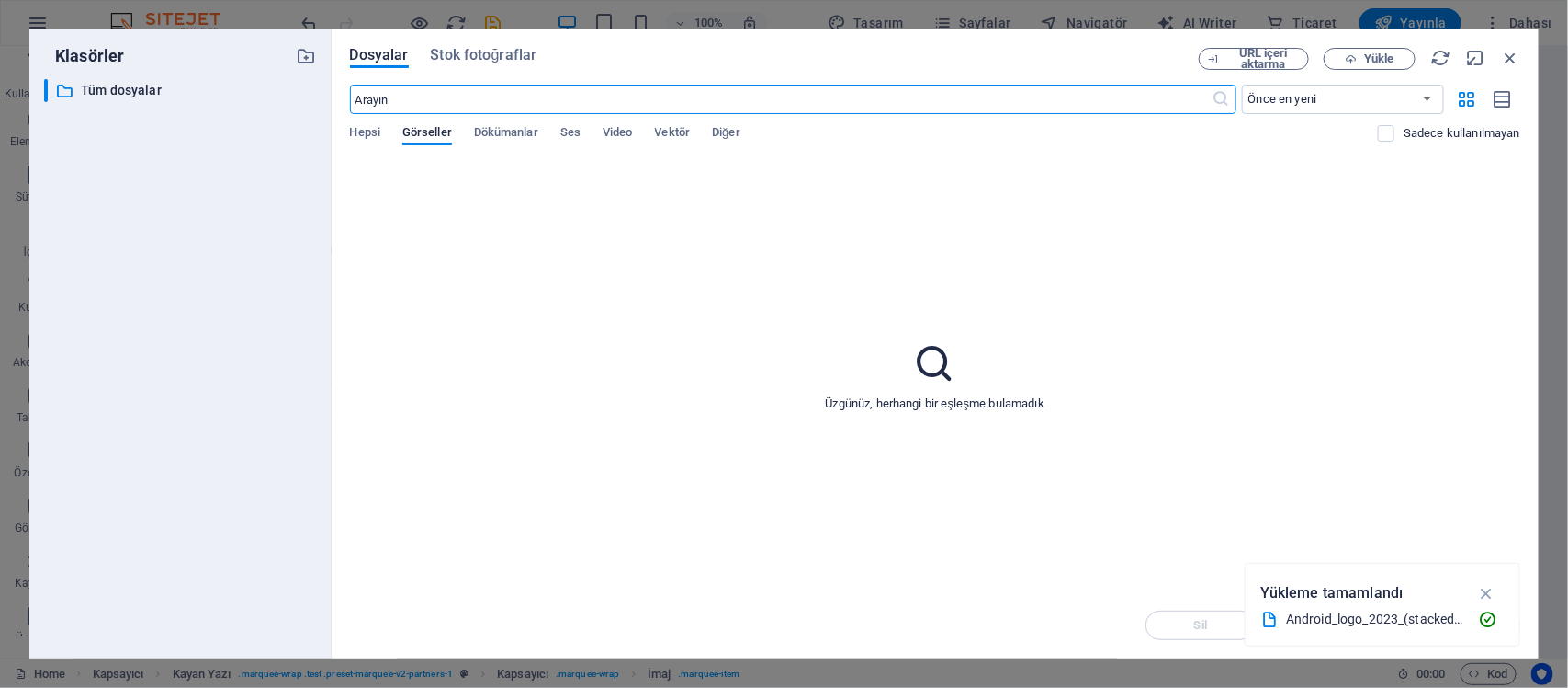
scroll to position [3853, 0]
click at [1254, 62] on span "Yükle" at bounding box center [1378, 59] width 29 height 11
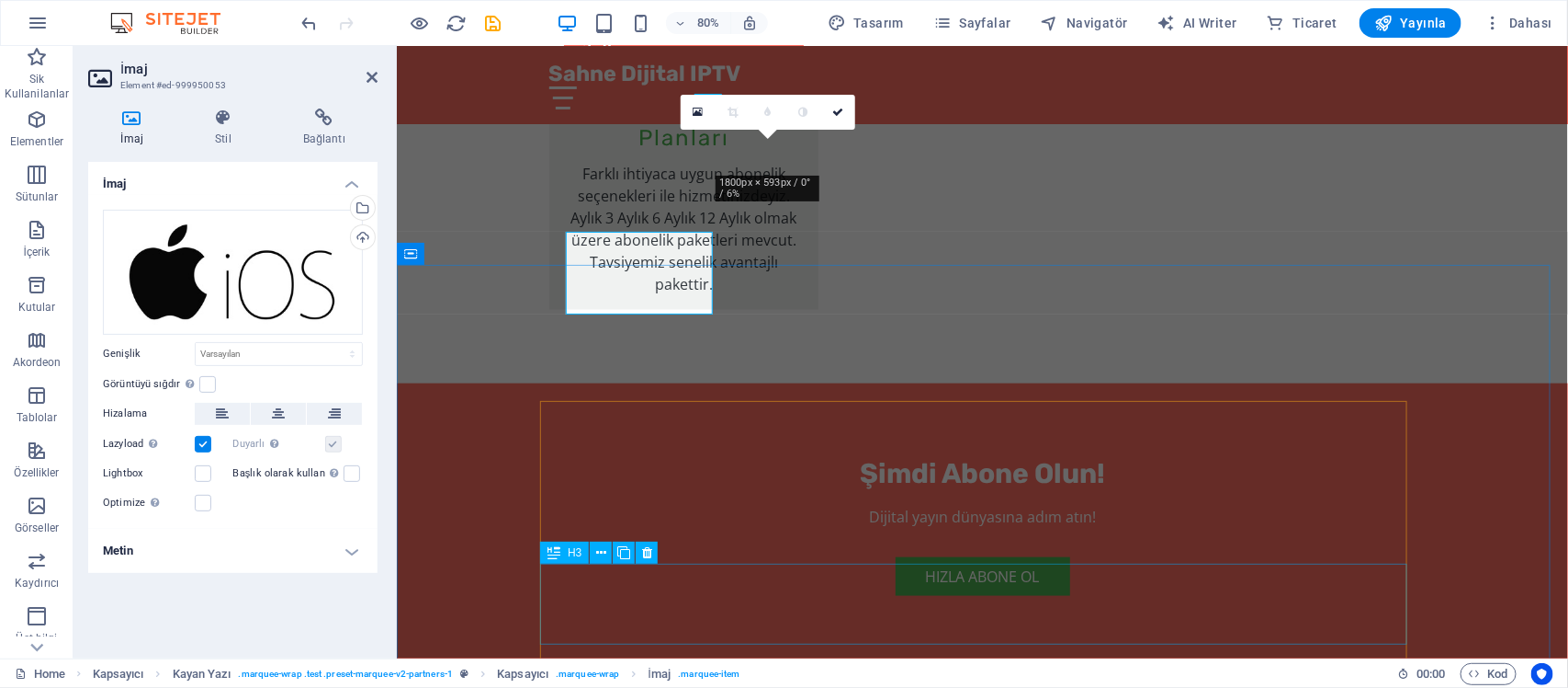
scroll to position [3683, 0]
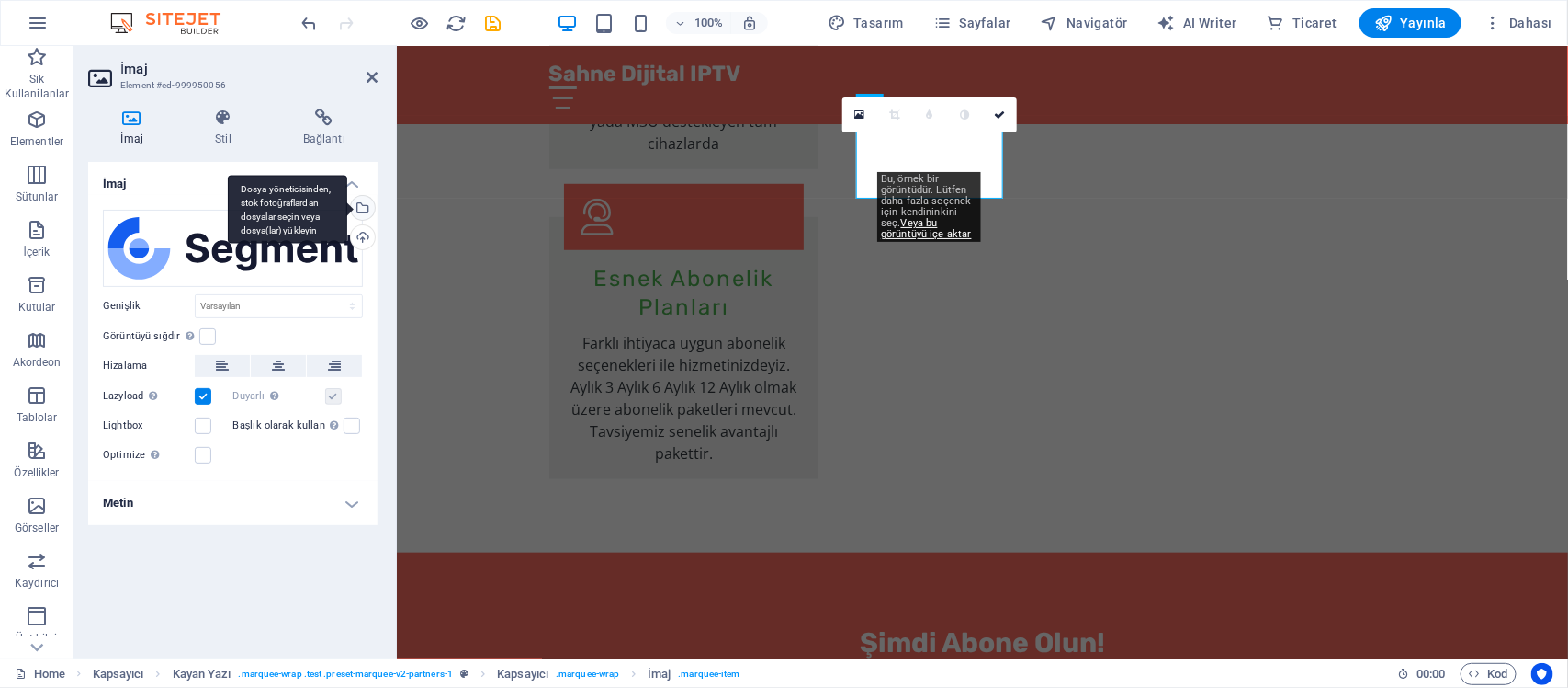
click at [361, 203] on div "Dosya yöneticisinden, stok fotoğraflardan dosyalar seçin veya dosya(lar) yükley…" at bounding box center [360, 209] width 27 height 27
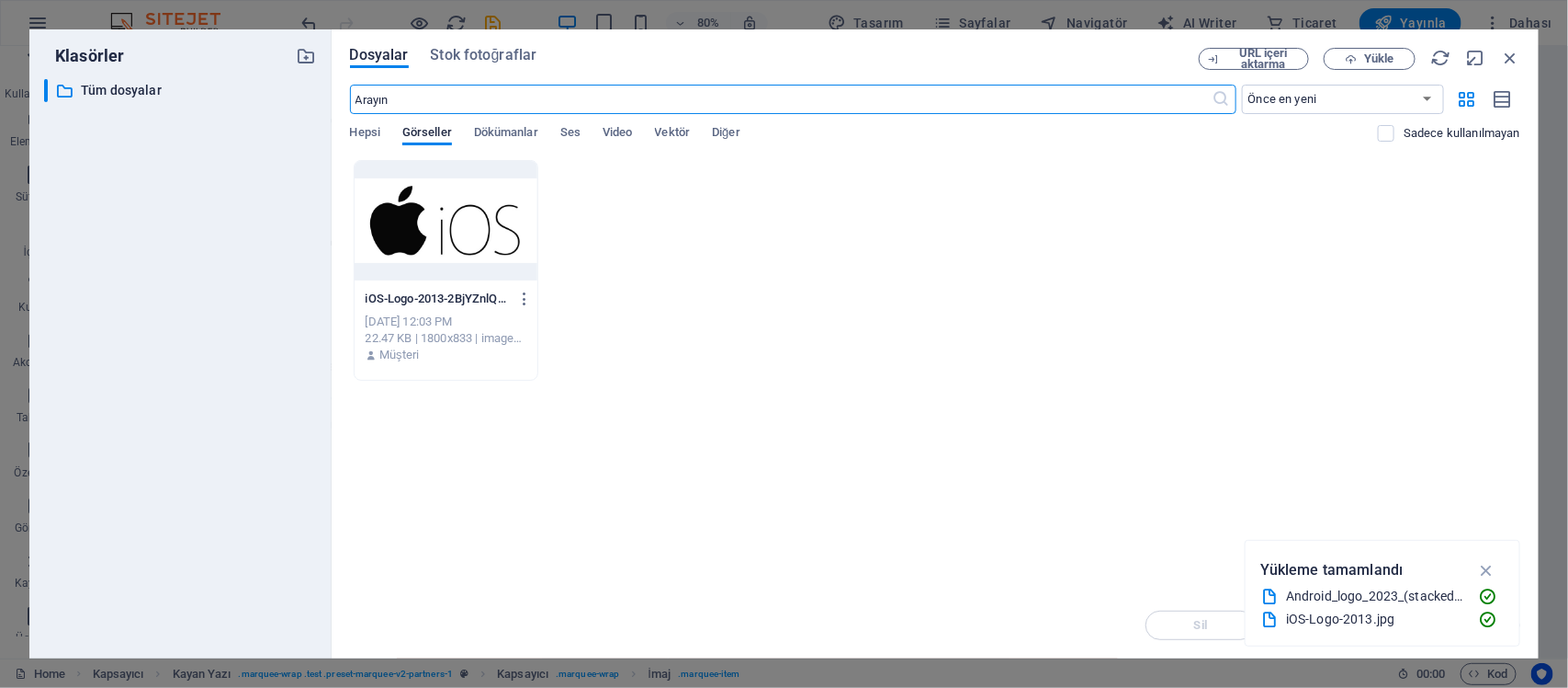
scroll to position [3853, 0]
click at [1254, 61] on span "Yükle" at bounding box center [1378, 59] width 29 height 11
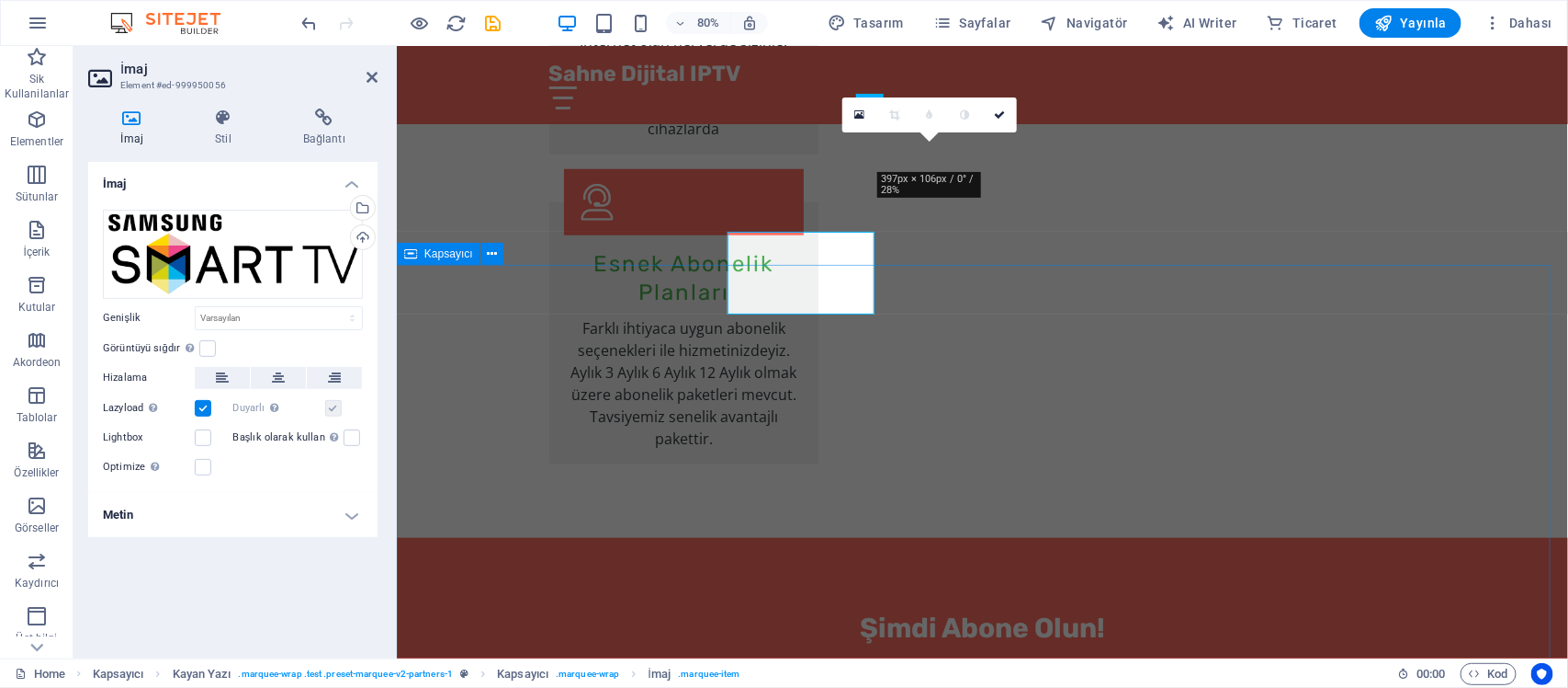
scroll to position [3683, 0]
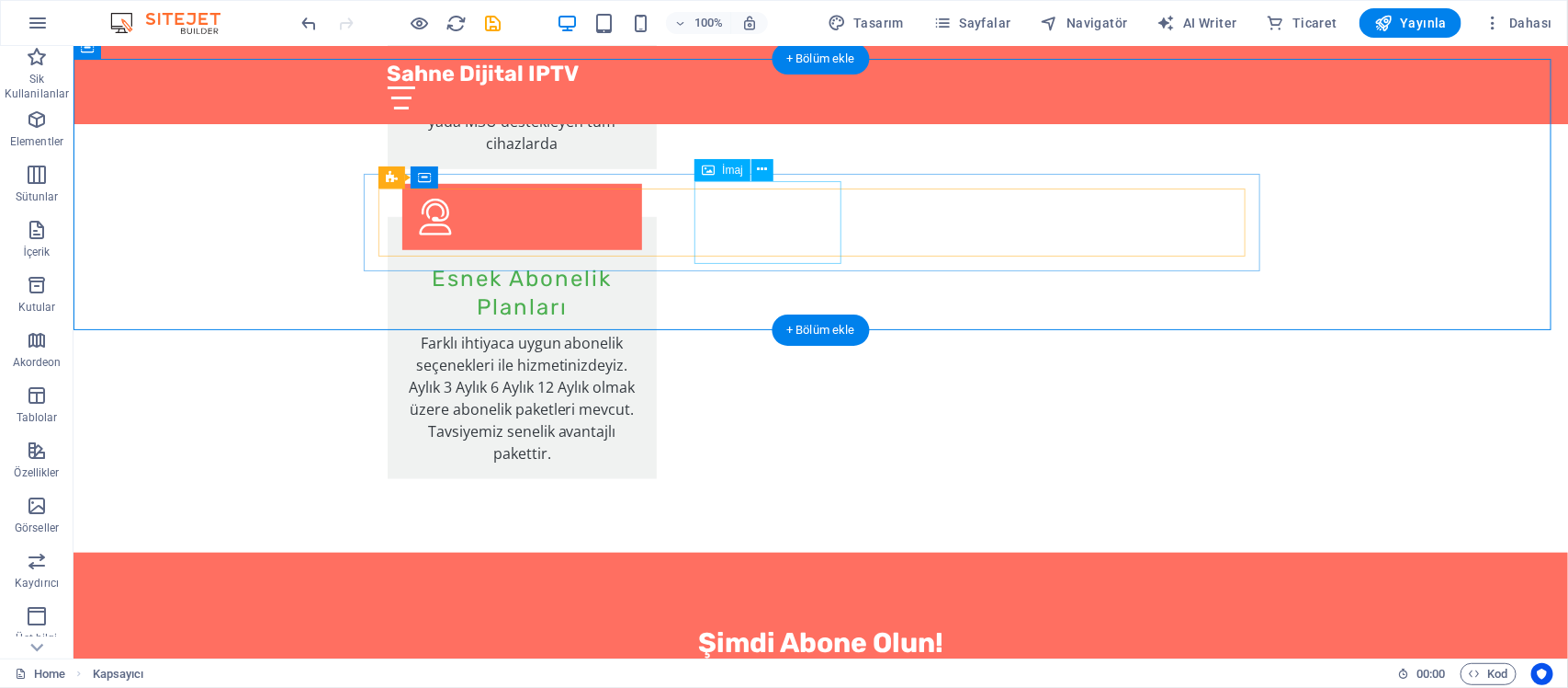
drag, startPoint x: 783, startPoint y: 256, endPoint x: 783, endPoint y: 245, distance: 11.0
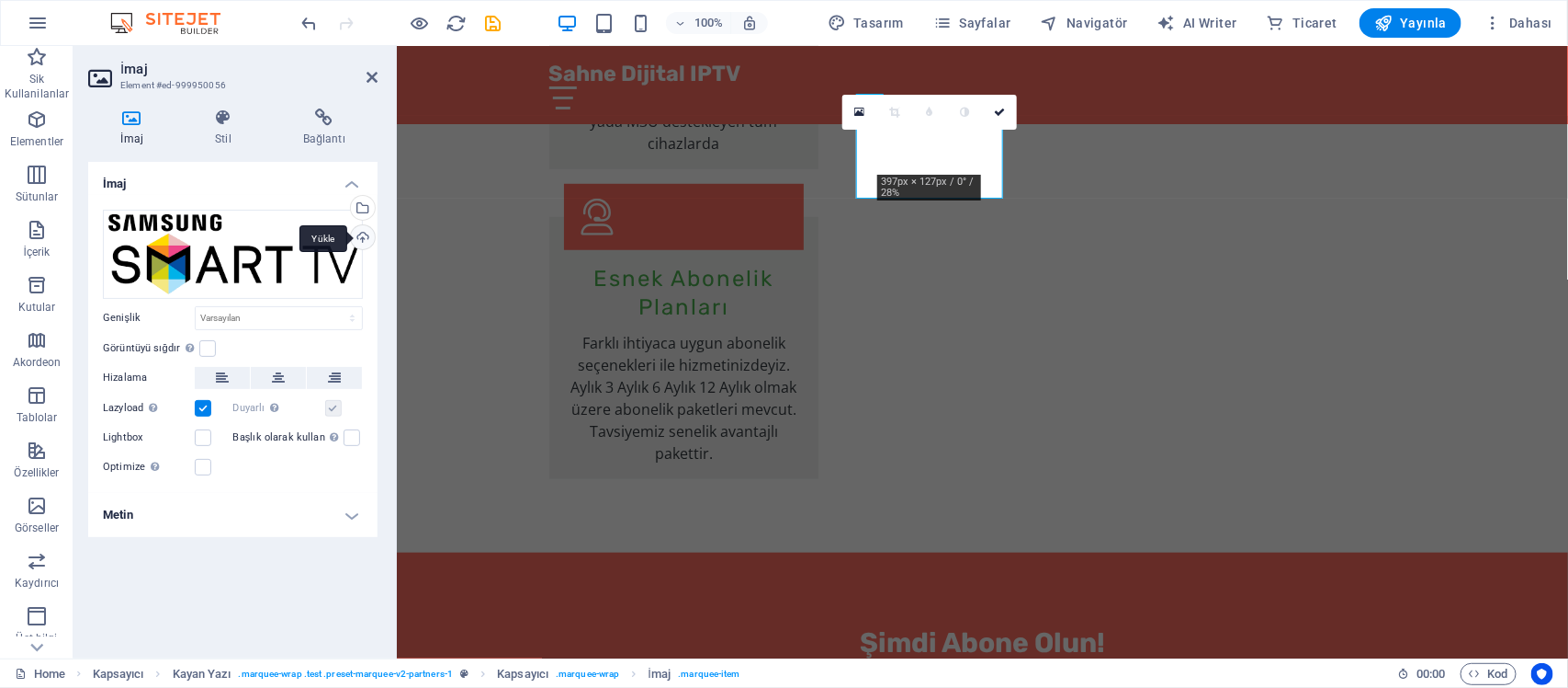
click at [369, 233] on div "Yükle" at bounding box center [360, 238] width 27 height 27
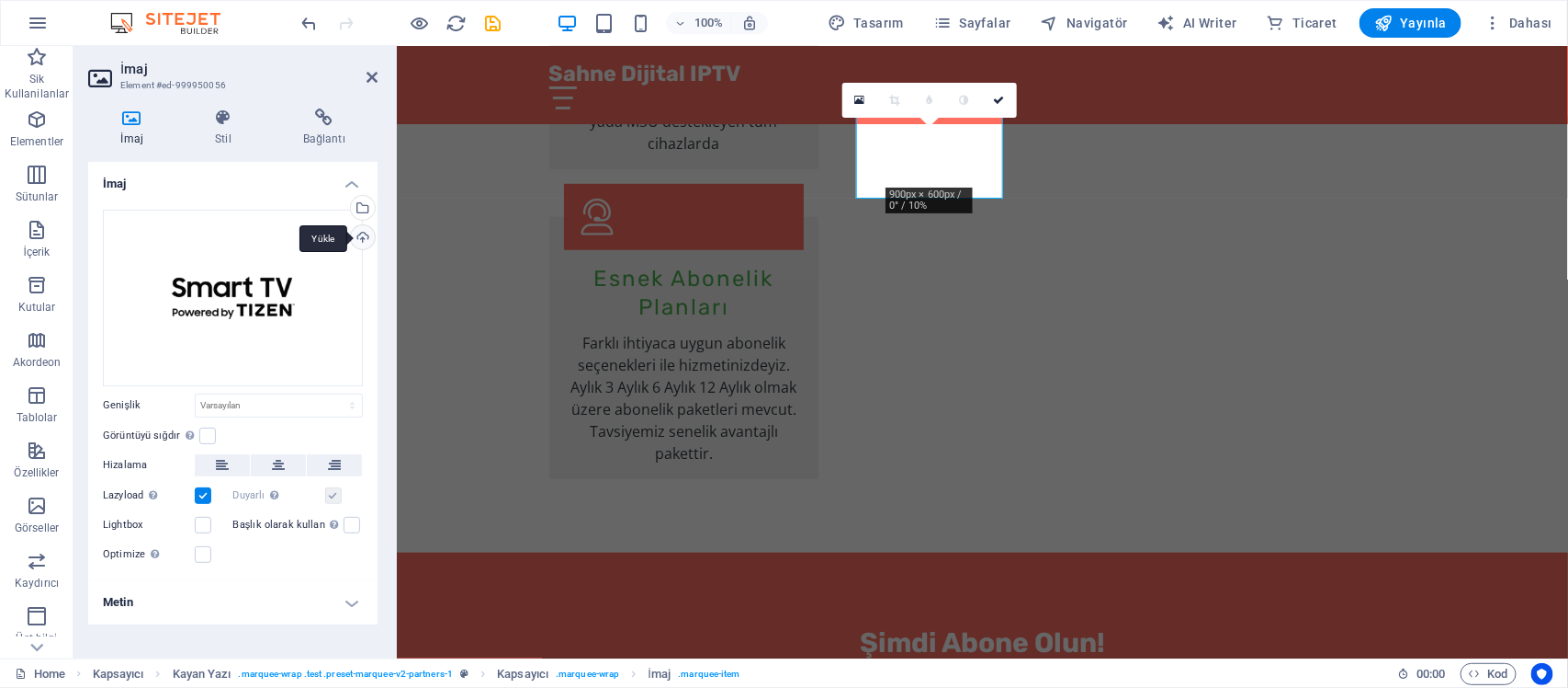
click at [358, 238] on div "Yükle" at bounding box center [360, 238] width 27 height 27
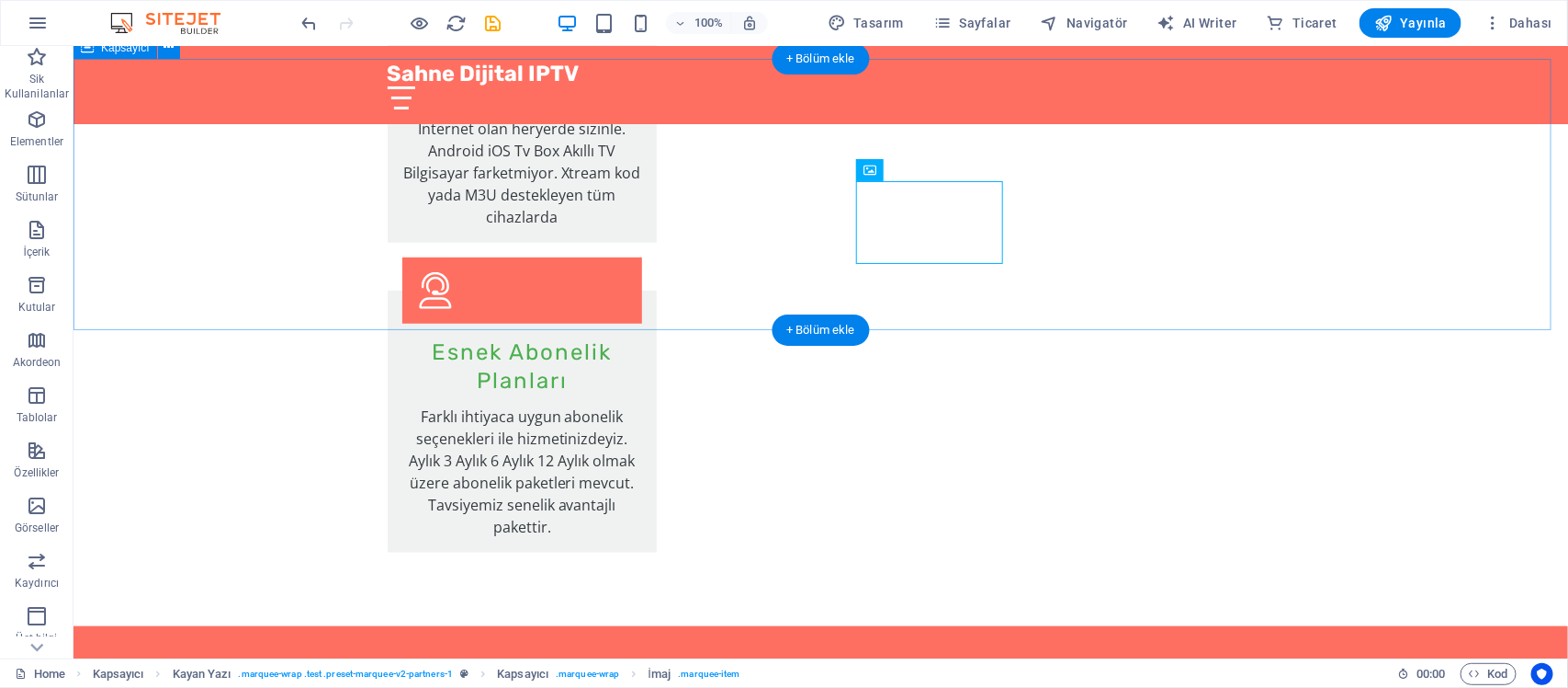
scroll to position [3569, 0]
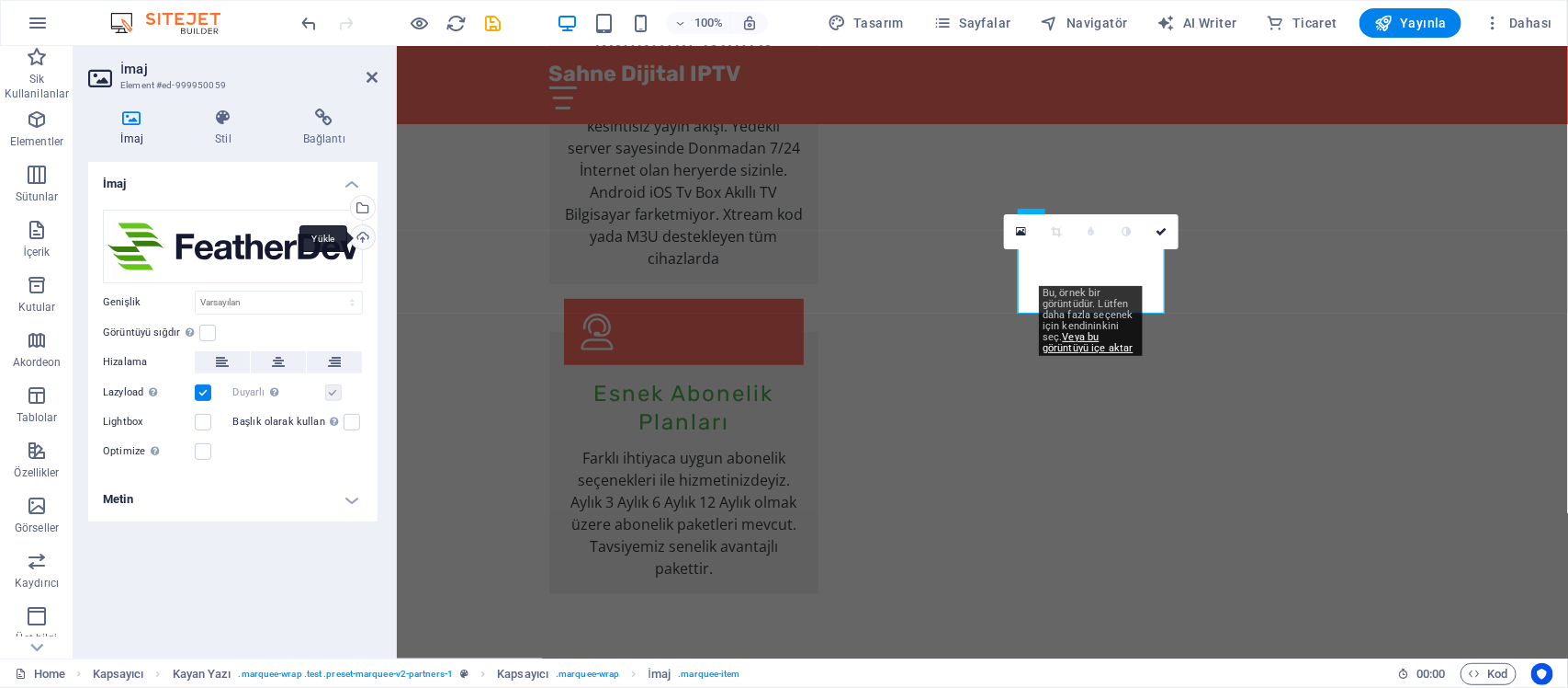
click at [366, 231] on div "Yükle" at bounding box center [360, 238] width 27 height 27
click at [401, 71] on div "Sahne Dijital IPTV Ana Sayfa Hakkımızda Hizmetler Fiyatlar İletişim" at bounding box center [982, 84] width 1171 height 79
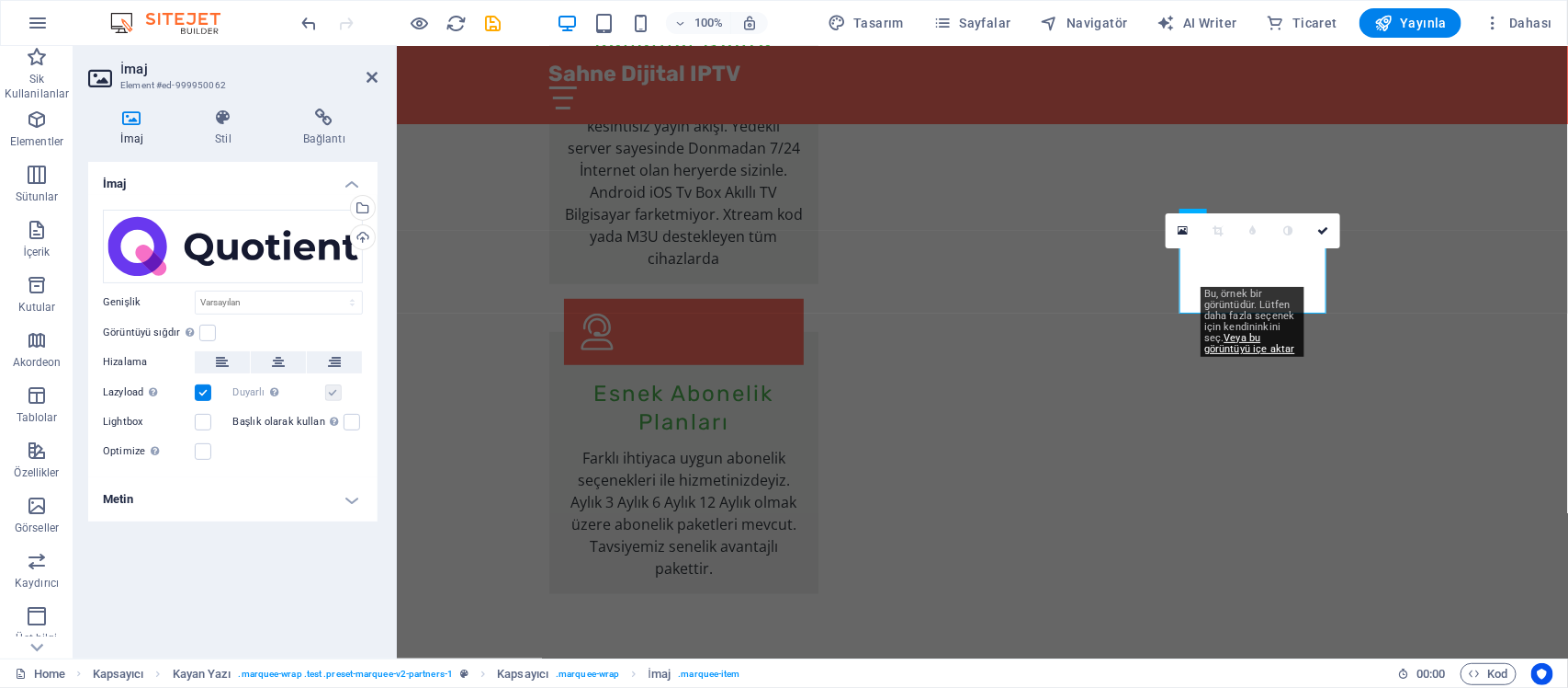
click at [375, 232] on div "Dosyaları buraya sürükleyin, dosyaları seçmek için tıklayın veya Dosyalardan ya…" at bounding box center [233, 336] width 289 height 282
click at [369, 233] on div "Yükle" at bounding box center [360, 238] width 27 height 27
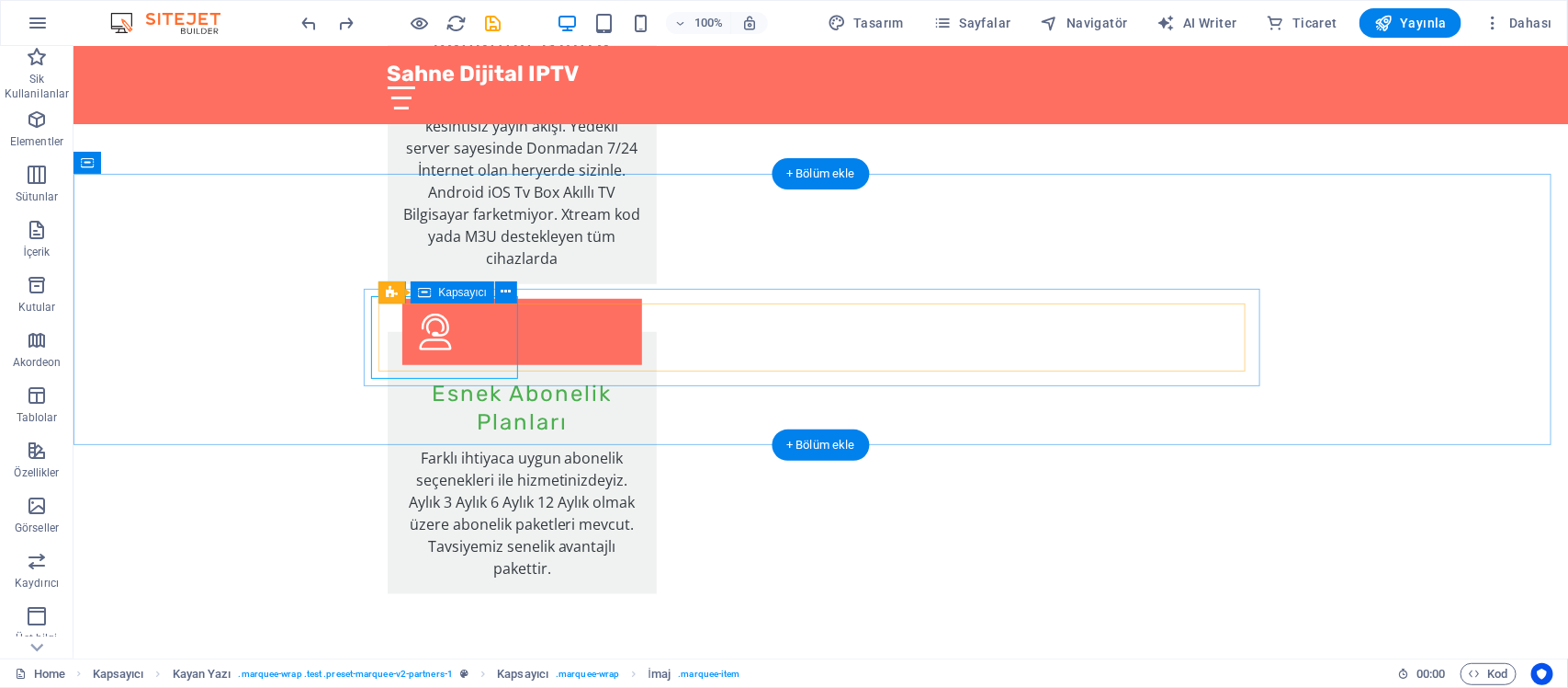
select select "marquee"
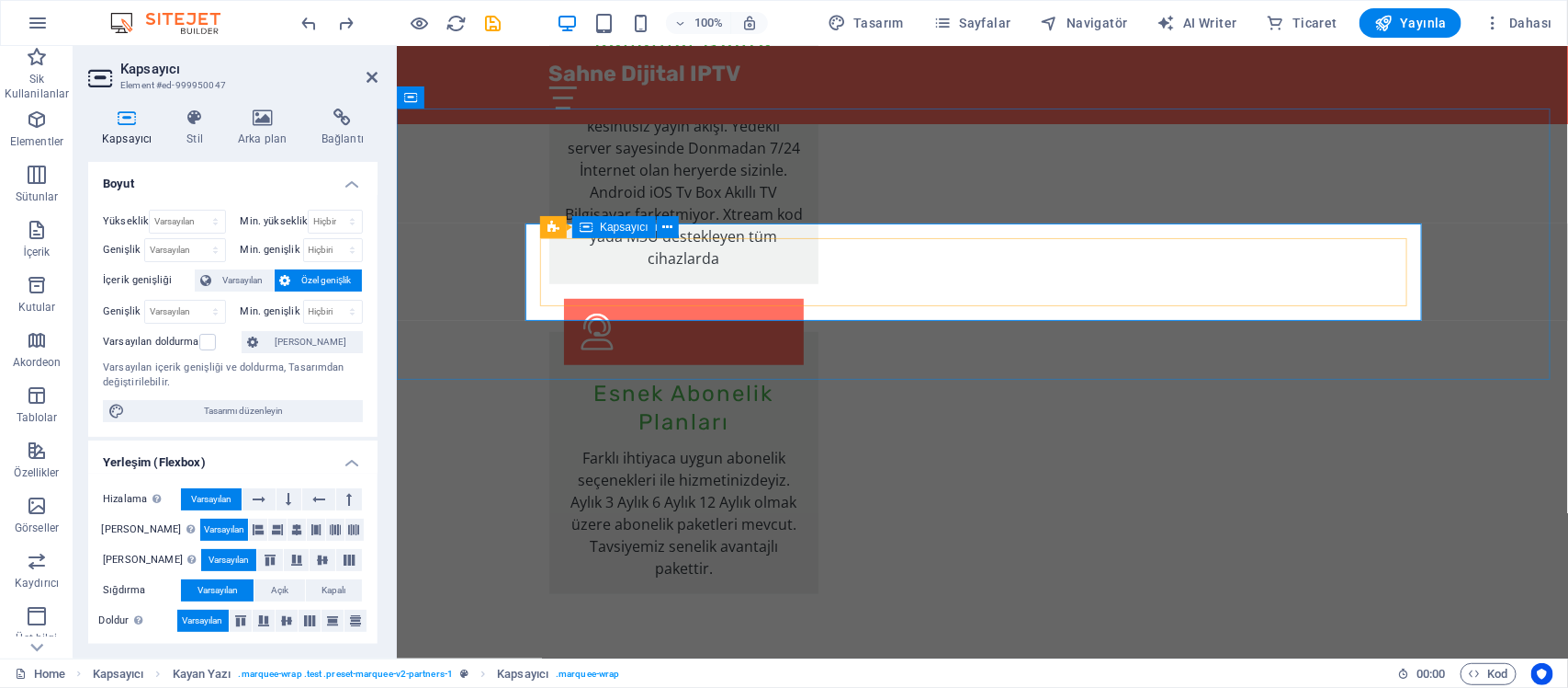
click at [601, 219] on div "Kapsayıcı" at bounding box center [614, 226] width 83 height 22
click at [586, 226] on icon at bounding box center [586, 226] width 13 height 22
click at [191, 133] on h4 "Stil" at bounding box center [199, 128] width 51 height 39
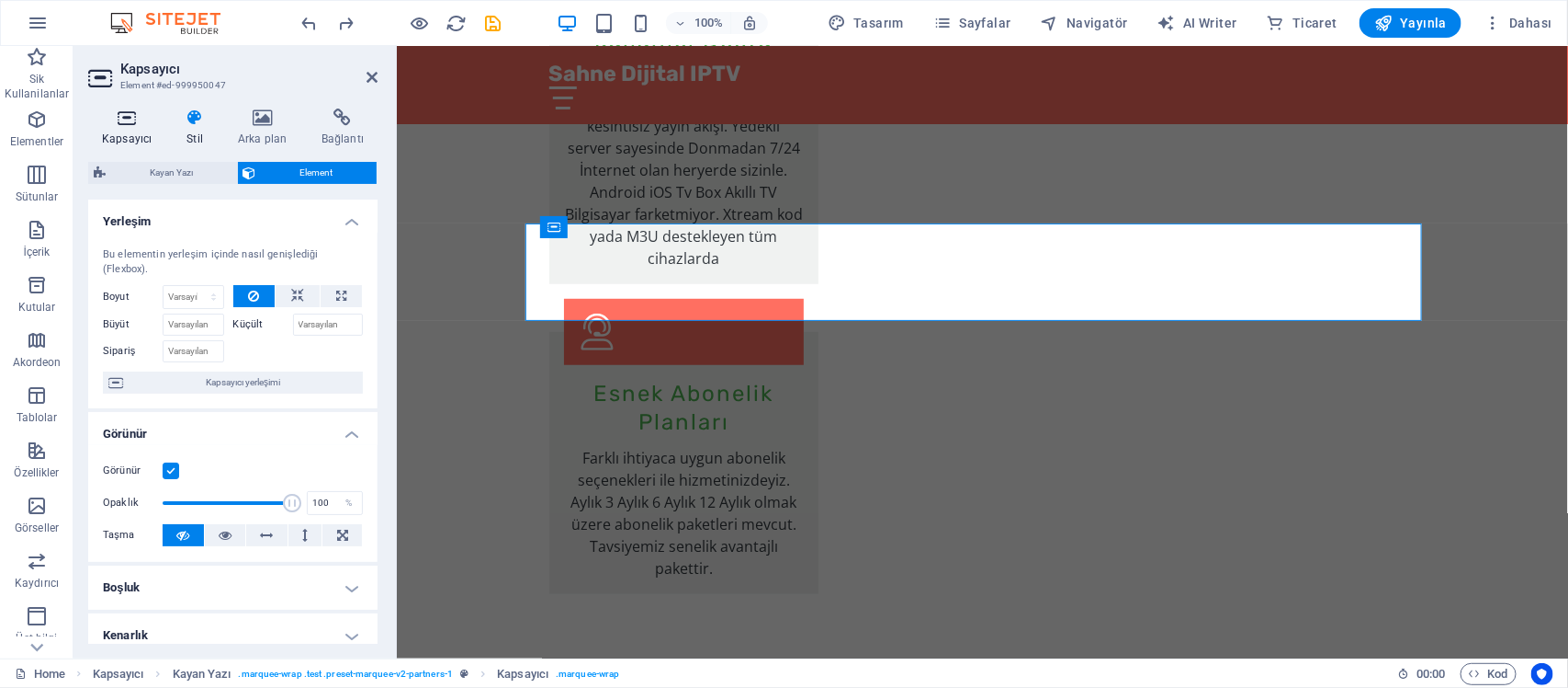
click at [131, 120] on icon at bounding box center [127, 117] width 78 height 18
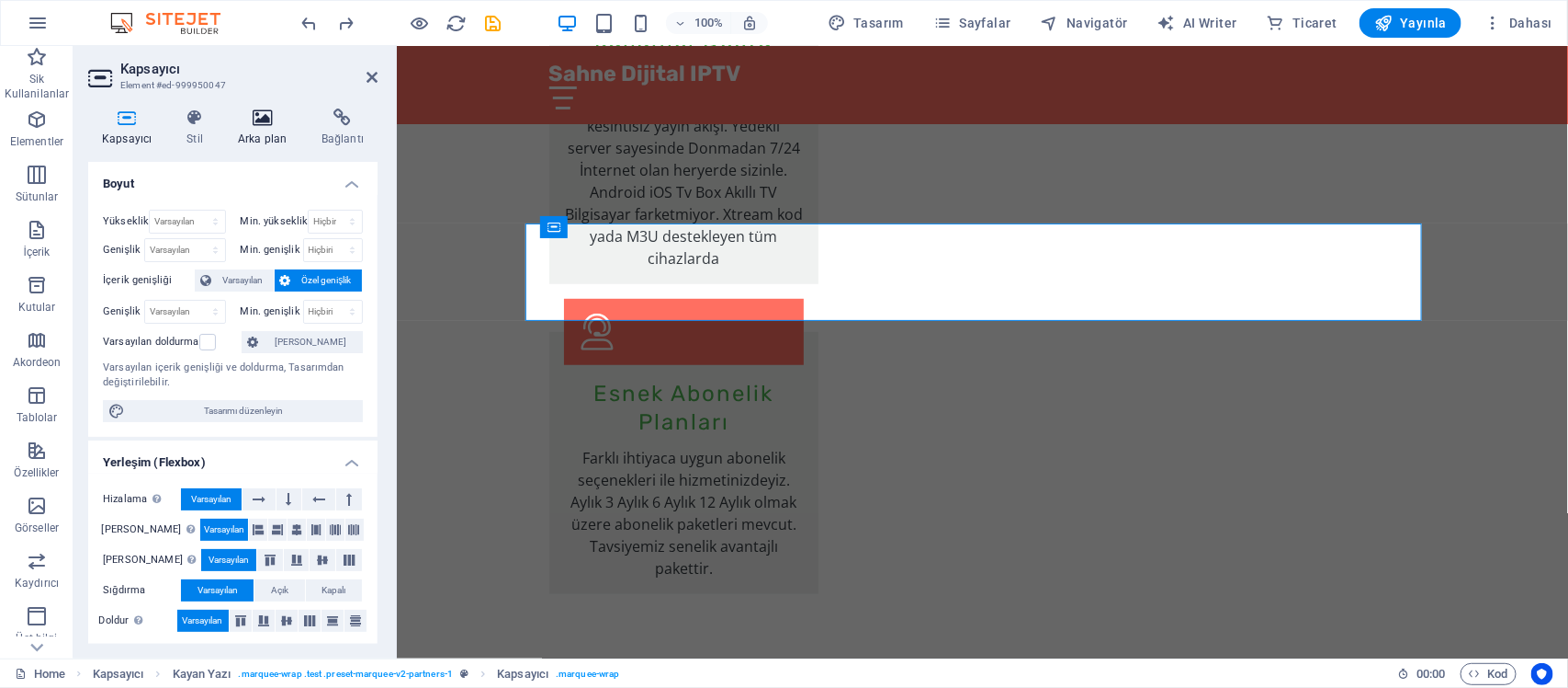
click at [282, 121] on icon at bounding box center [262, 117] width 77 height 18
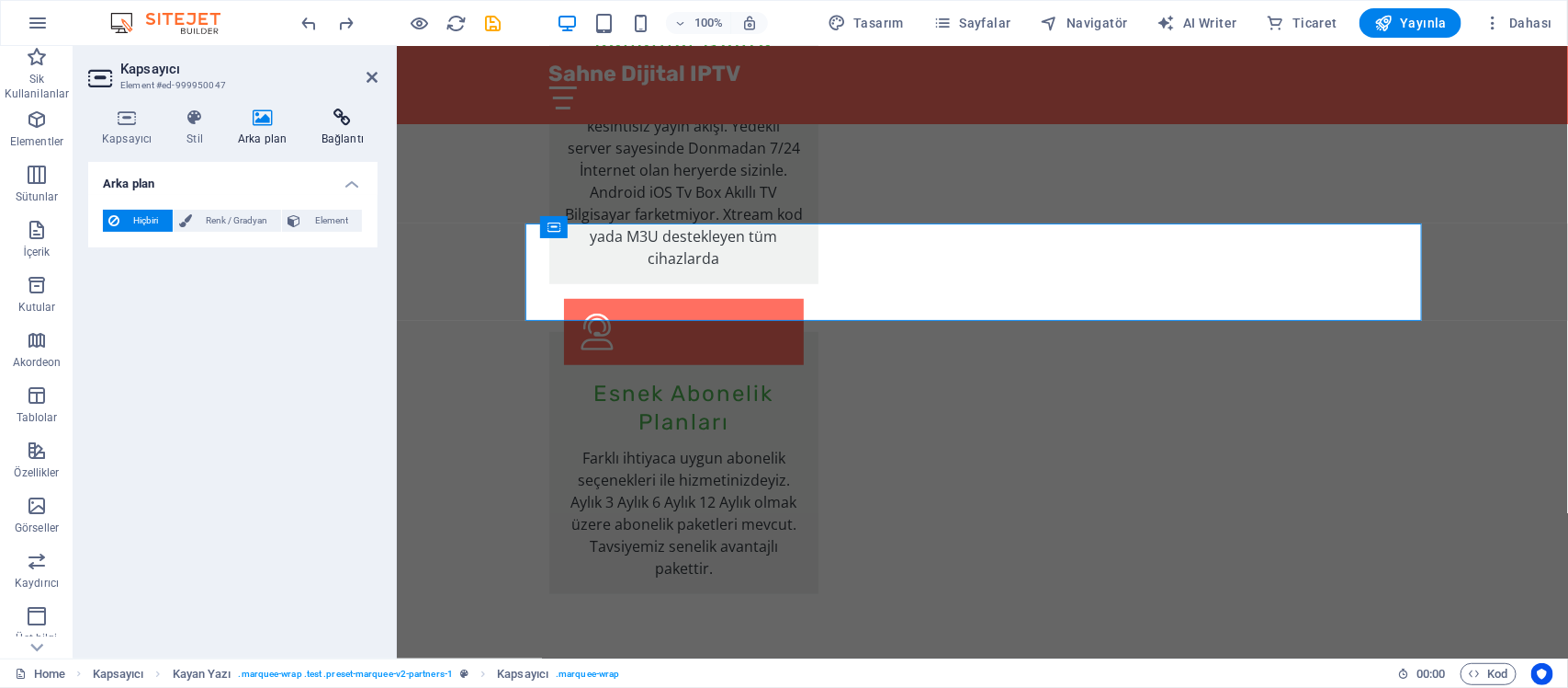
click at [327, 115] on icon at bounding box center [342, 117] width 70 height 18
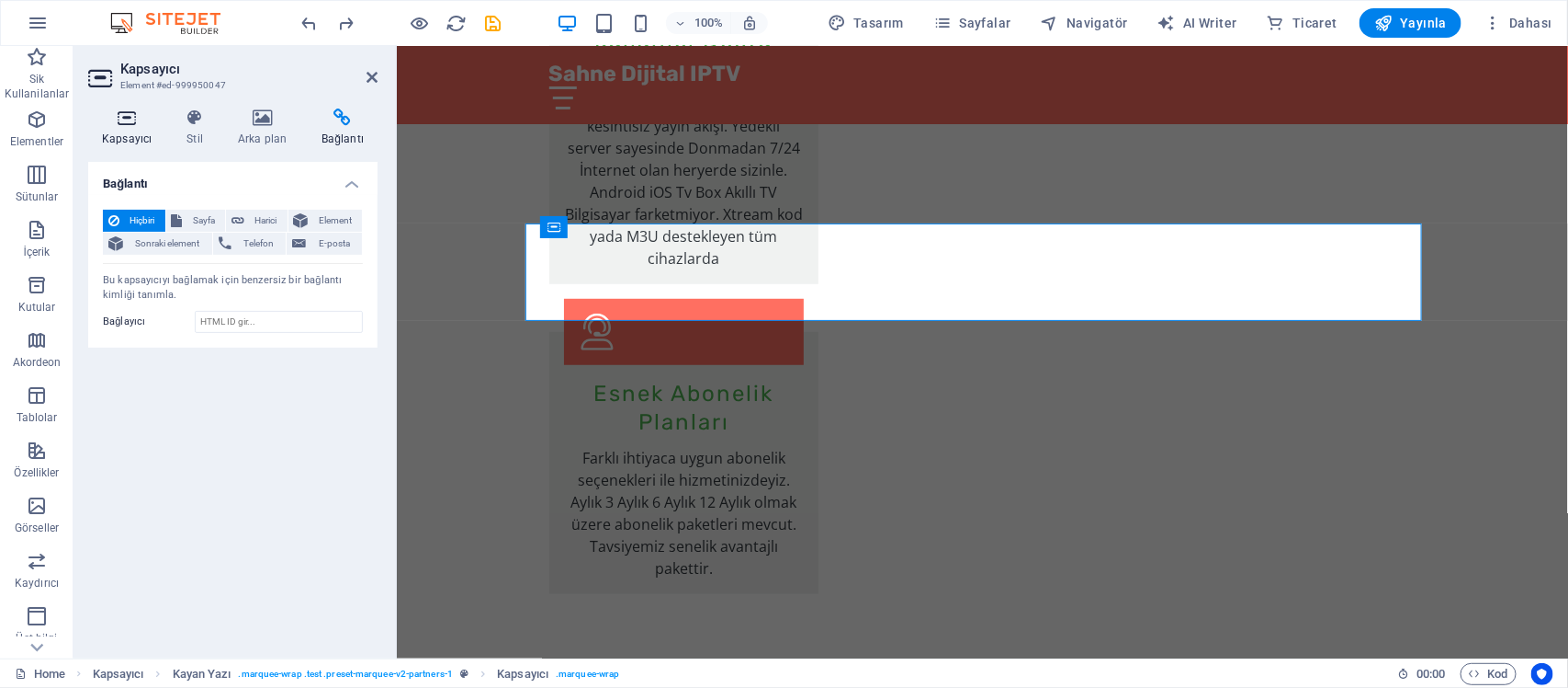
click at [135, 109] on icon at bounding box center [127, 117] width 78 height 18
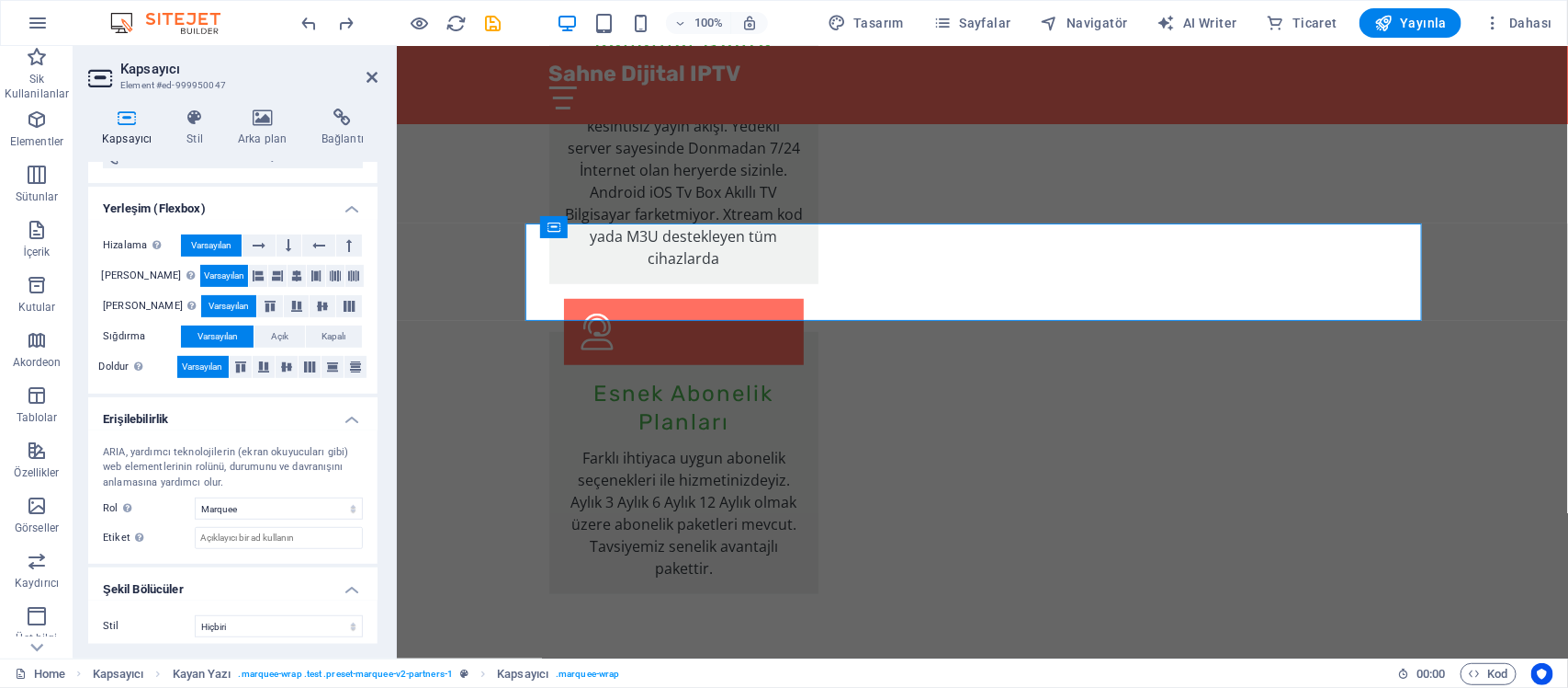
scroll to position [262, 0]
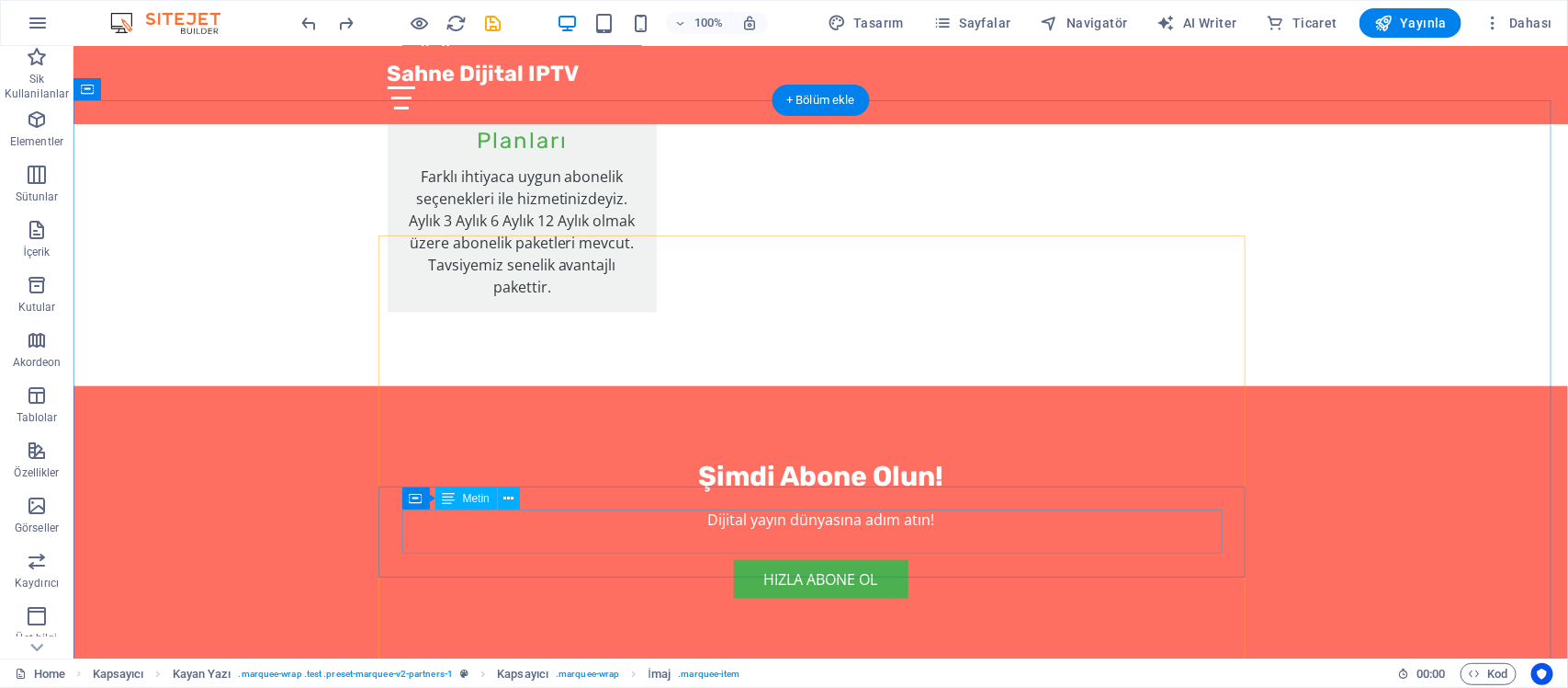
scroll to position [3913, 0]
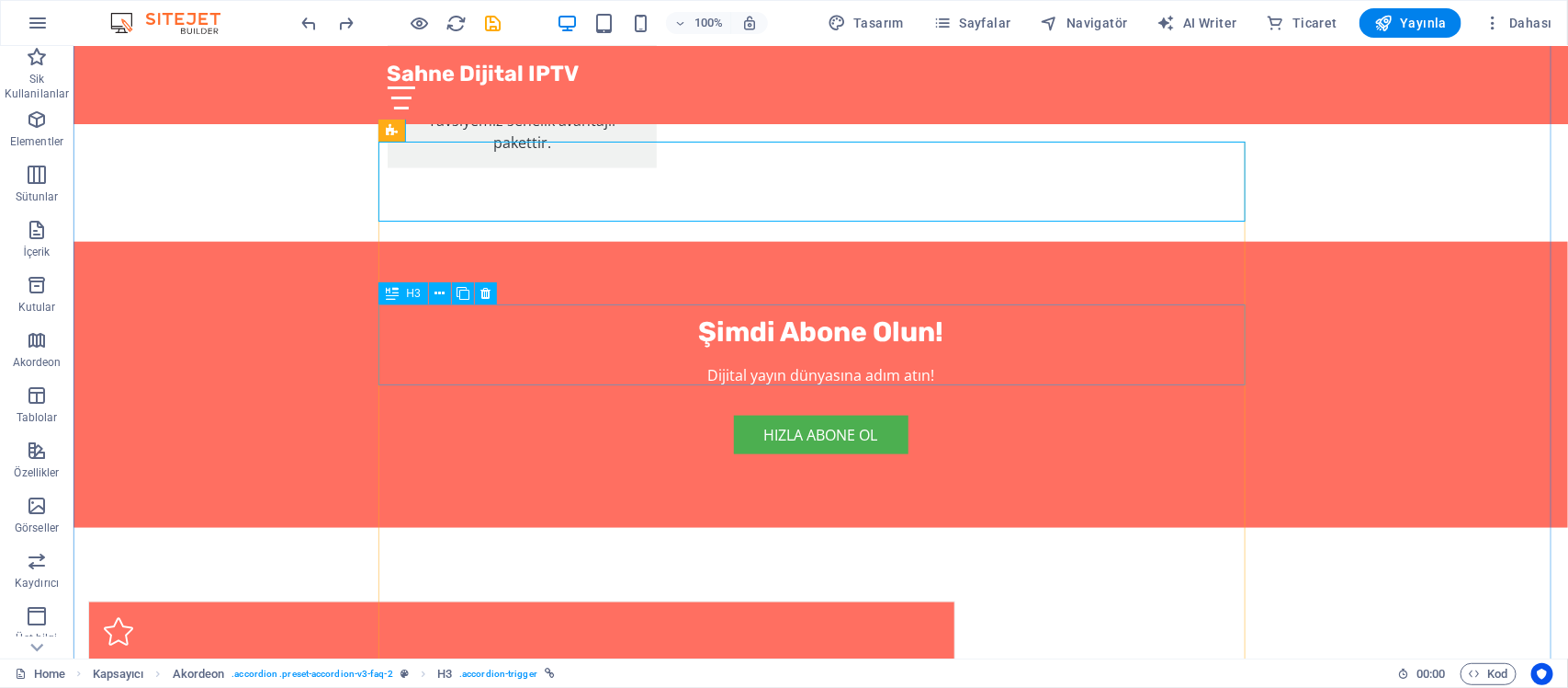
scroll to position [4028, 0]
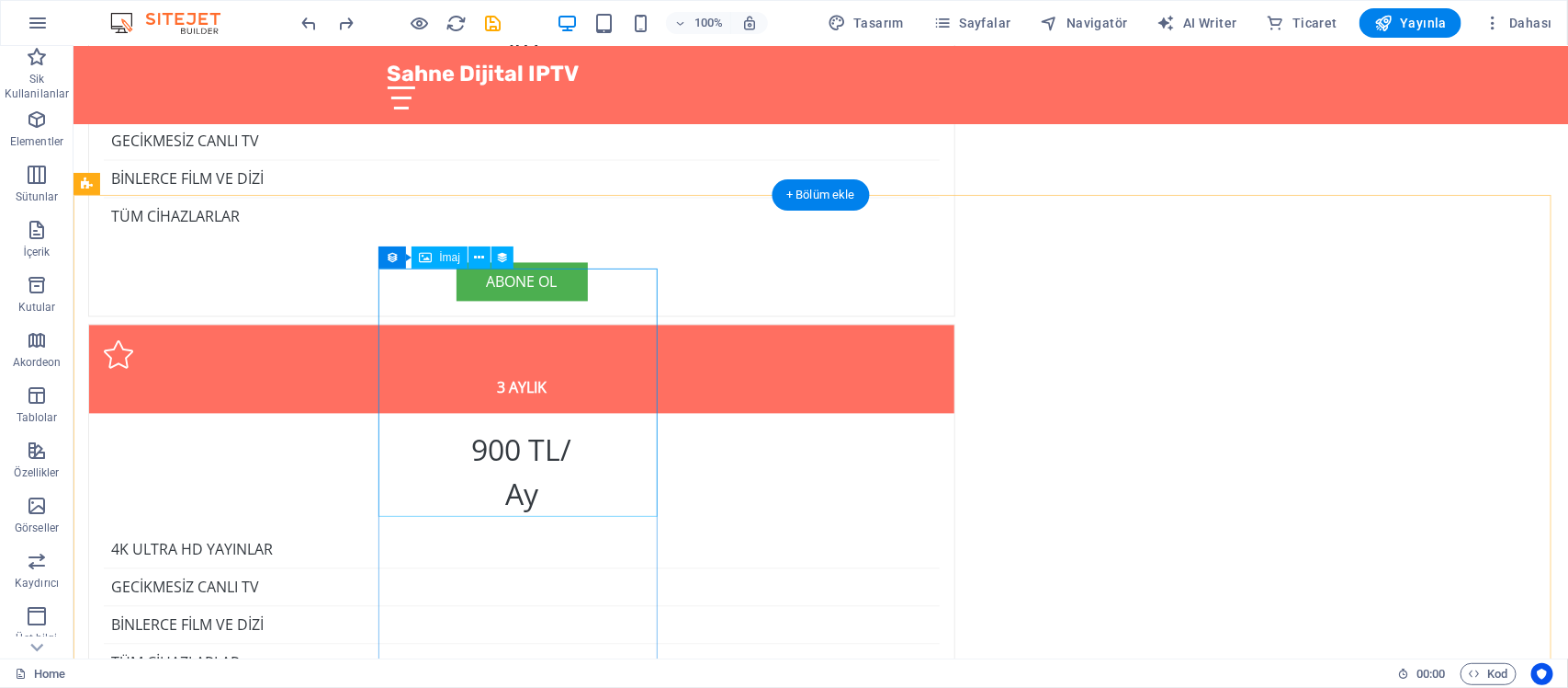
scroll to position [4718, 0]
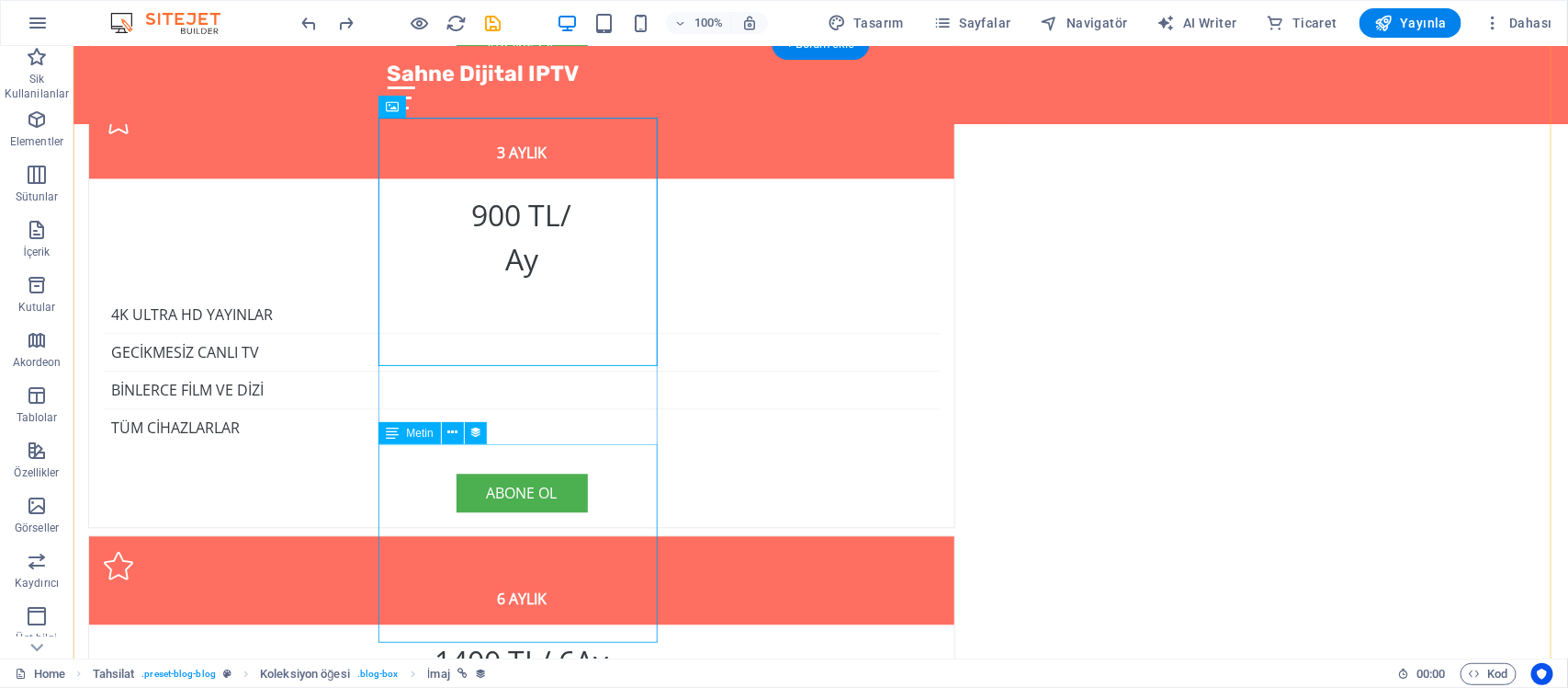
scroll to position [5062, 0]
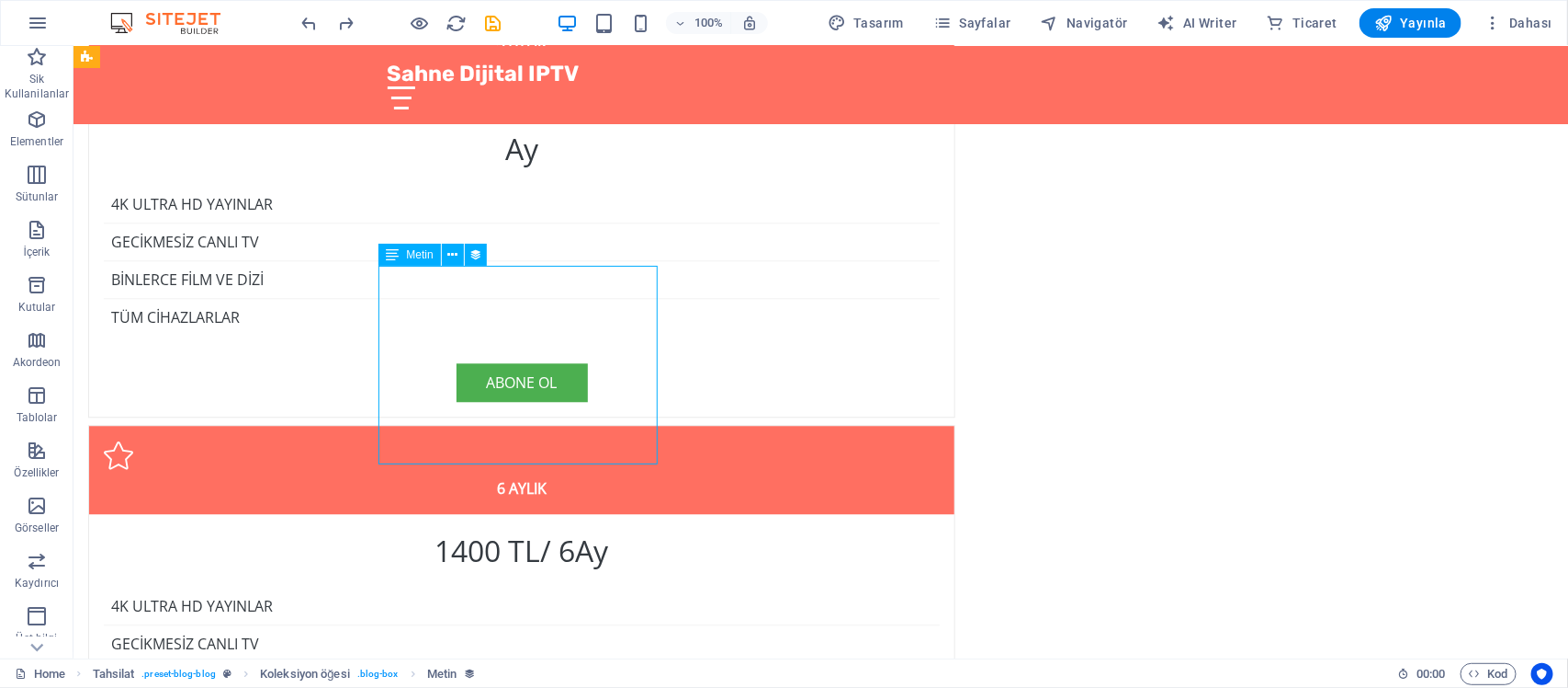
scroll to position [4948, 0]
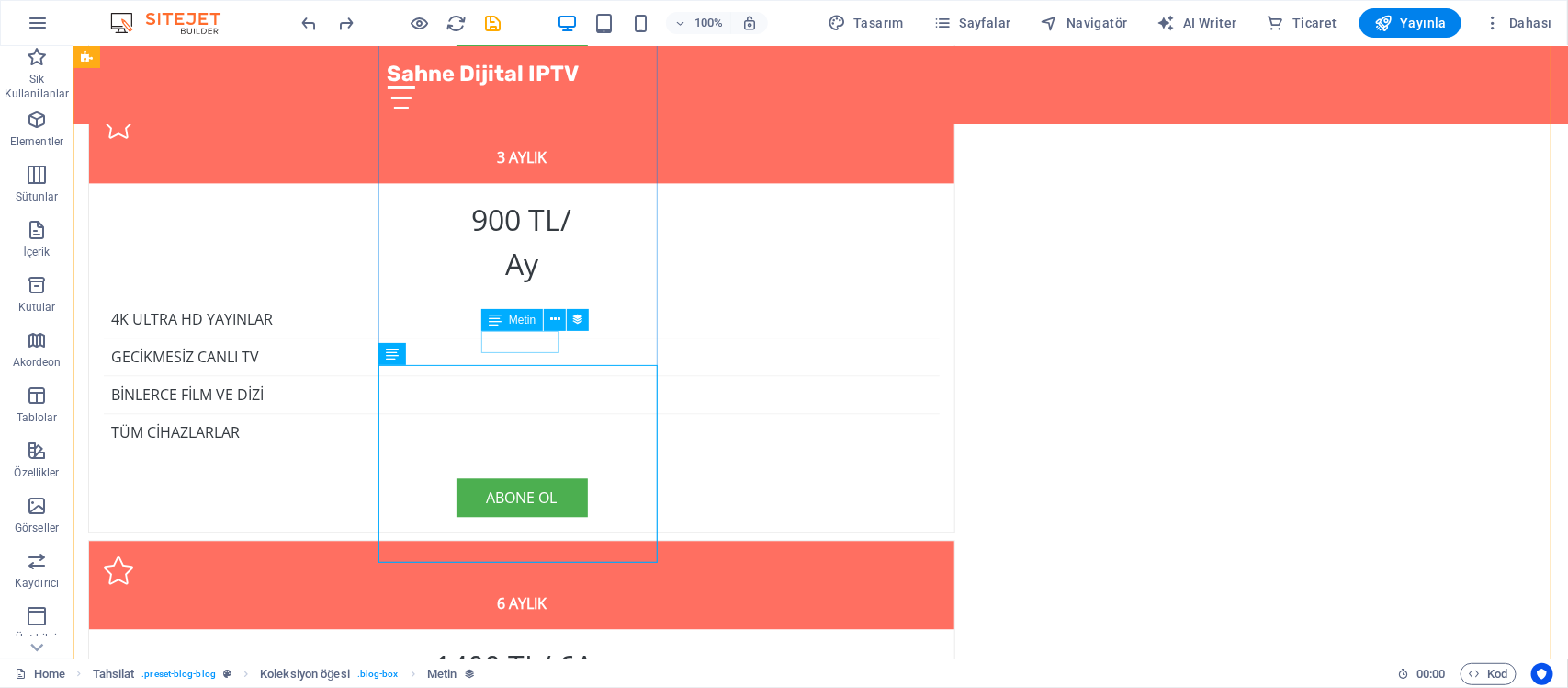
click at [512, 323] on span "Metin" at bounding box center [522, 320] width 26 height 11
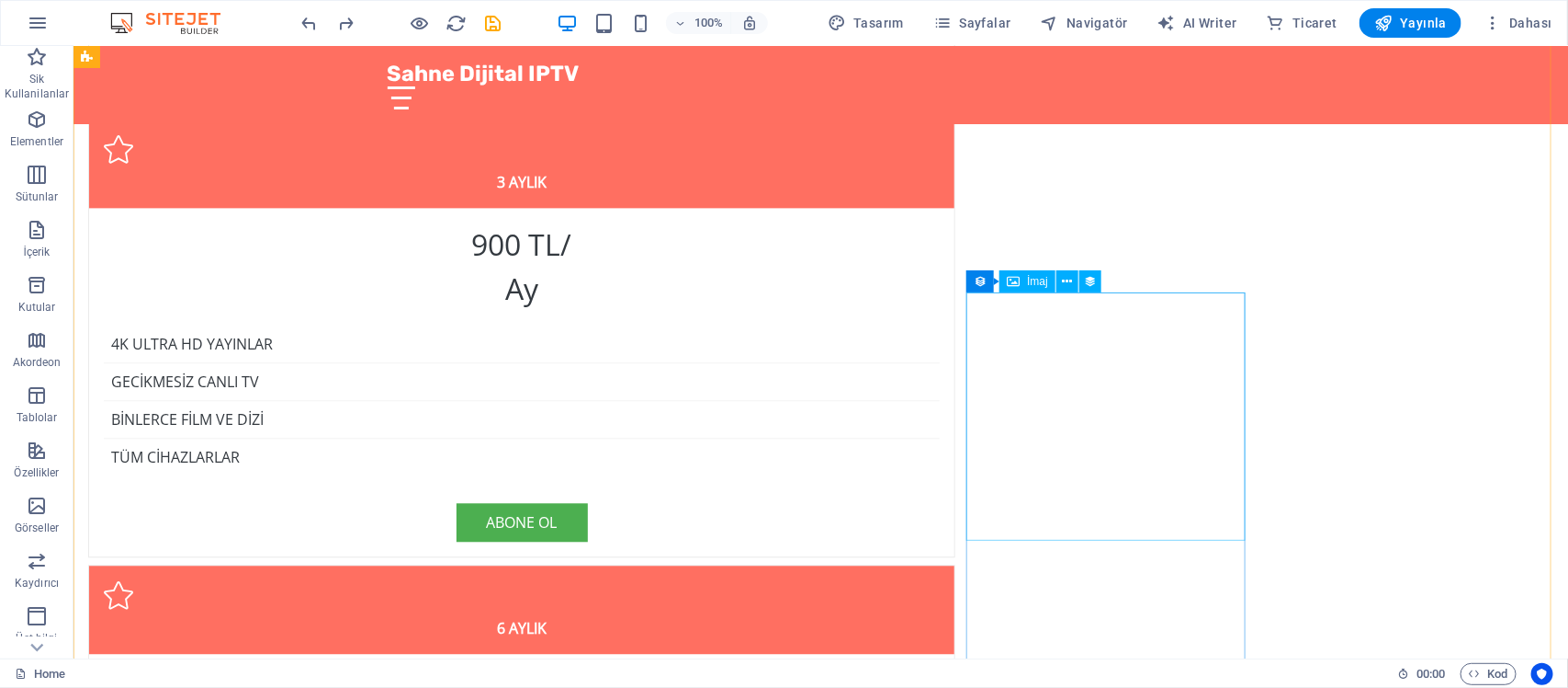
scroll to position [4718, 0]
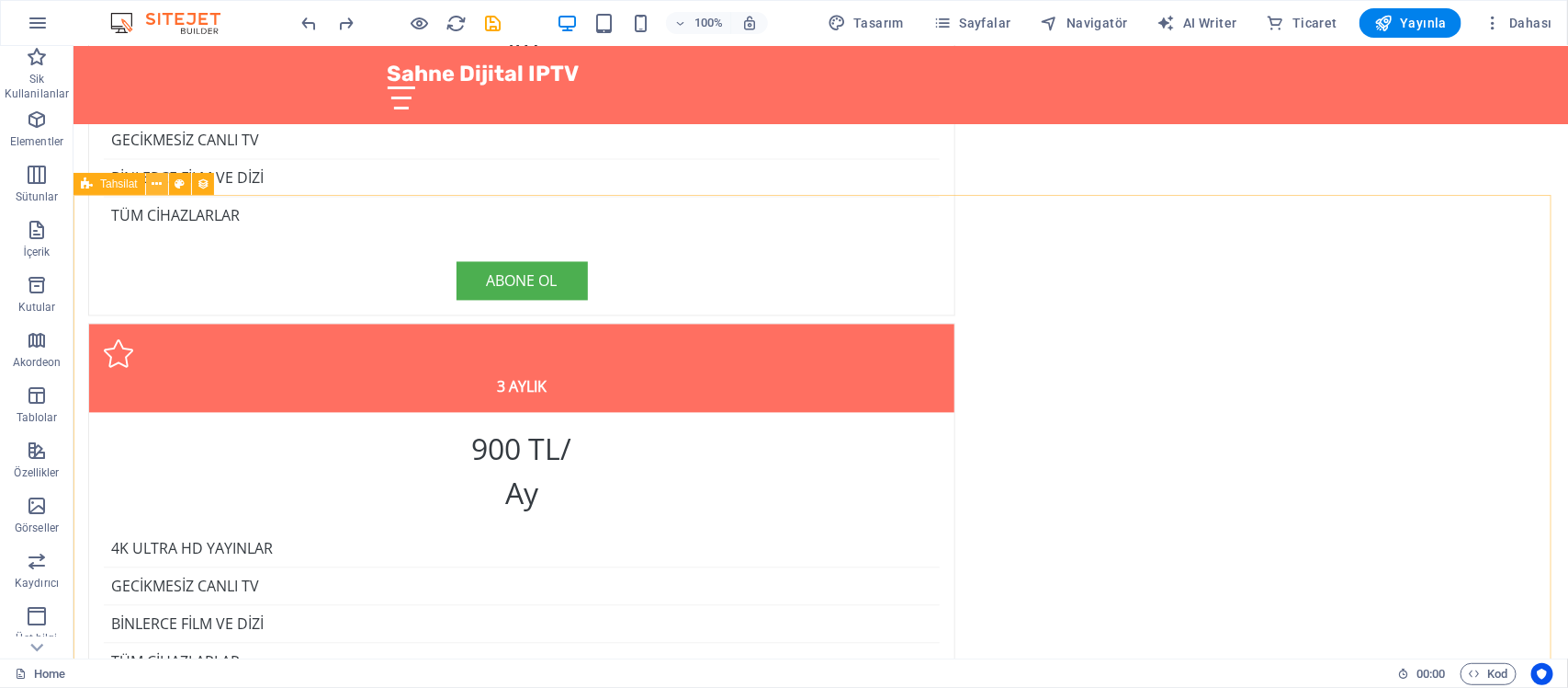
click at [164, 188] on button at bounding box center [156, 184] width 22 height 22
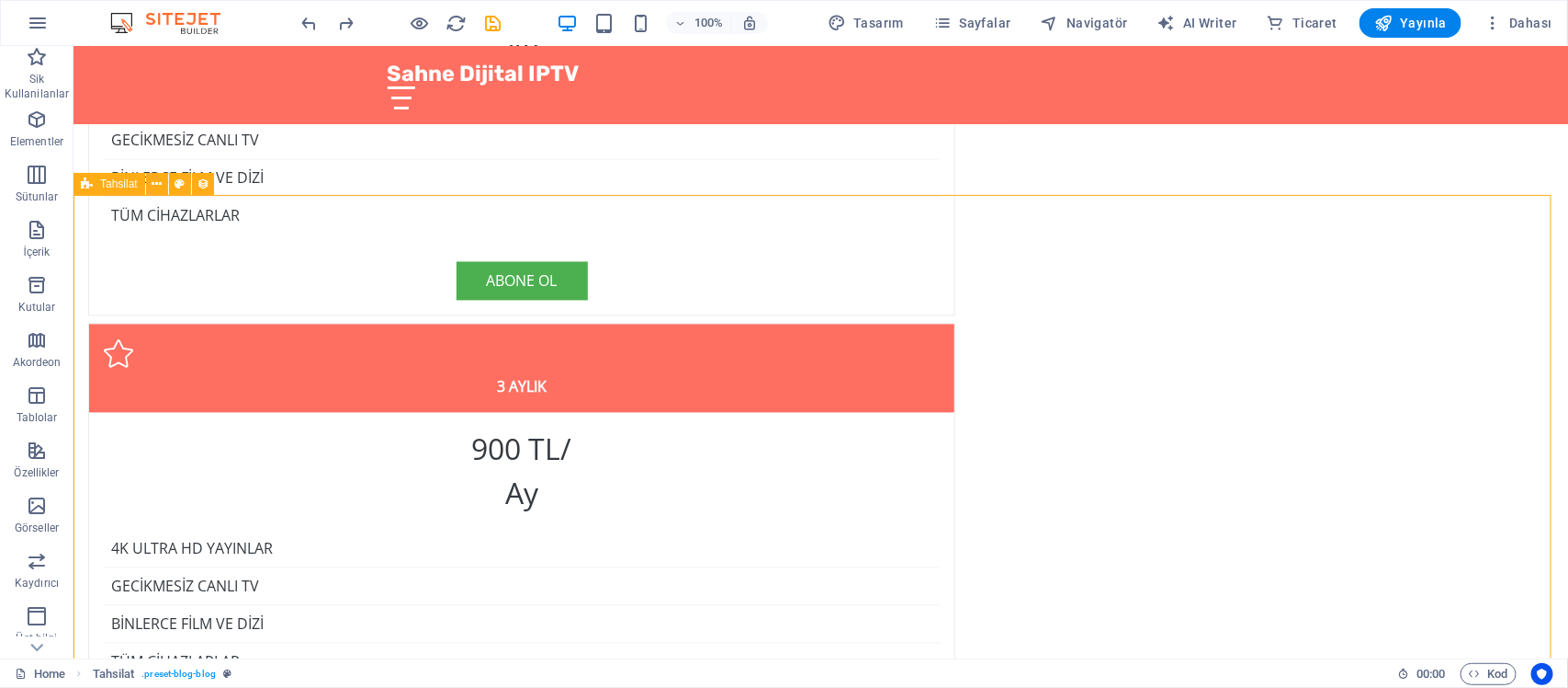
click at [109, 186] on span "Tahsilat" at bounding box center [119, 184] width 38 height 11
click at [161, 186] on icon at bounding box center [156, 185] width 10 height 19
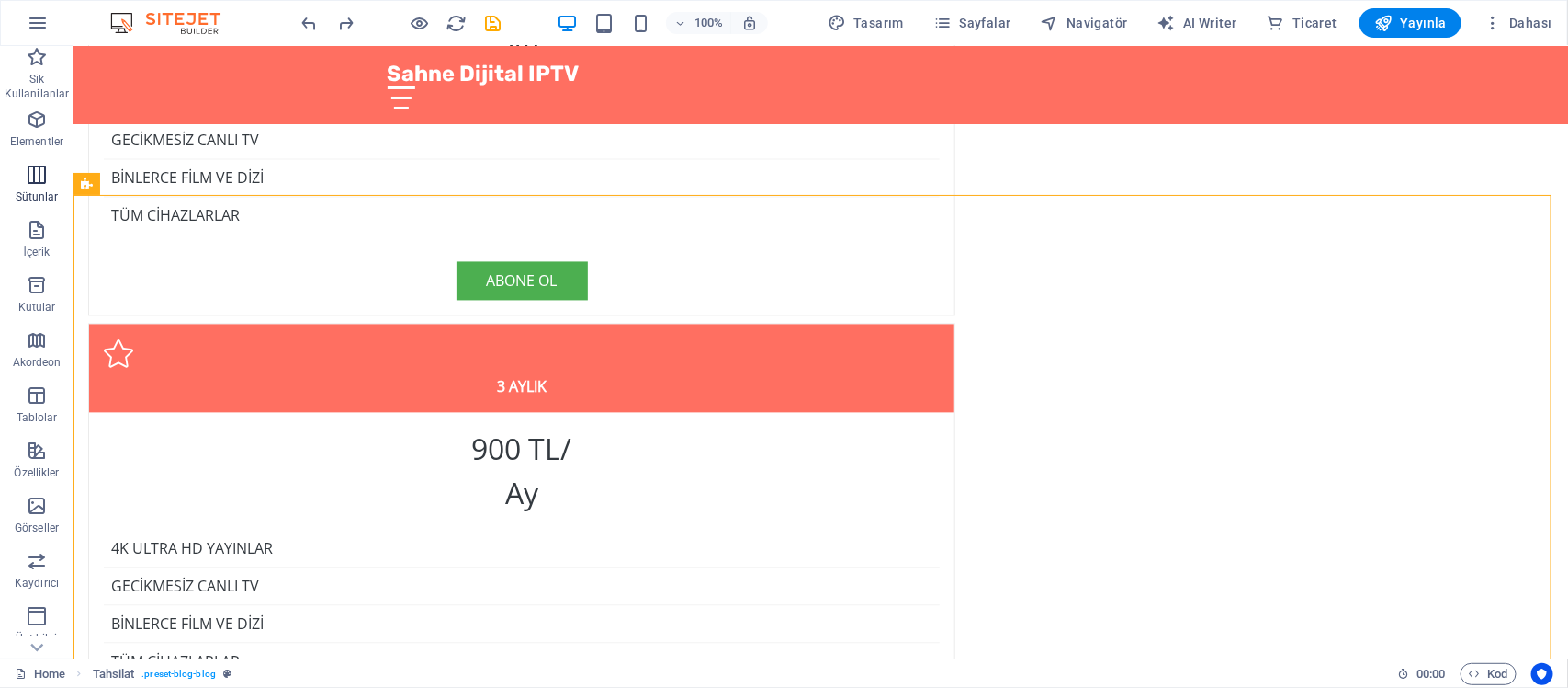
click at [34, 189] on p "Sütunlar" at bounding box center [38, 197] width 44 height 15
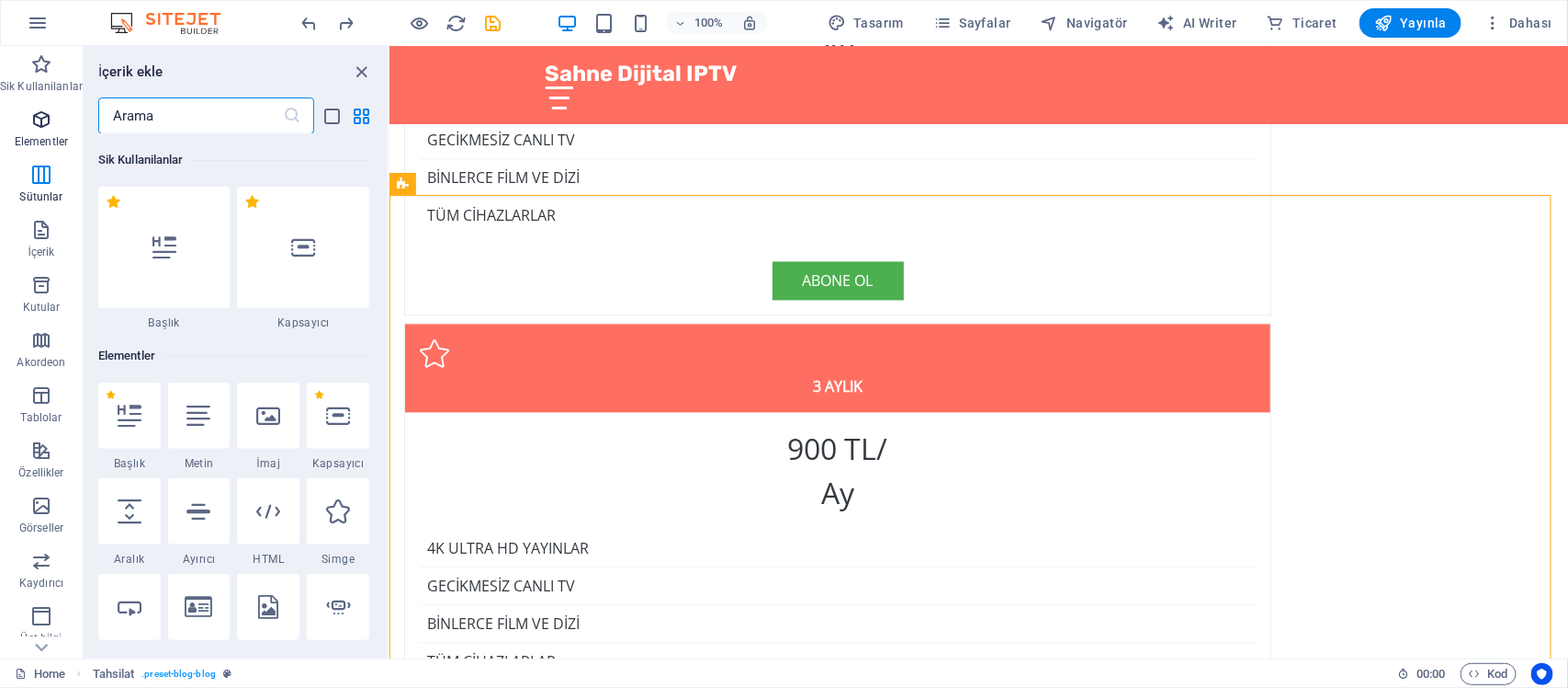
scroll to position [4654, 0]
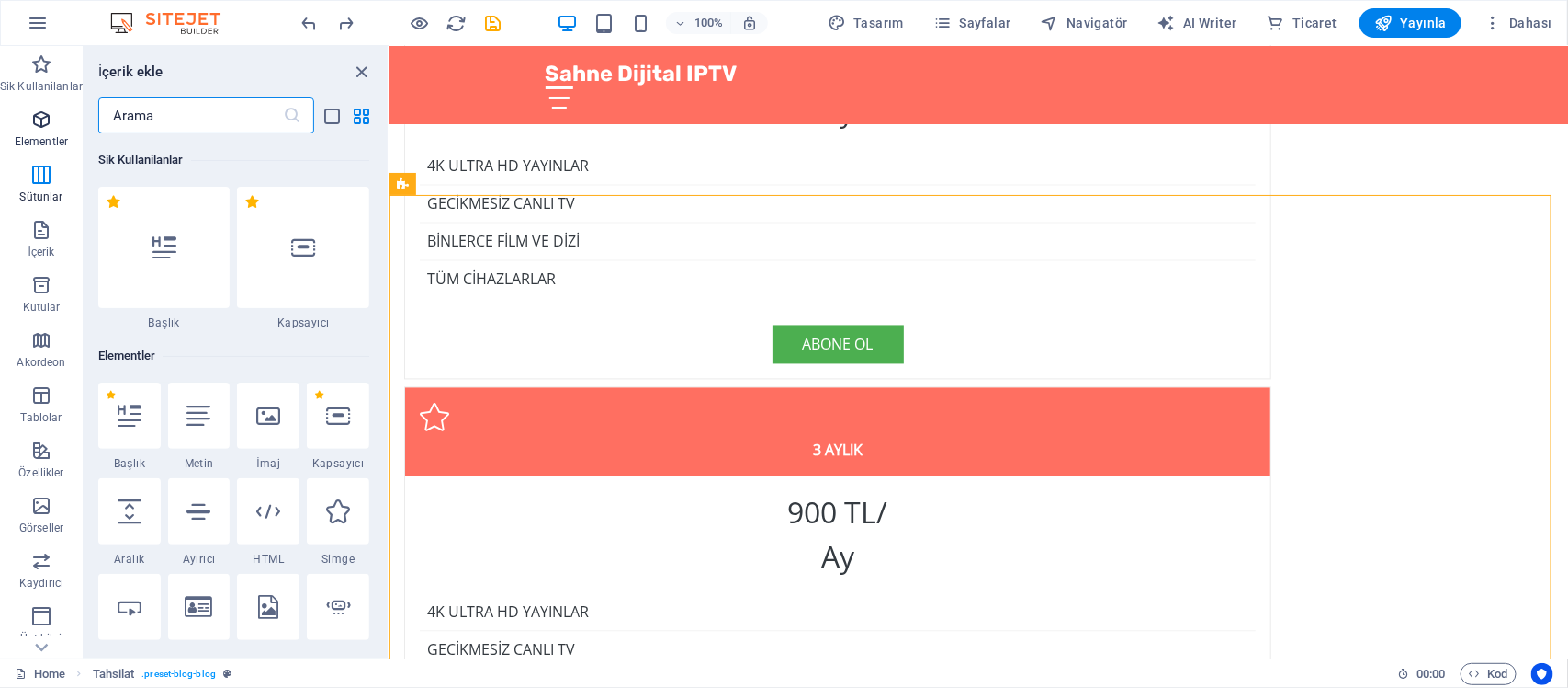
click at [50, 131] on span "Elementler" at bounding box center [41, 131] width 82 height 44
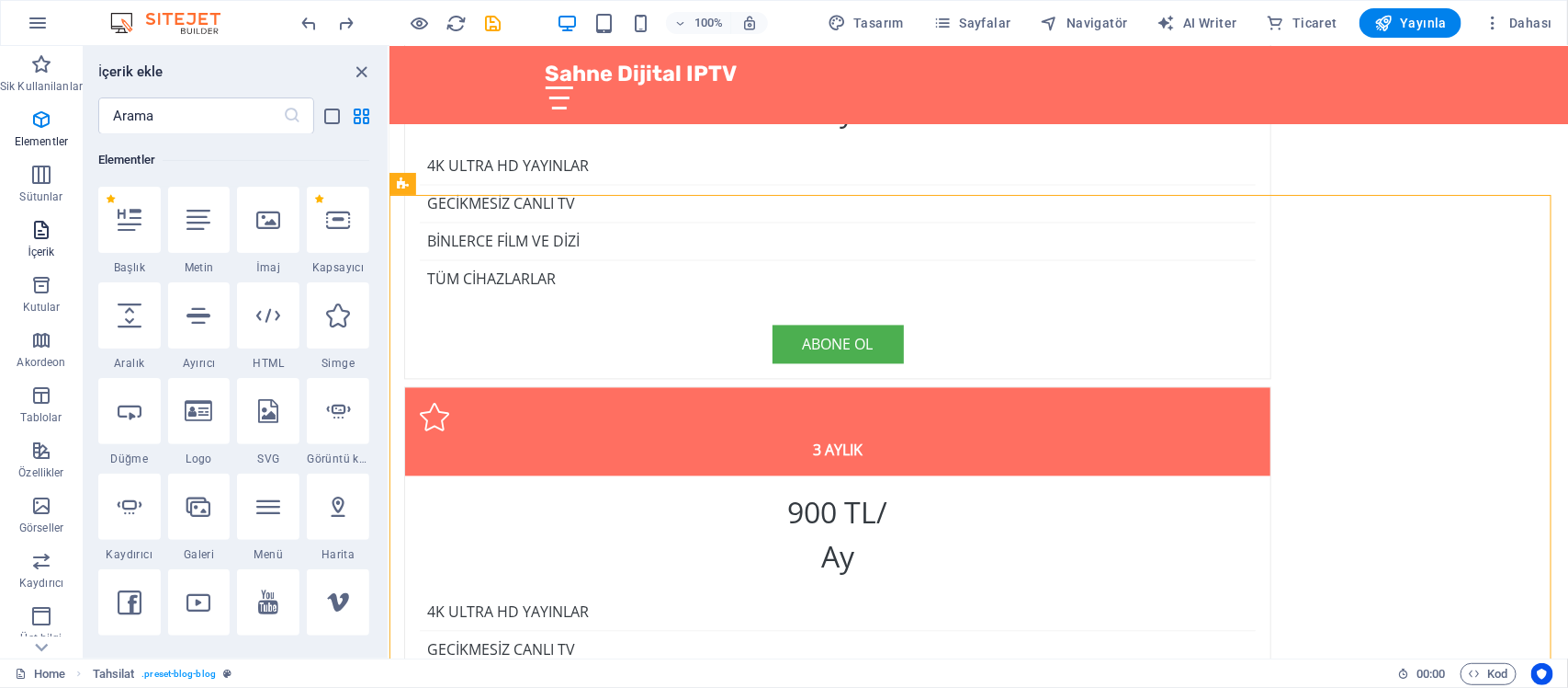
click at [48, 246] on p "İçerik" at bounding box center [41, 252] width 26 height 15
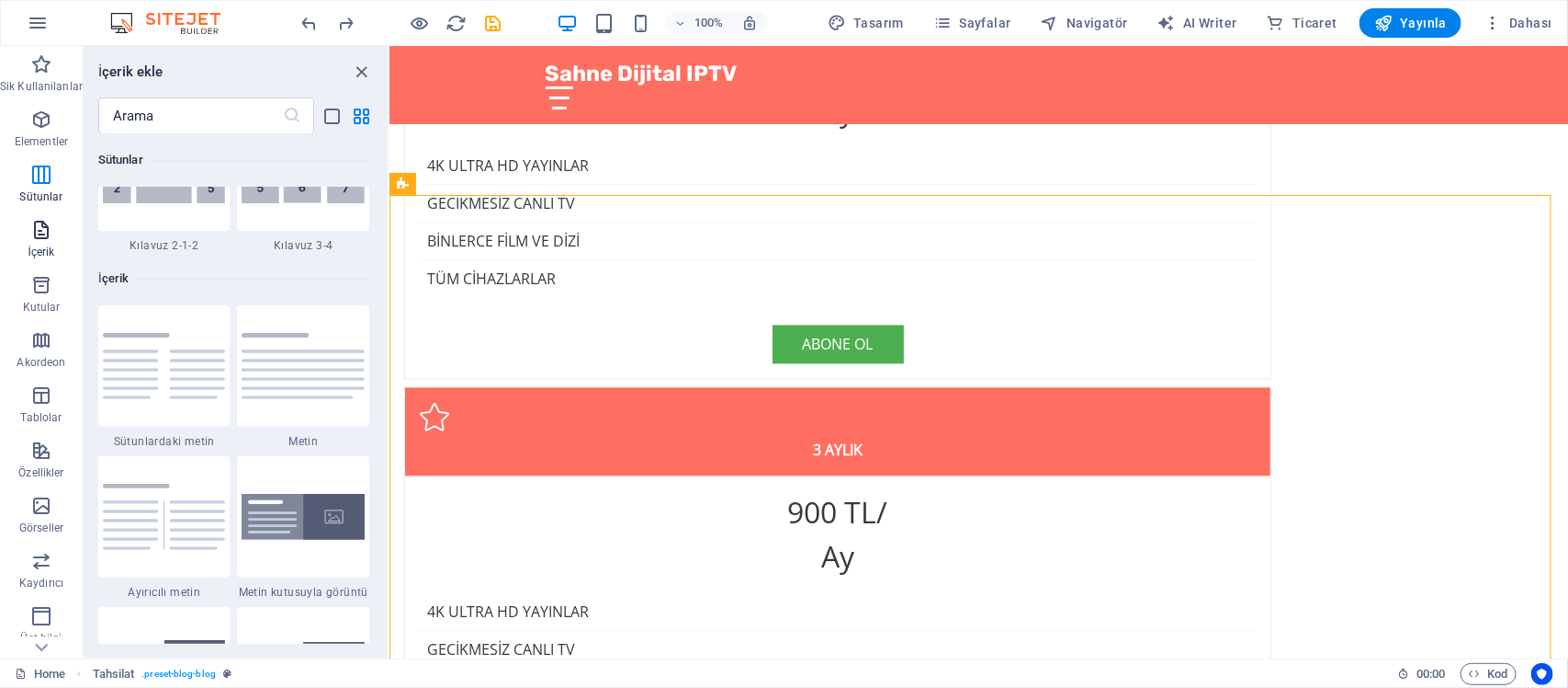
scroll to position [3215, 0]
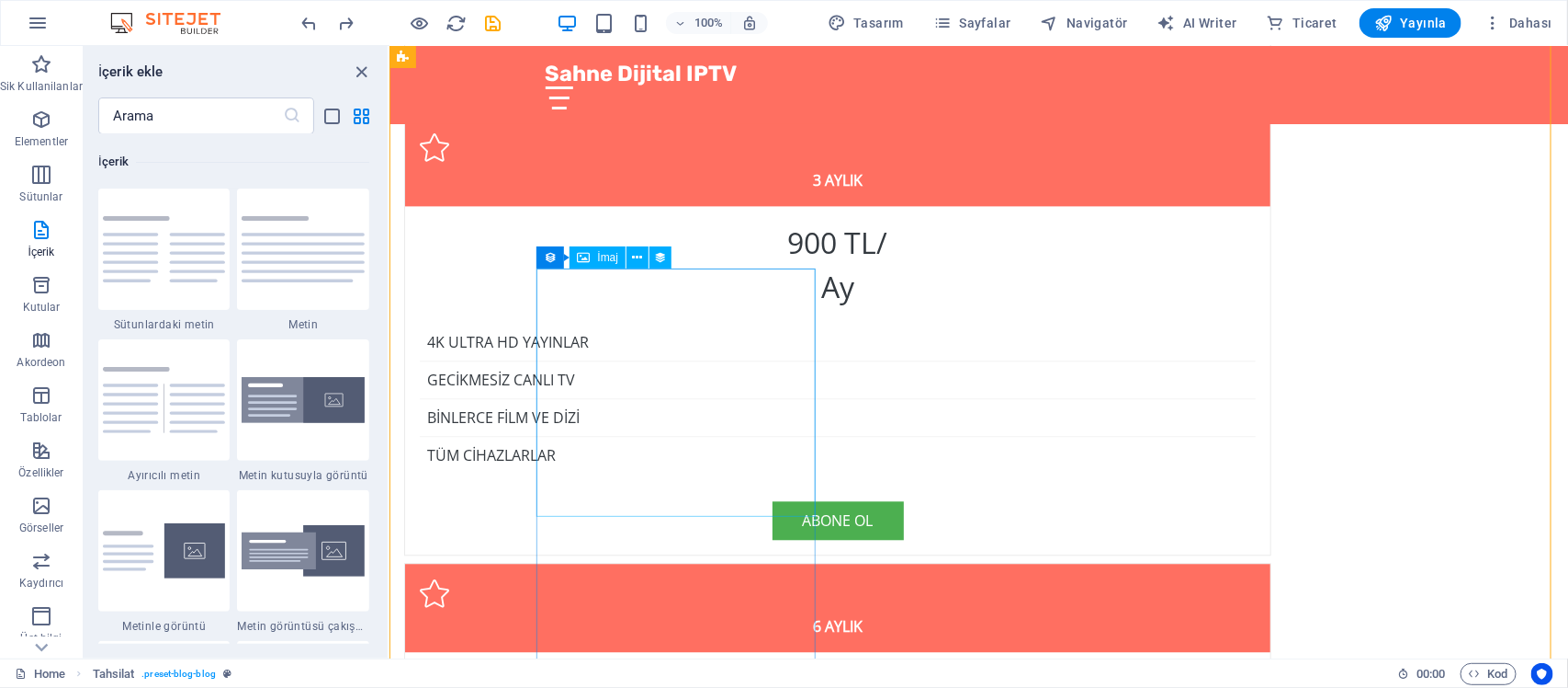
scroll to position [4884, 0]
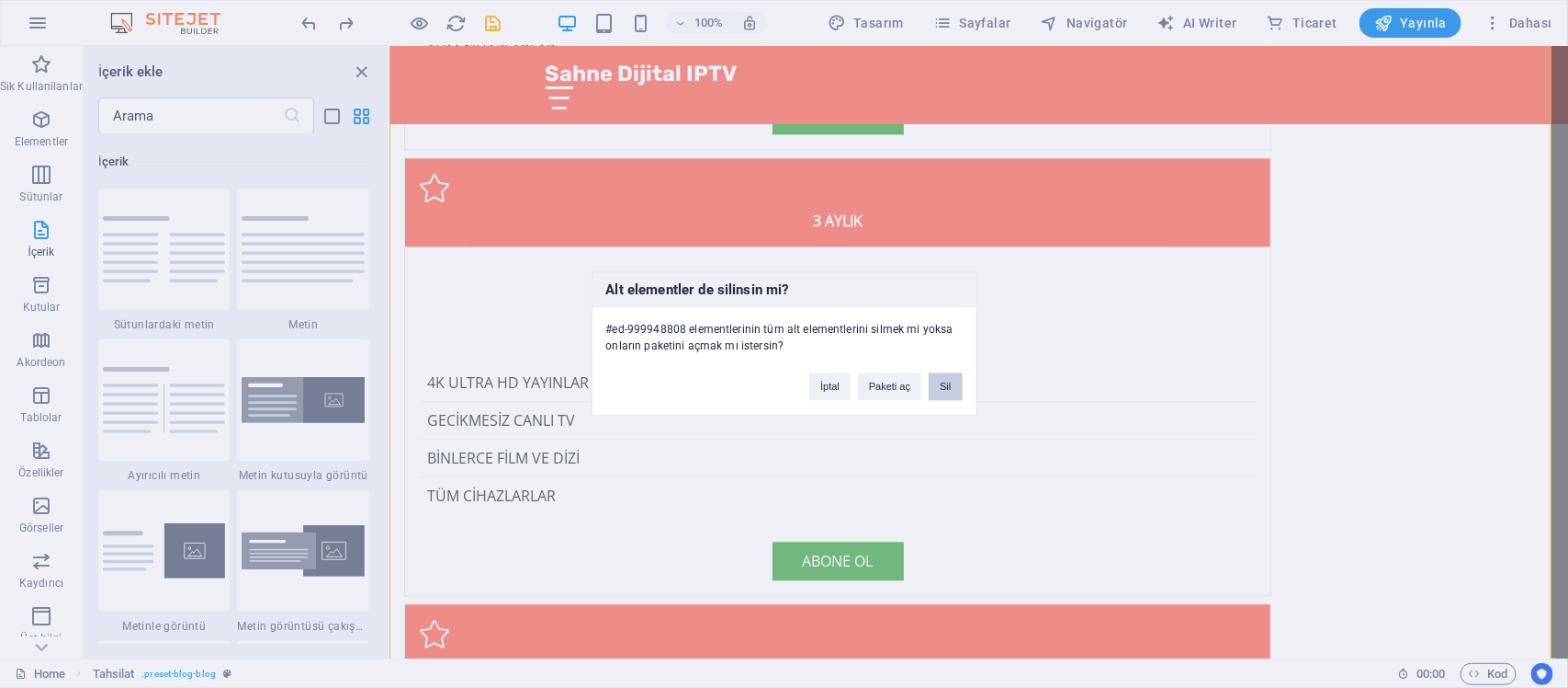
drag, startPoint x: 956, startPoint y: 386, endPoint x: 677, endPoint y: 370, distance: 279.5
click at [956, 386] on button "Sil" at bounding box center [945, 386] width 33 height 27
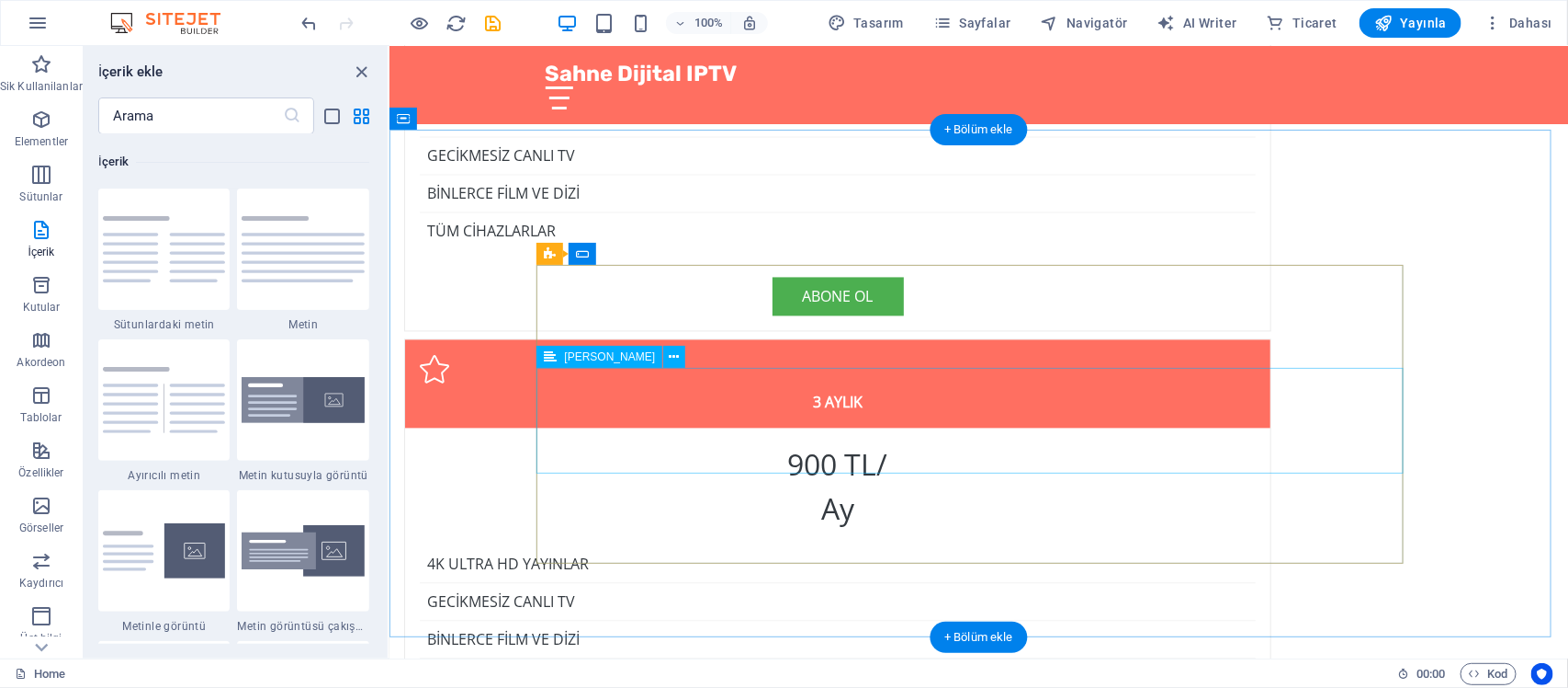
scroll to position [4654, 0]
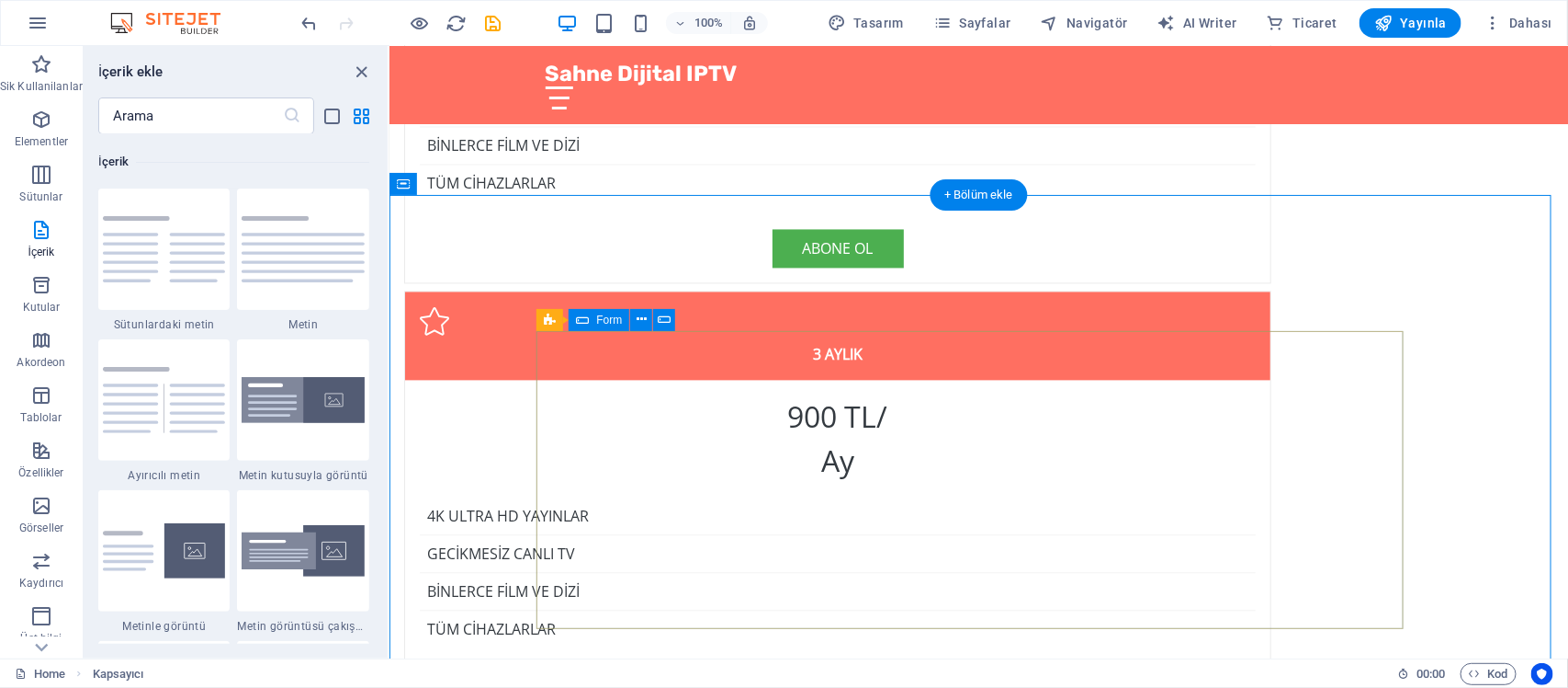
scroll to position [4769, 0]
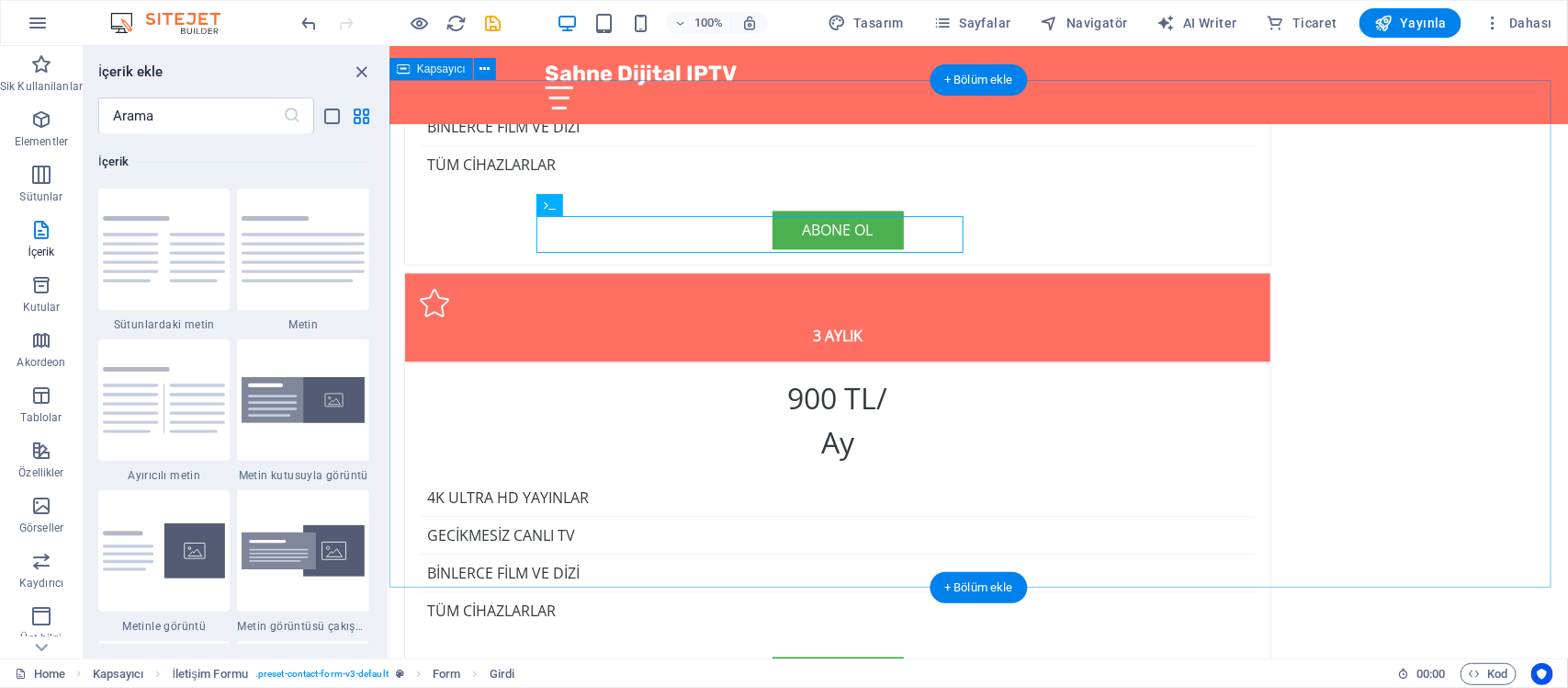
scroll to position [4654, 0]
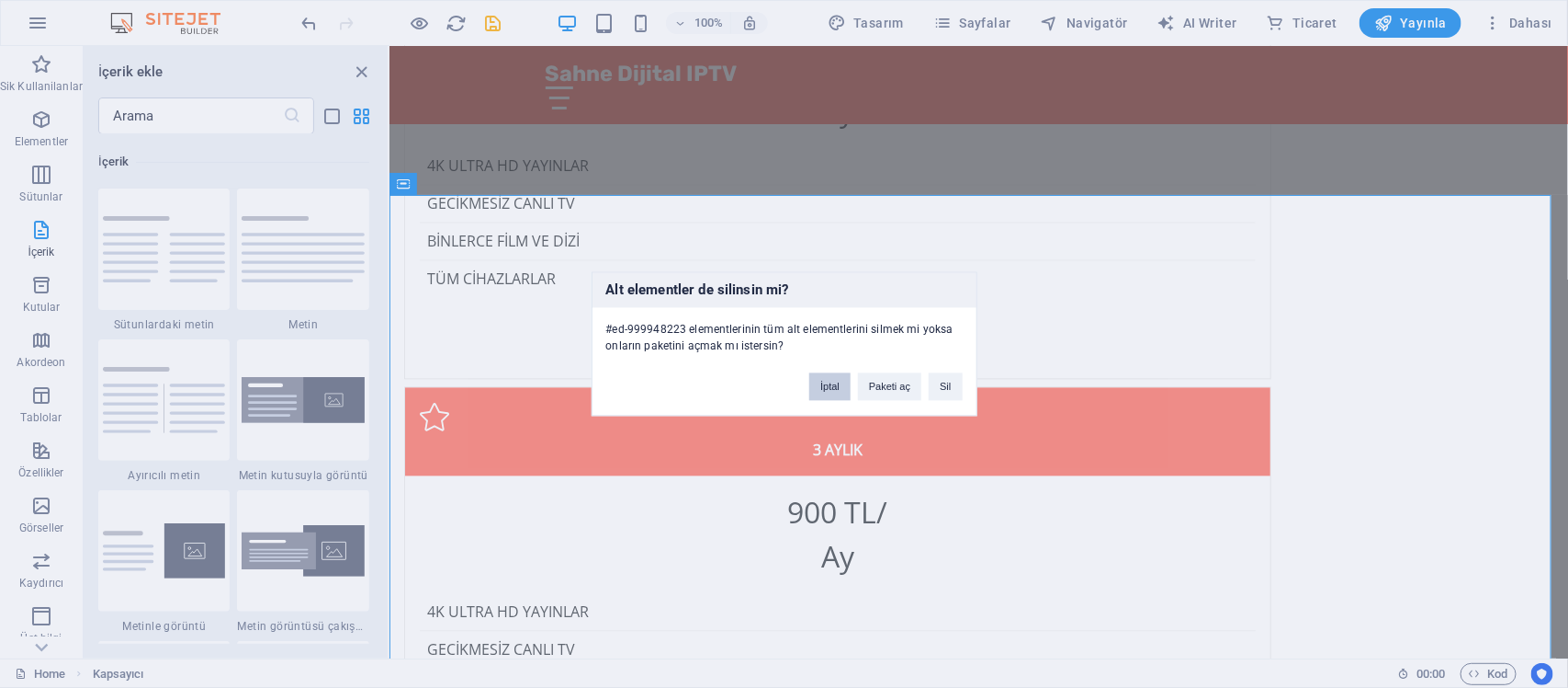
drag, startPoint x: 827, startPoint y: 394, endPoint x: 544, endPoint y: 306, distance: 296.4
click at [827, 394] on button "İptal" at bounding box center [830, 386] width 42 height 27
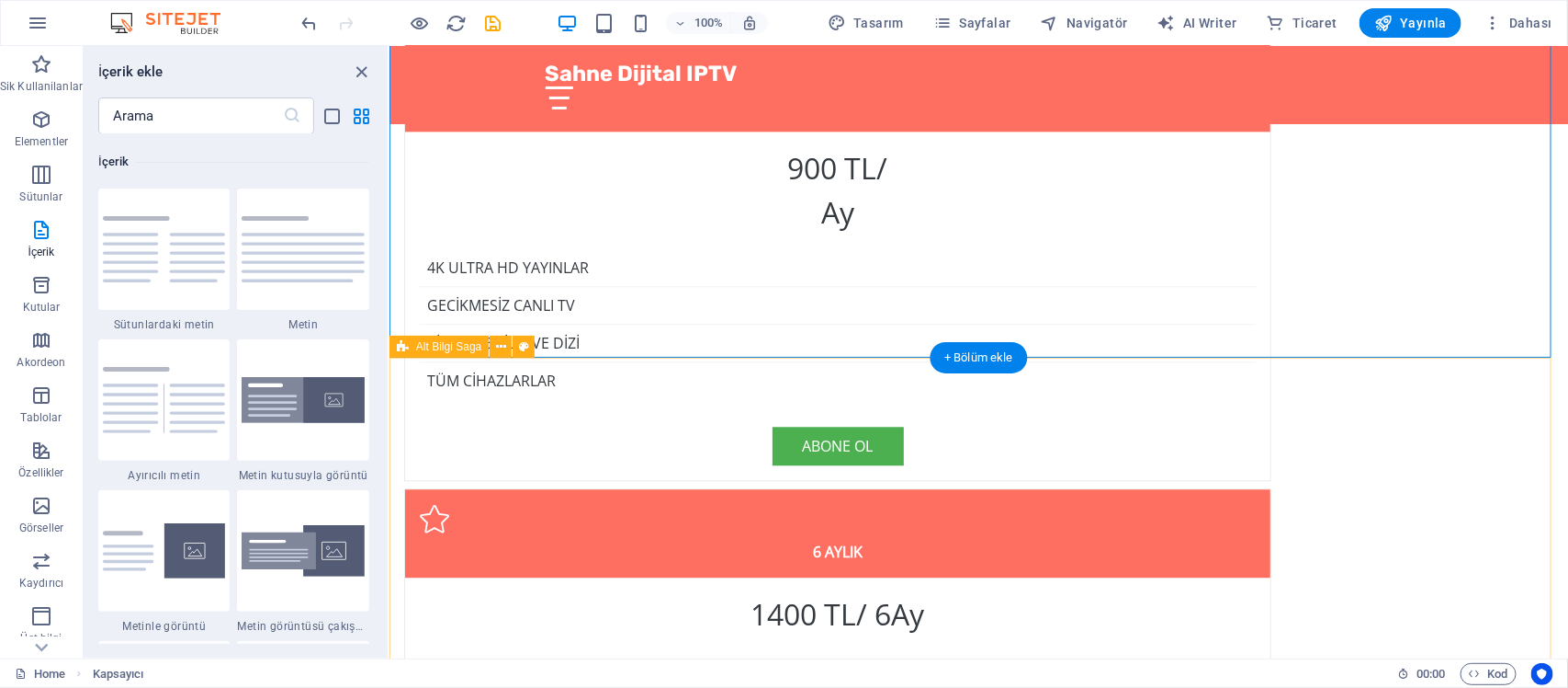
scroll to position [5084, 0]
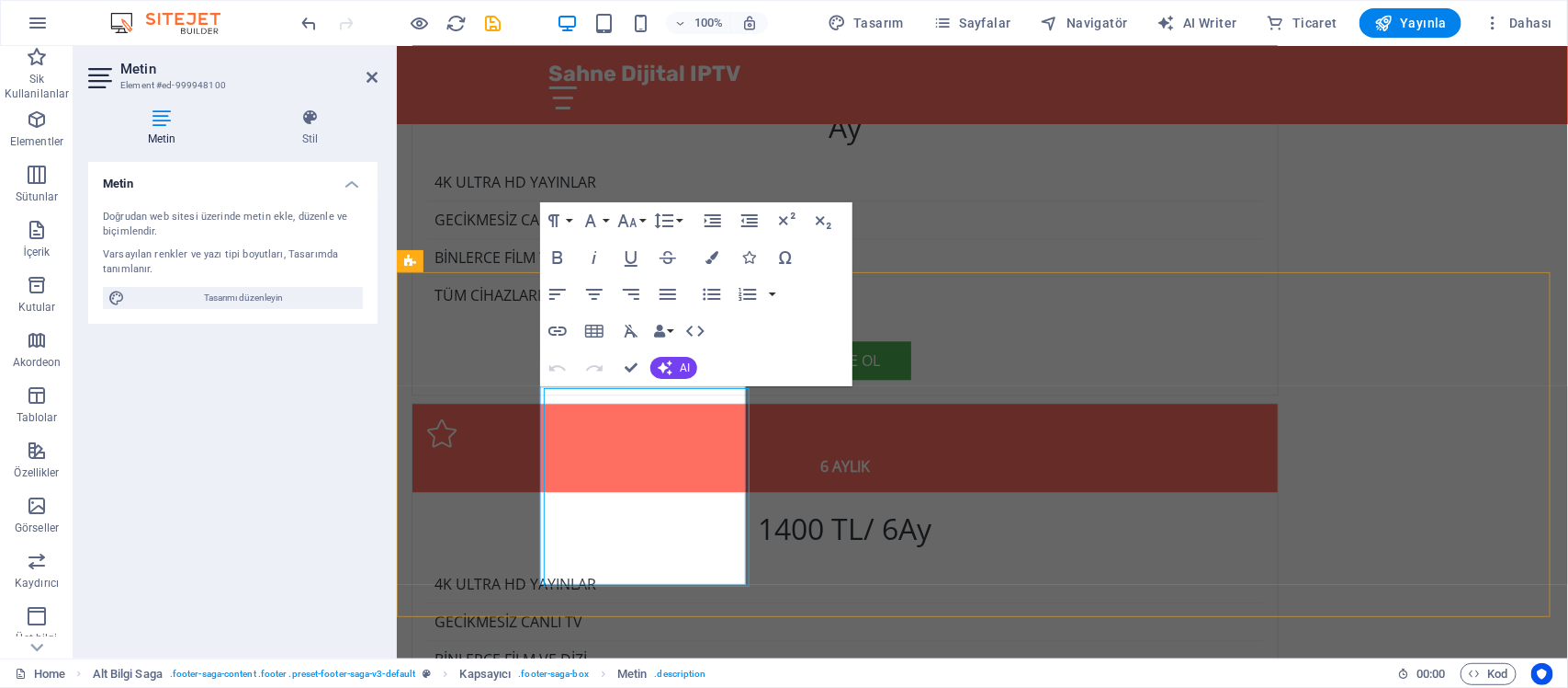
scroll to position [5084, 0]
drag, startPoint x: 670, startPoint y: 560, endPoint x: 619, endPoint y: 557, distance: 51.1
drag, startPoint x: 592, startPoint y: 557, endPoint x: 670, endPoint y: 575, distance: 80.0
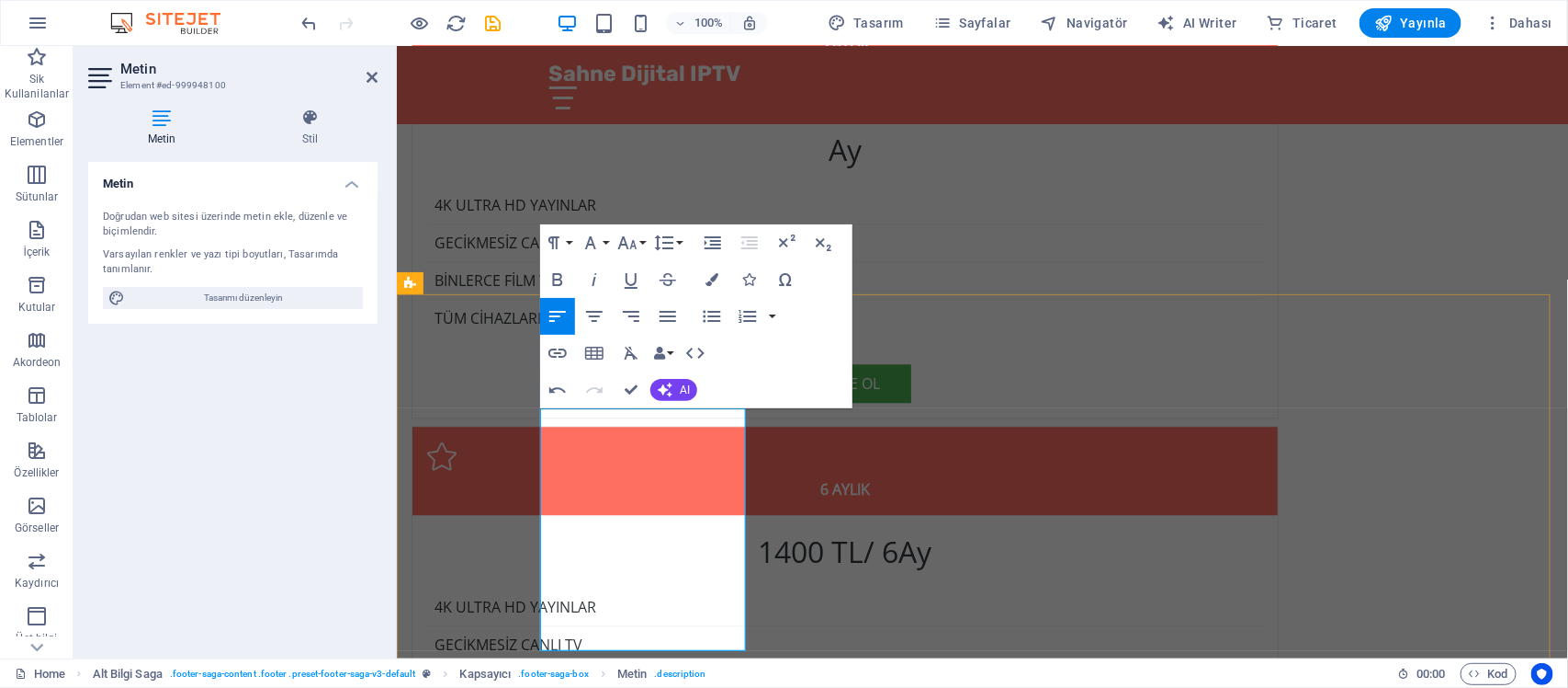
scroll to position [334, 0]
drag, startPoint x: 617, startPoint y: 616, endPoint x: 743, endPoint y: 617, distance: 126.0
drag, startPoint x: 631, startPoint y: 542, endPoint x: 723, endPoint y: 548, distance: 92.2
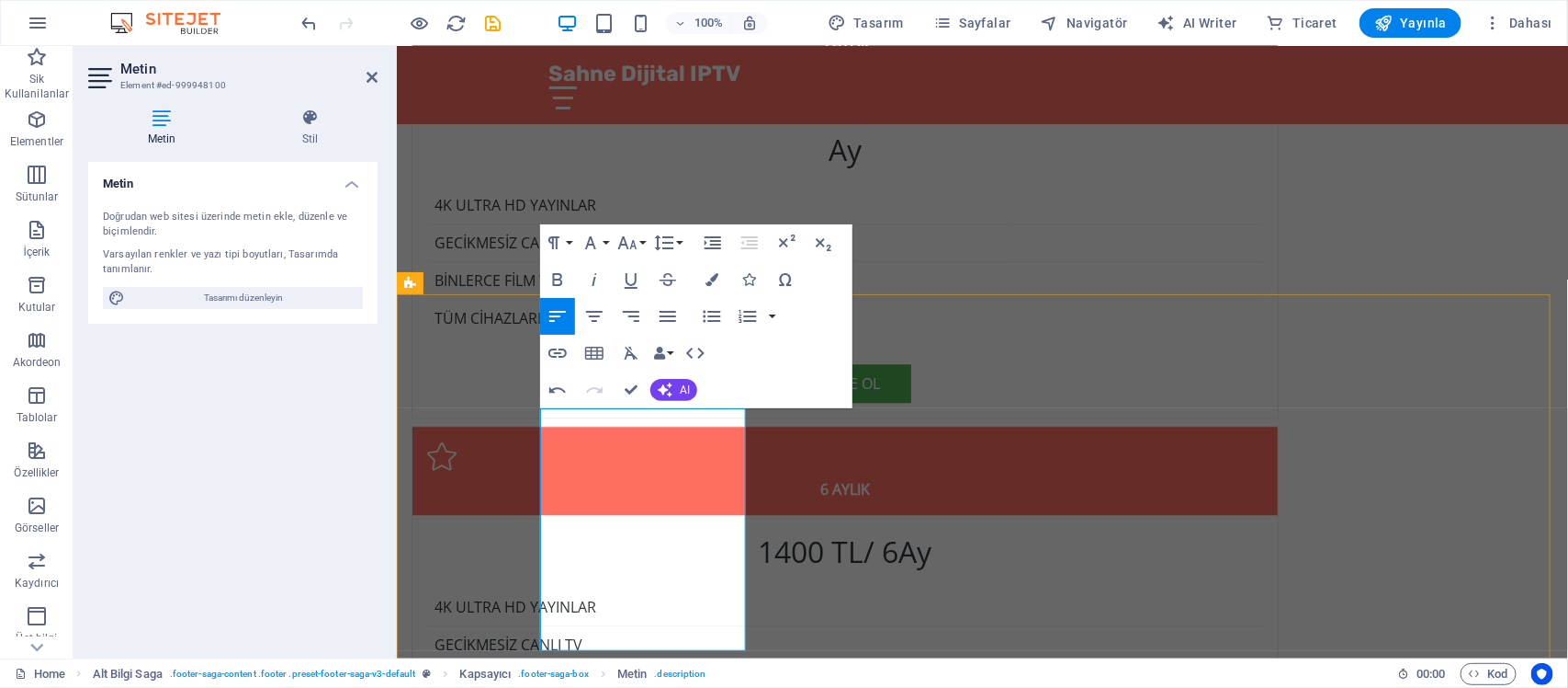
drag, startPoint x: 608, startPoint y: 549, endPoint x: 719, endPoint y: 551, distance: 111.0
drag, startPoint x: 692, startPoint y: 526, endPoint x: 580, endPoint y: 529, distance: 112.0
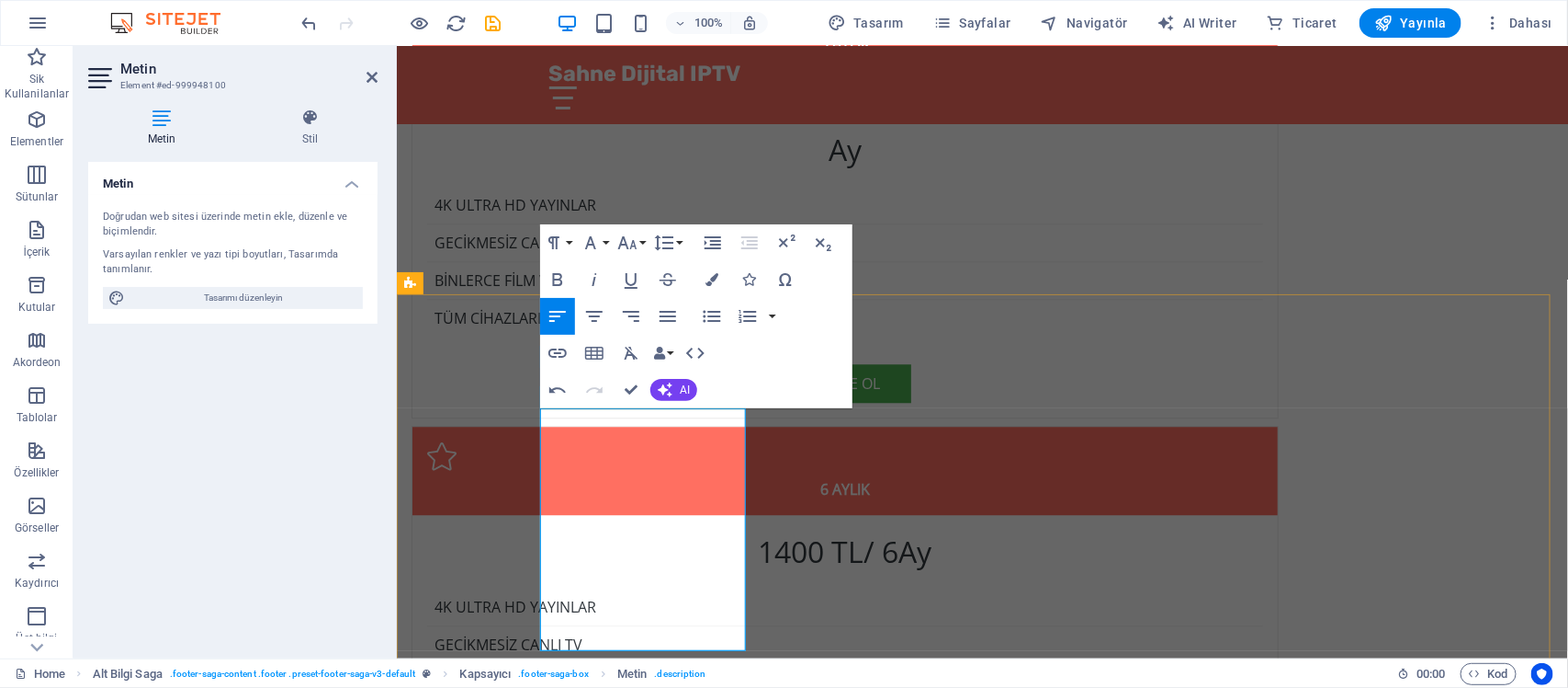
drag, startPoint x: 628, startPoint y: 502, endPoint x: 575, endPoint y: 492, distance: 53.9
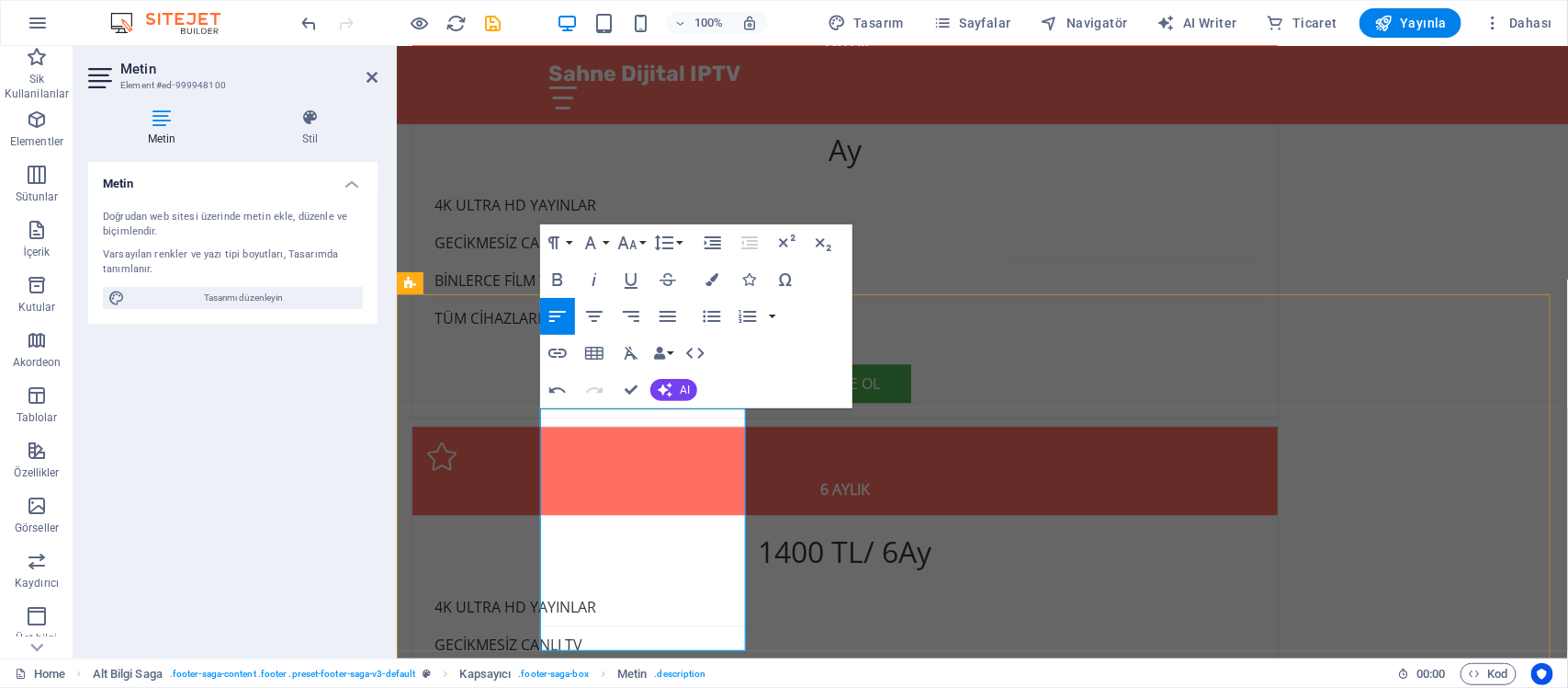
drag, startPoint x: 626, startPoint y: 510, endPoint x: 626, endPoint y: 493, distance: 17.0
drag, startPoint x: 626, startPoint y: 507, endPoint x: 566, endPoint y: 507, distance: 60.0
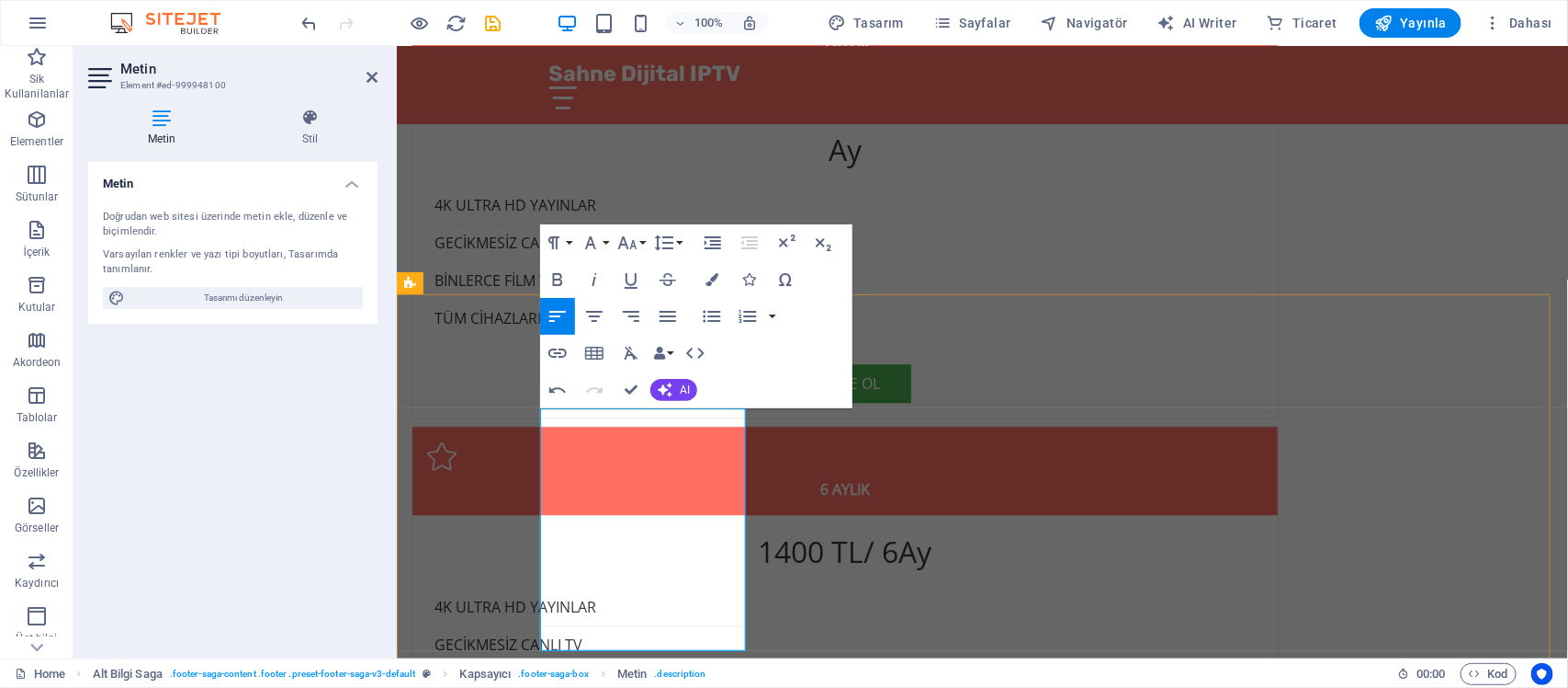
drag, startPoint x: 635, startPoint y: 504, endPoint x: 620, endPoint y: 505, distance: 15.0
drag, startPoint x: 626, startPoint y: 505, endPoint x: 598, endPoint y: 506, distance: 28.0
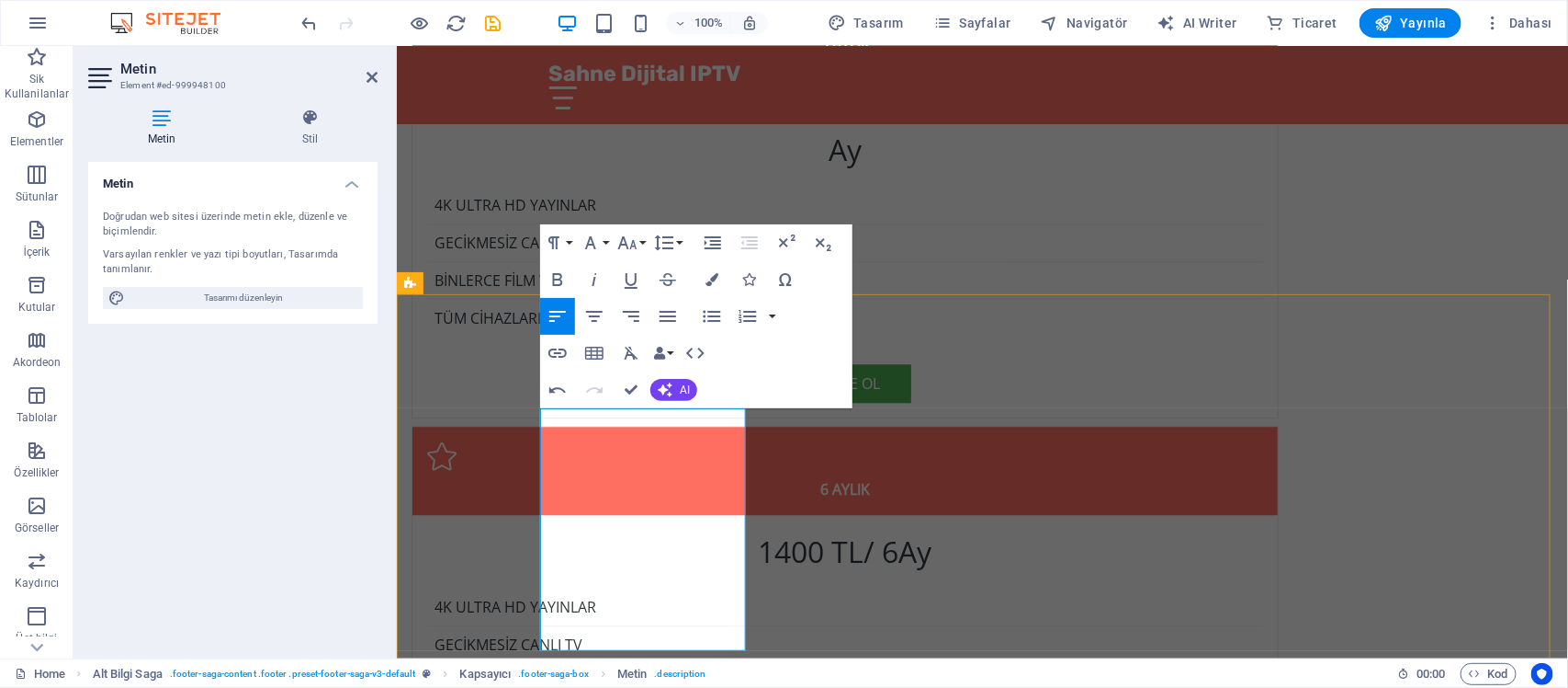
drag, startPoint x: 611, startPoint y: 556, endPoint x: 686, endPoint y: 580, distance: 78.7
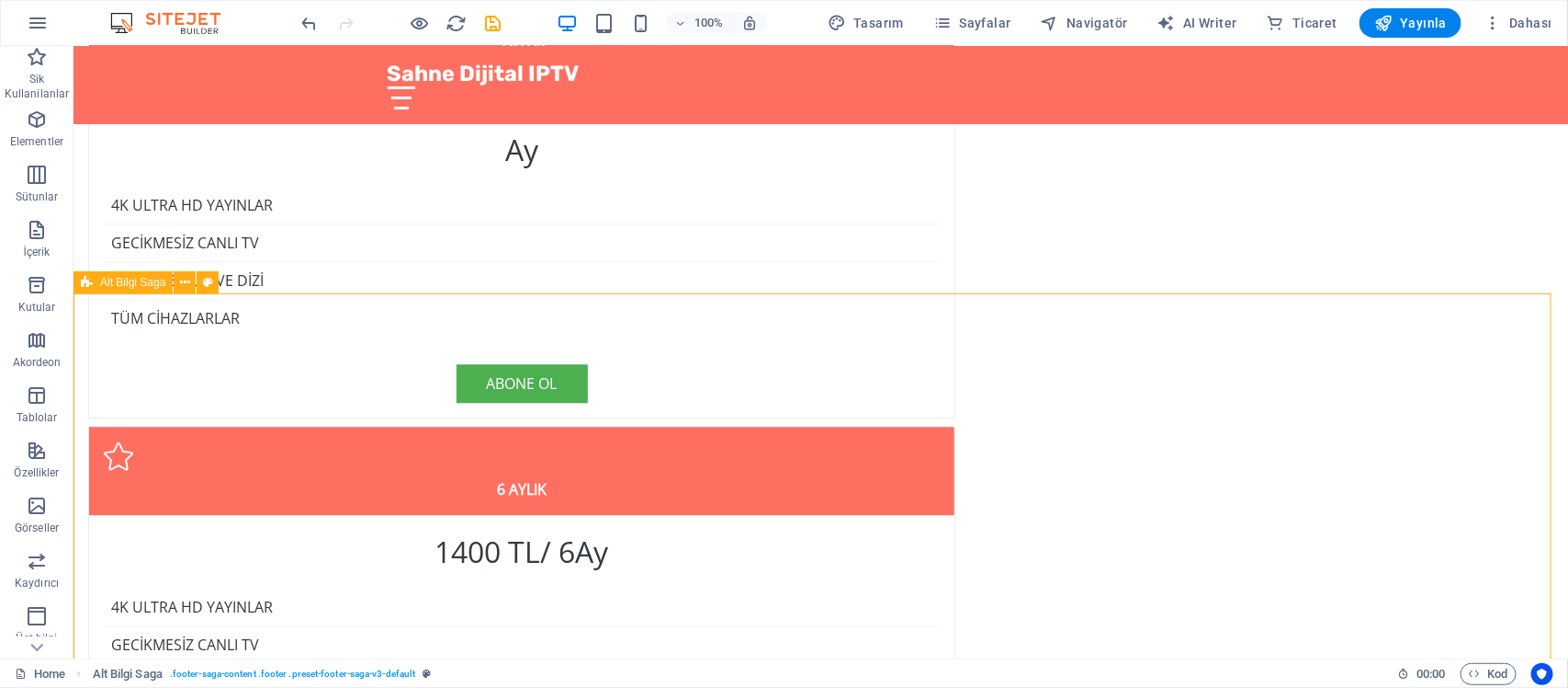
scroll to position [5126, 0]
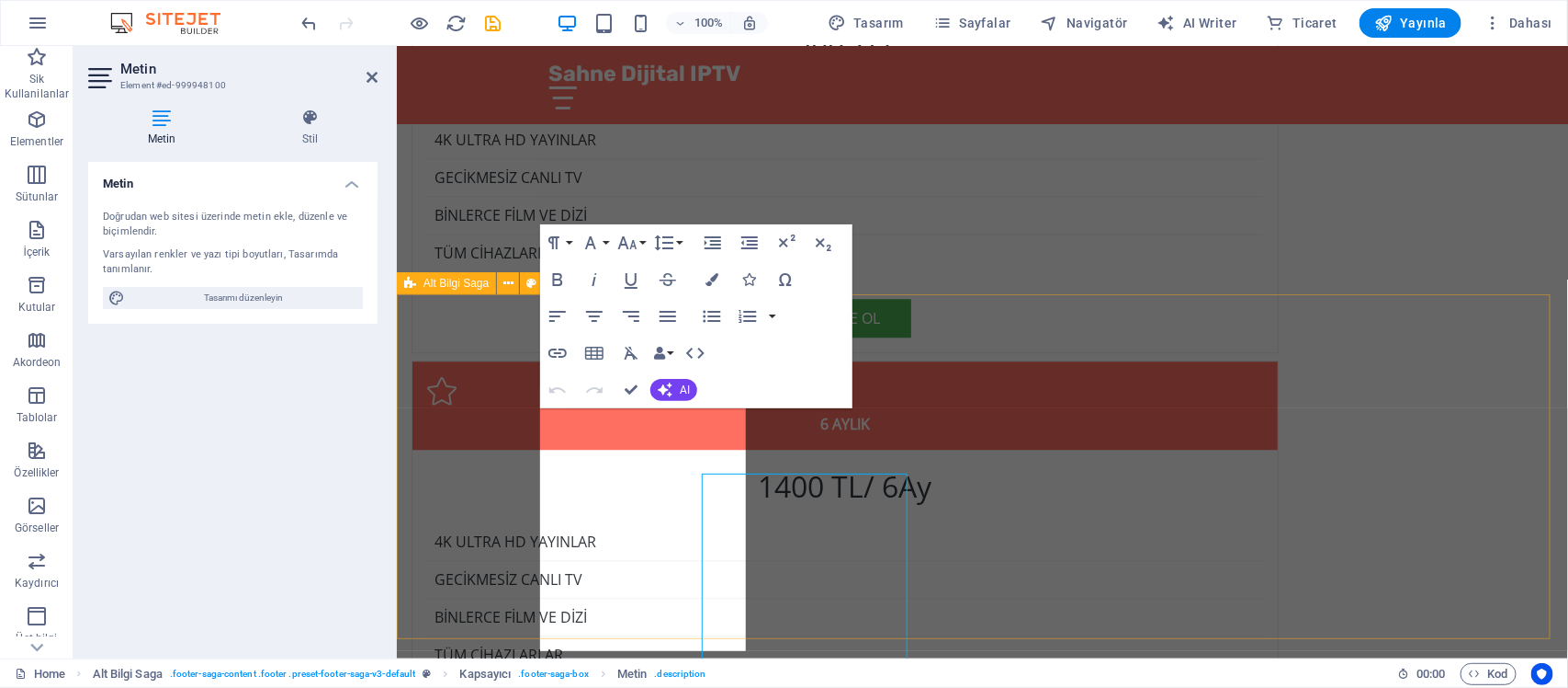
scroll to position [5061, 0]
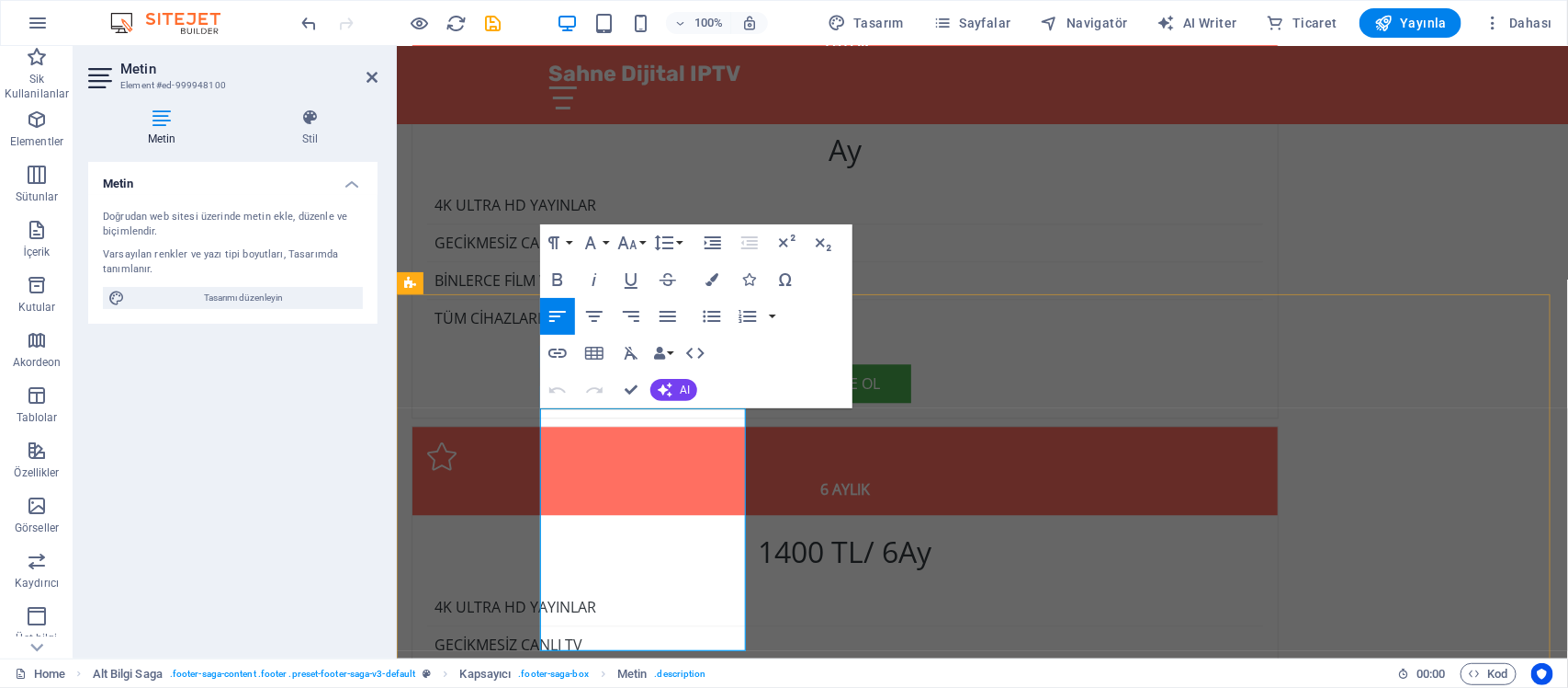
drag, startPoint x: 665, startPoint y: 507, endPoint x: 706, endPoint y: 609, distance: 109.9
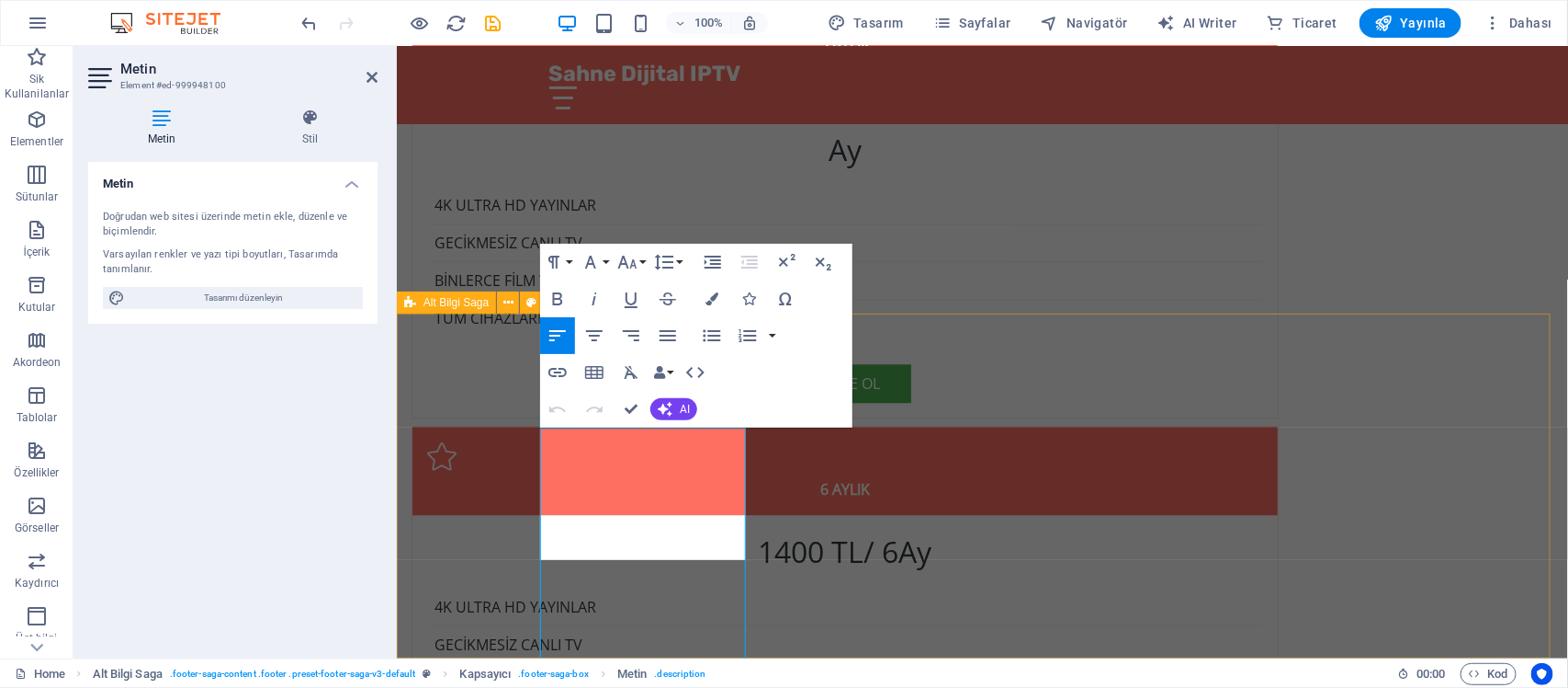
scroll to position [5042, 0]
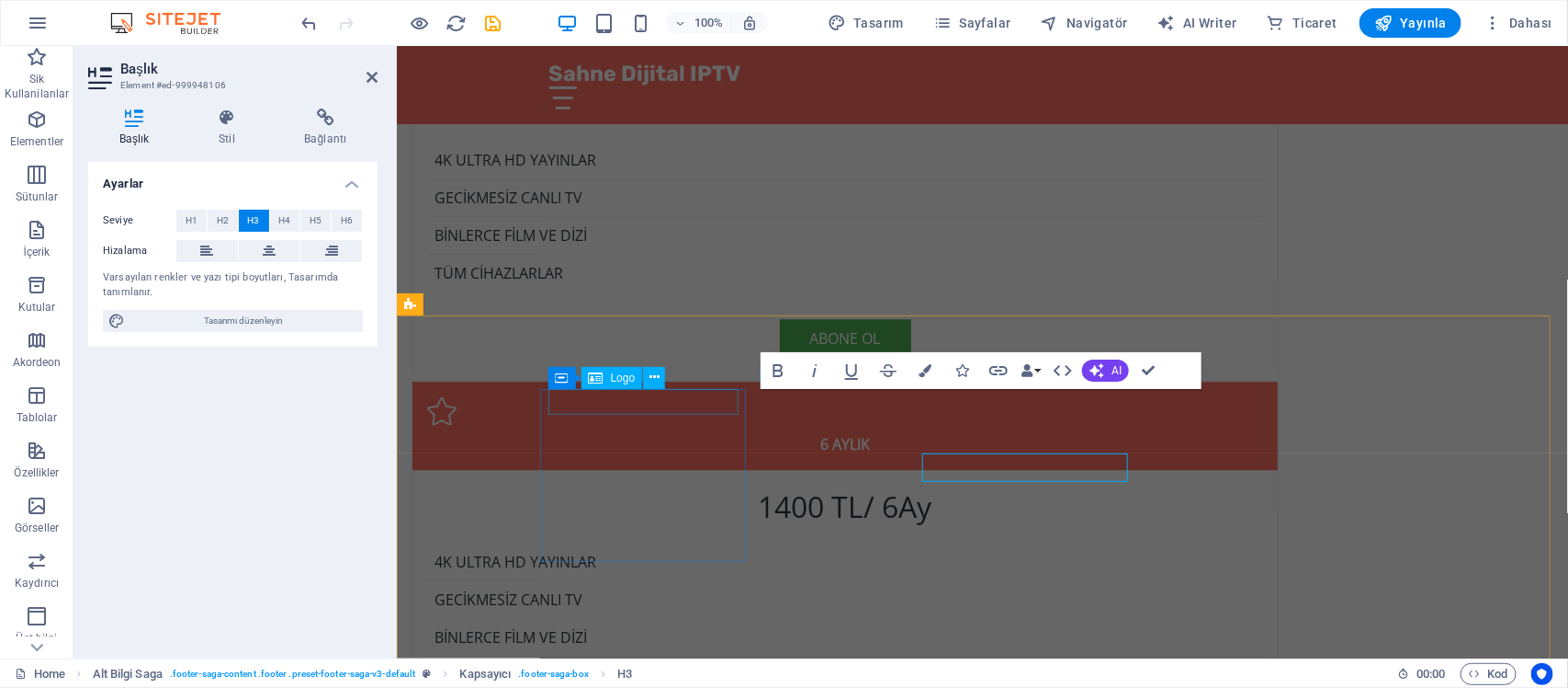
scroll to position [5040, 0]
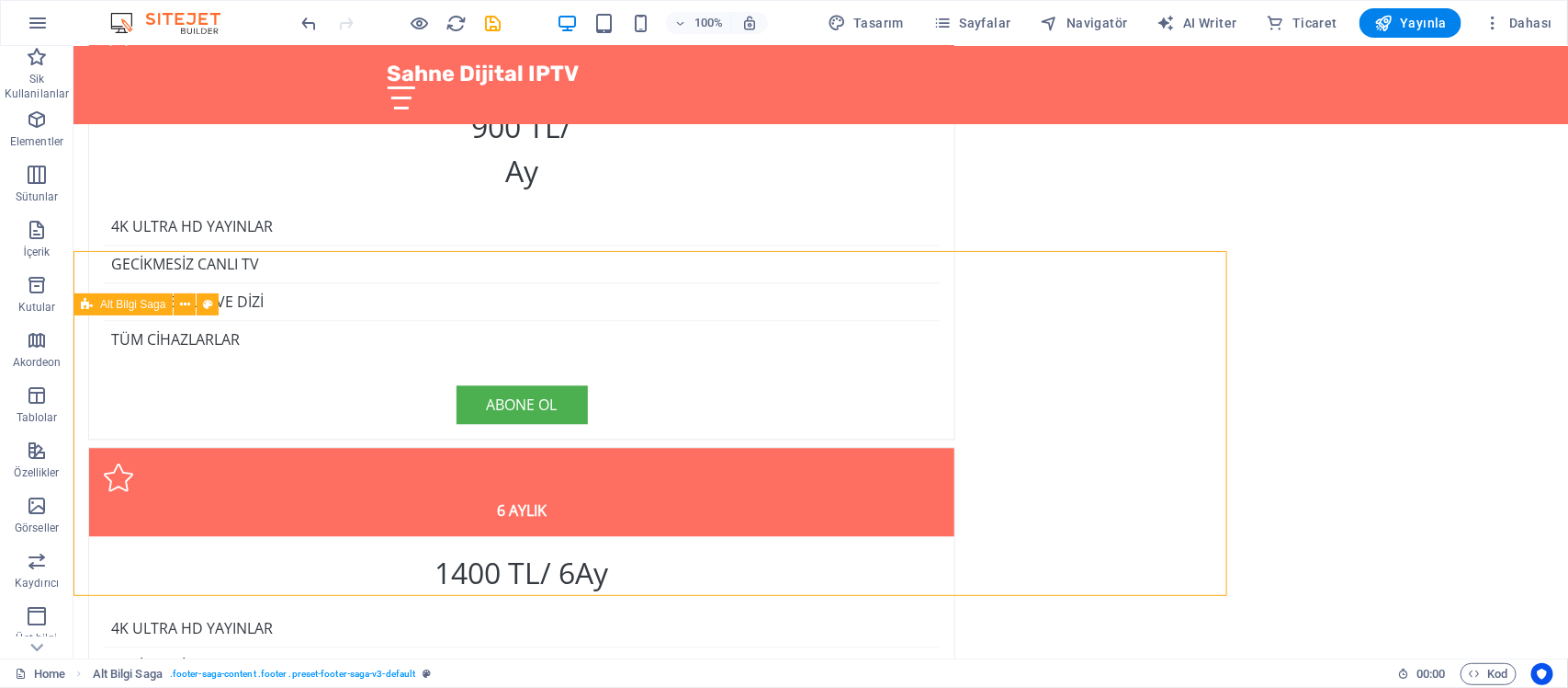
scroll to position [5105, 0]
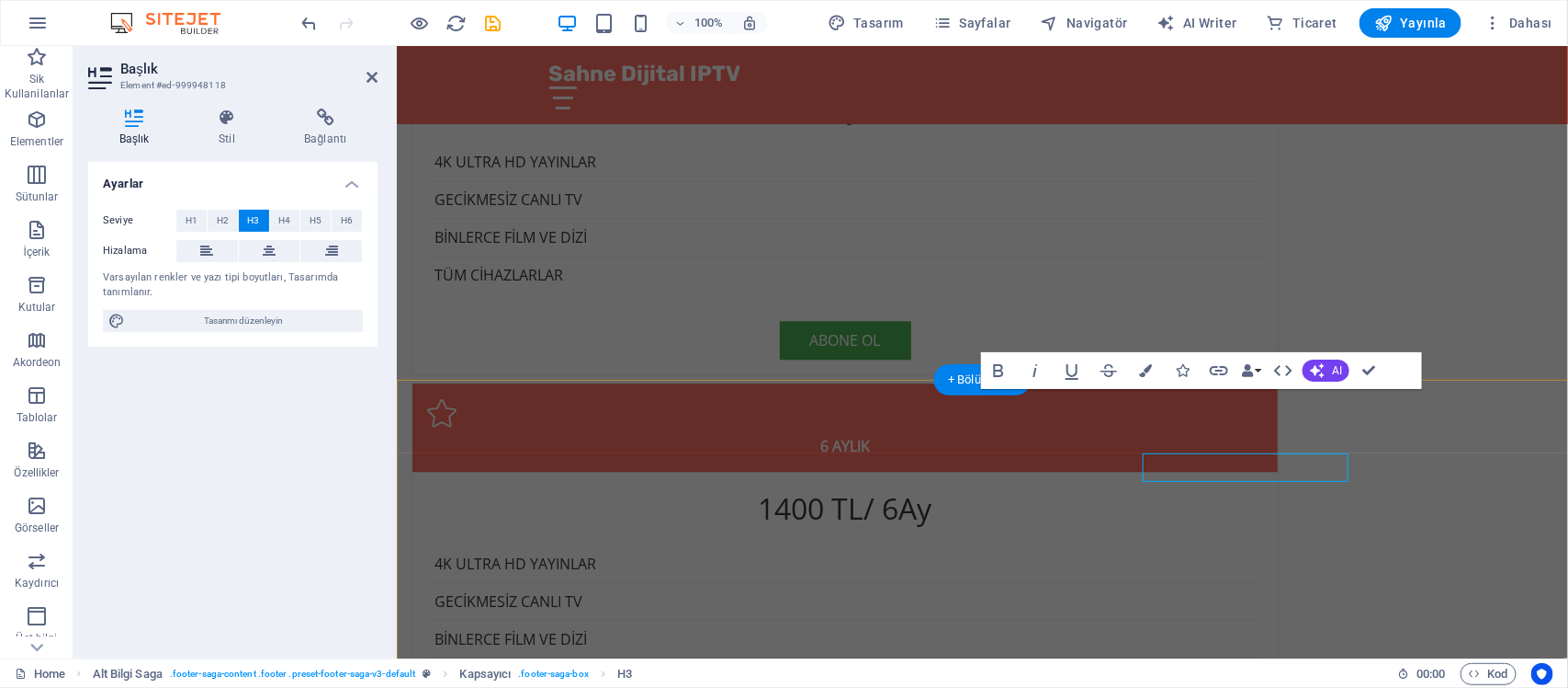
scroll to position [5040, 0]
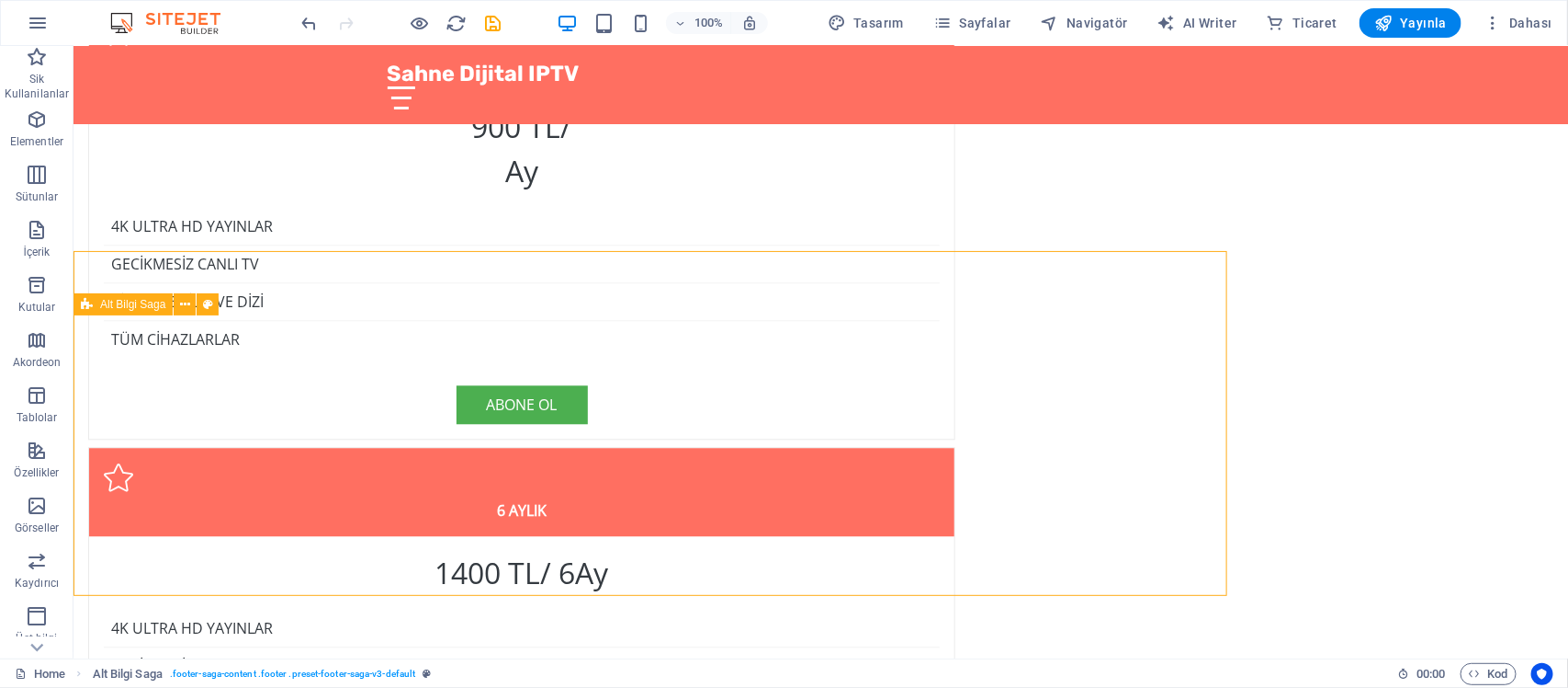
scroll to position [5105, 0]
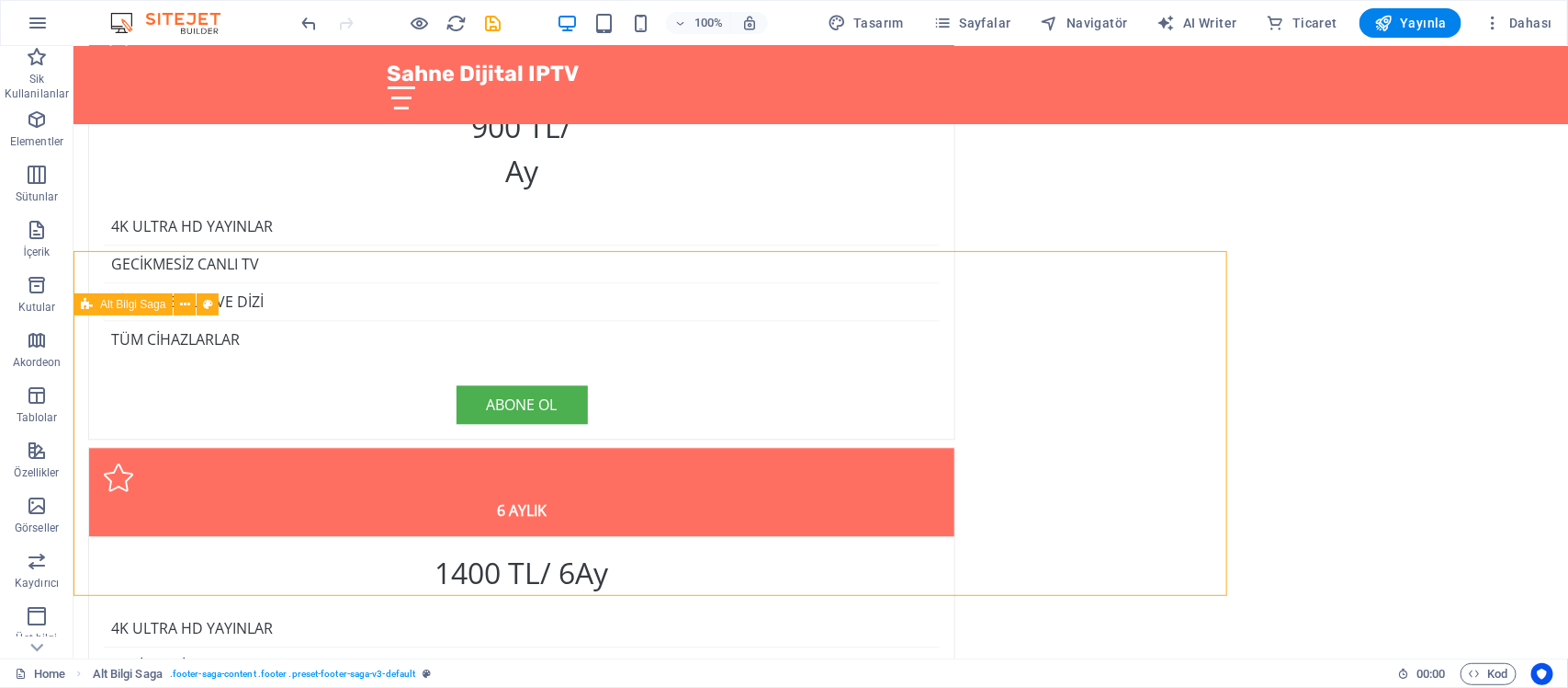
scroll to position [5105, 0]
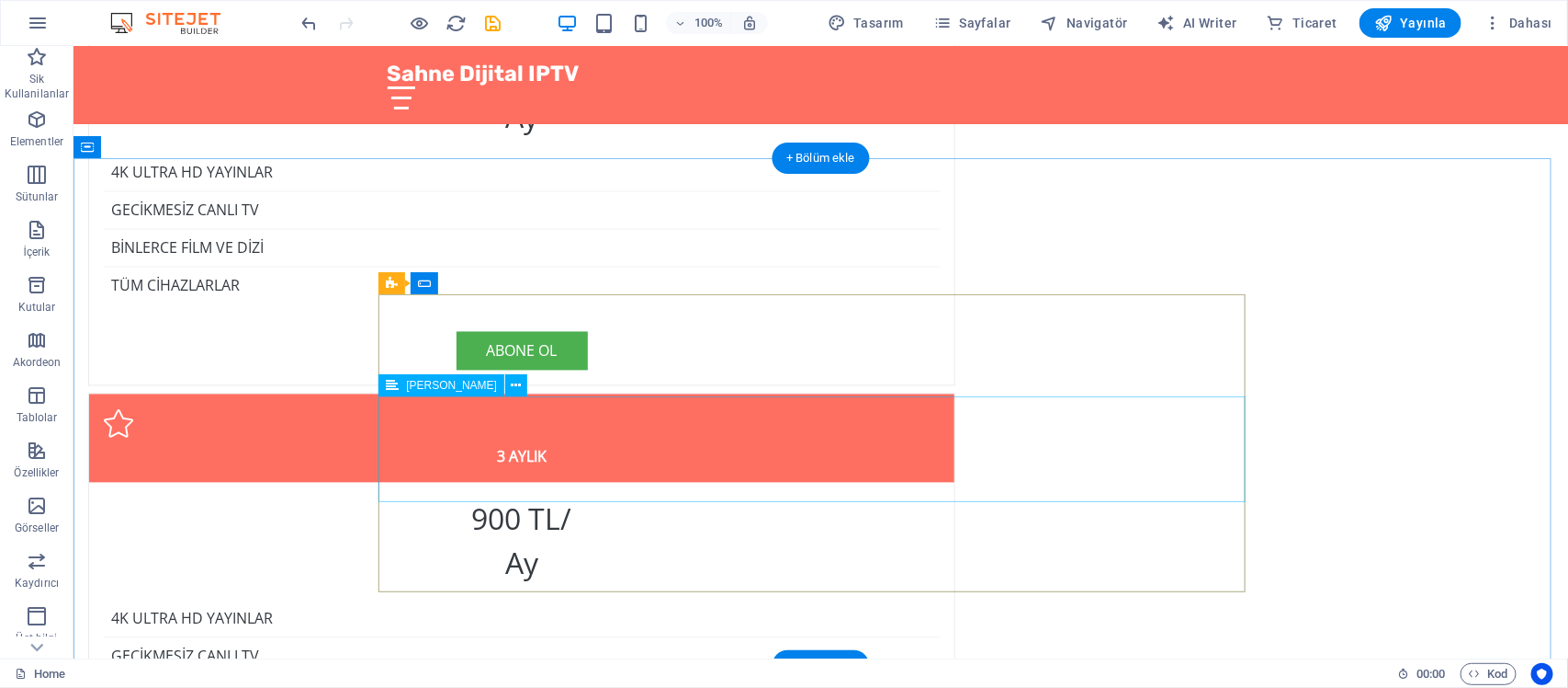
scroll to position [5107, 0]
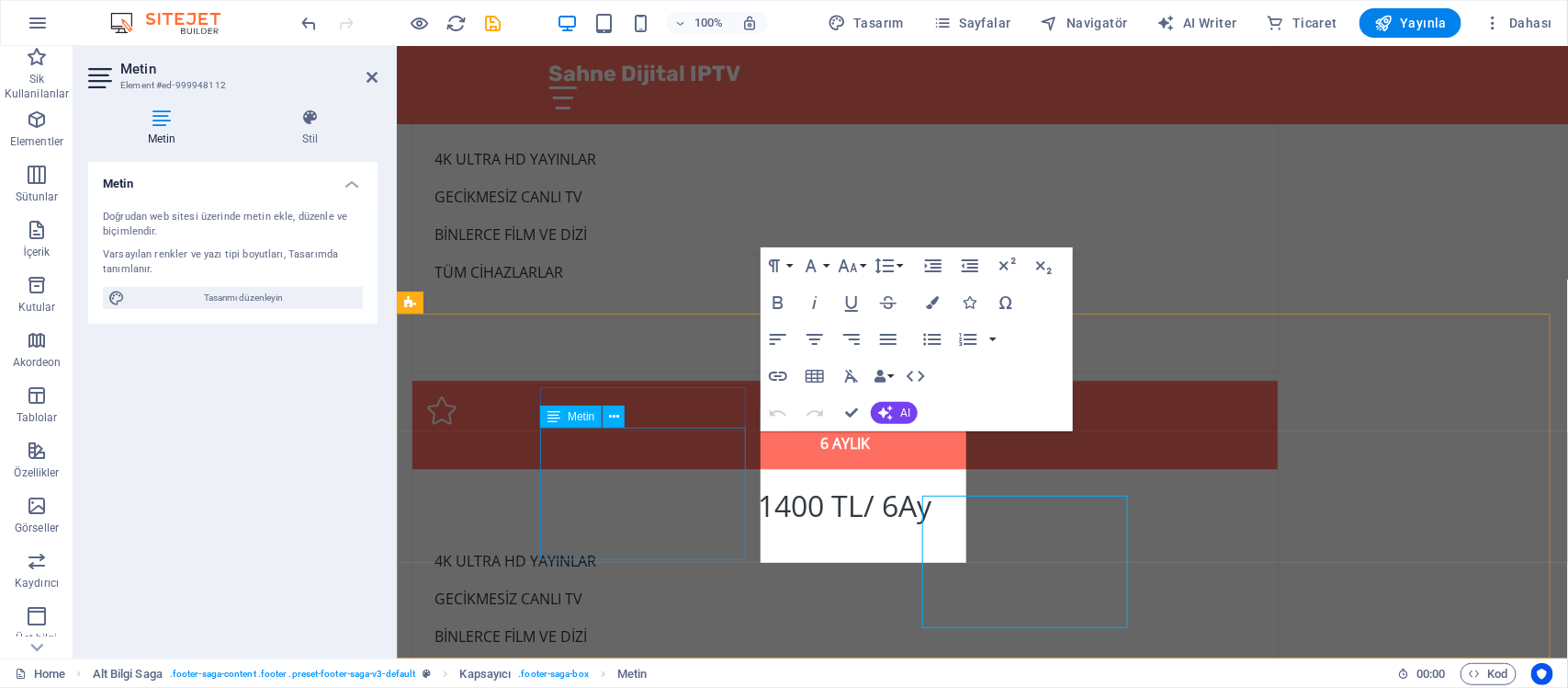
scroll to position [5042, 0]
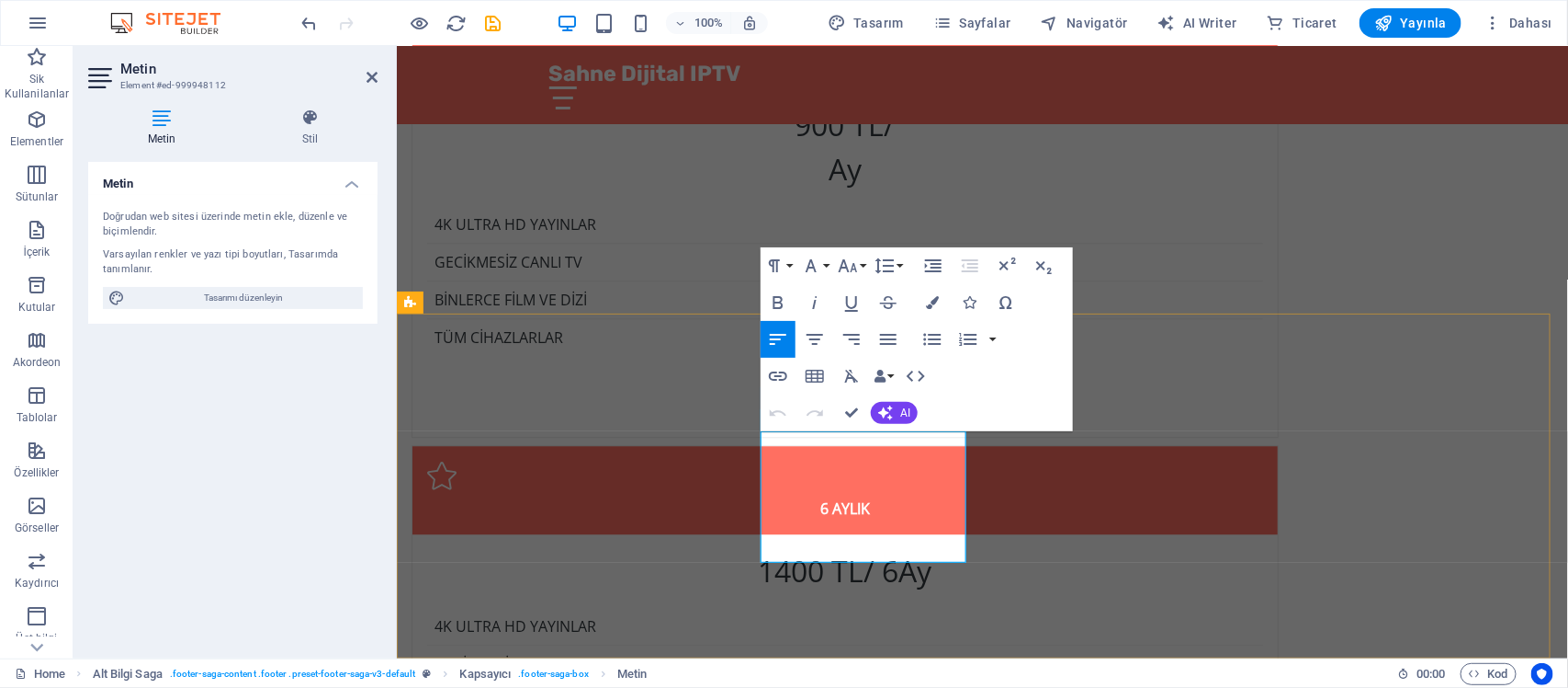
drag, startPoint x: 845, startPoint y: 462, endPoint x: 877, endPoint y: 464, distance: 32.1
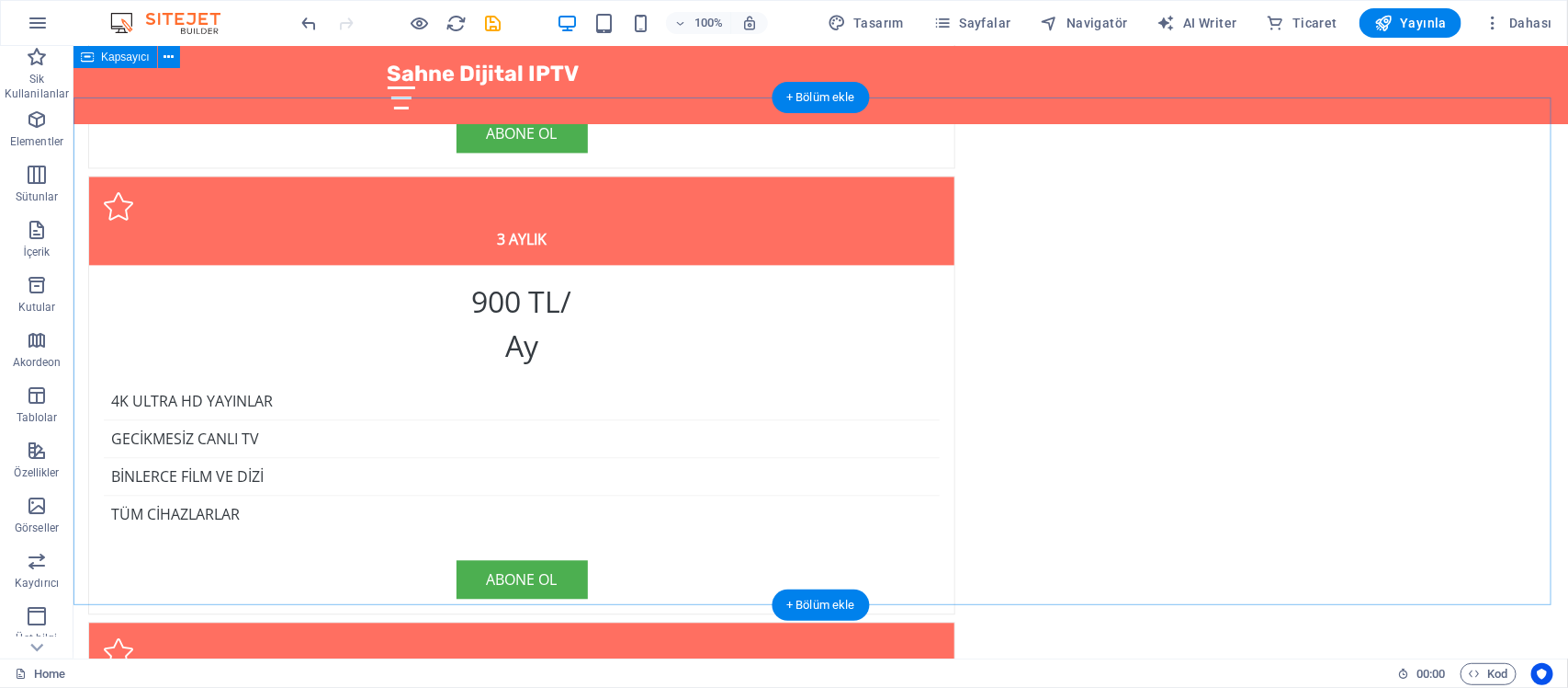
scroll to position [4648, 0]
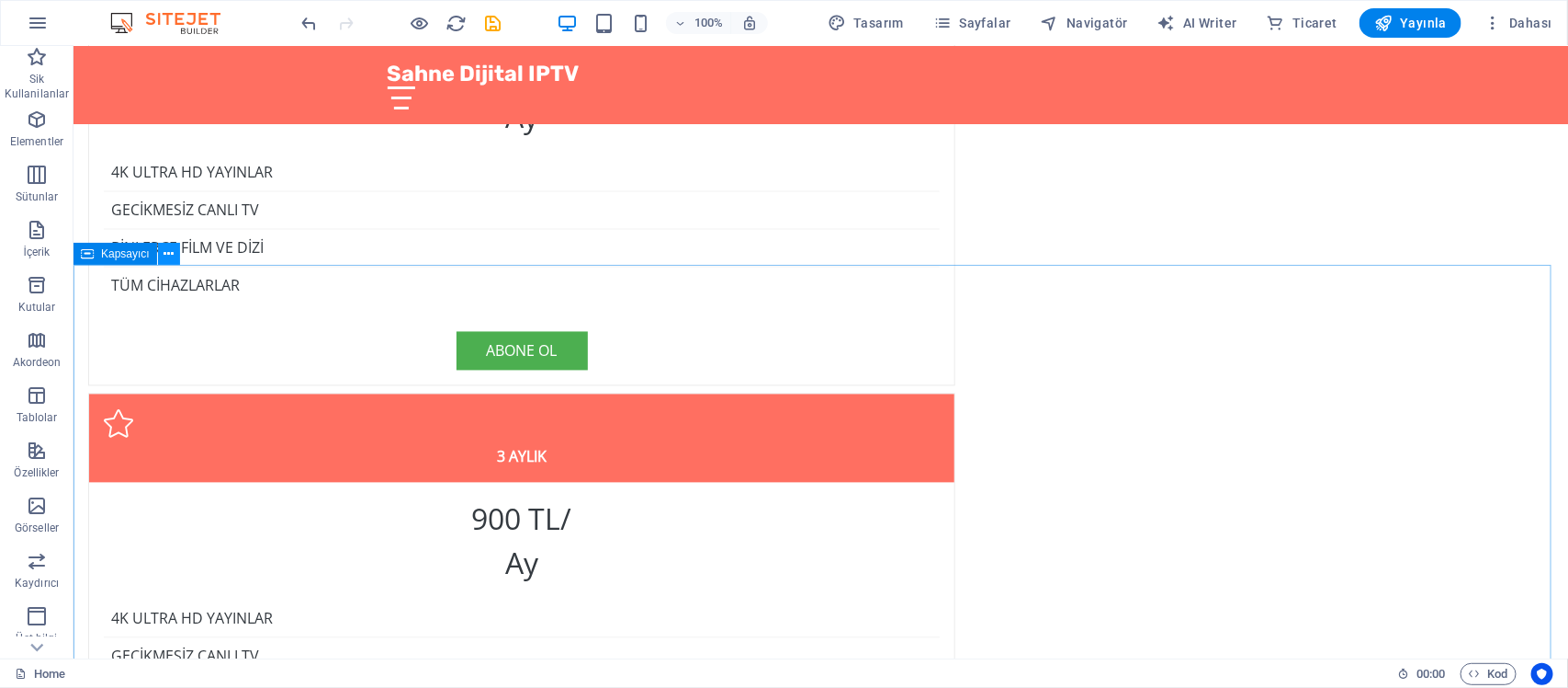
click at [166, 253] on icon at bounding box center [168, 254] width 10 height 19
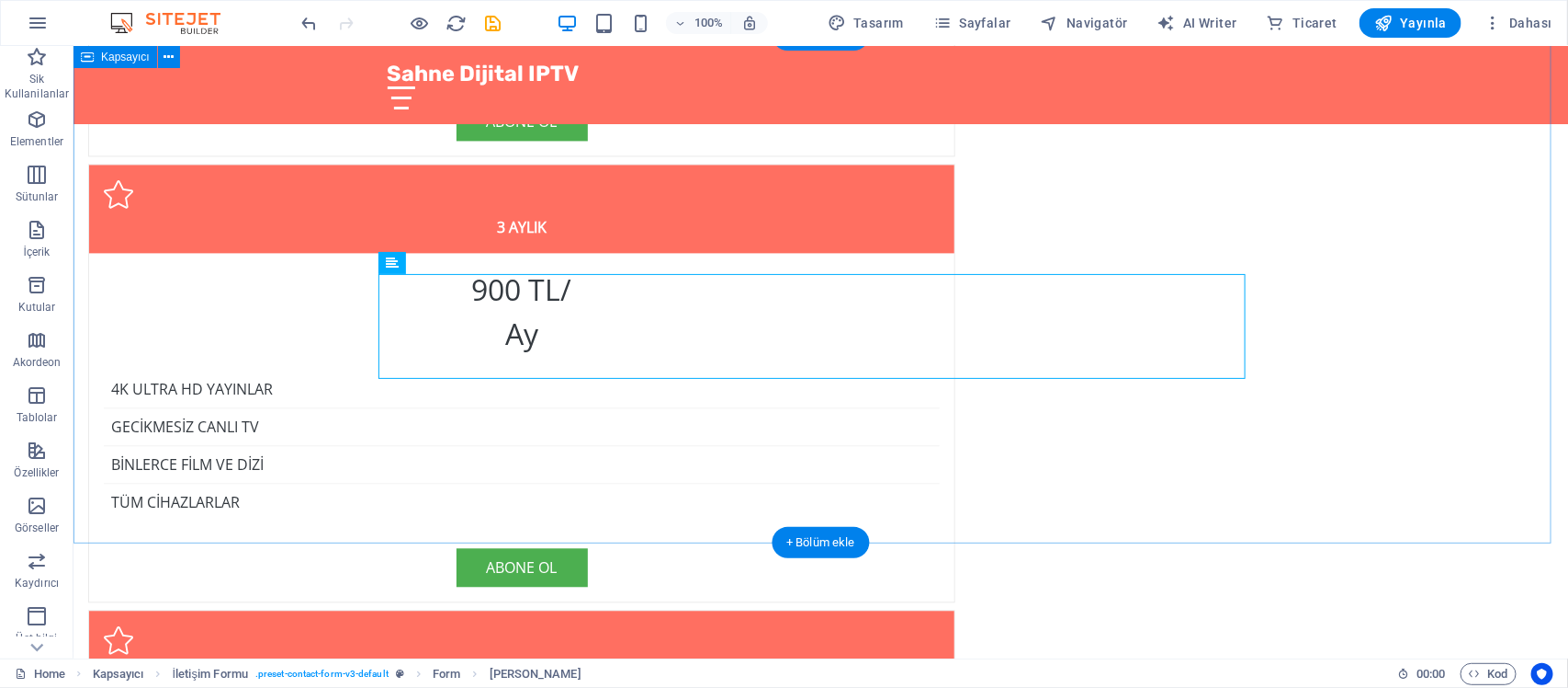
scroll to position [4533, 0]
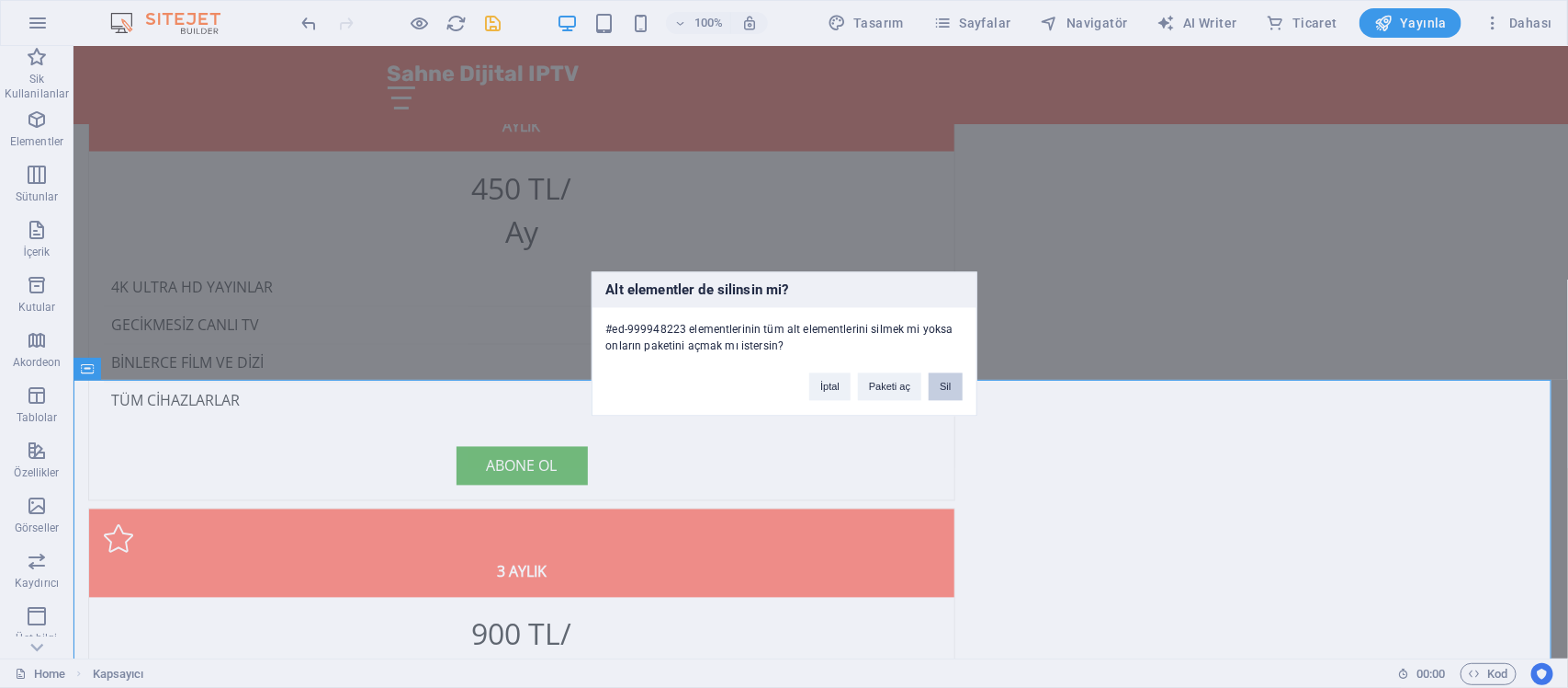
click at [952, 383] on button "Sil" at bounding box center [945, 386] width 33 height 27
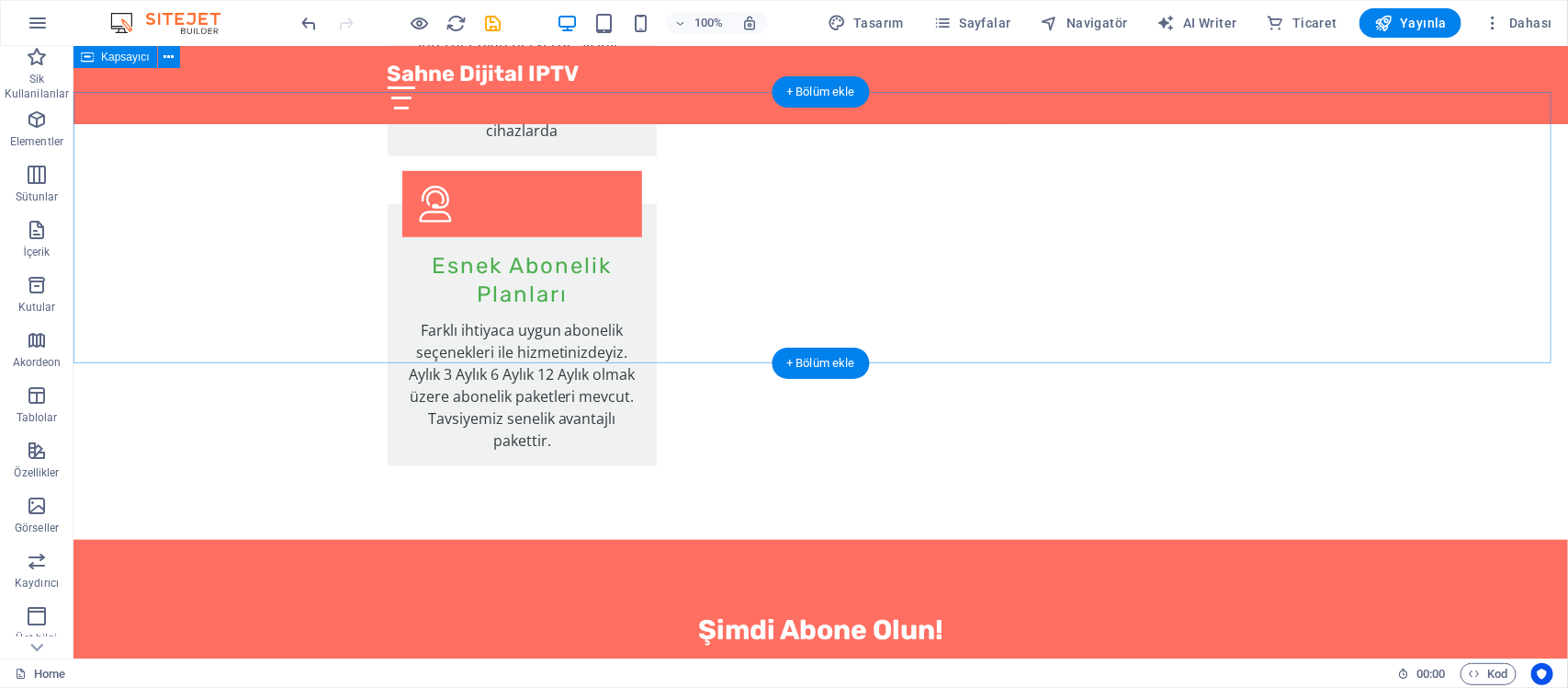
scroll to position [3499, 0]
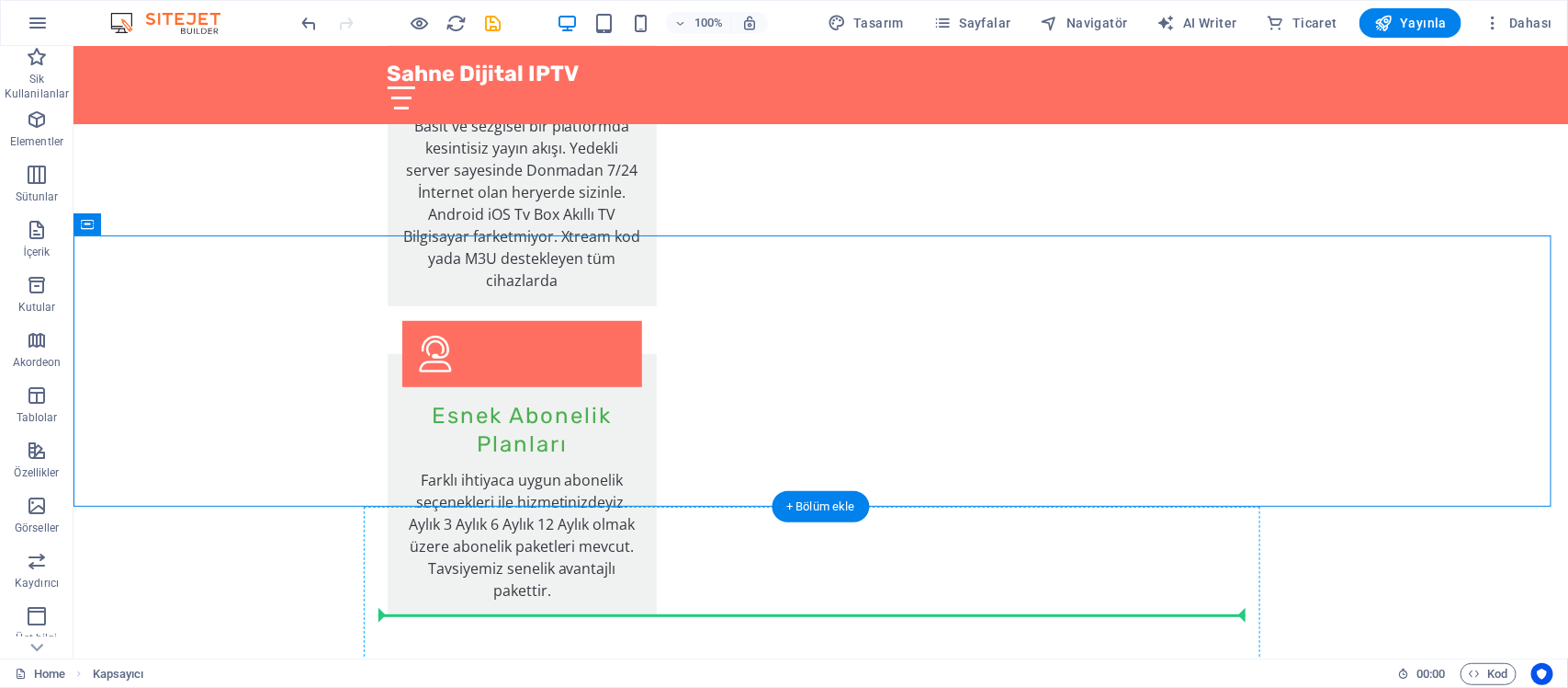
drag, startPoint x: 1153, startPoint y: 273, endPoint x: 1157, endPoint y: 622, distance: 349.0
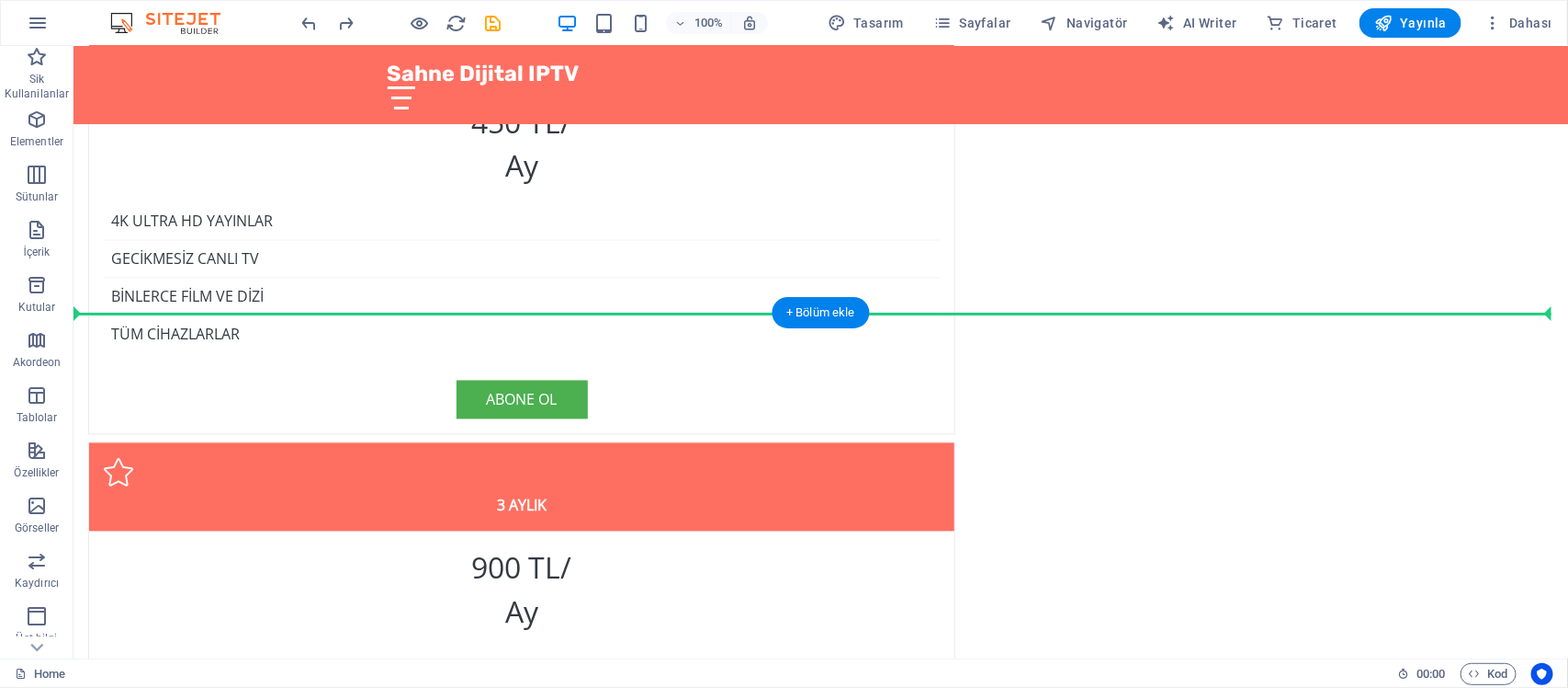
drag, startPoint x: 216, startPoint y: 240, endPoint x: 243, endPoint y: 309, distance: 74.1
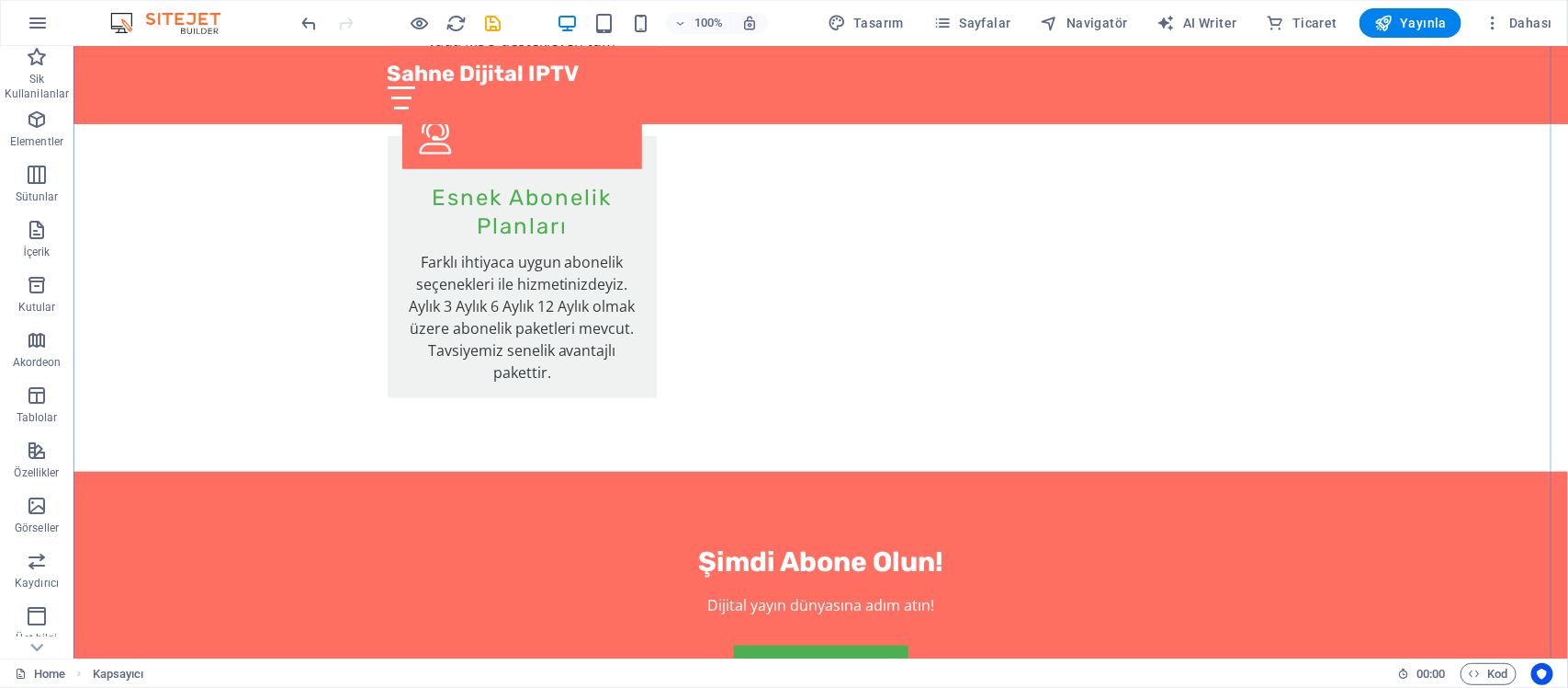
scroll to position [3983, 0]
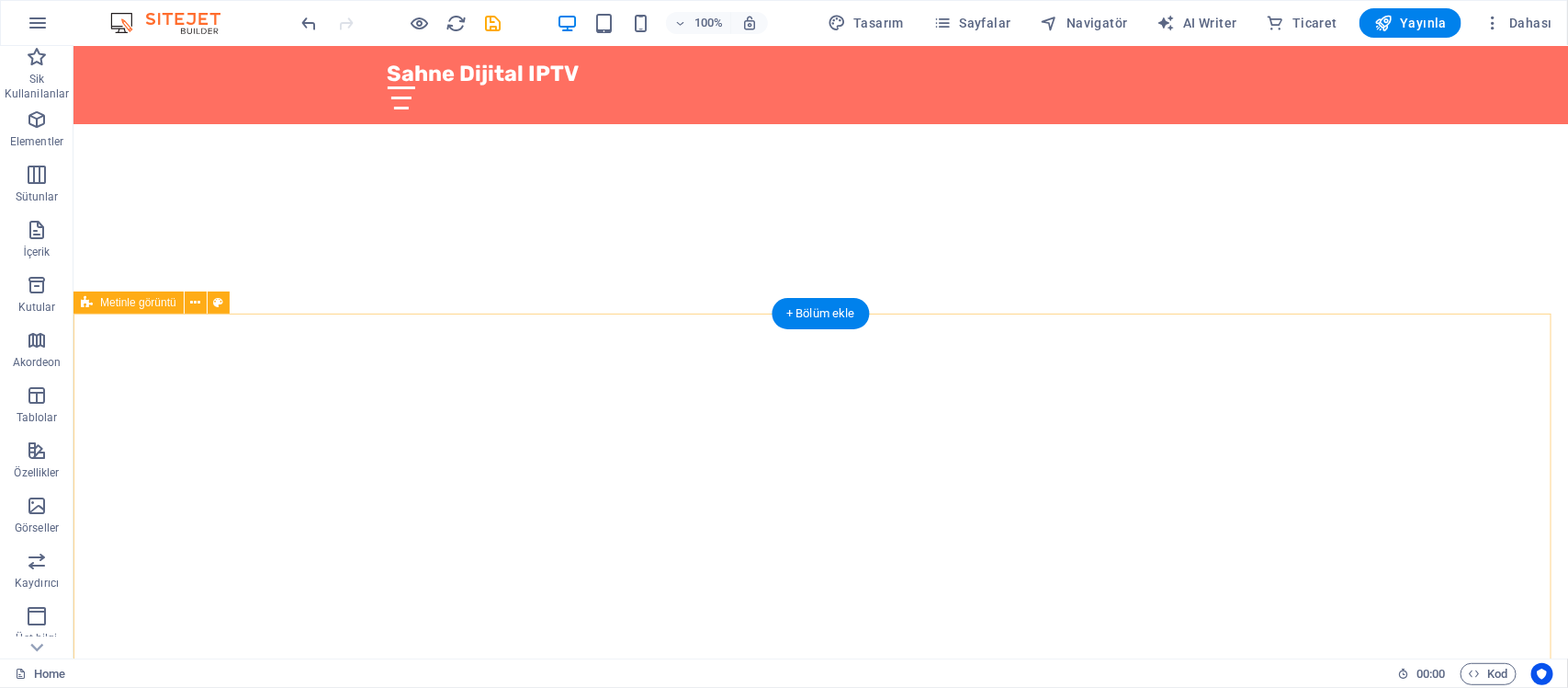
scroll to position [460, 0]
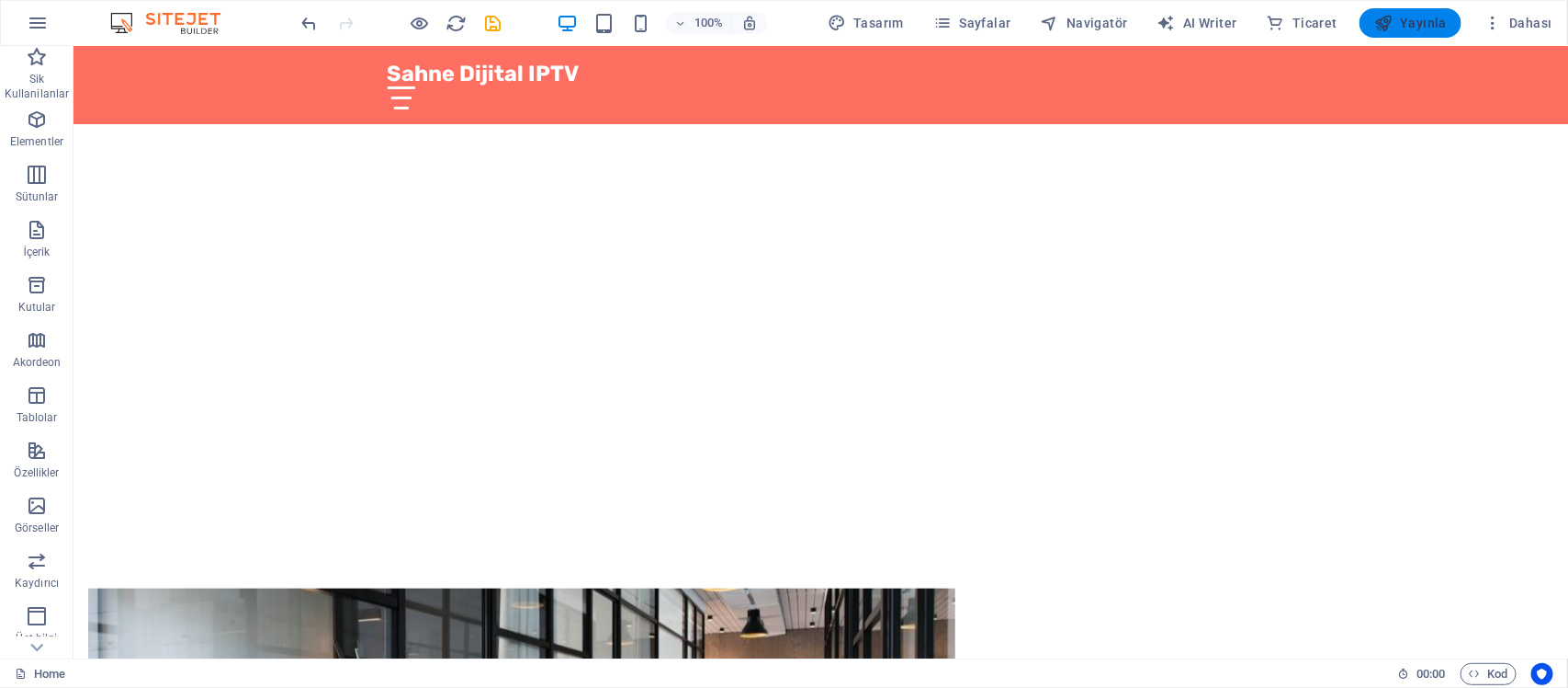
click at [1403, 27] on span "Yayınla" at bounding box center [1410, 23] width 73 height 18
